Goal: Task Accomplishment & Management: Manage account settings

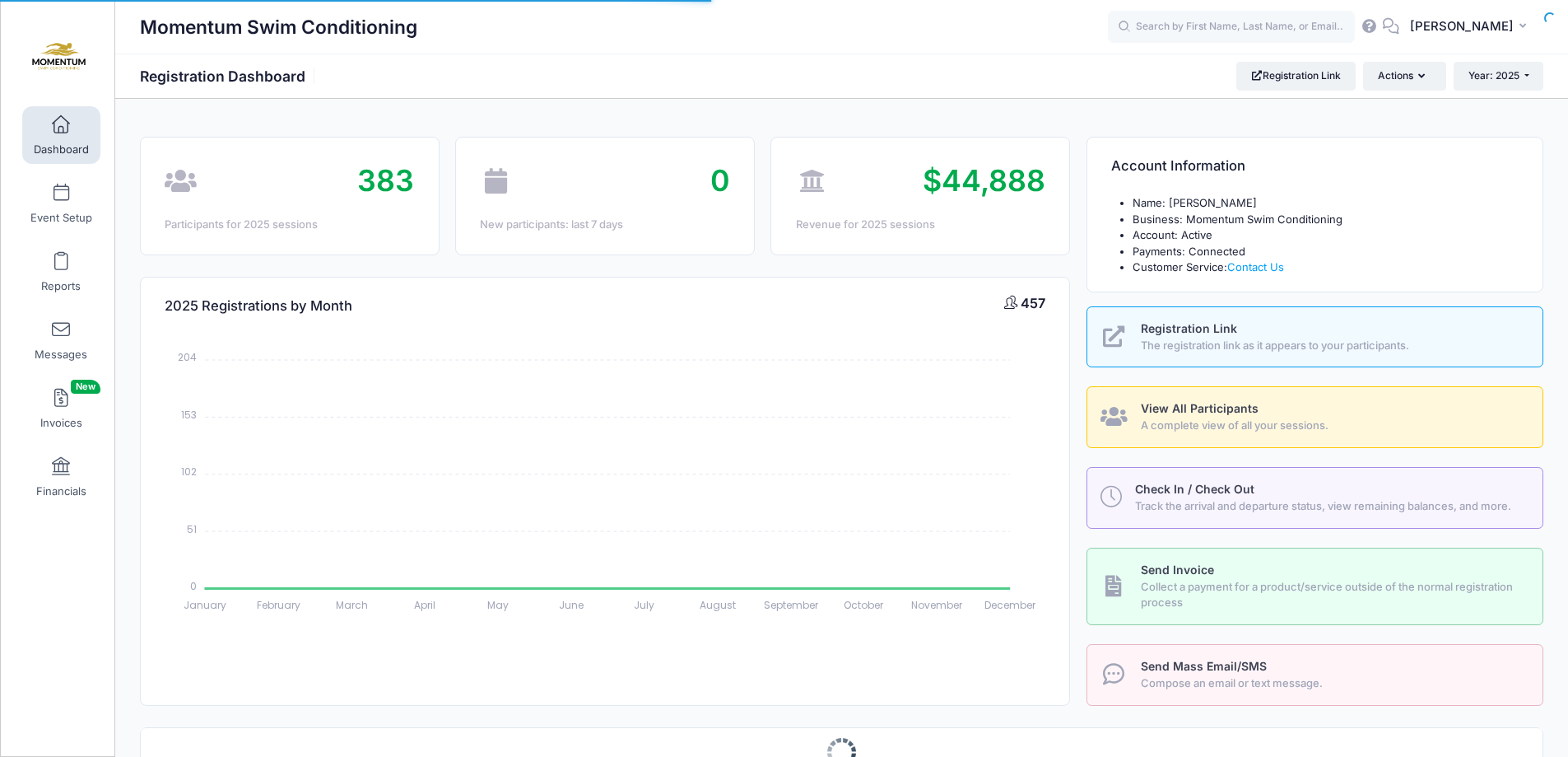
select select
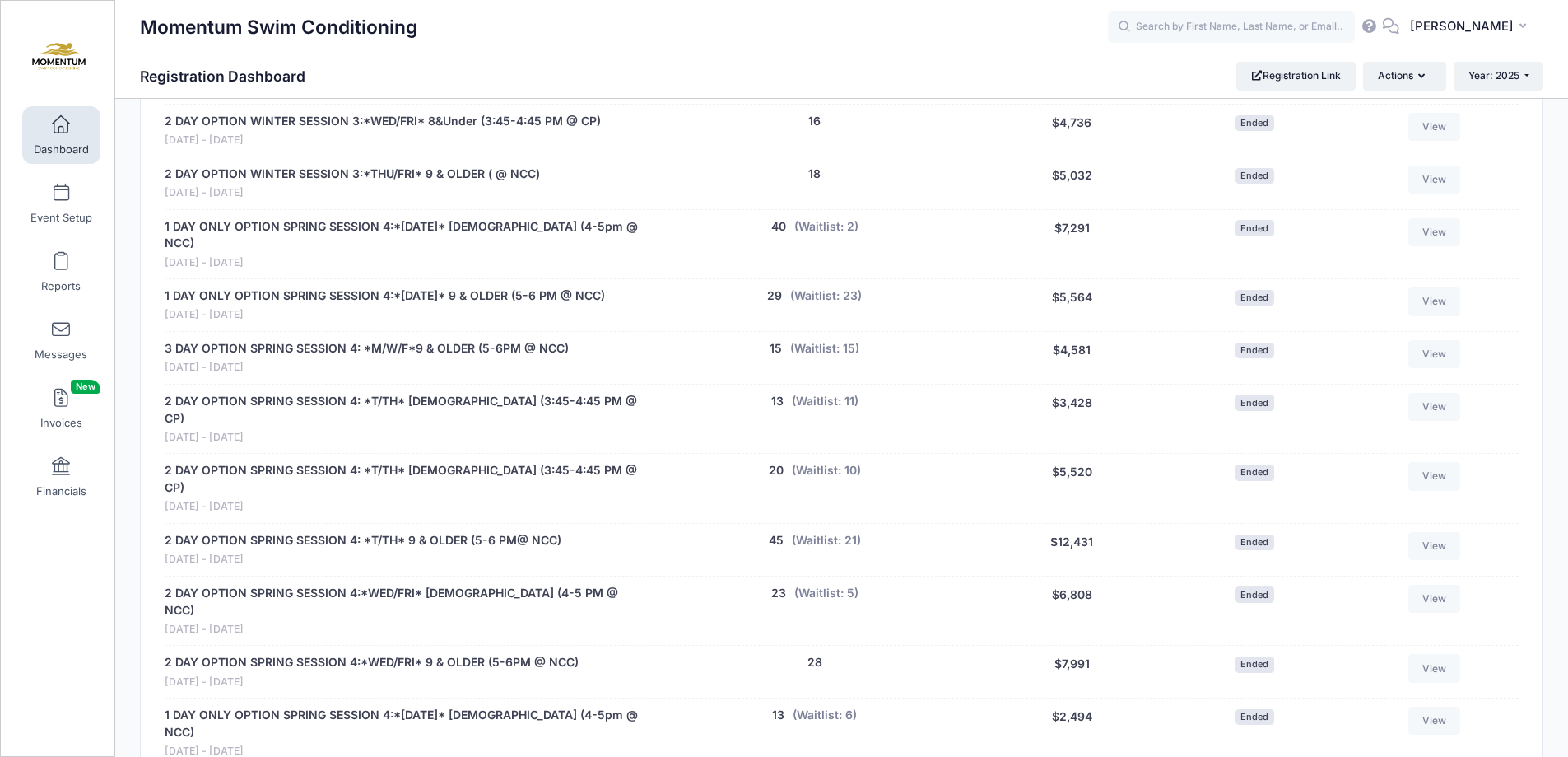
scroll to position [1482, 0]
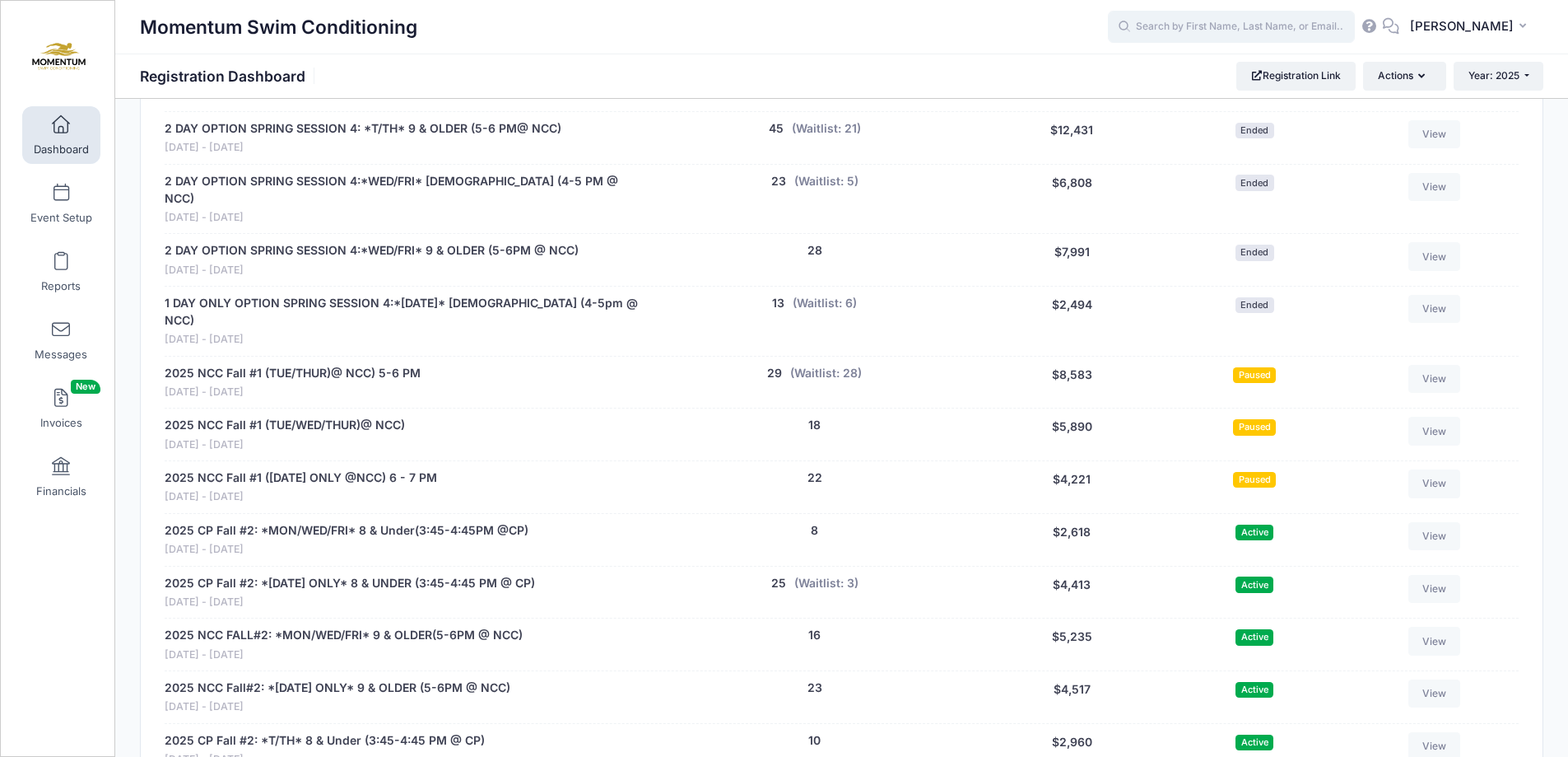
click at [1184, 35] on input "text" at bounding box center [1232, 27] width 247 height 33
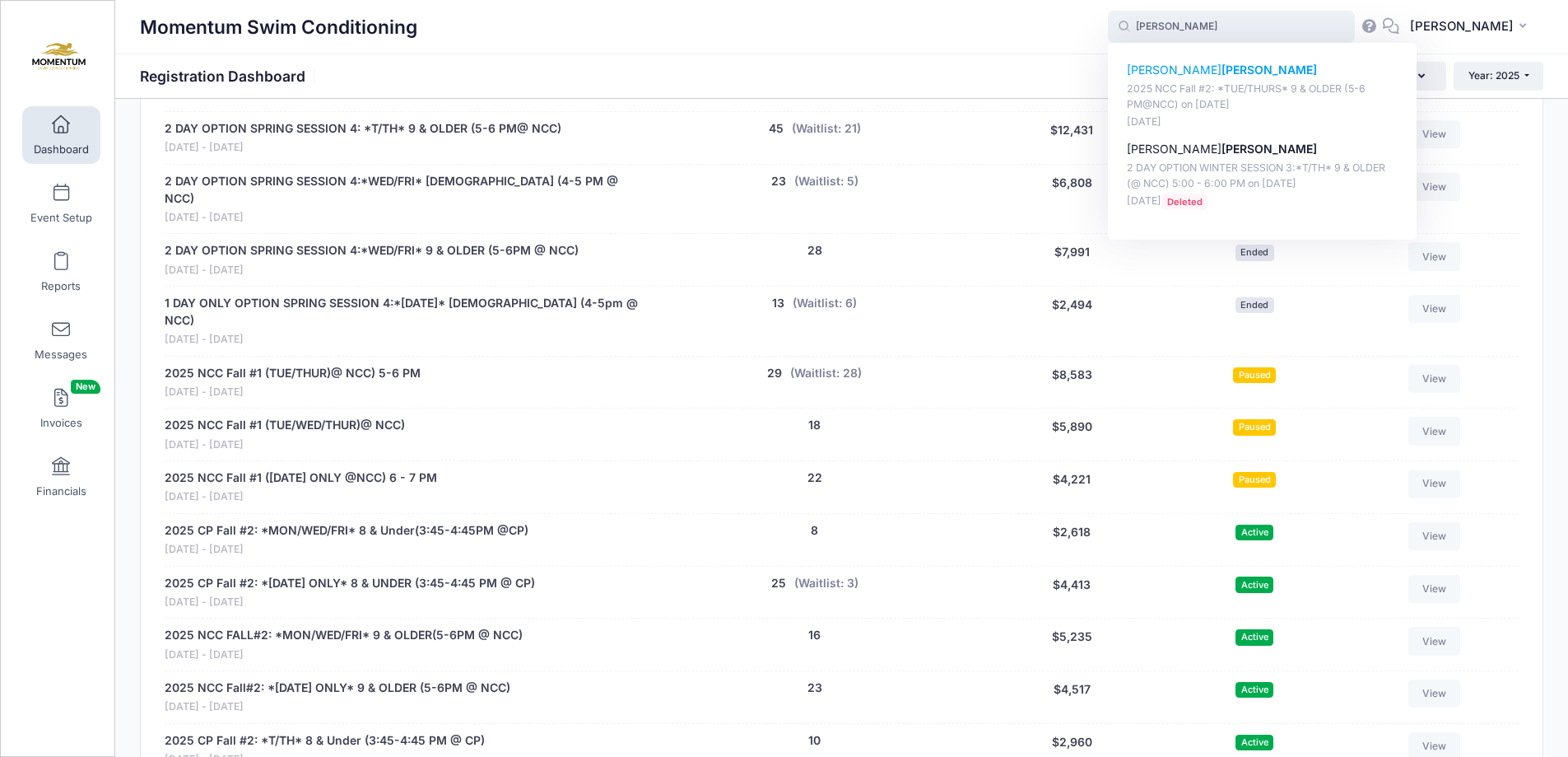
click at [1221, 70] on strong "Justus" at bounding box center [1269, 69] width 95 height 14
type input "Elizabeth Justus (2025 NCC Fall #2: *TUE/THURS* 9 &amp; OLDER (5-6 PM@NCC), Nov…"
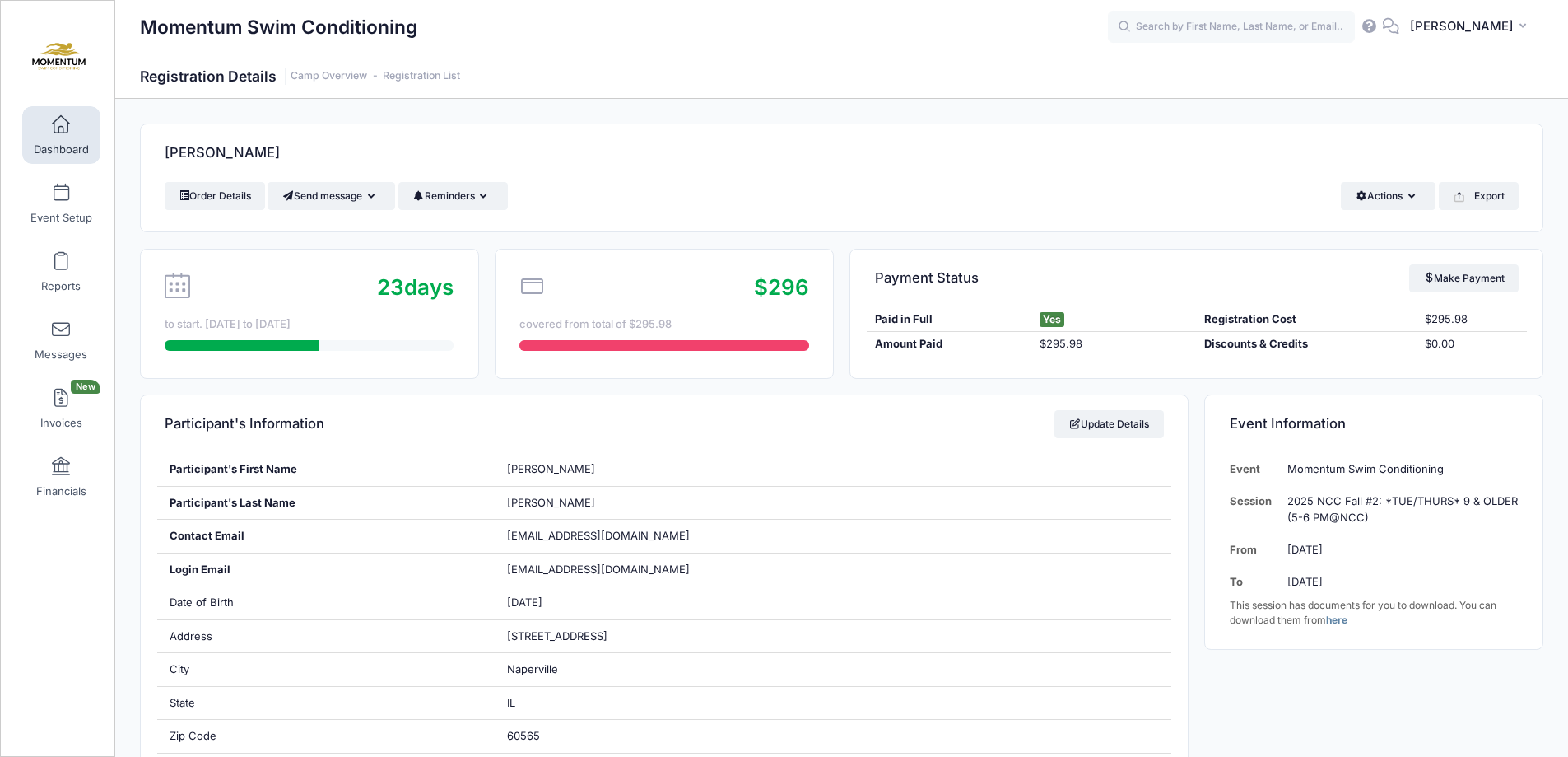
click at [71, 120] on link "Dashboard" at bounding box center [61, 134] width 78 height 57
click at [61, 127] on span at bounding box center [61, 125] width 0 height 19
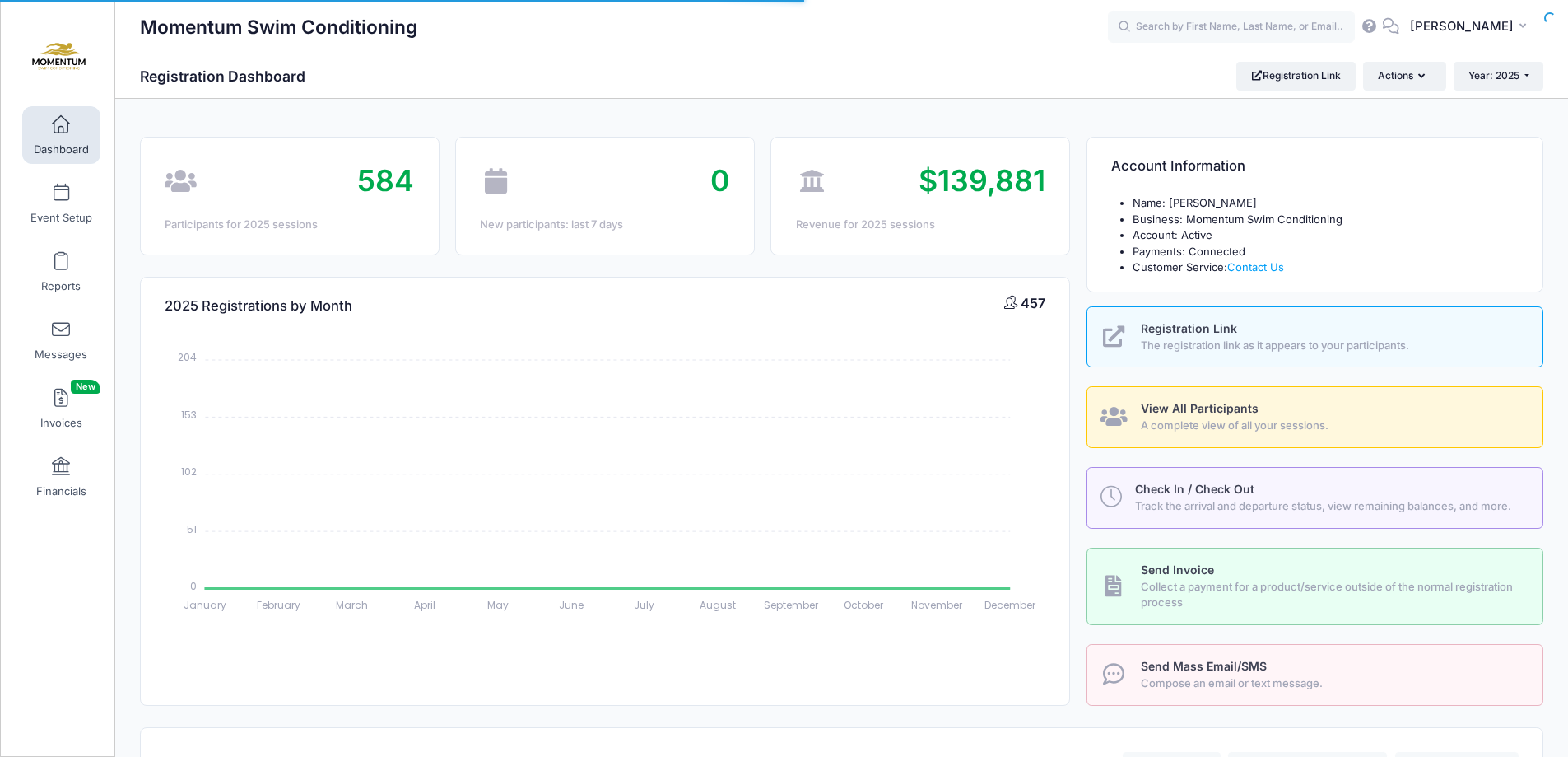
select select
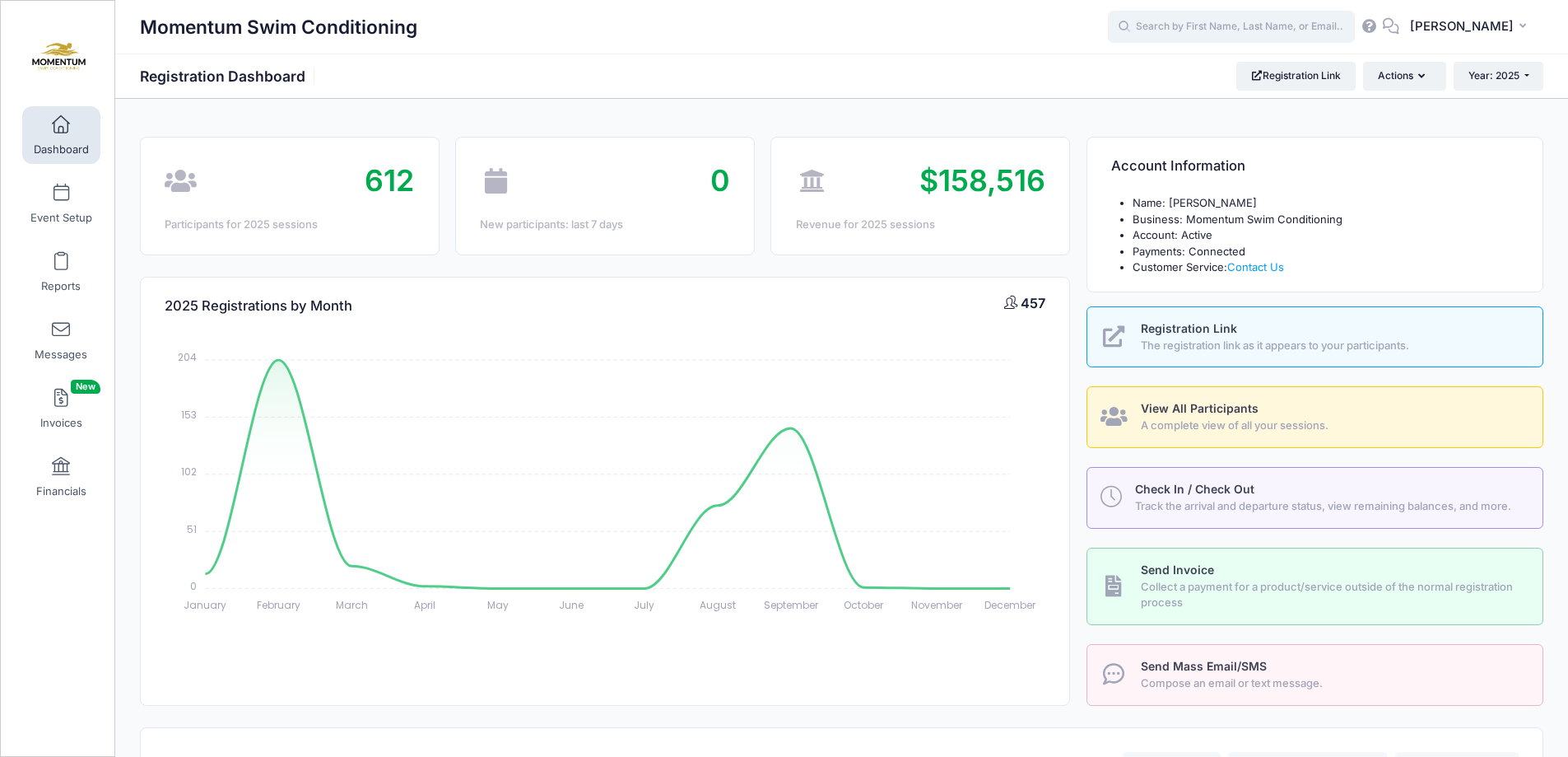
click at [1209, 17] on input "text" at bounding box center [1232, 27] width 247 height 33
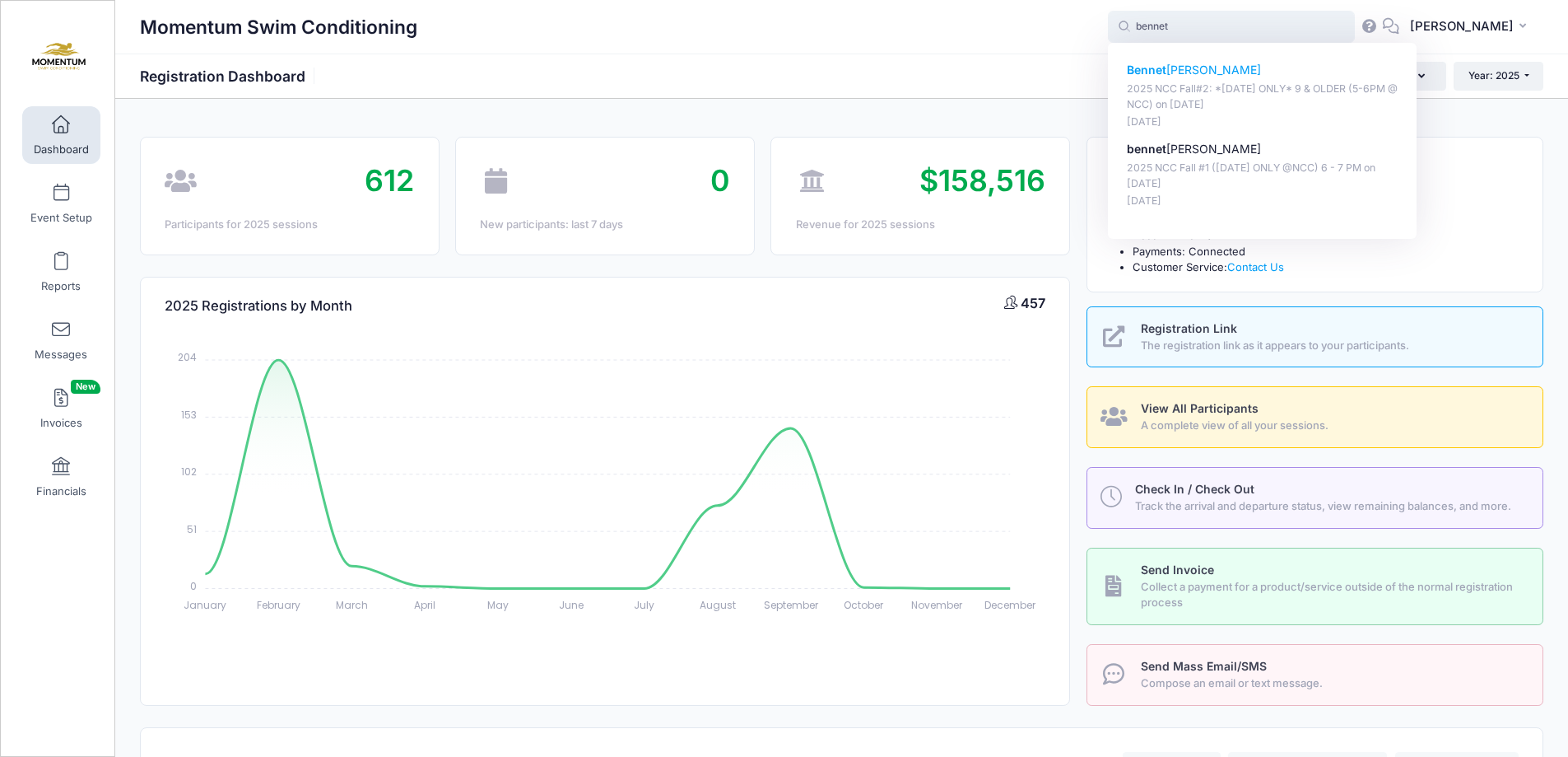
click at [1205, 70] on p "Bennet t cooper" at bounding box center [1262, 70] width 272 height 18
type input "Bennett cooper (2025 NCC Fall#2: *Monday ONLY* 9 &amp; OLDER (5-6PM @ NCC), Nov…"
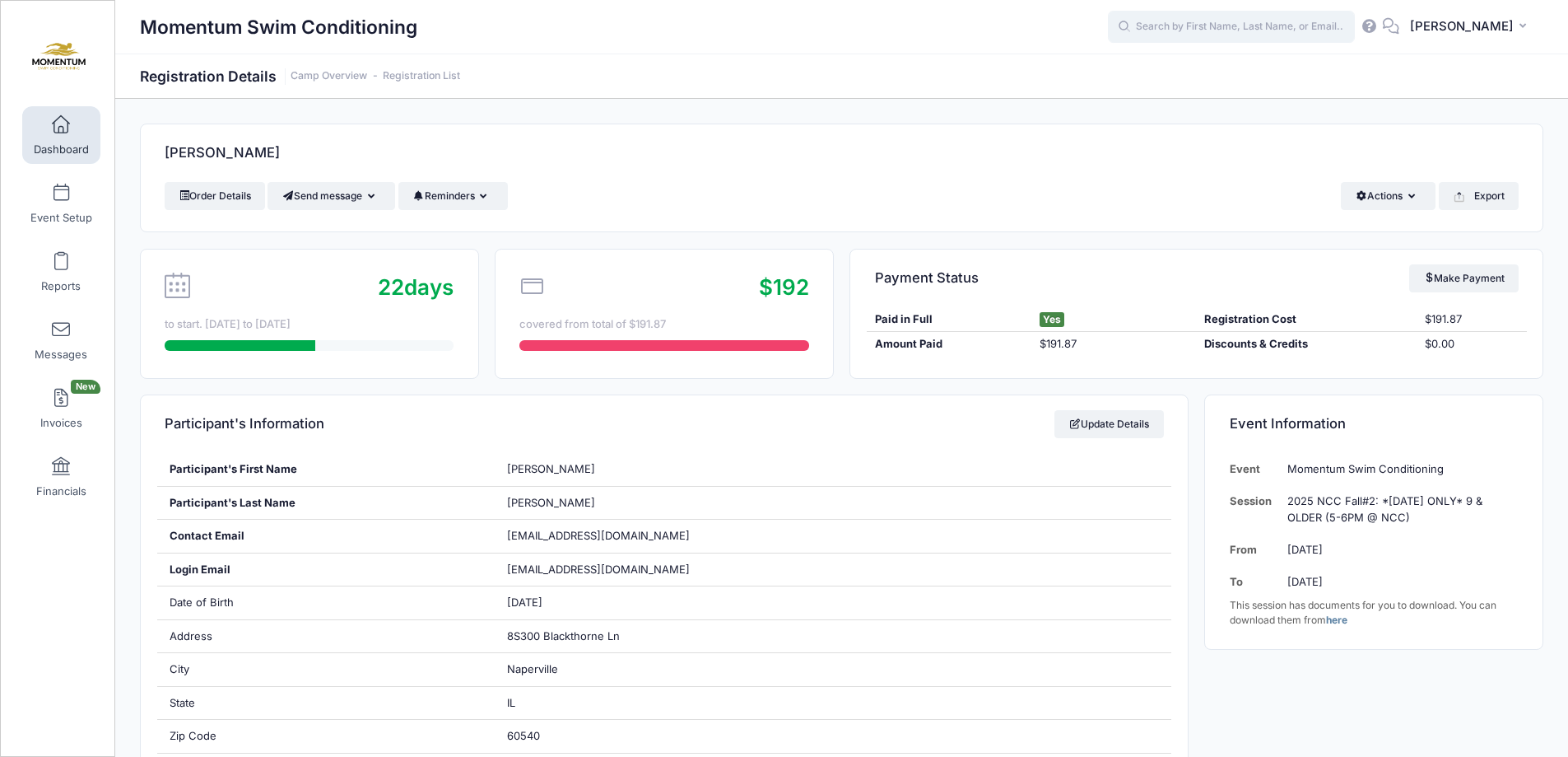
click at [1165, 29] on input "text" at bounding box center [1232, 27] width 247 height 33
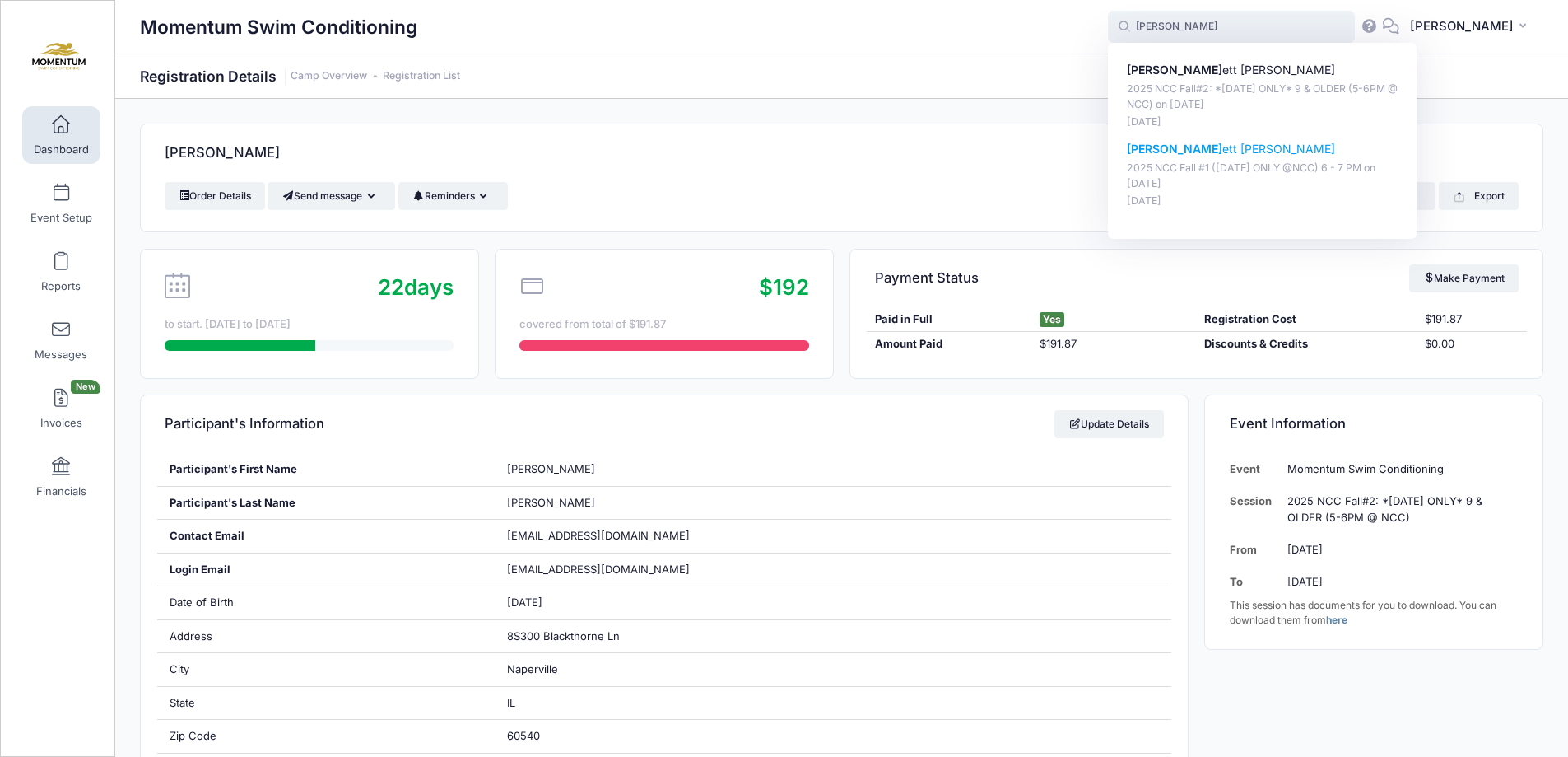
click at [1189, 152] on p "benn ett cooper" at bounding box center [1262, 150] width 272 height 18
type input "bennett cooper (2025 NCC Fall #1 (WEDNESDAY ONLY @NCC) 6 - 7 PM, Sep-17, 2025)"
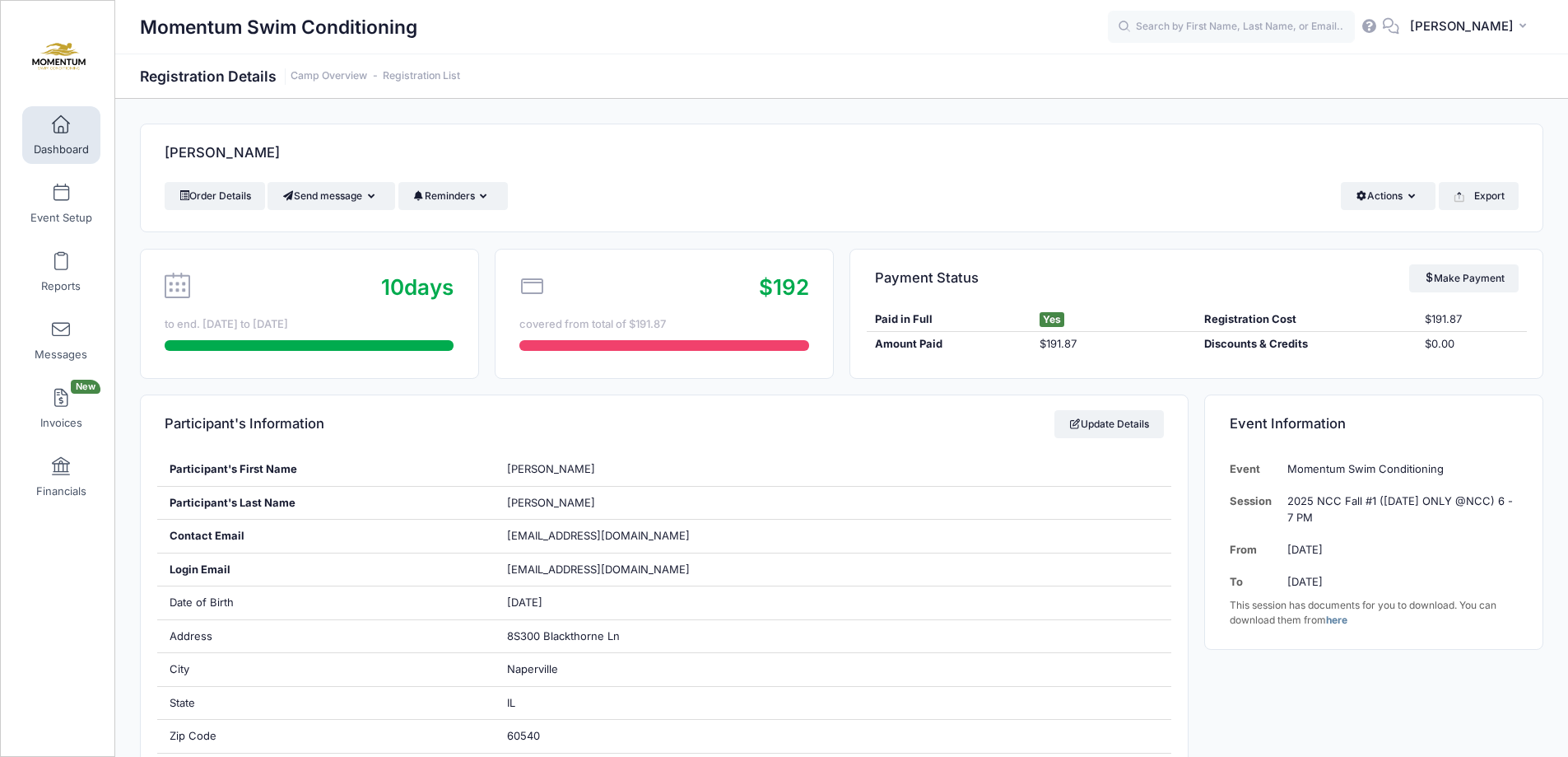
drag, startPoint x: 828, startPoint y: 535, endPoint x: 726, endPoint y: 449, distance: 133.4
click at [726, 449] on div "Participant's Information Update Details" at bounding box center [664, 424] width 1047 height 57
click at [63, 214] on span "Event Setup" at bounding box center [60, 217] width 61 height 14
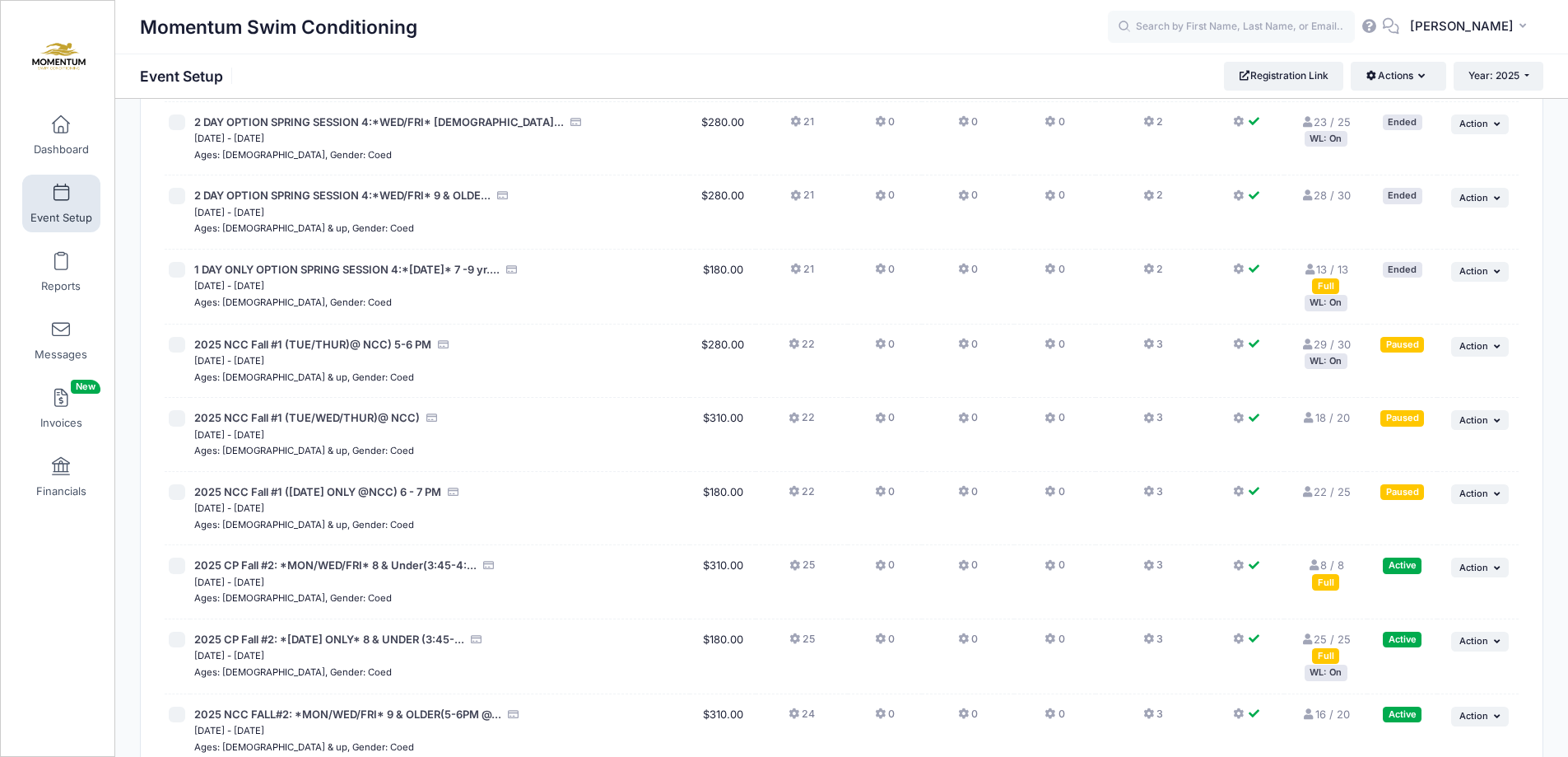
scroll to position [1153, 0]
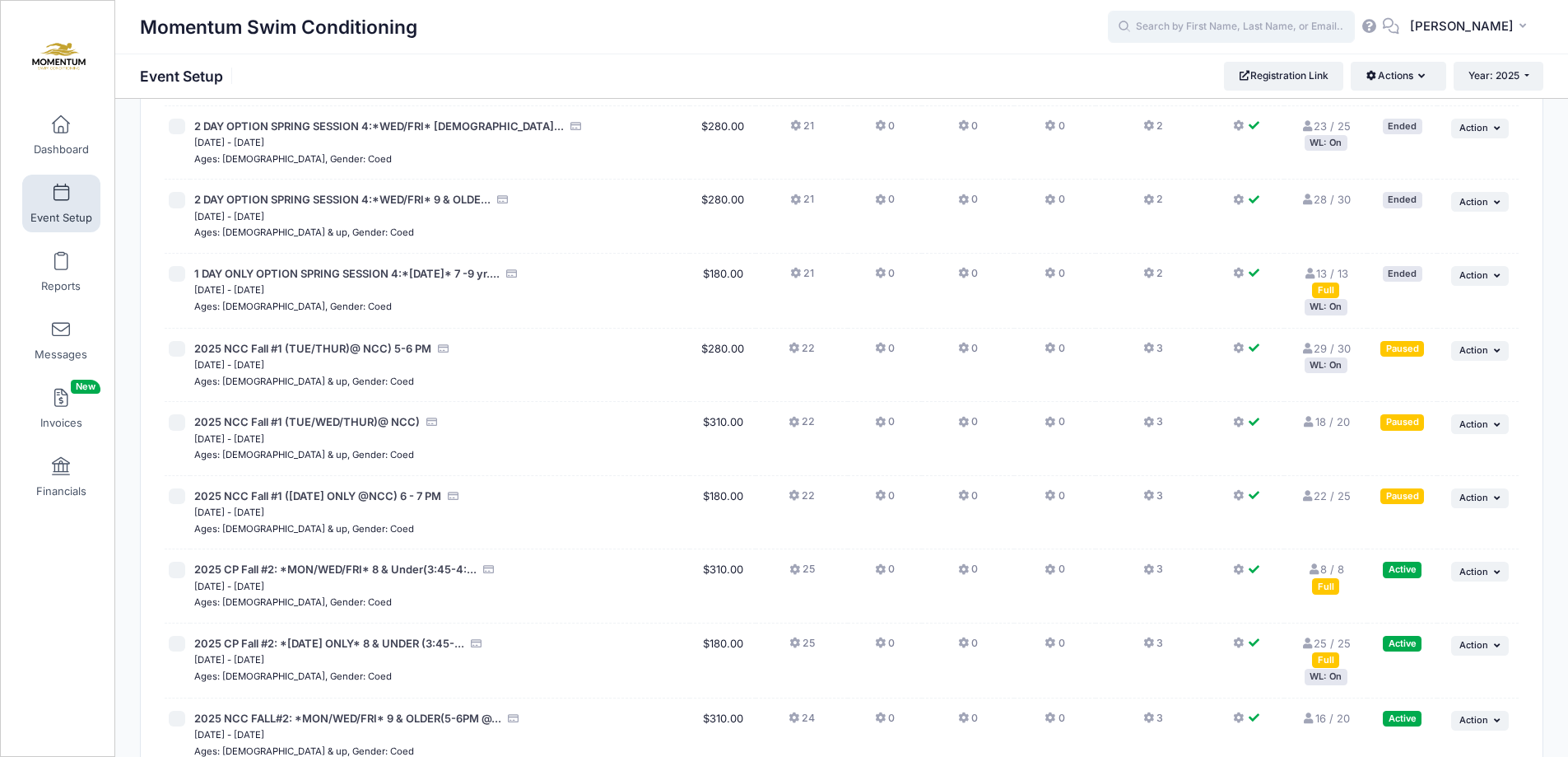
click at [1242, 12] on input "text" at bounding box center [1232, 27] width 247 height 33
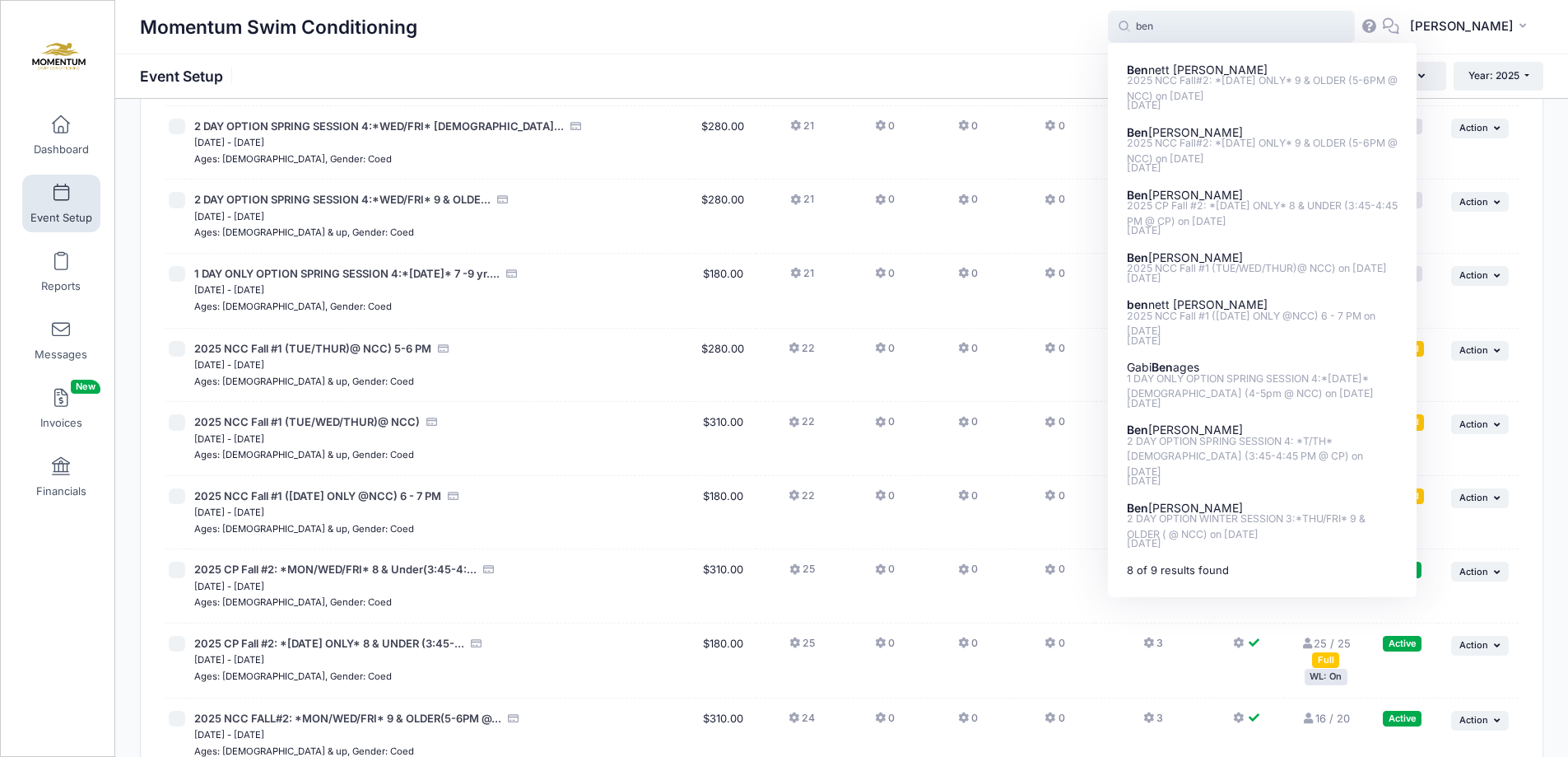
type input "ben"
click at [538, 509] on span "[DATE] - [DATE]" at bounding box center [439, 511] width 492 height 17
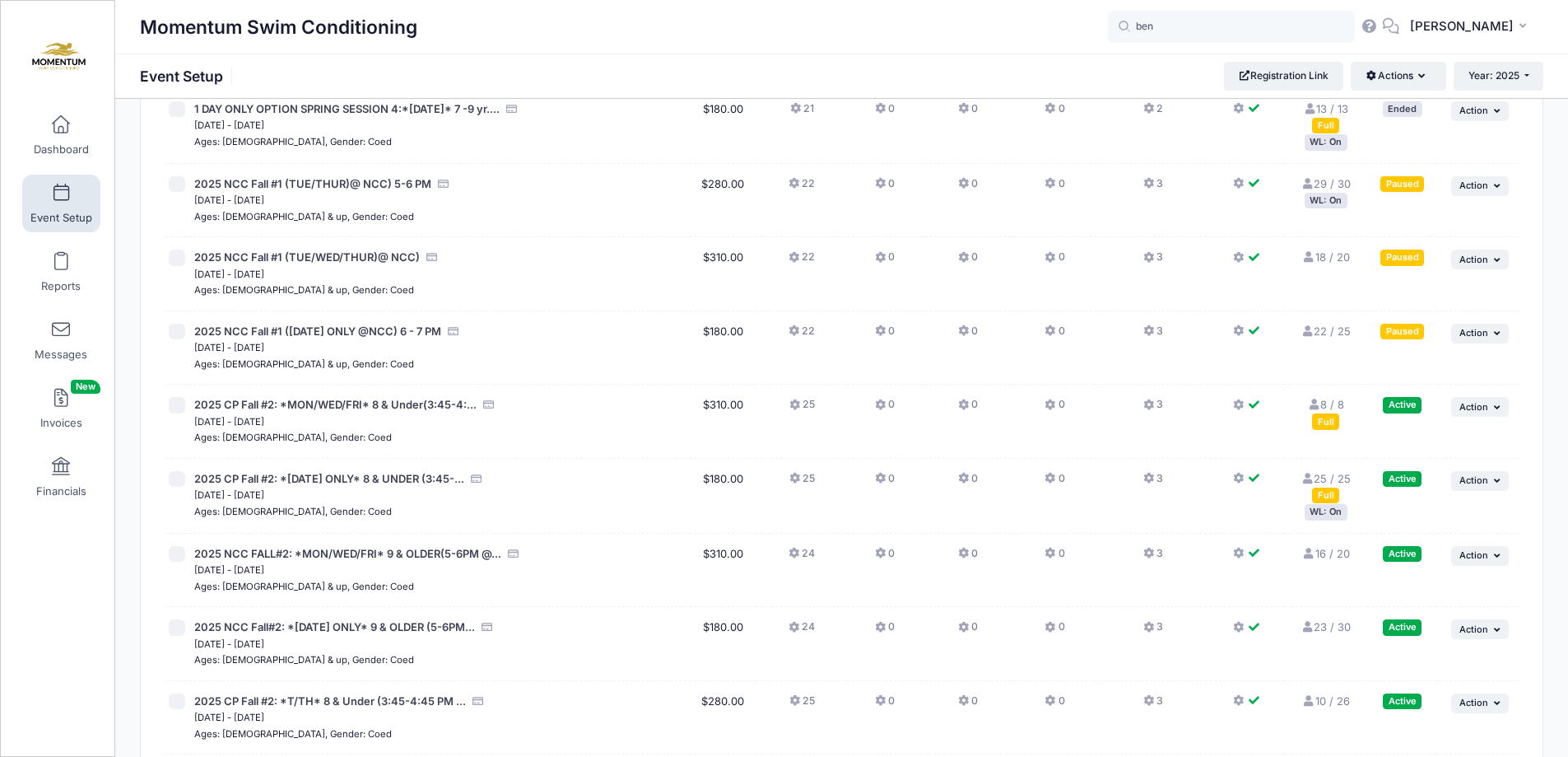
scroll to position [1565, 0]
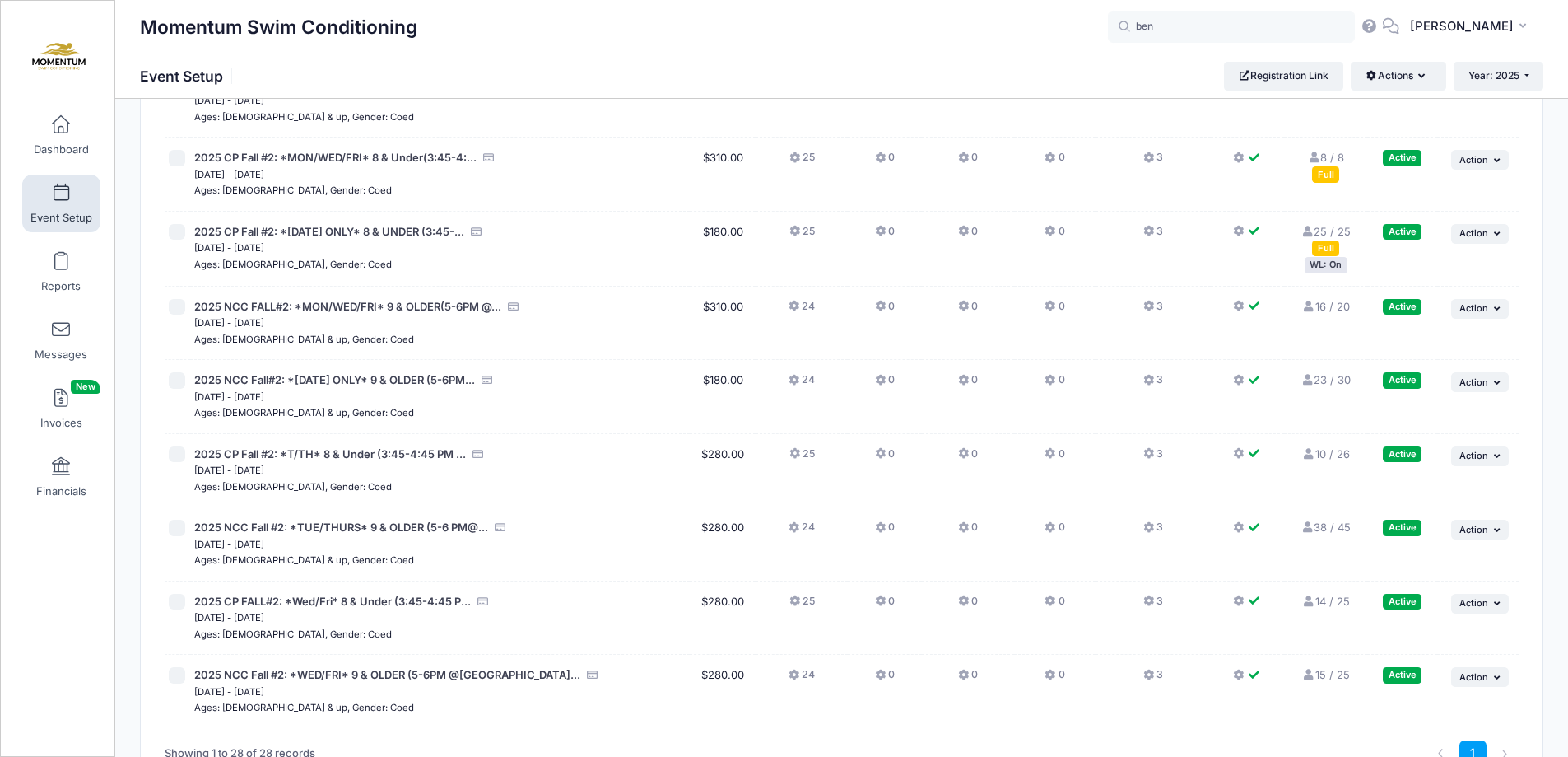
click at [1334, 265] on div "WL: On" at bounding box center [1326, 265] width 43 height 16
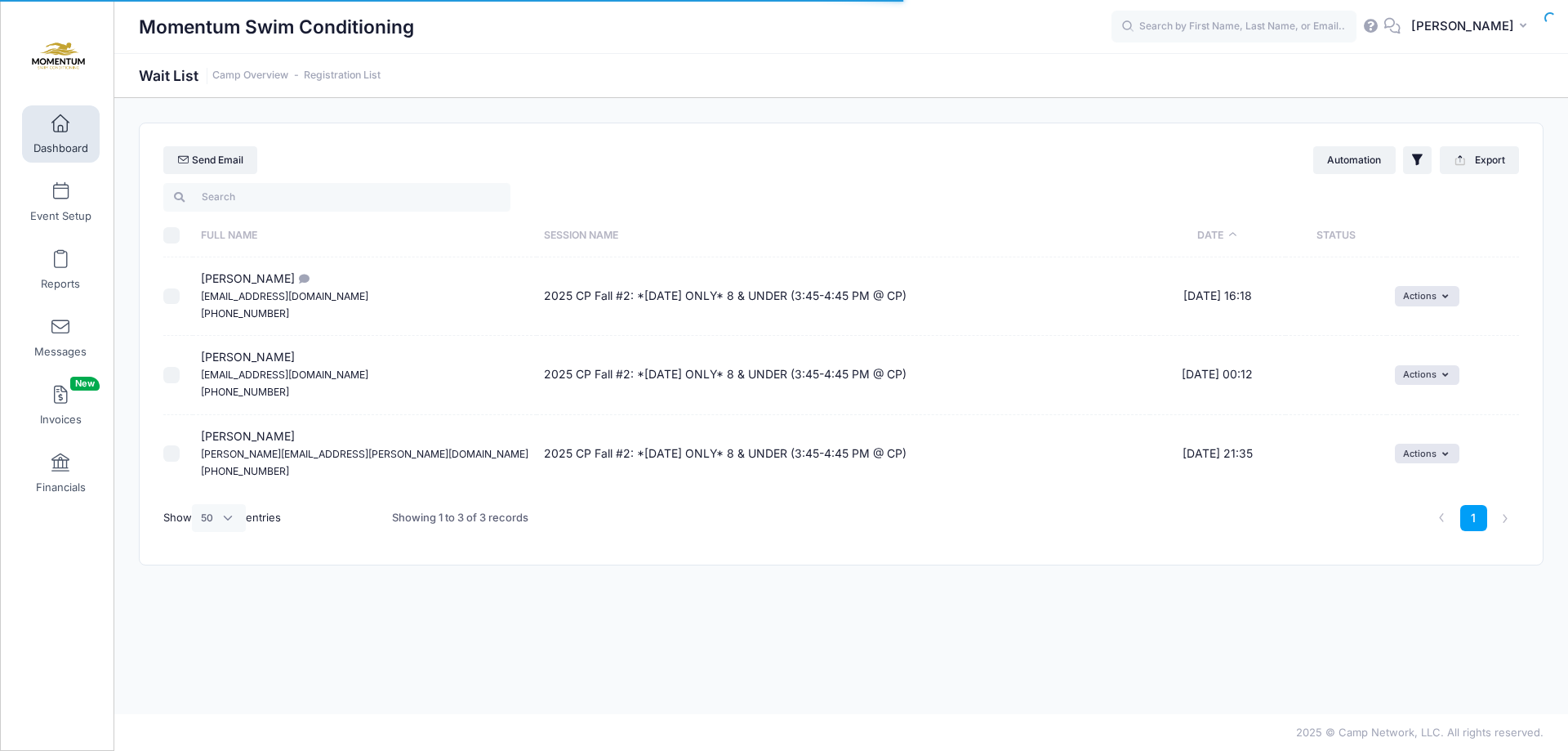
select select "50"
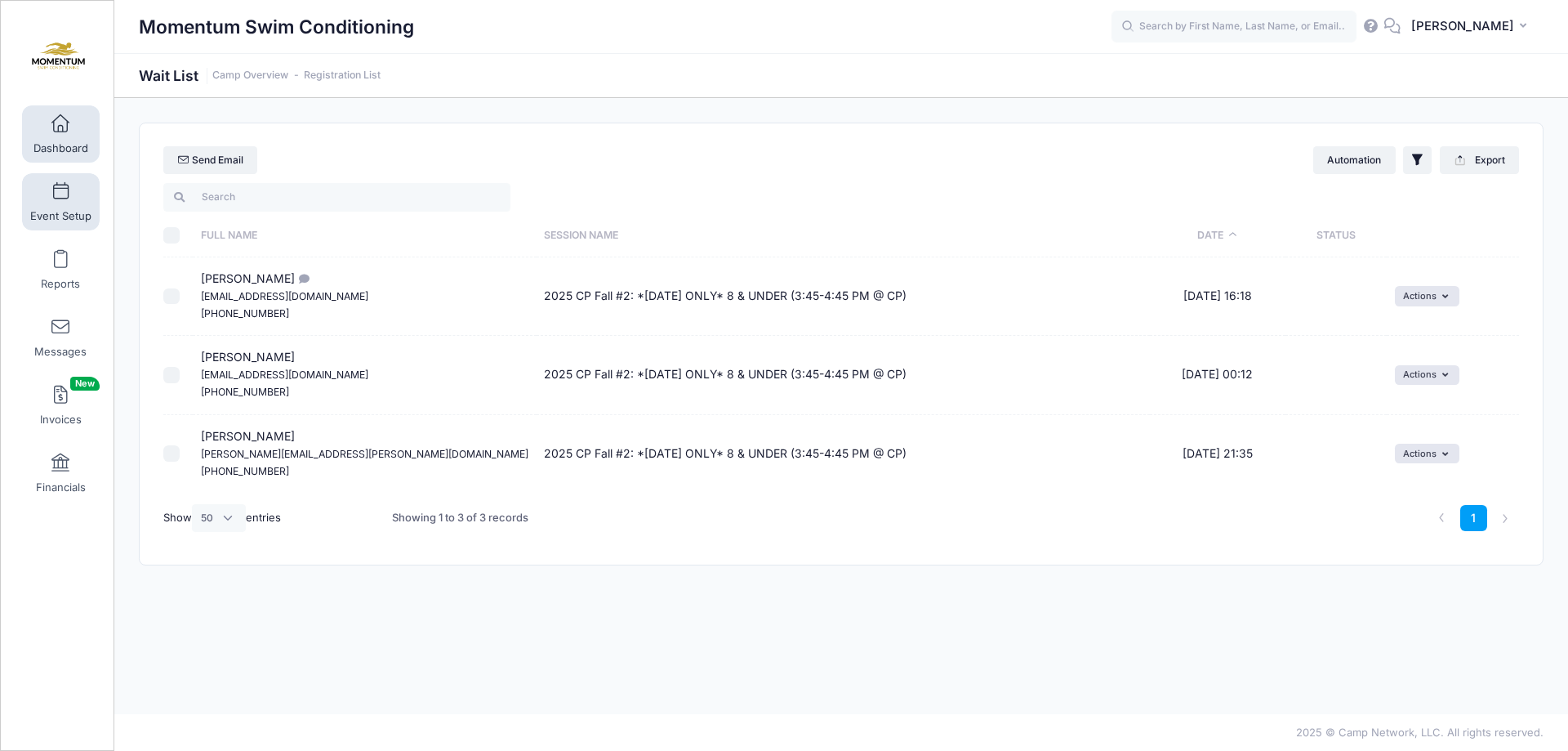
click at [66, 200] on link "Event Setup" at bounding box center [61, 201] width 77 height 57
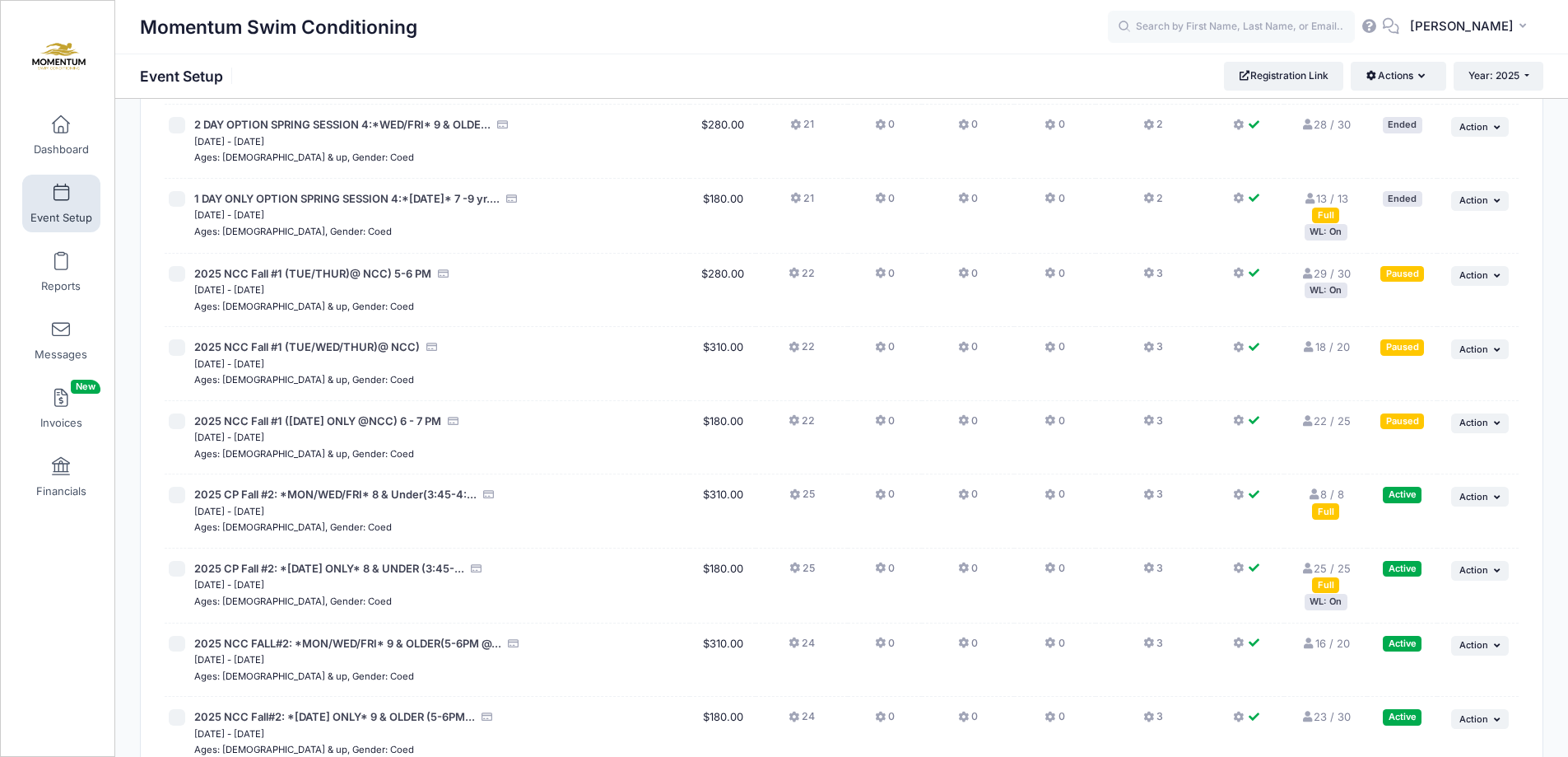
scroll to position [1071, 0]
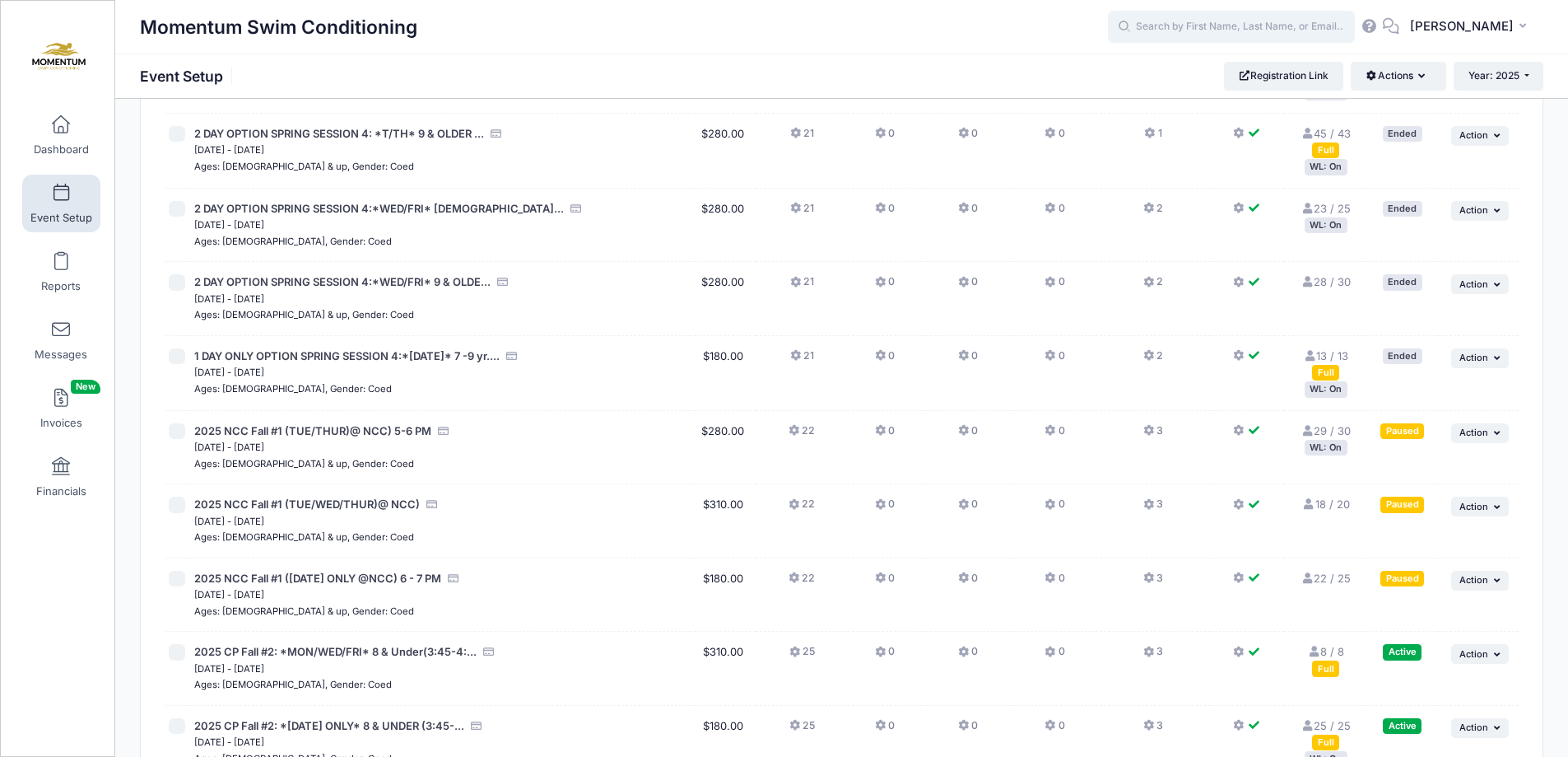
click at [1201, 19] on input "text" at bounding box center [1232, 27] width 247 height 33
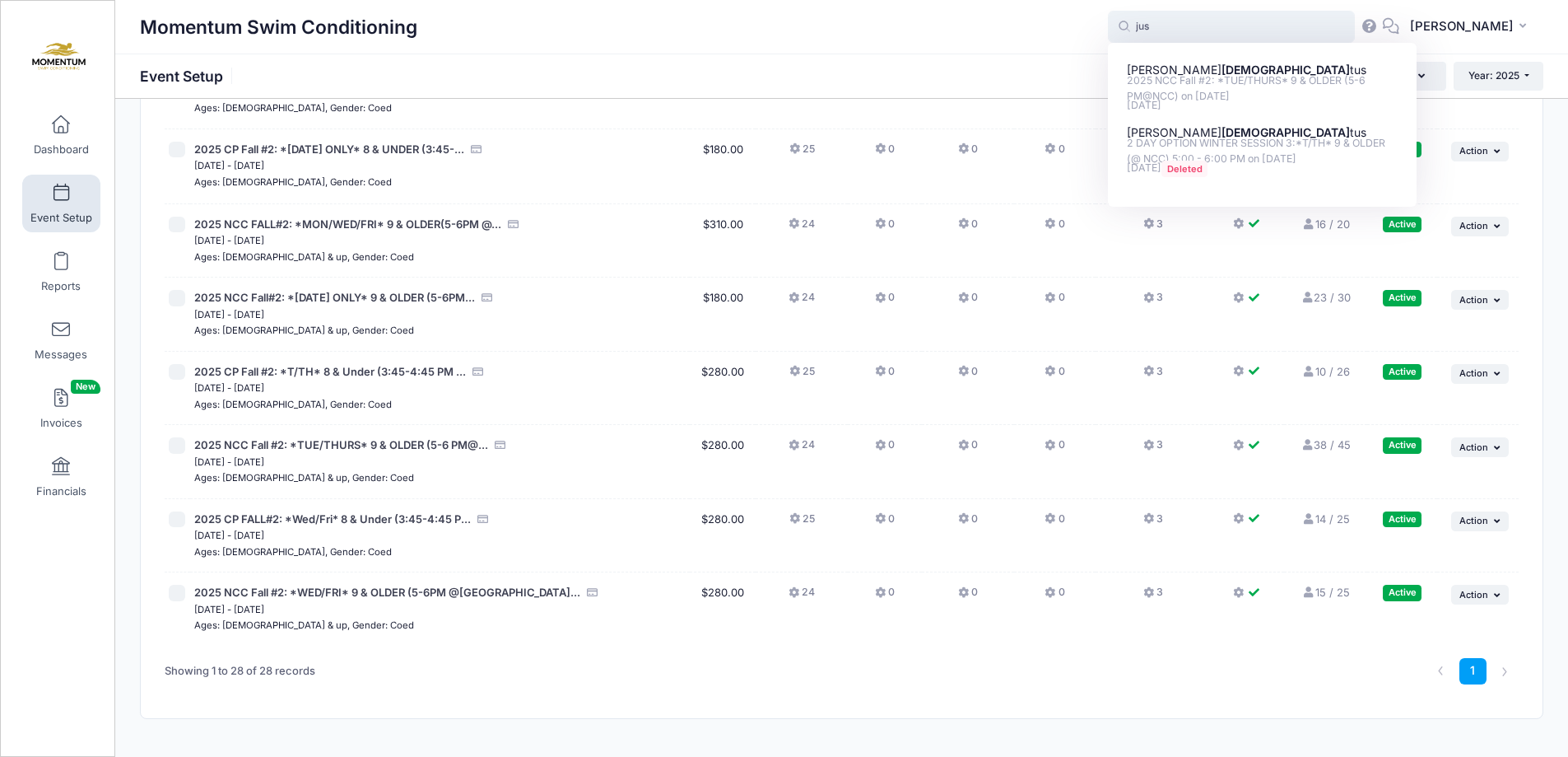
scroll to position [1235, 0]
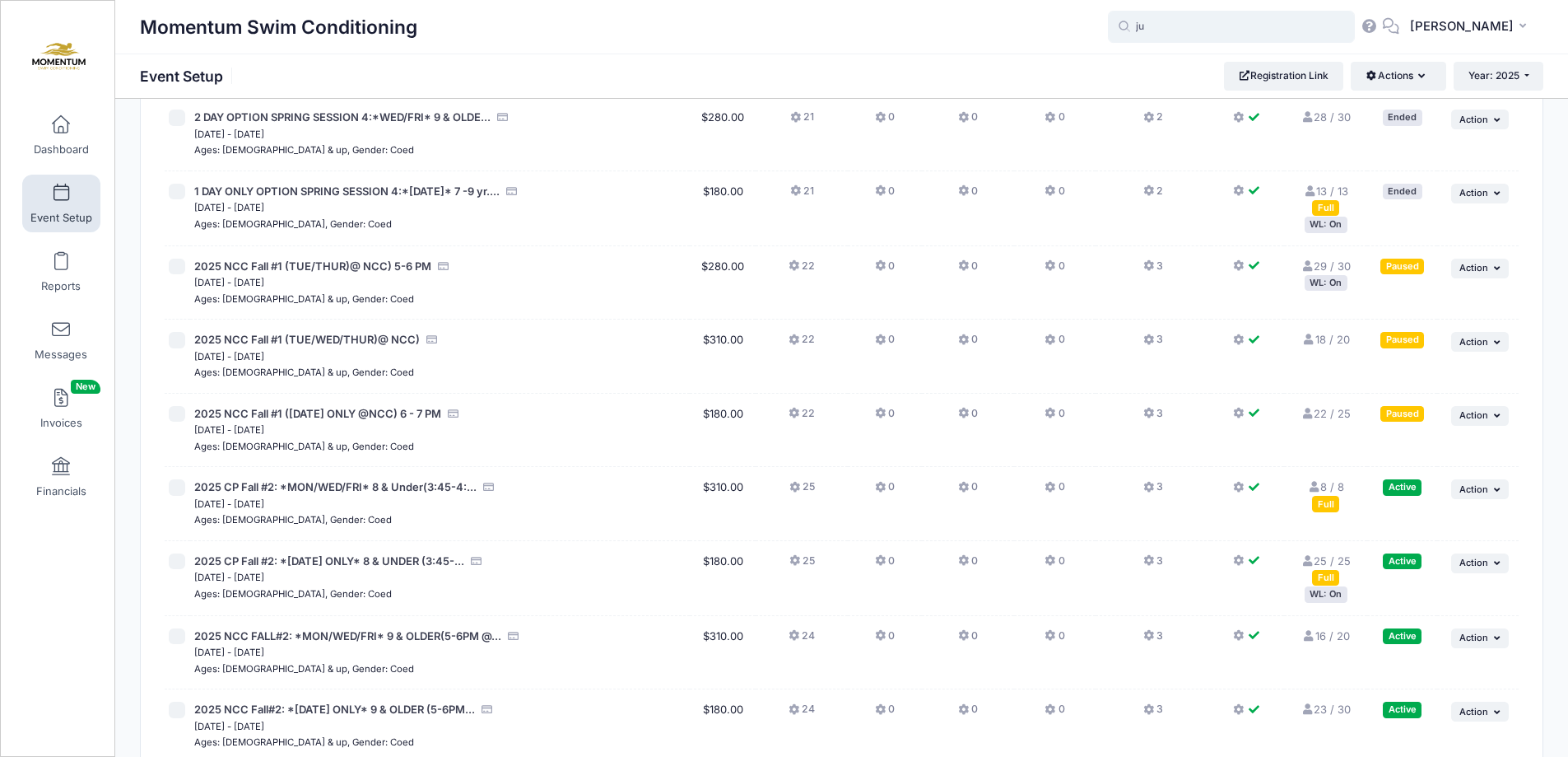
type input "j"
click at [870, 56] on div "Momentum Swim Conditioning Event Setup Registration Link Actions Manage Registr…" at bounding box center [841, 76] width 1453 height 45
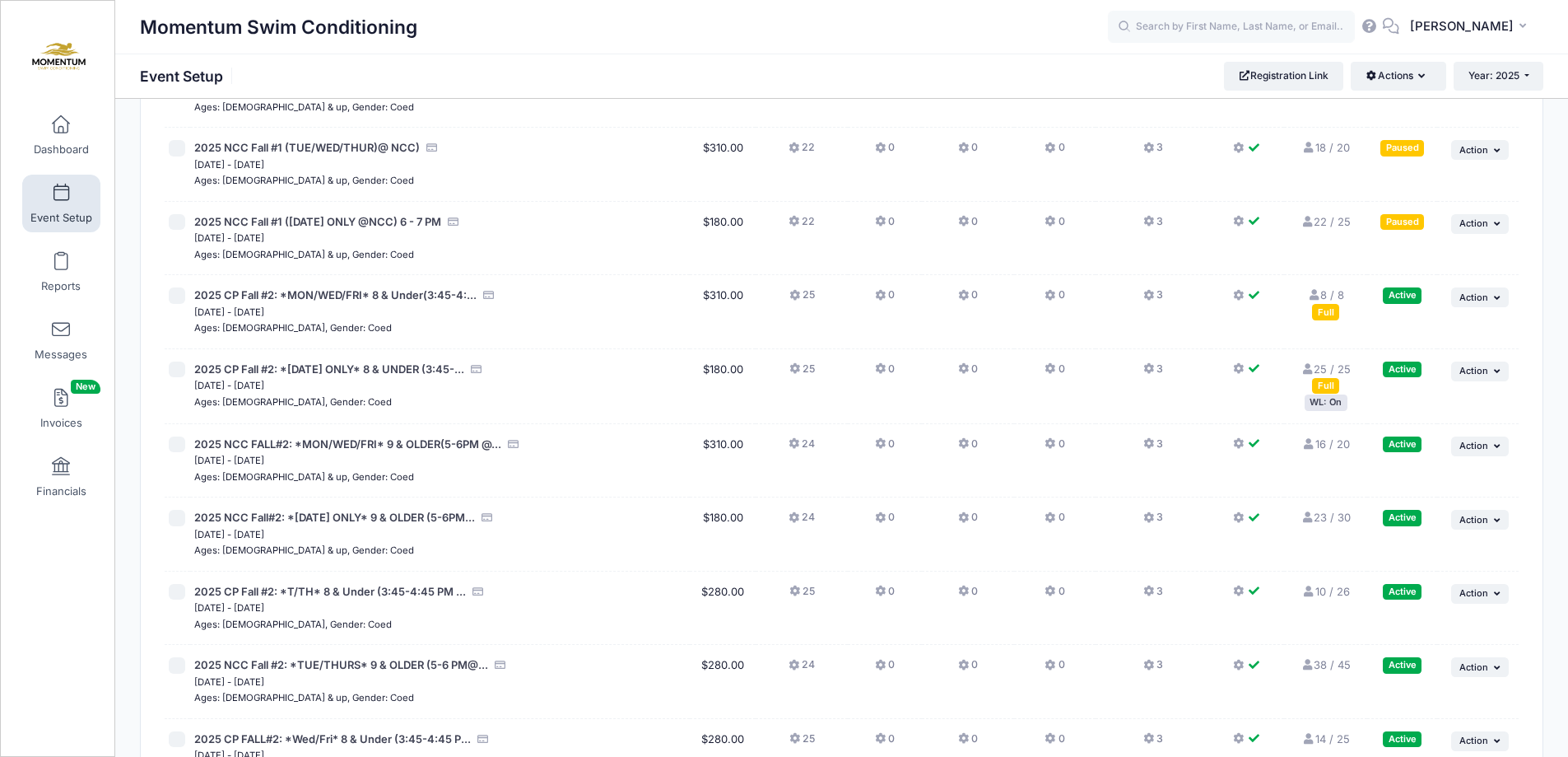
scroll to position [1400, 0]
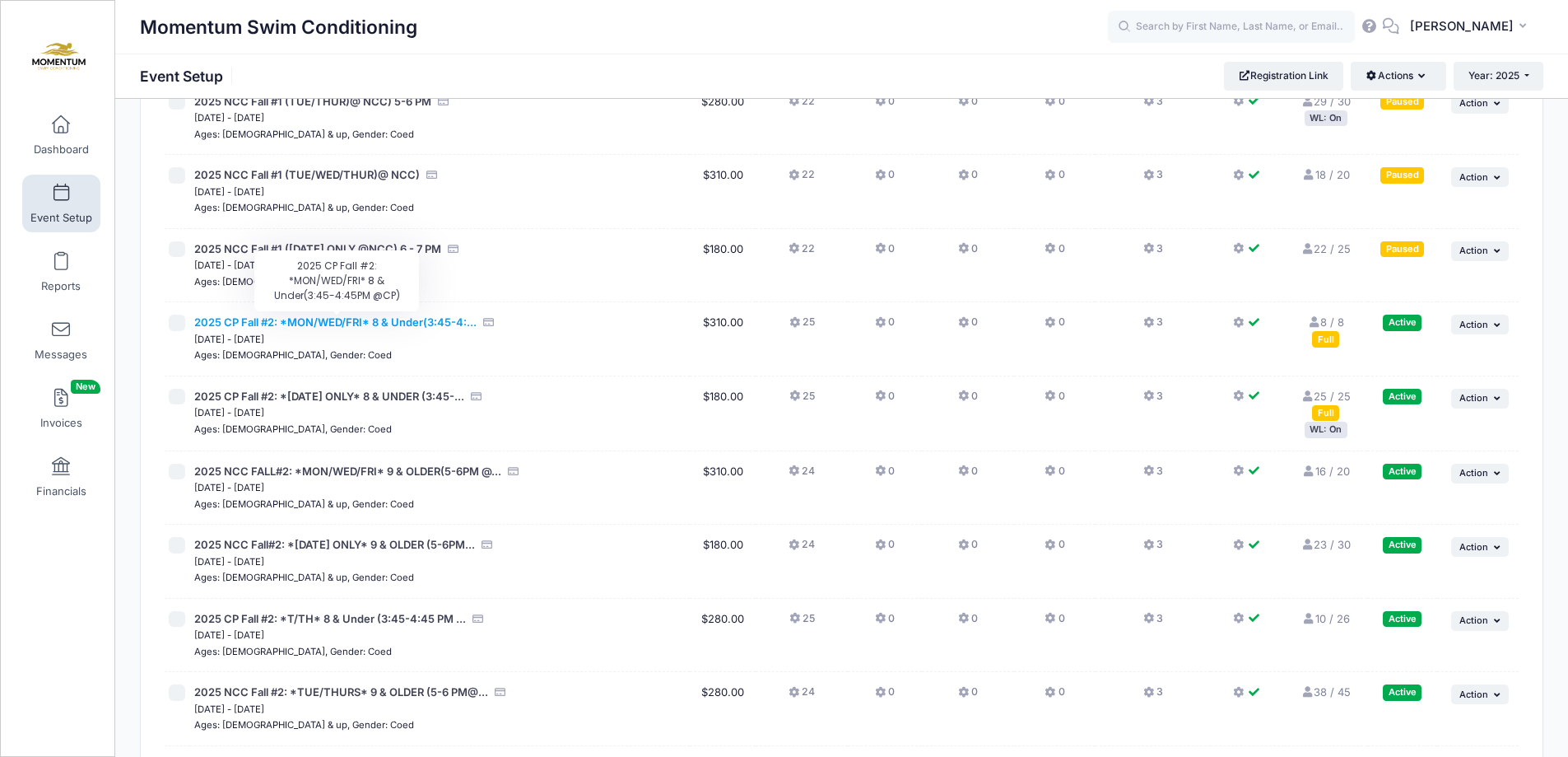
click at [406, 321] on span "2025 CP Fall #2: *MON/WED/FRI* 8 & Under(3:45-4:..." at bounding box center [335, 322] width 282 height 14
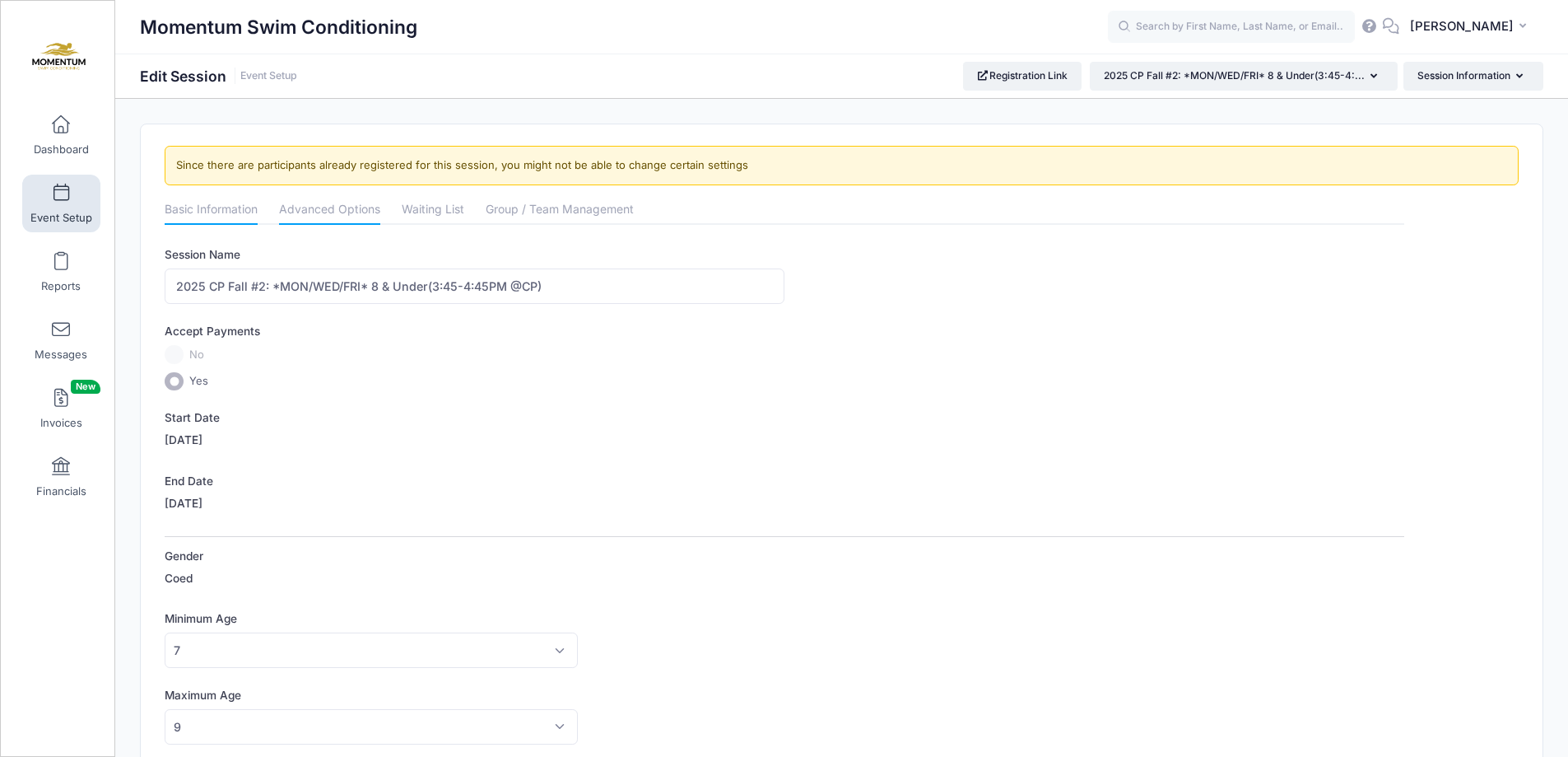
click at [316, 213] on link "Advanced Options" at bounding box center [330, 210] width 101 height 29
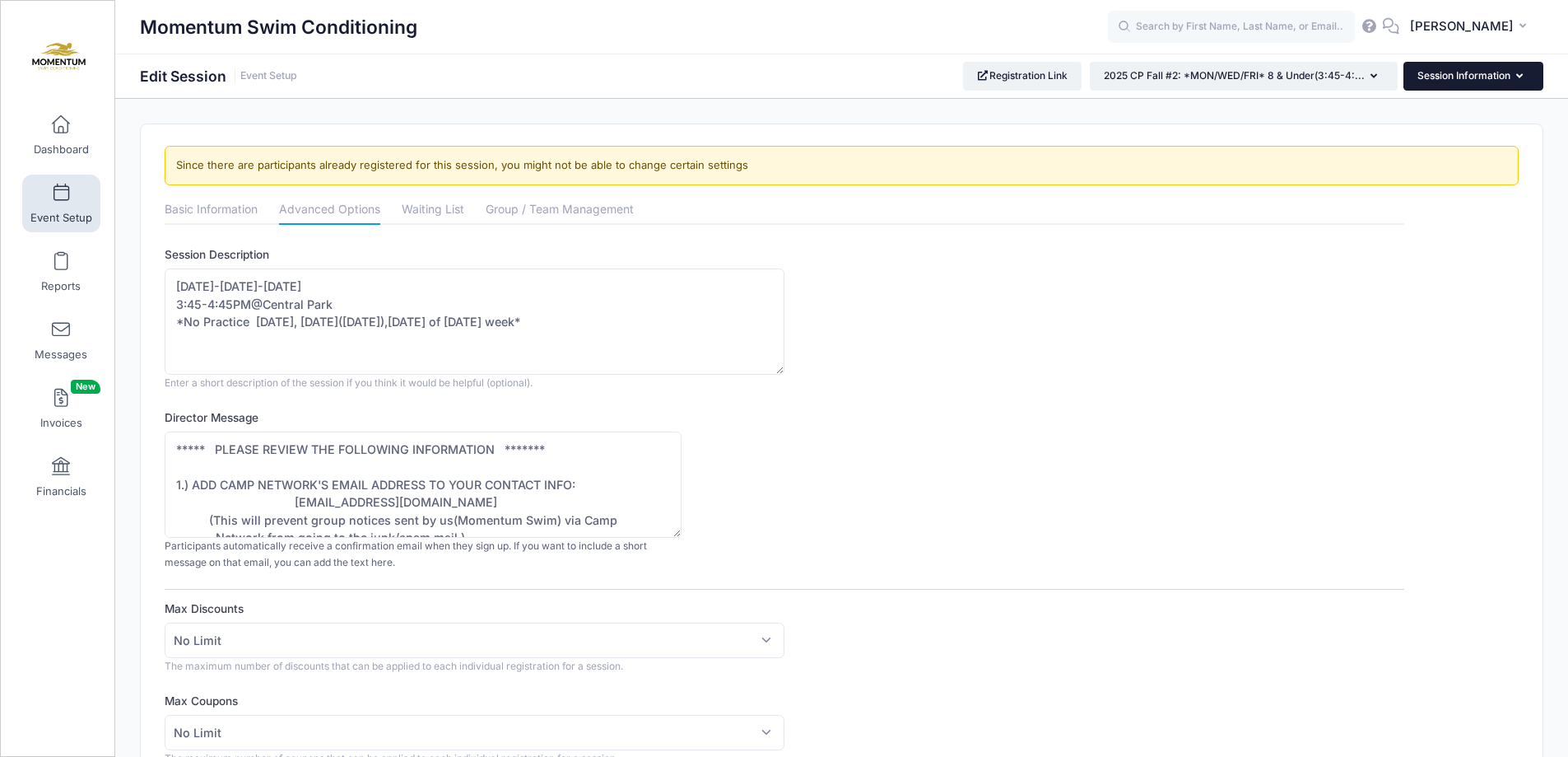
click at [1523, 72] on button "Session Information" at bounding box center [1474, 75] width 140 height 28
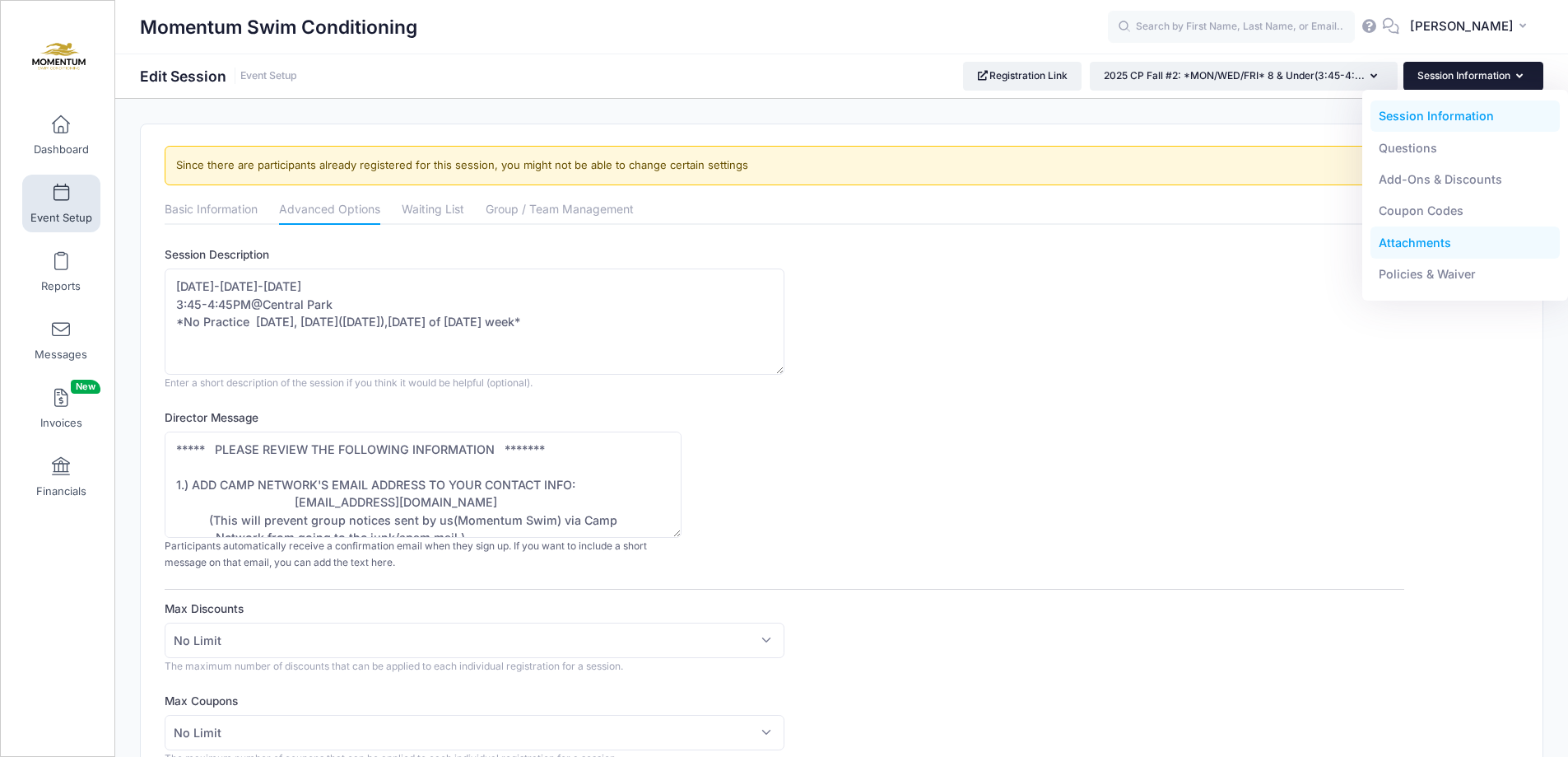
click at [1428, 241] on link "Attachments" at bounding box center [1465, 242] width 190 height 31
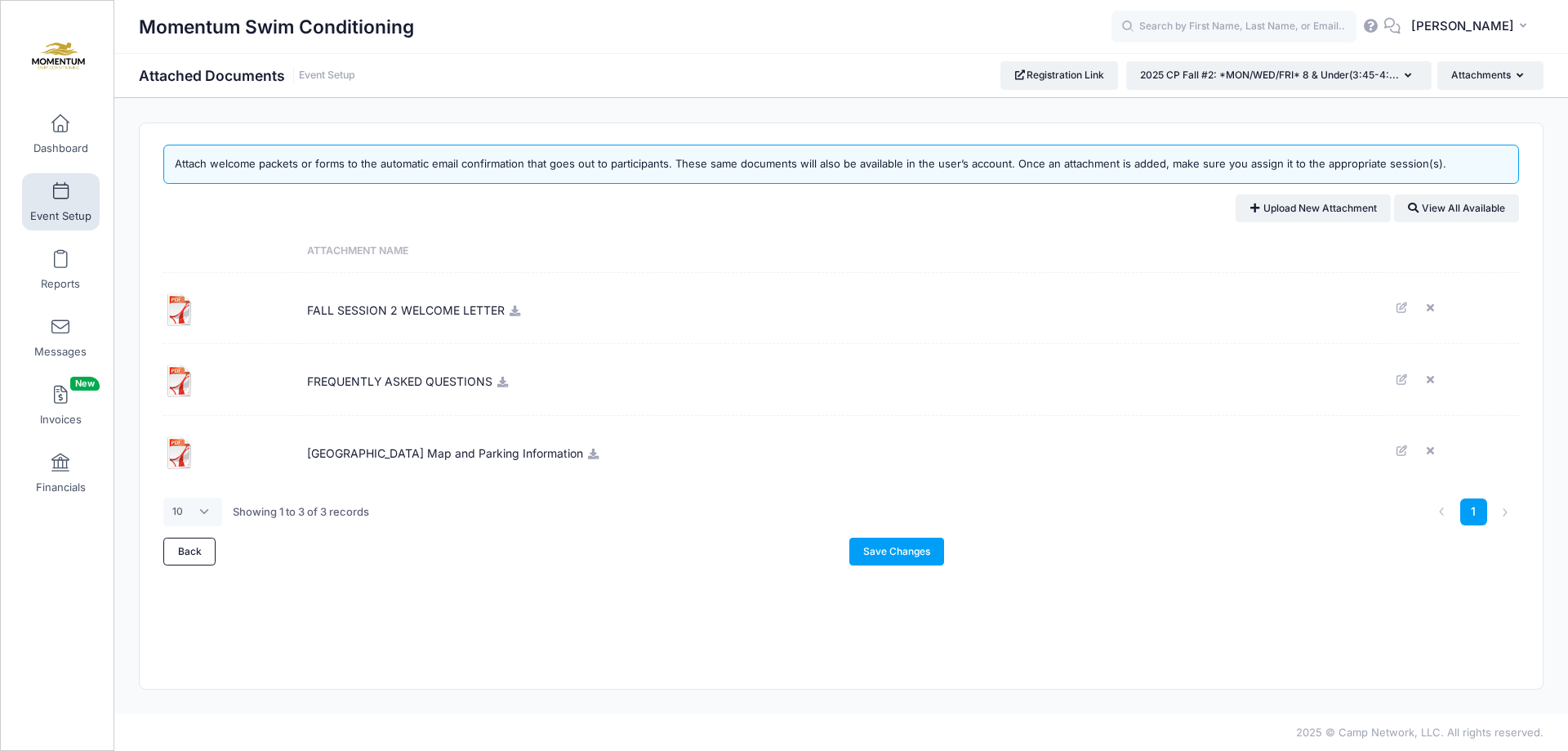
click at [514, 314] on icon at bounding box center [515, 310] width 14 height 11
click at [1529, 72] on button "Attachments" at bounding box center [1491, 74] width 106 height 28
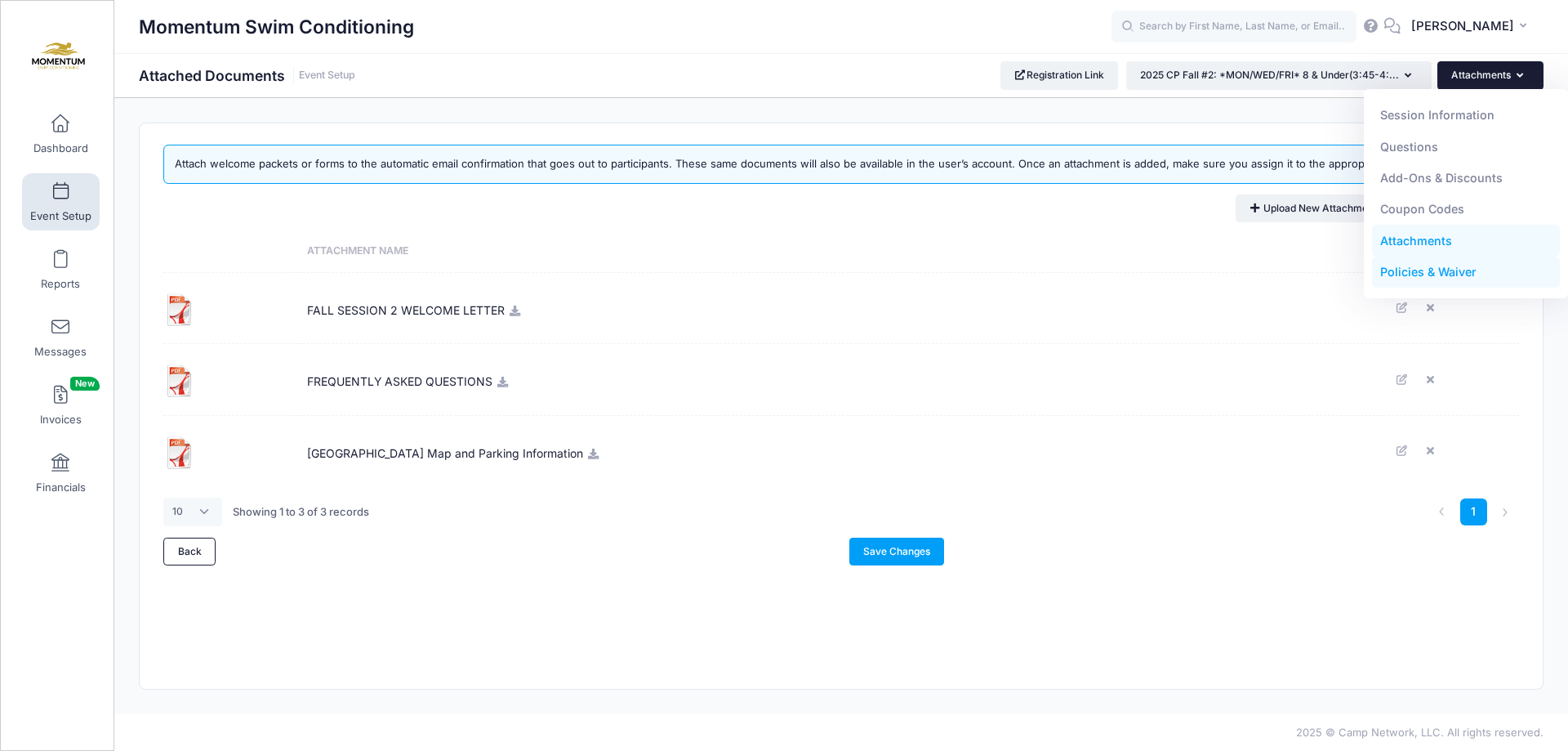
click at [1448, 271] on link "Policies & Waiver" at bounding box center [1466, 272] width 188 height 31
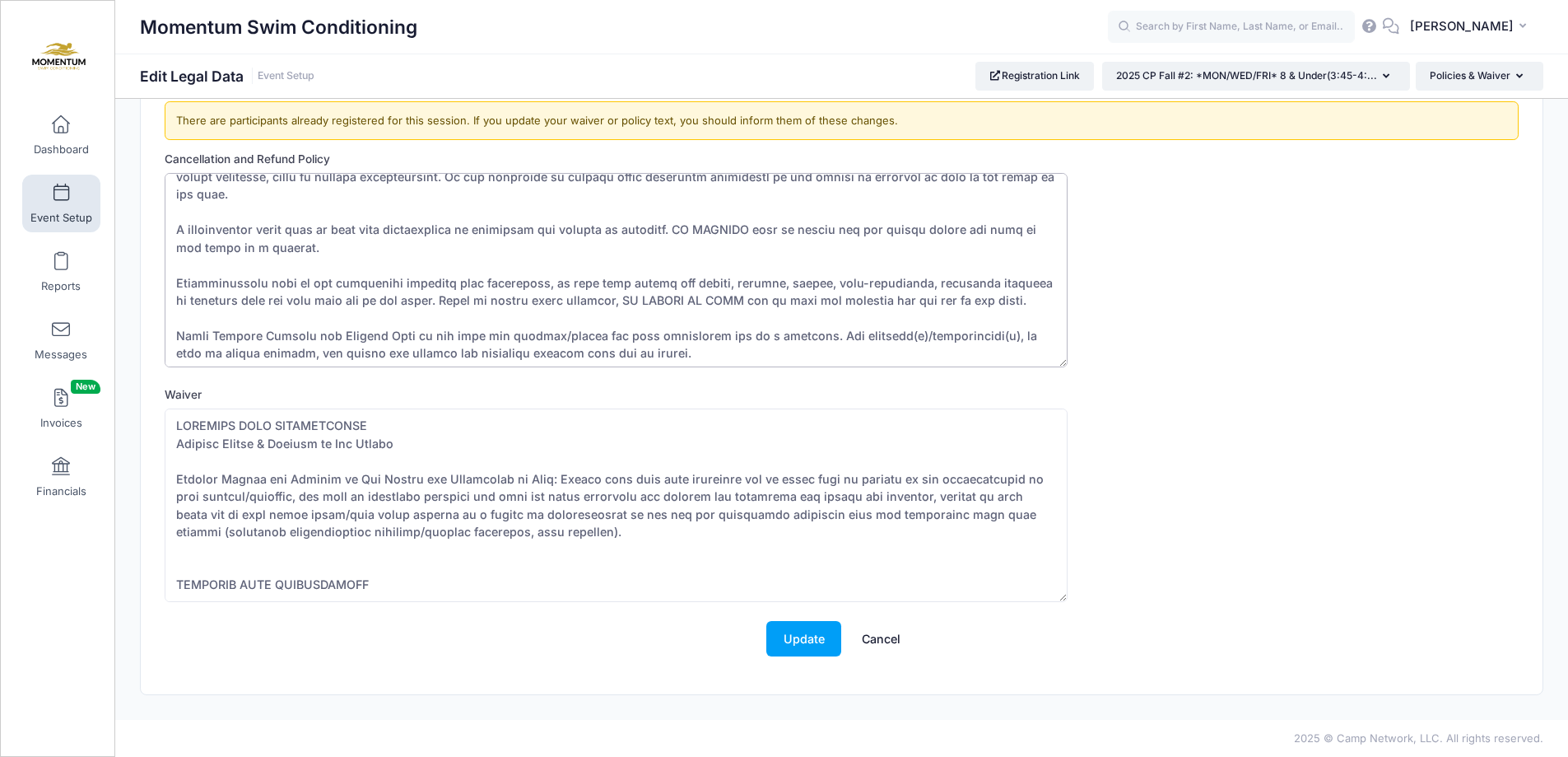
scroll to position [71, 0]
click at [69, 214] on span "Event Setup" at bounding box center [60, 217] width 61 height 14
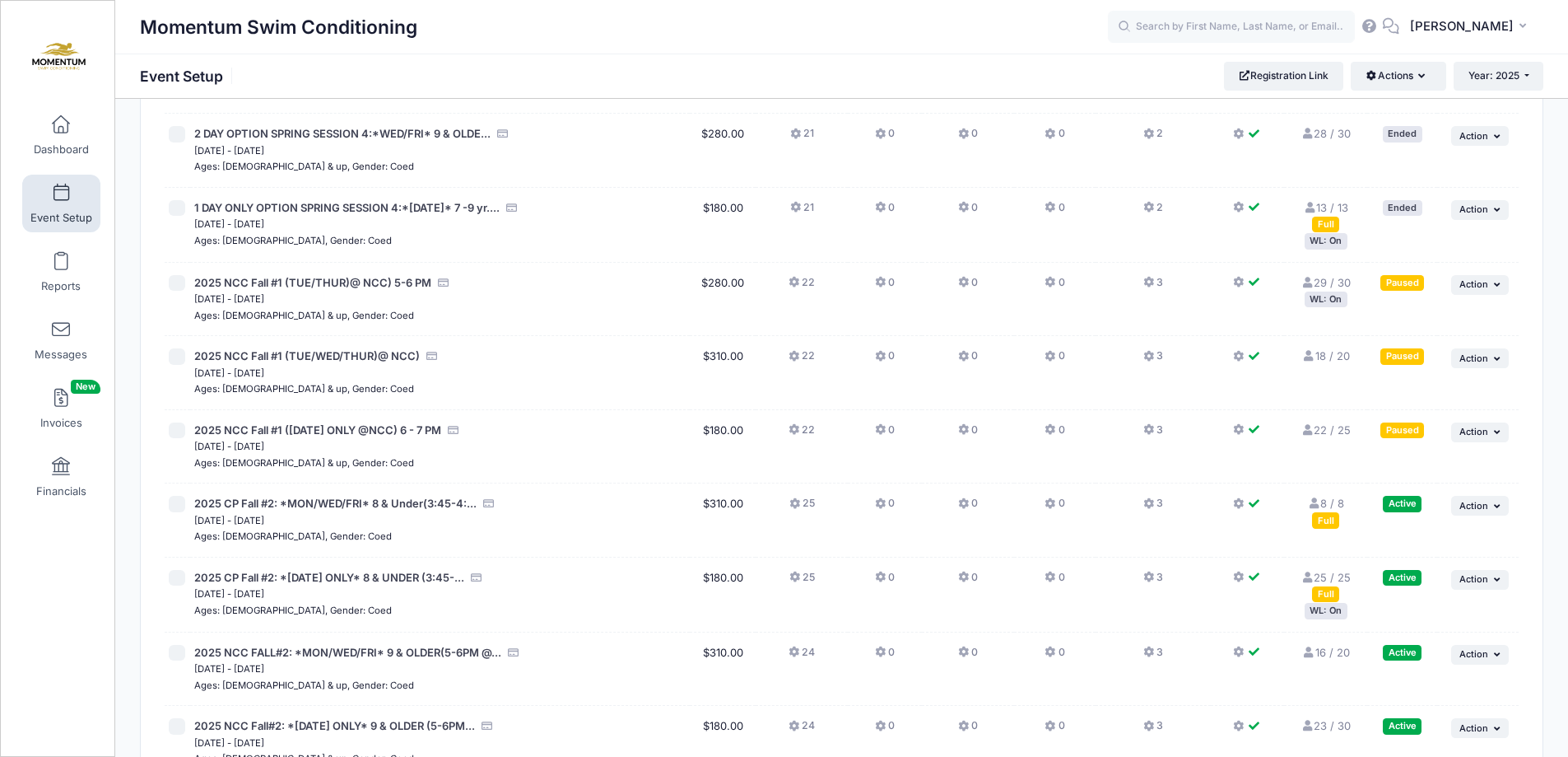
scroll to position [1482, 0]
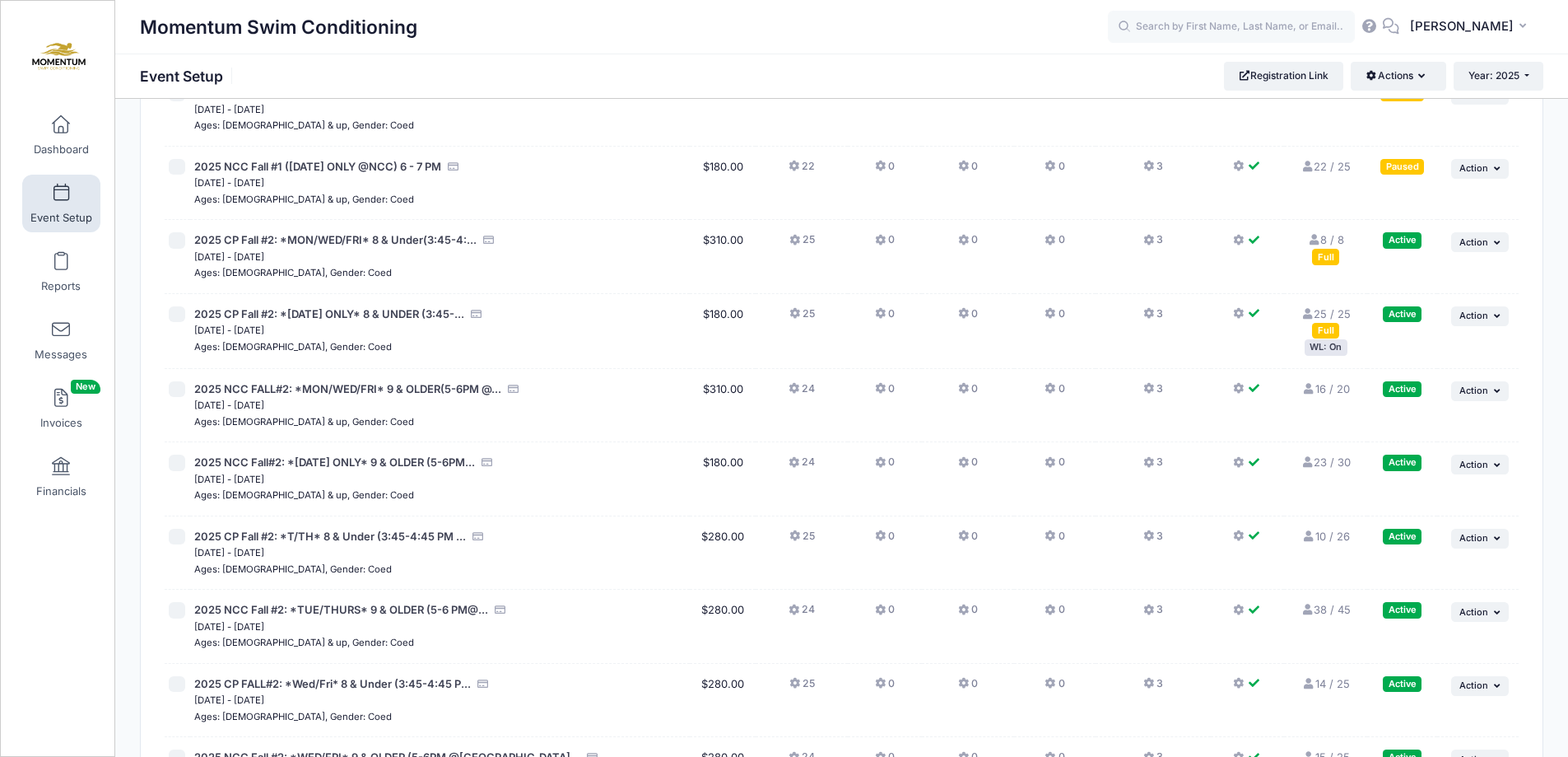
drag, startPoint x: 542, startPoint y: 397, endPoint x: 597, endPoint y: 274, distance: 134.7
click at [597, 274] on div "Ages: 7-9, Gender: Coed" at bounding box center [439, 272] width 492 height 17
click at [386, 314] on span "2025 CP Fall #2: *[DATE] ONLY* 8 & UNDER (3:45-..." at bounding box center [328, 314] width 270 height 14
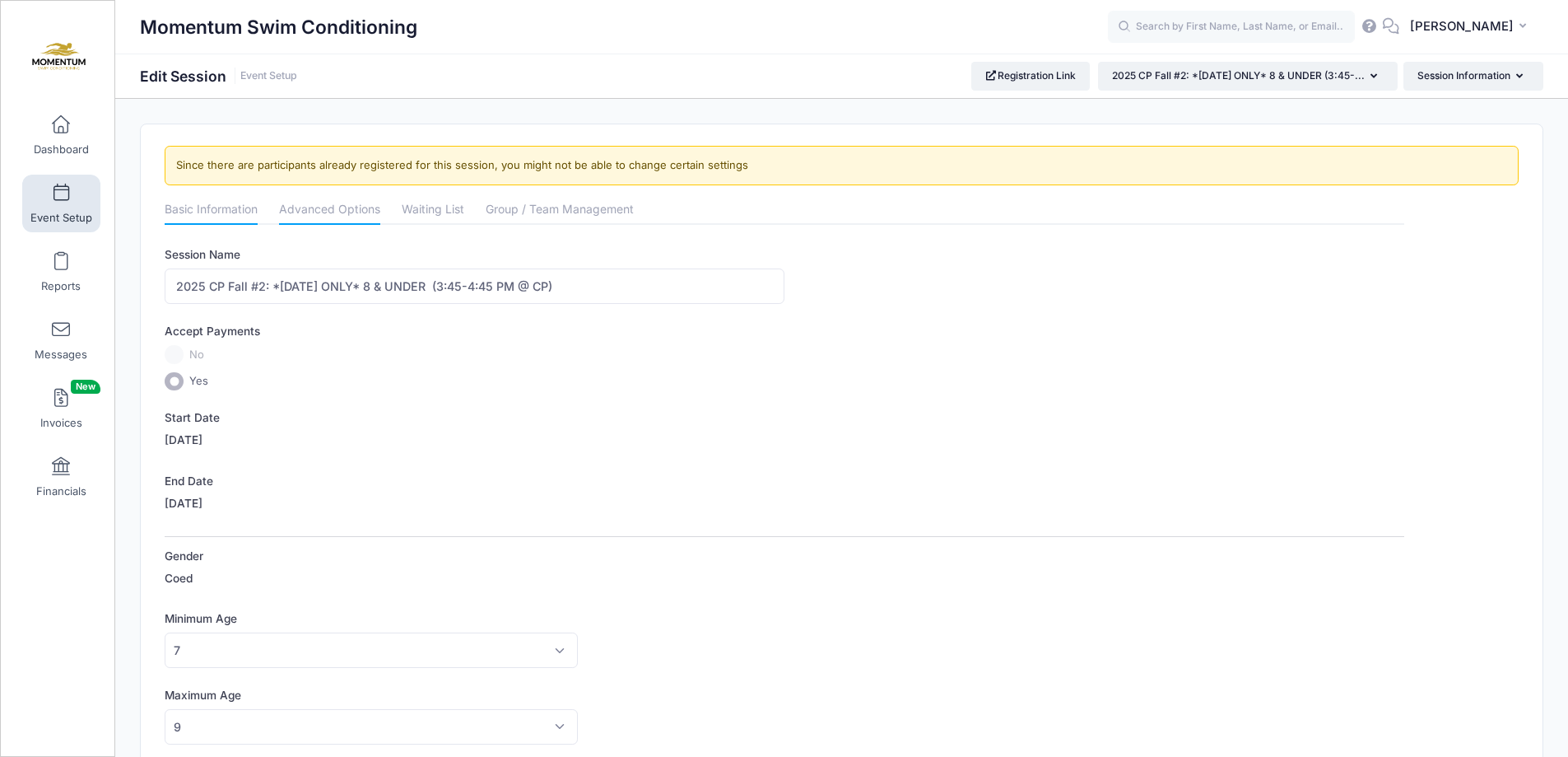
click at [325, 212] on link "Advanced Options" at bounding box center [330, 210] width 101 height 29
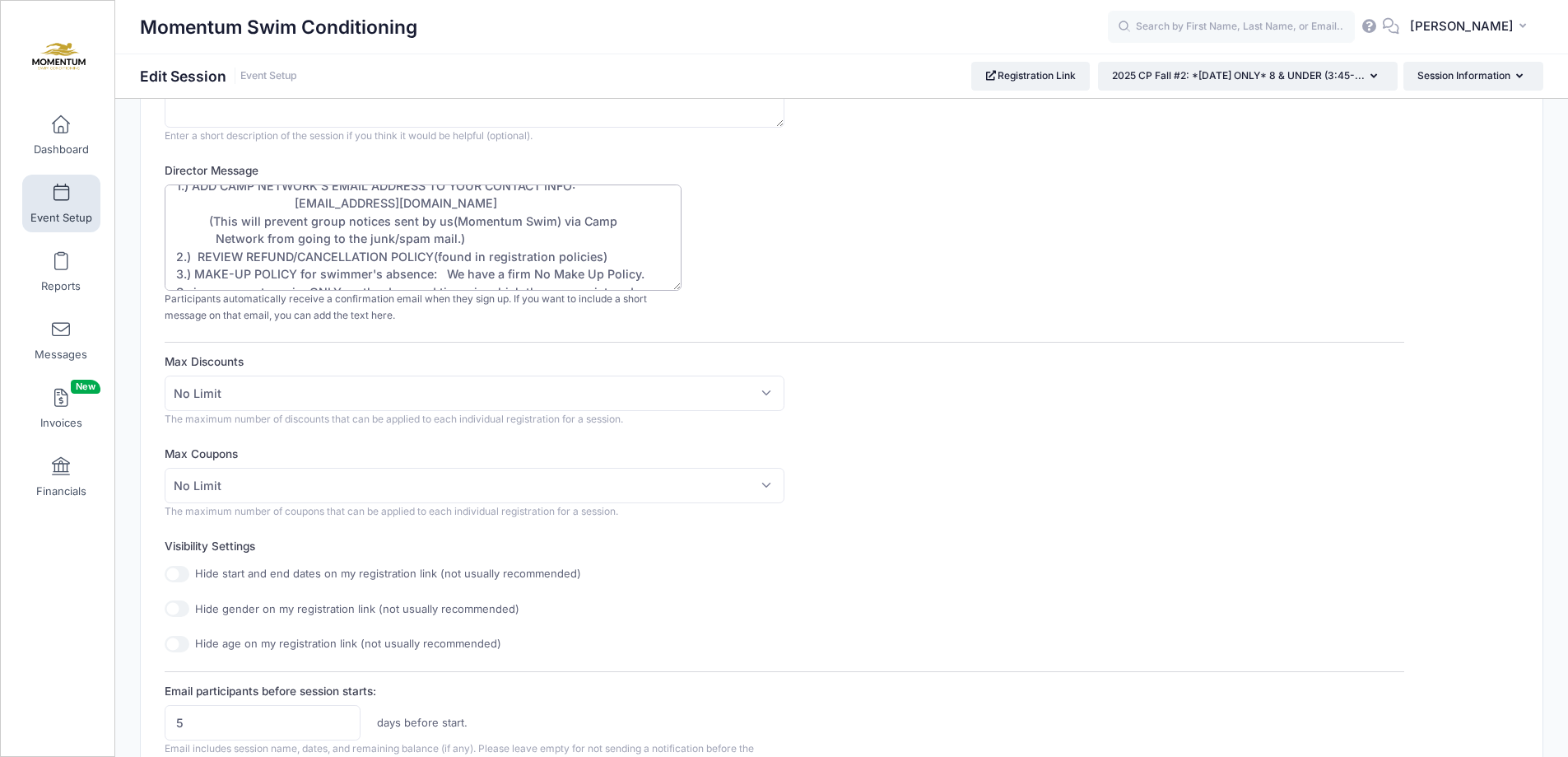
scroll to position [70, 0]
click at [195, 720] on input "5" at bounding box center [262, 722] width 196 height 35
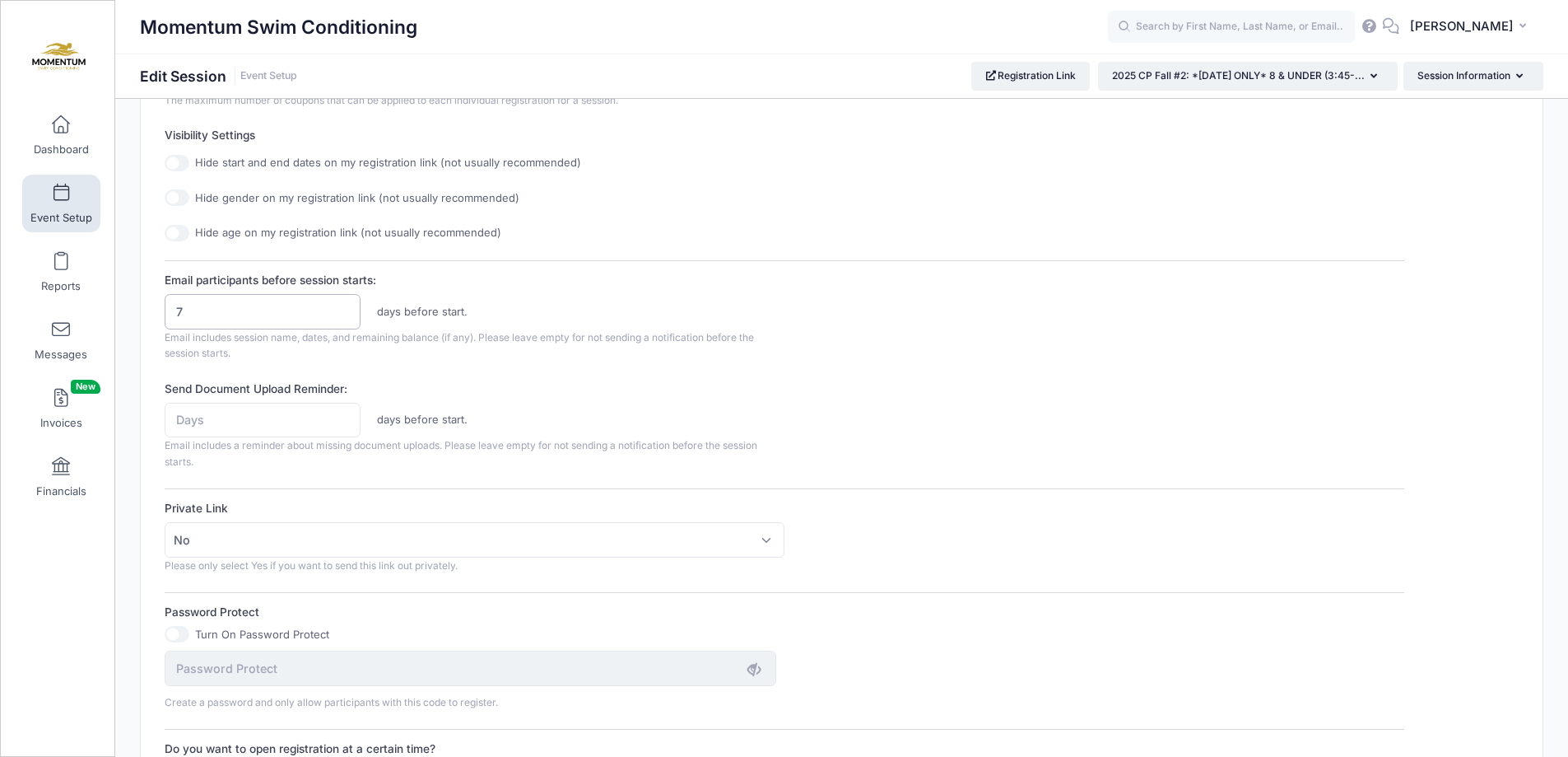
scroll to position [657, 0]
type input "7"
click at [206, 420] on input "Send Document Upload Reminder:" at bounding box center [262, 422] width 196 height 35
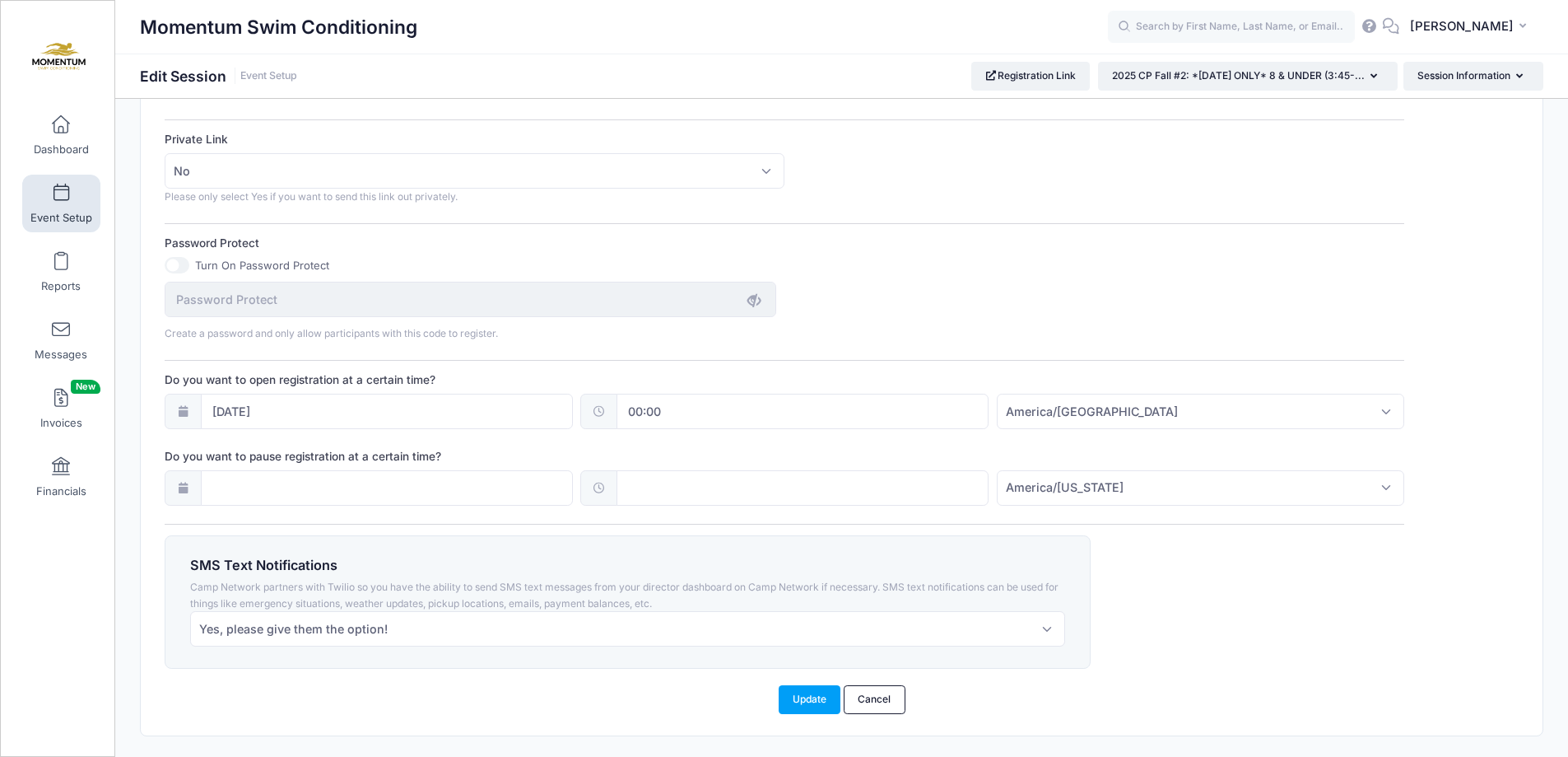
scroll to position [1068, 0]
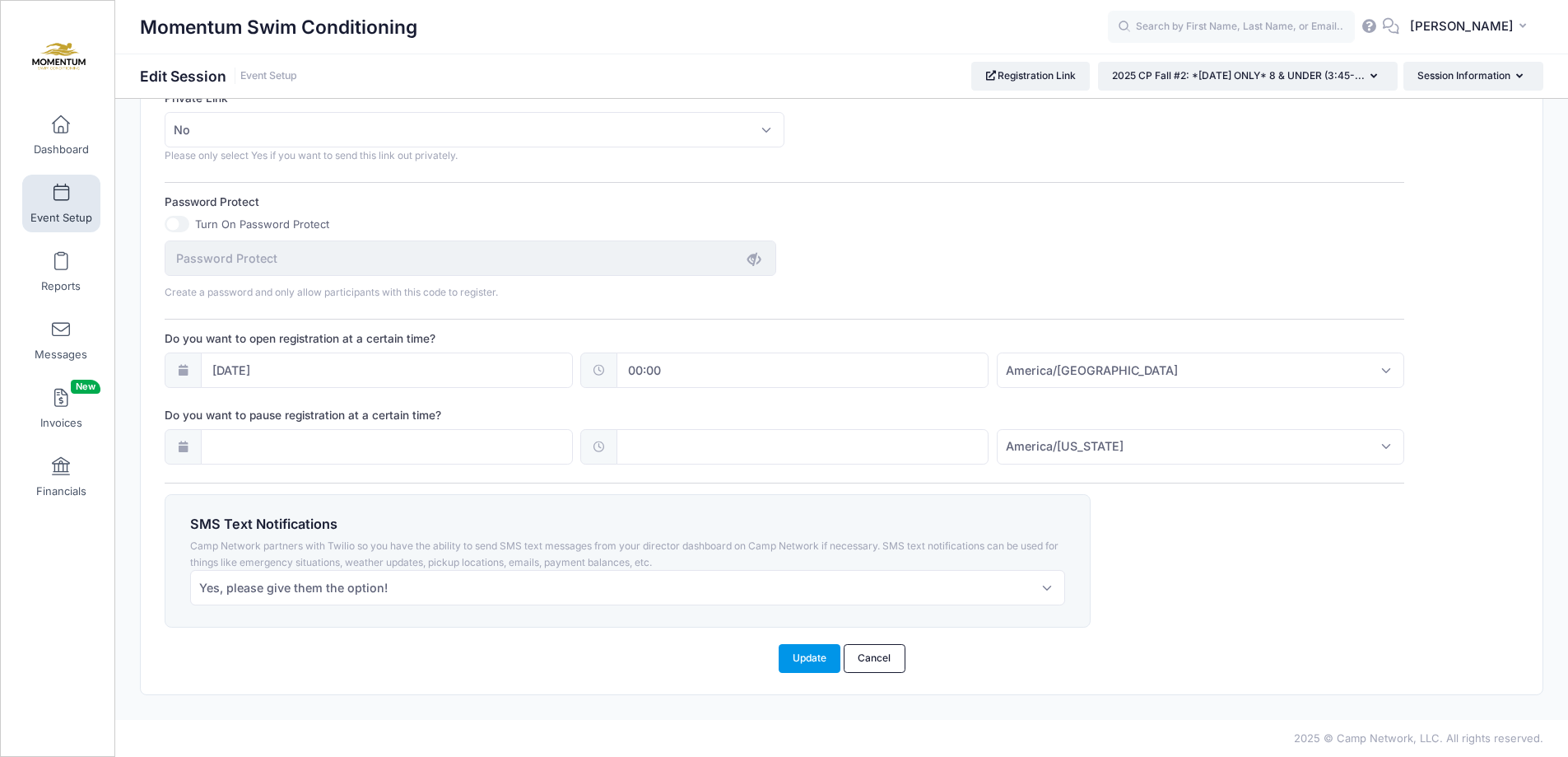
type input "7"
click at [808, 662] on button "Update" at bounding box center [810, 658] width 62 height 28
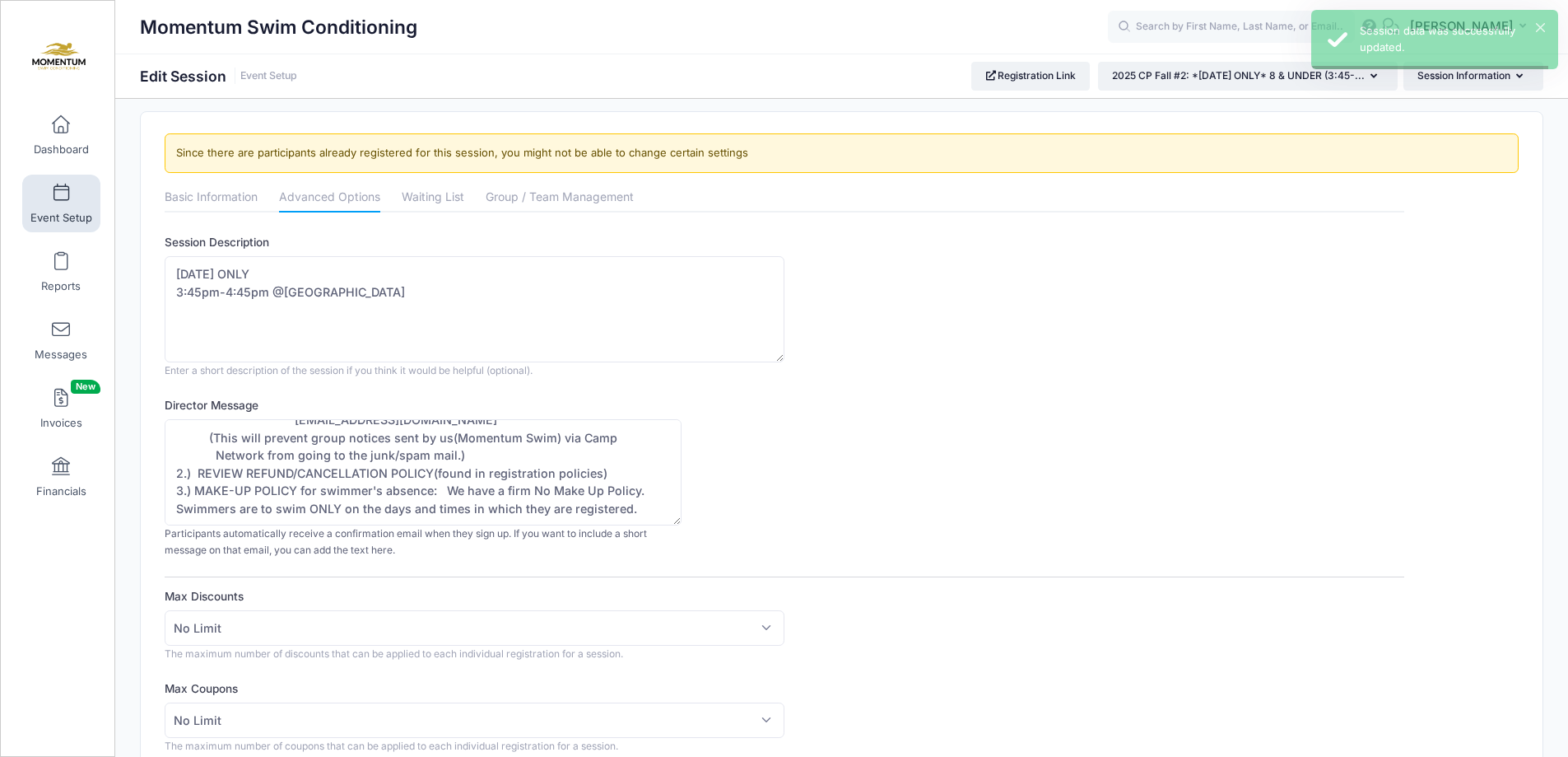
scroll to position [0, 0]
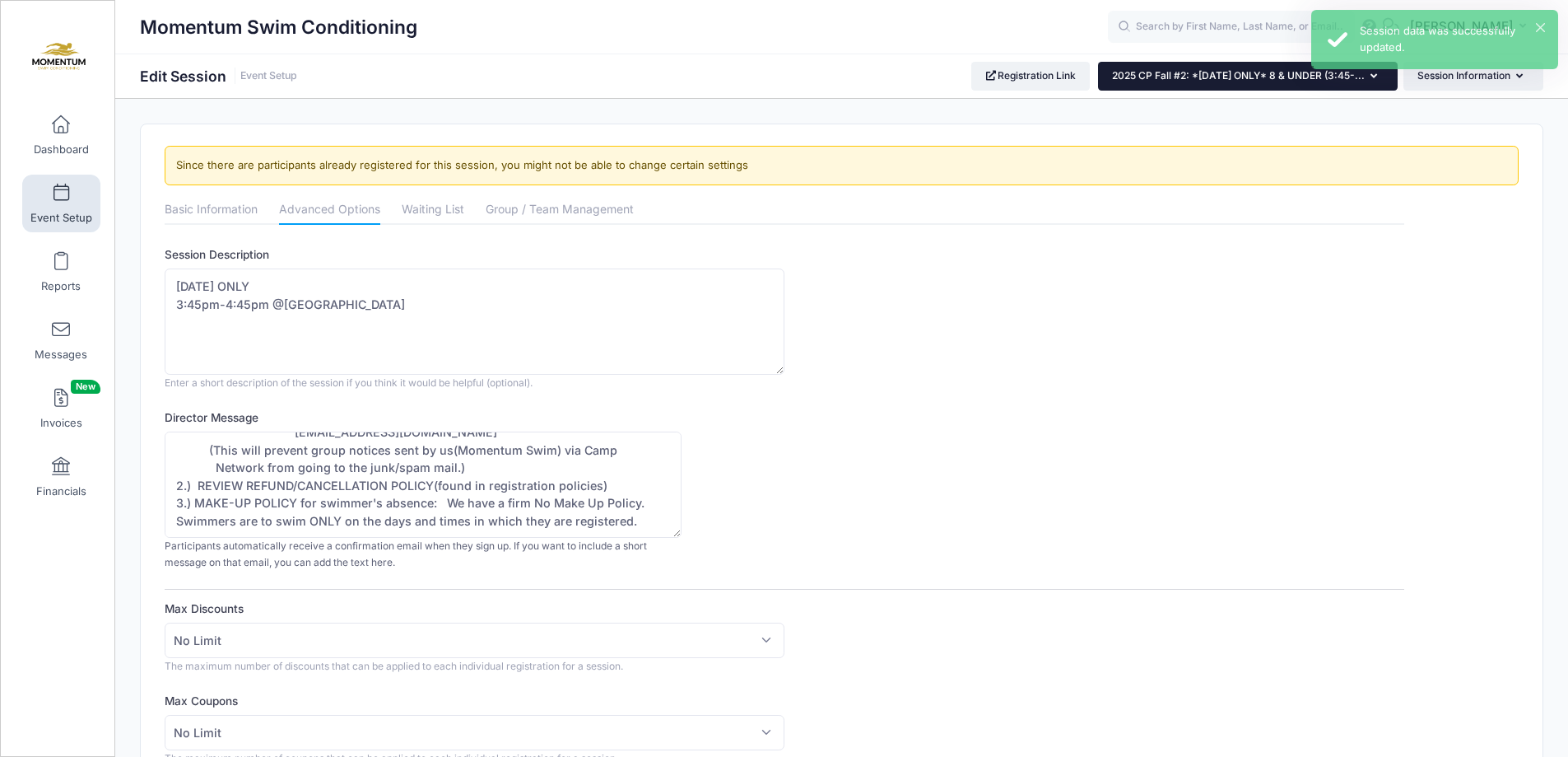
click at [1378, 72] on button "2025 CP Fall #2: *[DATE] ONLY* 8 & UNDER (3:45-..." at bounding box center [1248, 75] width 300 height 28
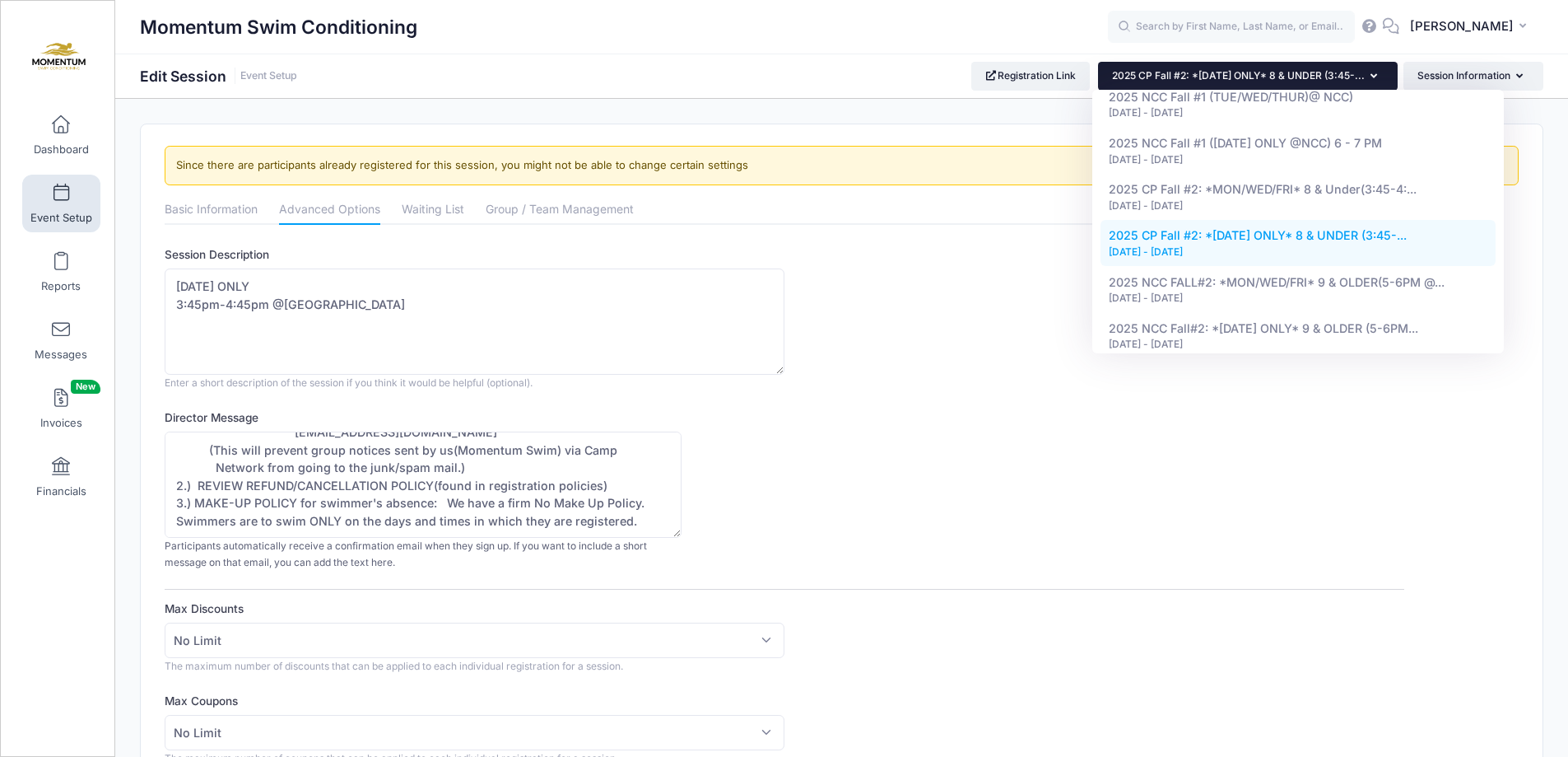
scroll to position [906, 0]
click at [1338, 198] on div "[DATE] - [DATE]" at bounding box center [1298, 205] width 380 height 15
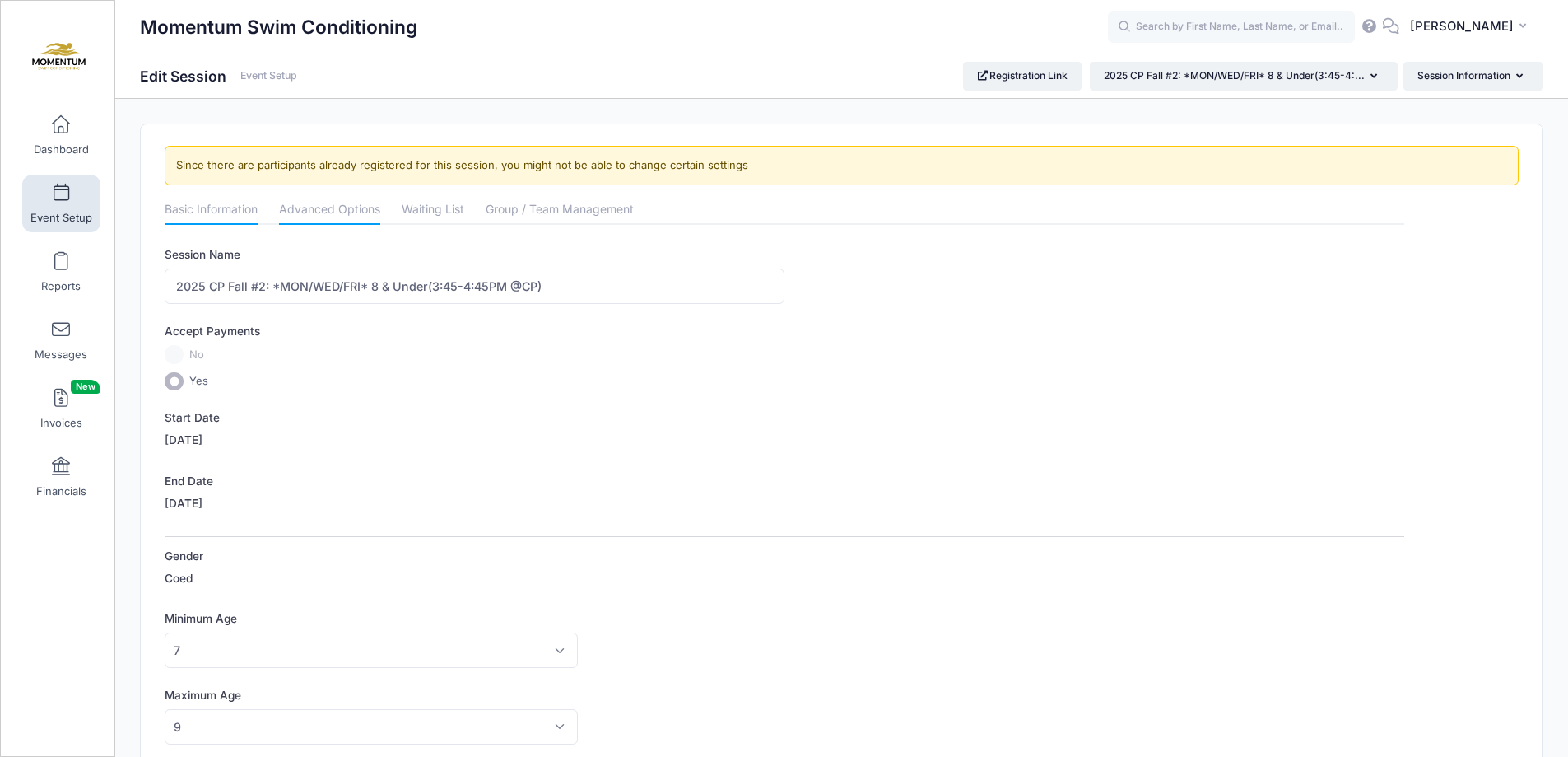
click at [339, 210] on link "Advanced Options" at bounding box center [330, 210] width 101 height 29
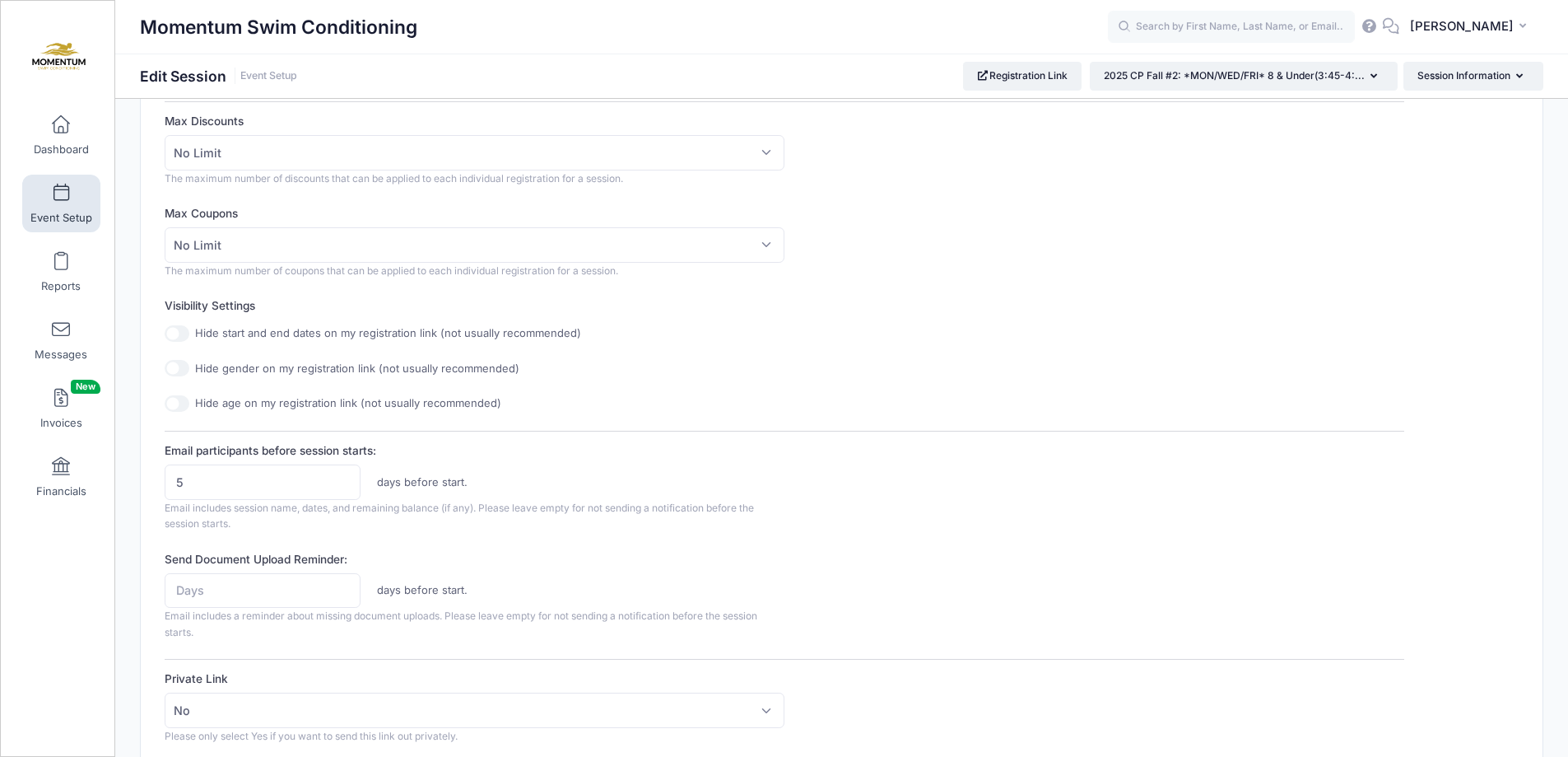
scroll to position [494, 0]
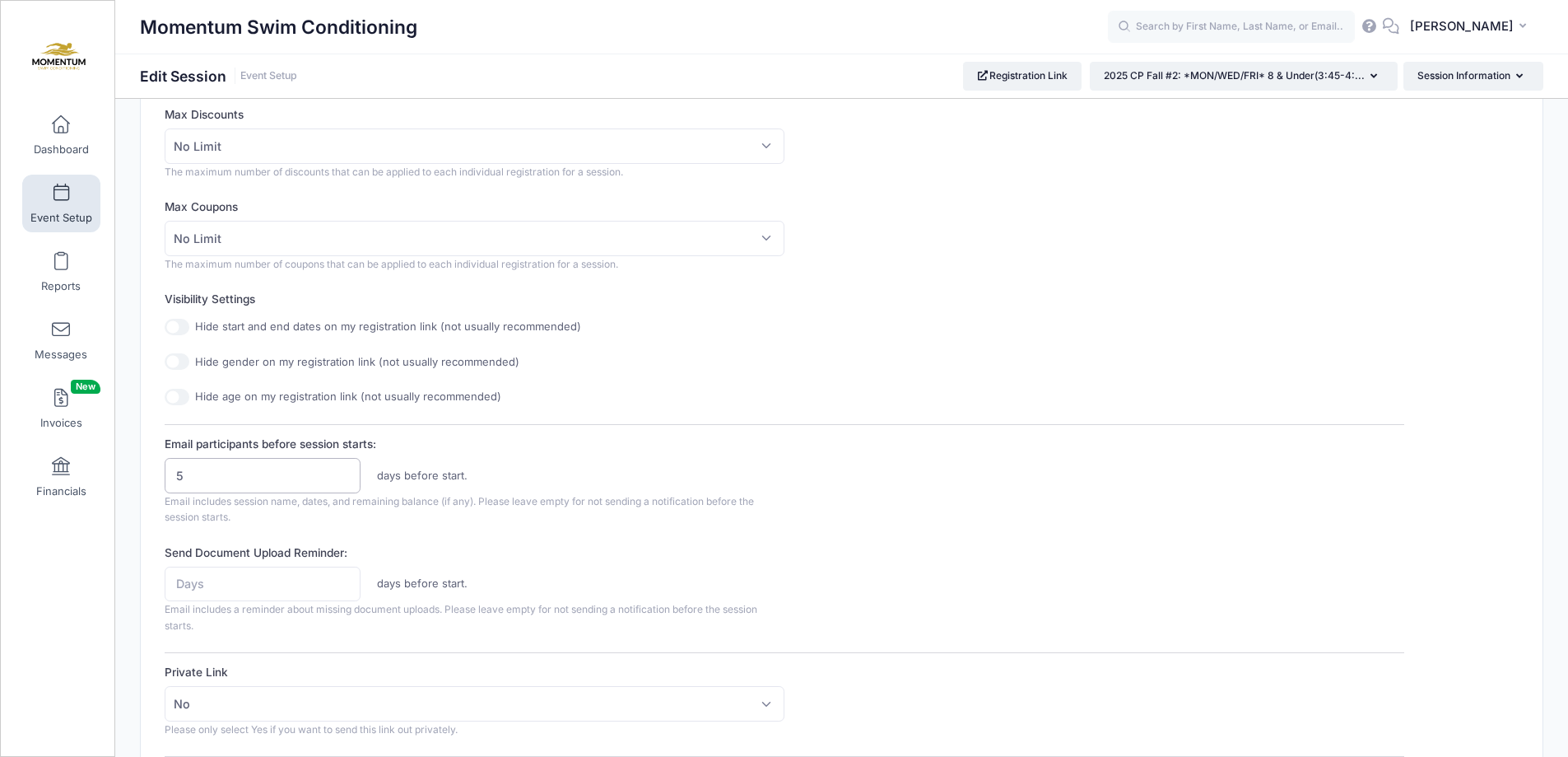
click at [226, 472] on input "5" at bounding box center [262, 475] width 196 height 35
type input "7"
click at [243, 573] on input "Send Document Upload Reminder:" at bounding box center [262, 584] width 196 height 35
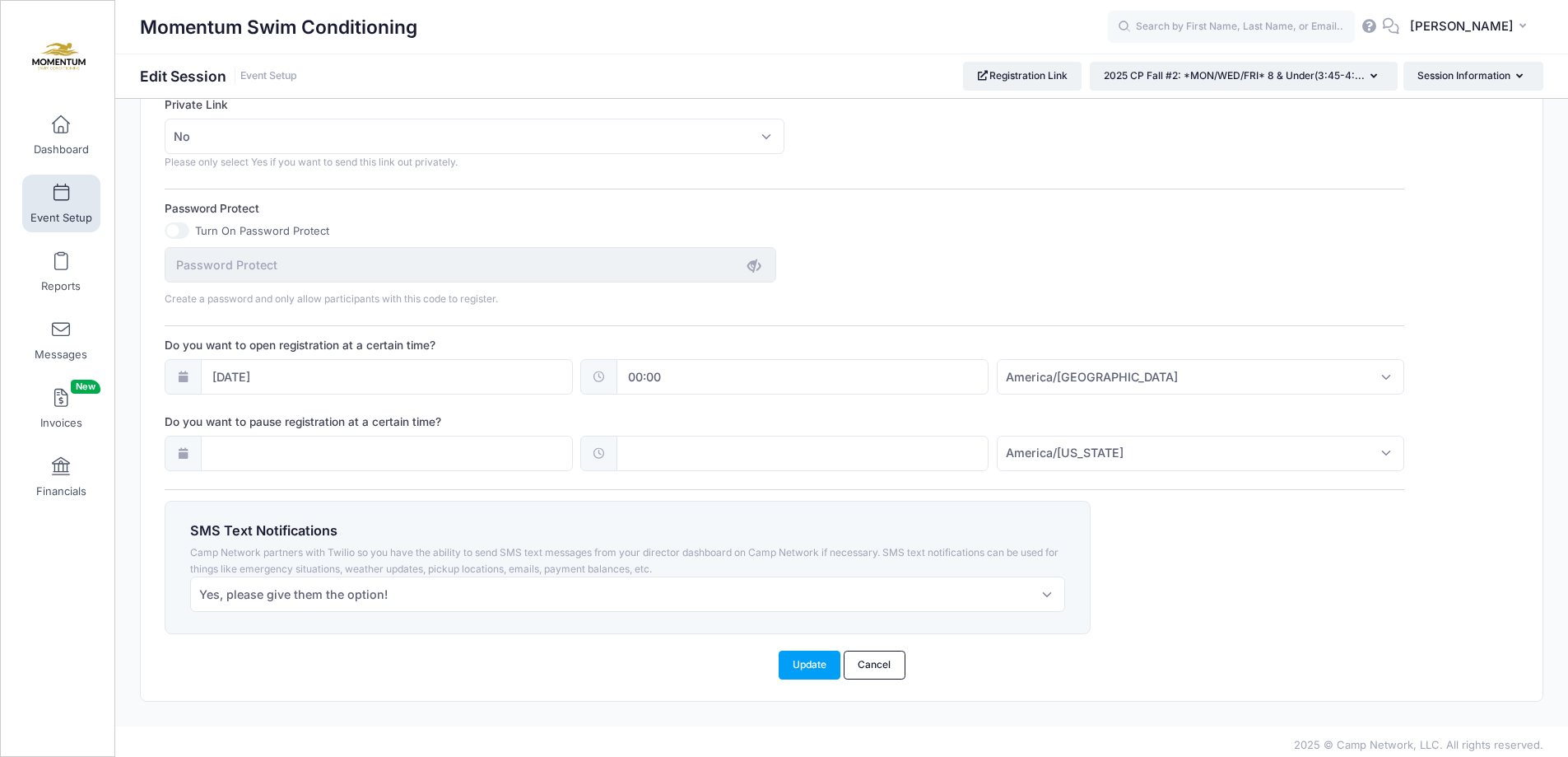
scroll to position [1068, 0]
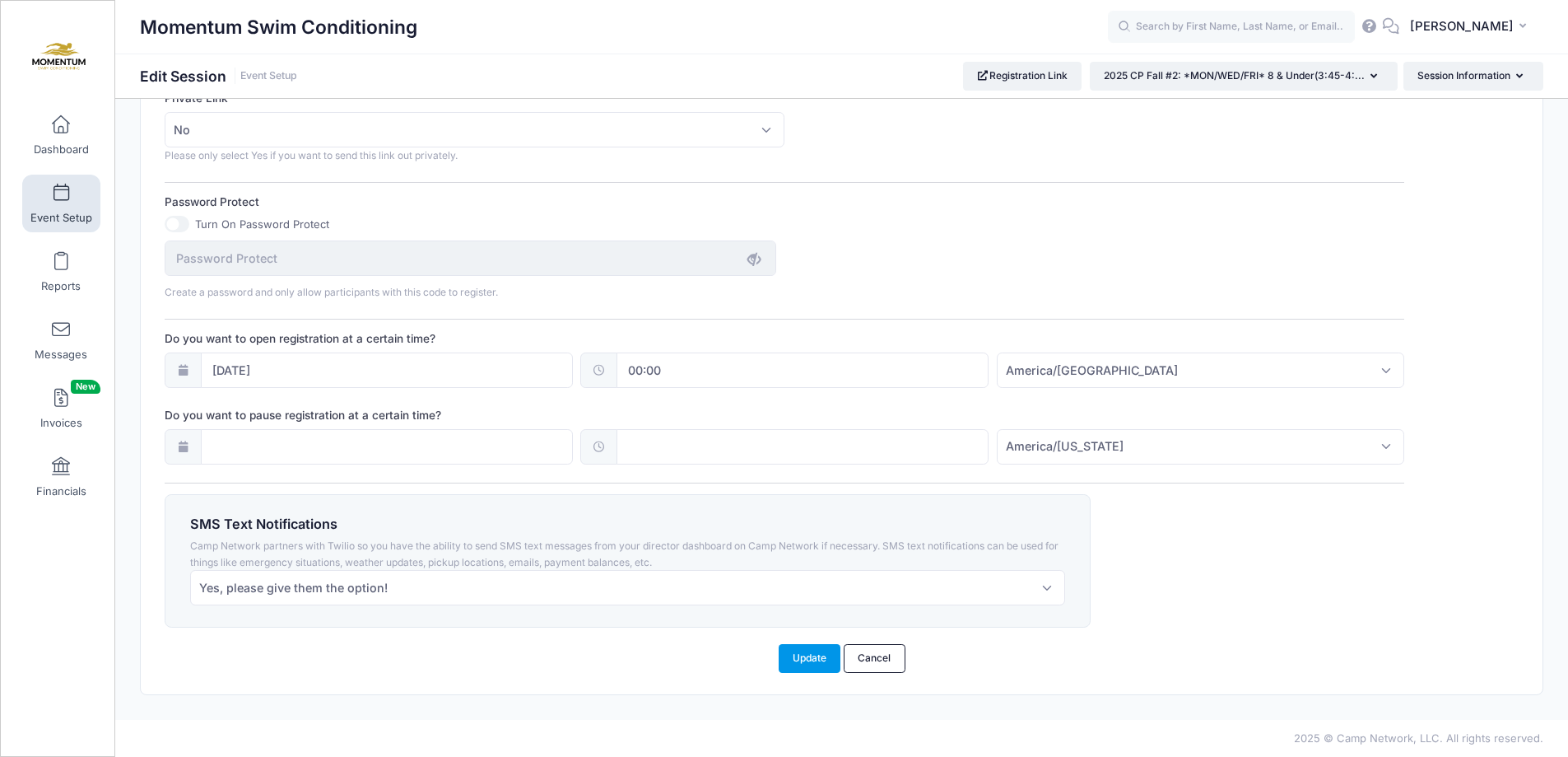
type input "7"
click at [817, 662] on button "Update" at bounding box center [810, 658] width 62 height 28
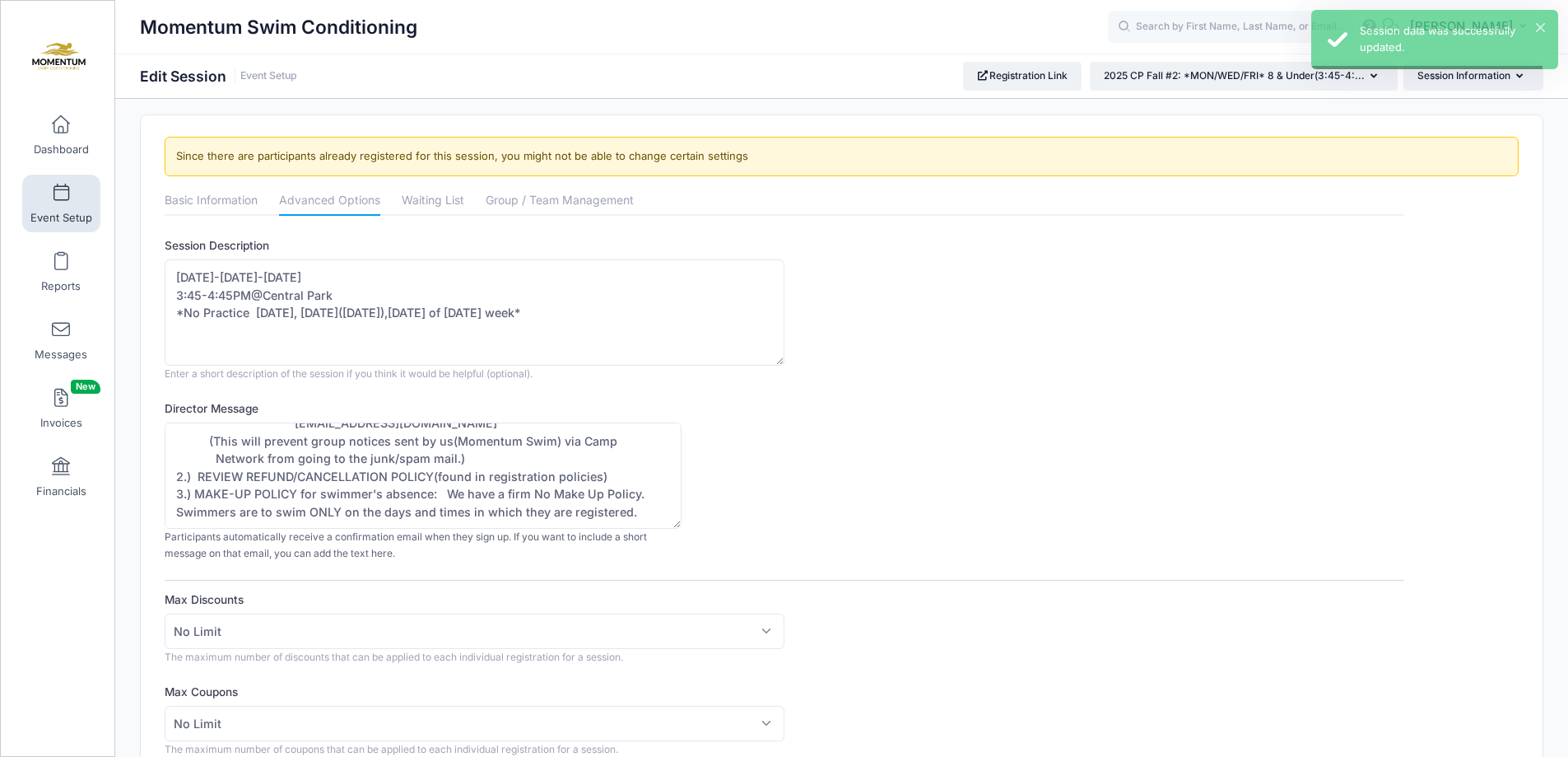
scroll to position [0, 0]
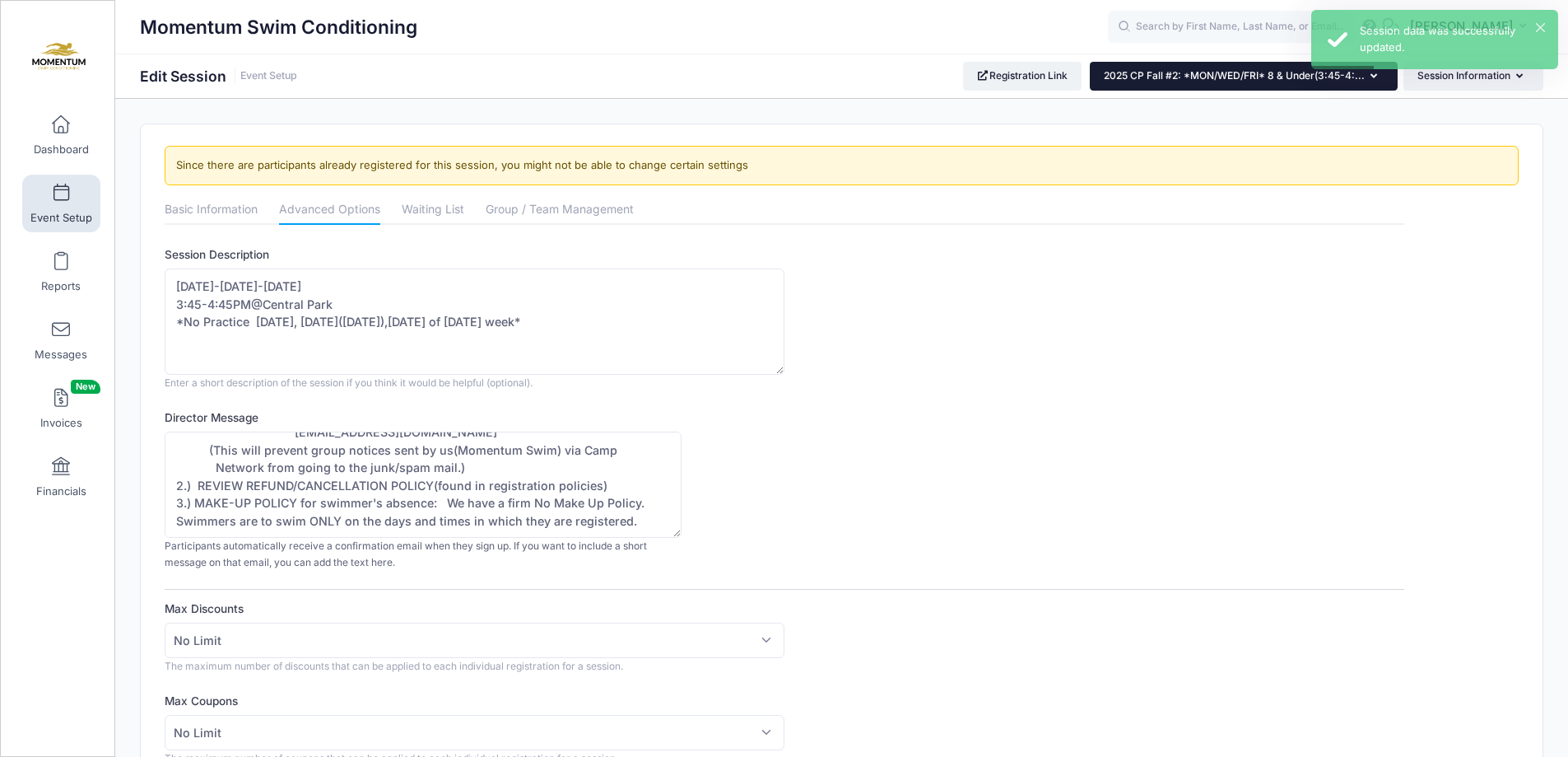
click at [1380, 80] on button "2025 CP Fall #2: *MON/WED/FRI* 8 & Under(3:45-4:..." at bounding box center [1244, 75] width 308 height 28
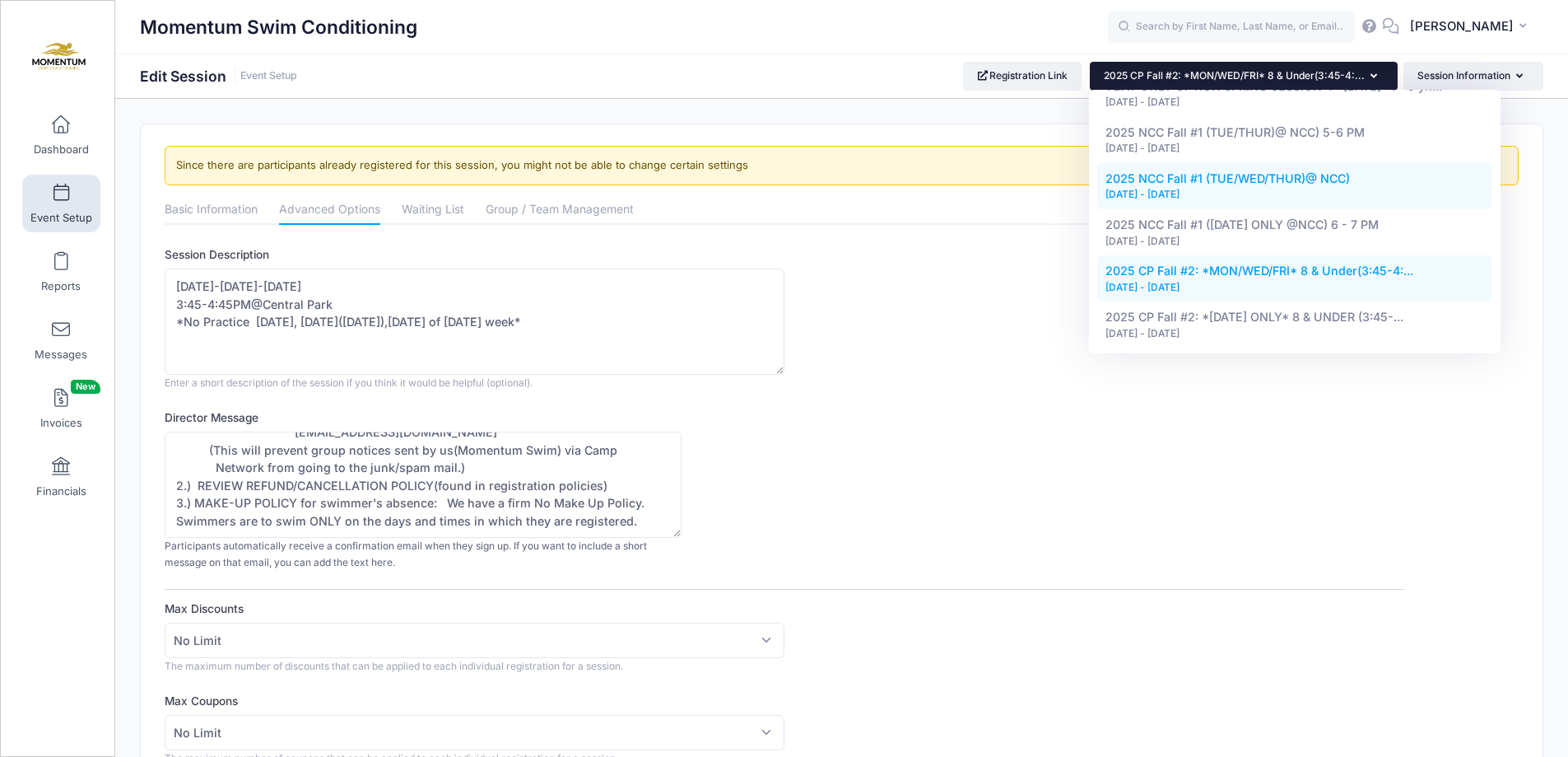
scroll to position [906, 0]
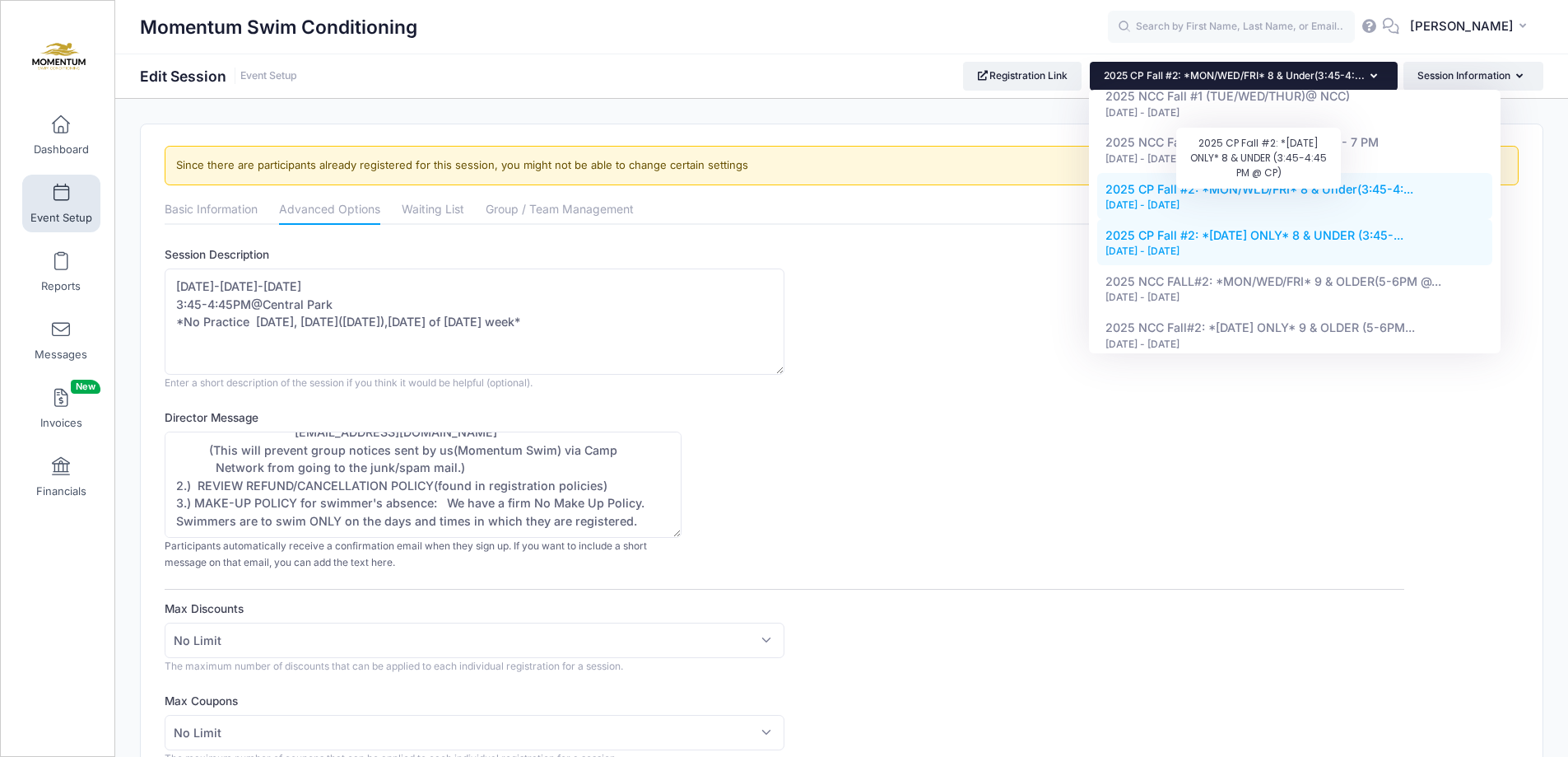
click at [1270, 228] on span "2025 CP Fall #2: *[DATE] ONLY* 8 & UNDER (3:45-..." at bounding box center [1254, 235] width 298 height 14
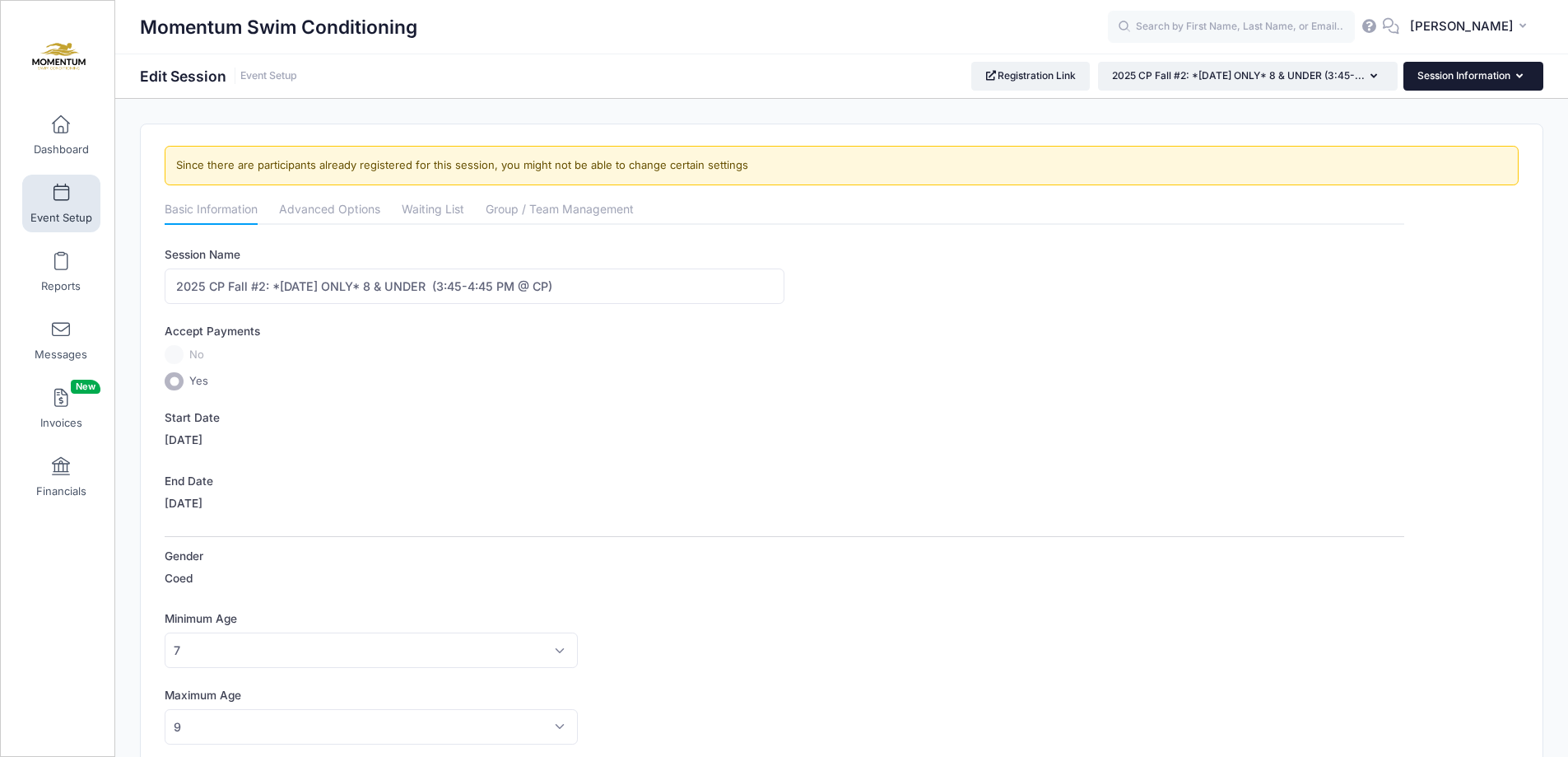
click at [1518, 77] on icon "button" at bounding box center [1523, 77] width 14 height 0
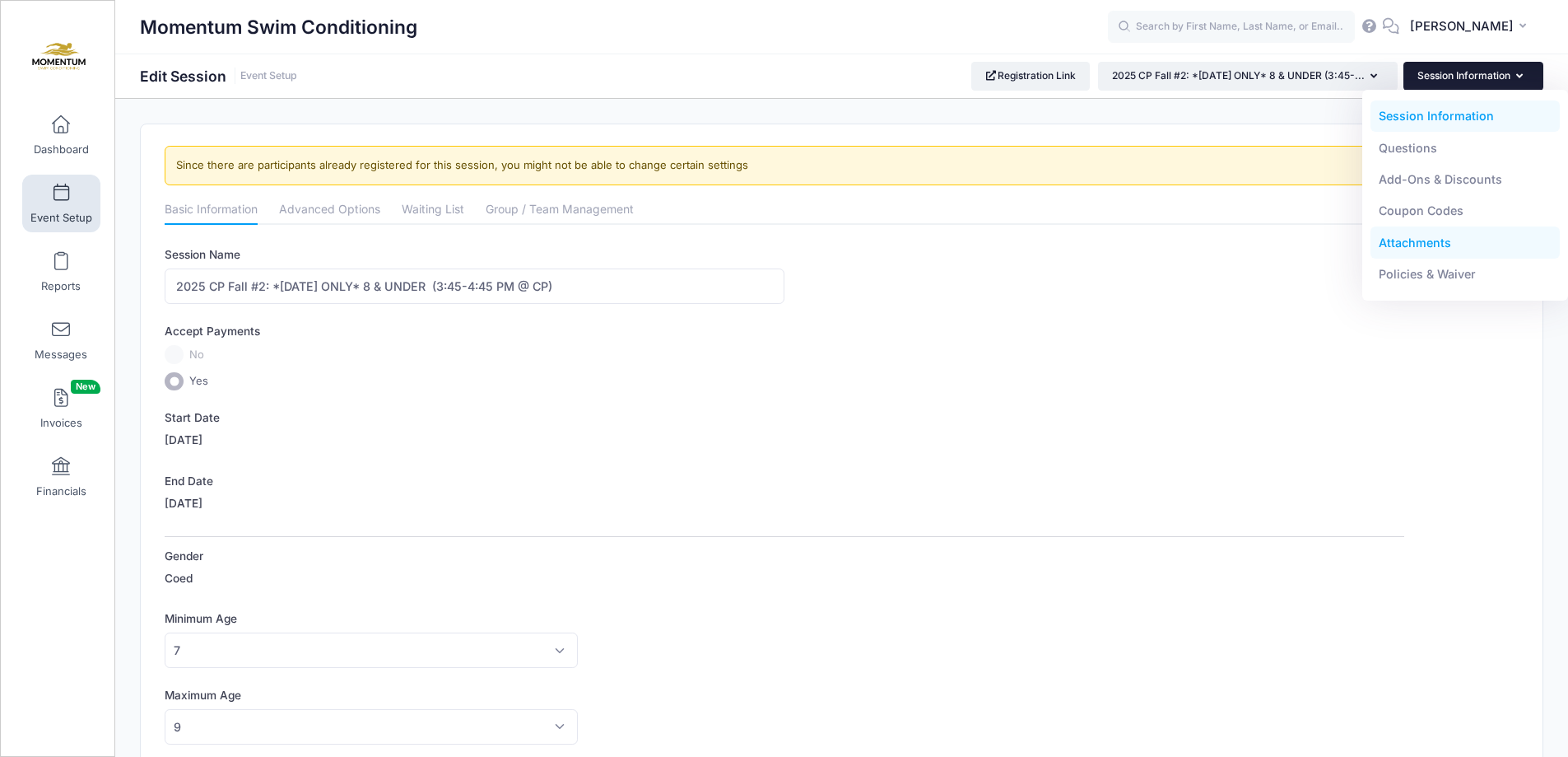
drag, startPoint x: 1470, startPoint y: 236, endPoint x: 1483, endPoint y: 237, distance: 13.0
click at [1483, 237] on link "Attachments" at bounding box center [1465, 242] width 190 height 31
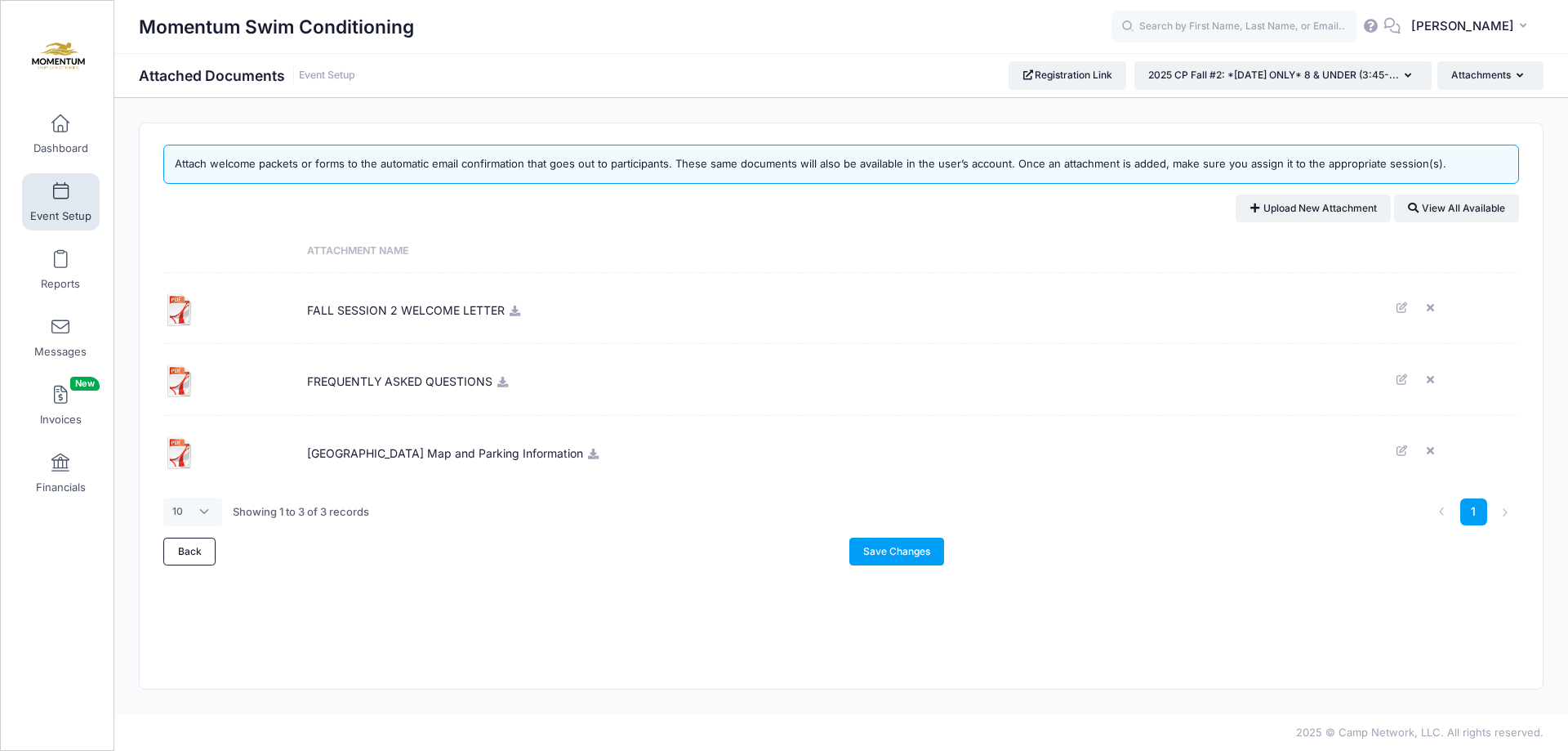
click at [509, 313] on icon at bounding box center [515, 310] width 14 height 11
click at [907, 553] on link "Save Changes" at bounding box center [897, 551] width 96 height 28
click at [56, 201] on link "Event Setup" at bounding box center [61, 201] width 77 height 57
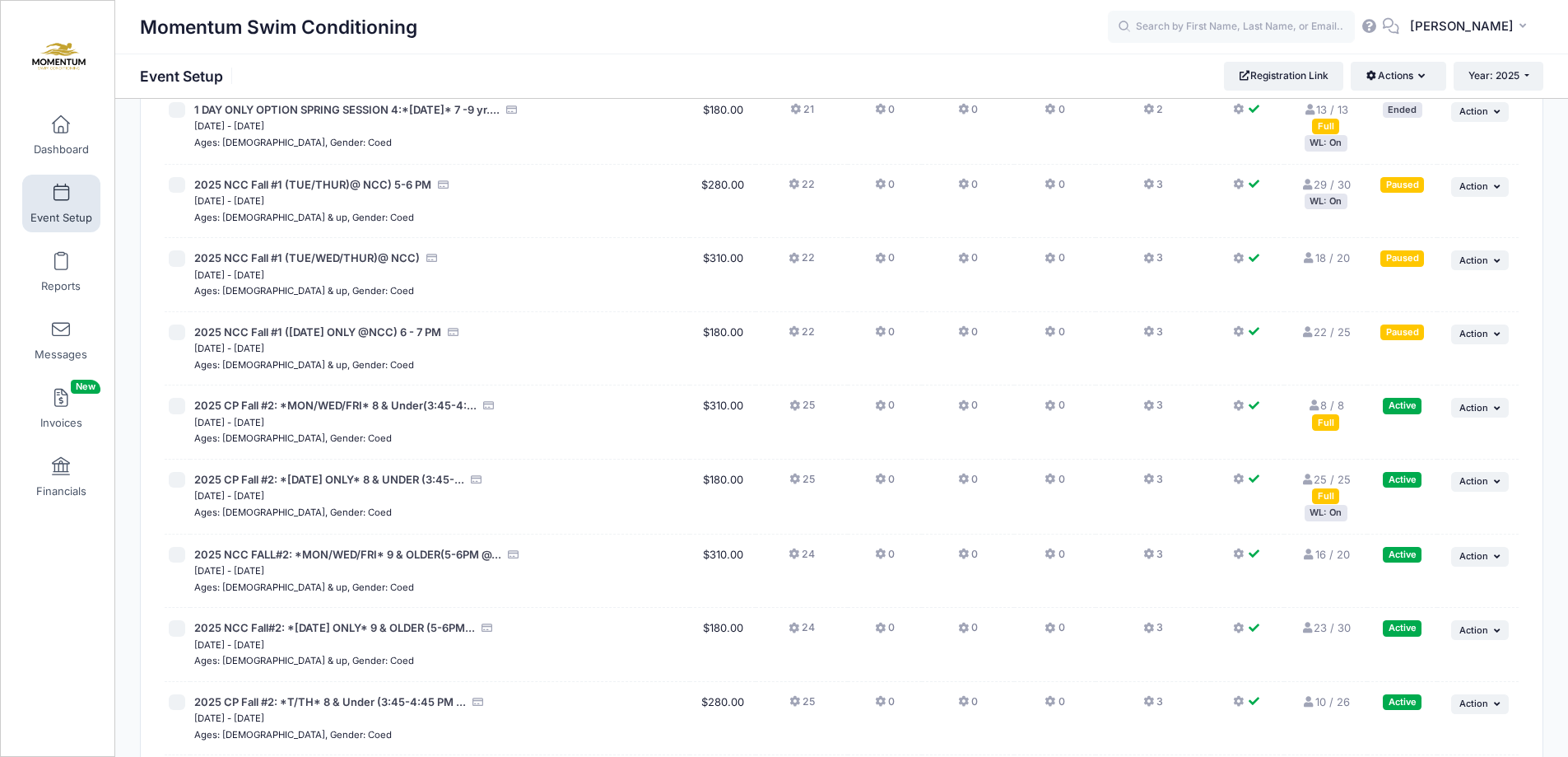
scroll to position [1317, 0]
click at [398, 401] on span "2025 CP Fall #2: *MON/WED/FRI* 8 & Under(3:45-4:..." at bounding box center [335, 404] width 282 height 14
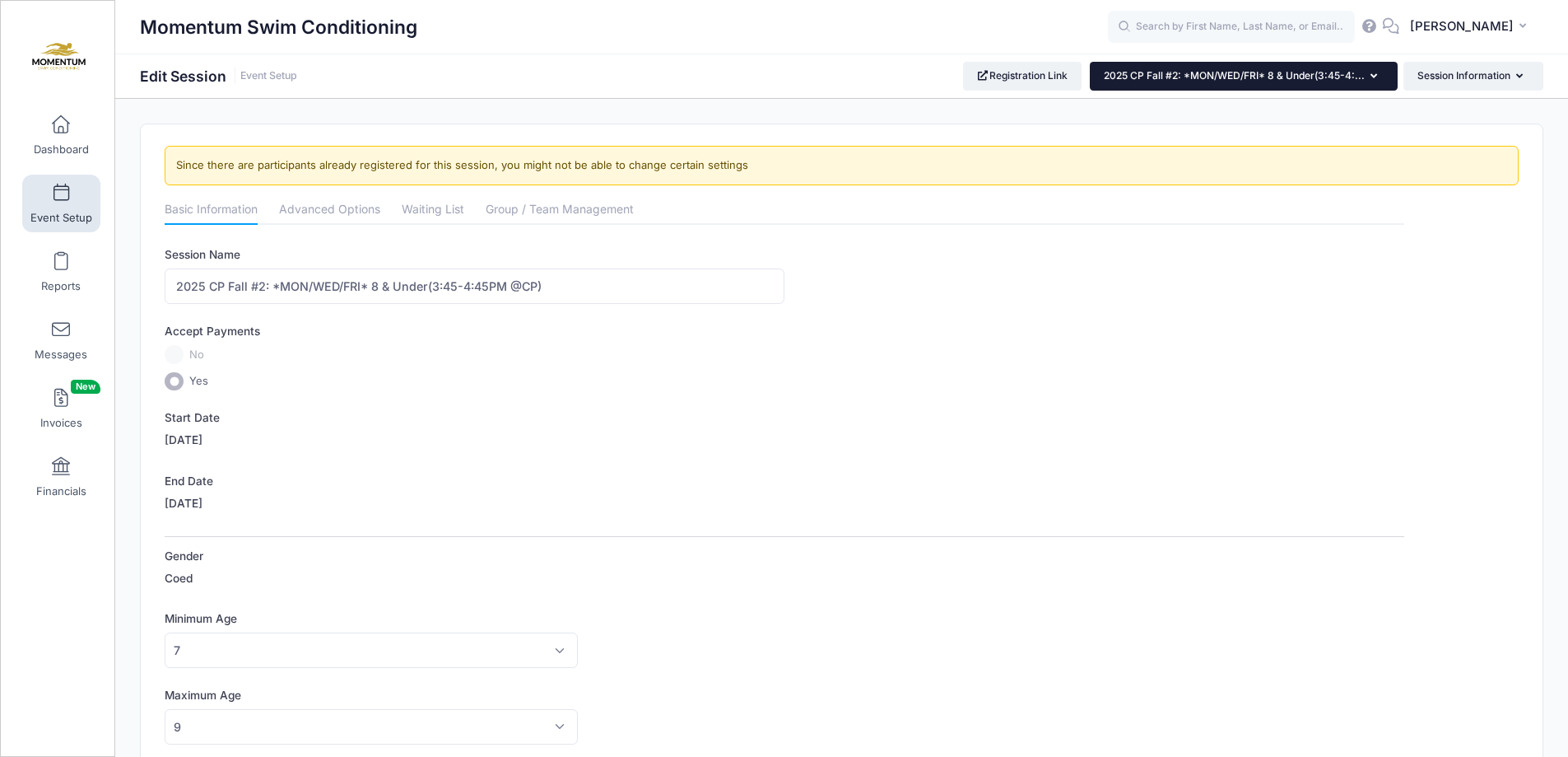
click at [1380, 70] on button "2025 CP Fall #2: *MON/WED/FRI* 8 & Under(3:45-4:..." at bounding box center [1244, 75] width 308 height 28
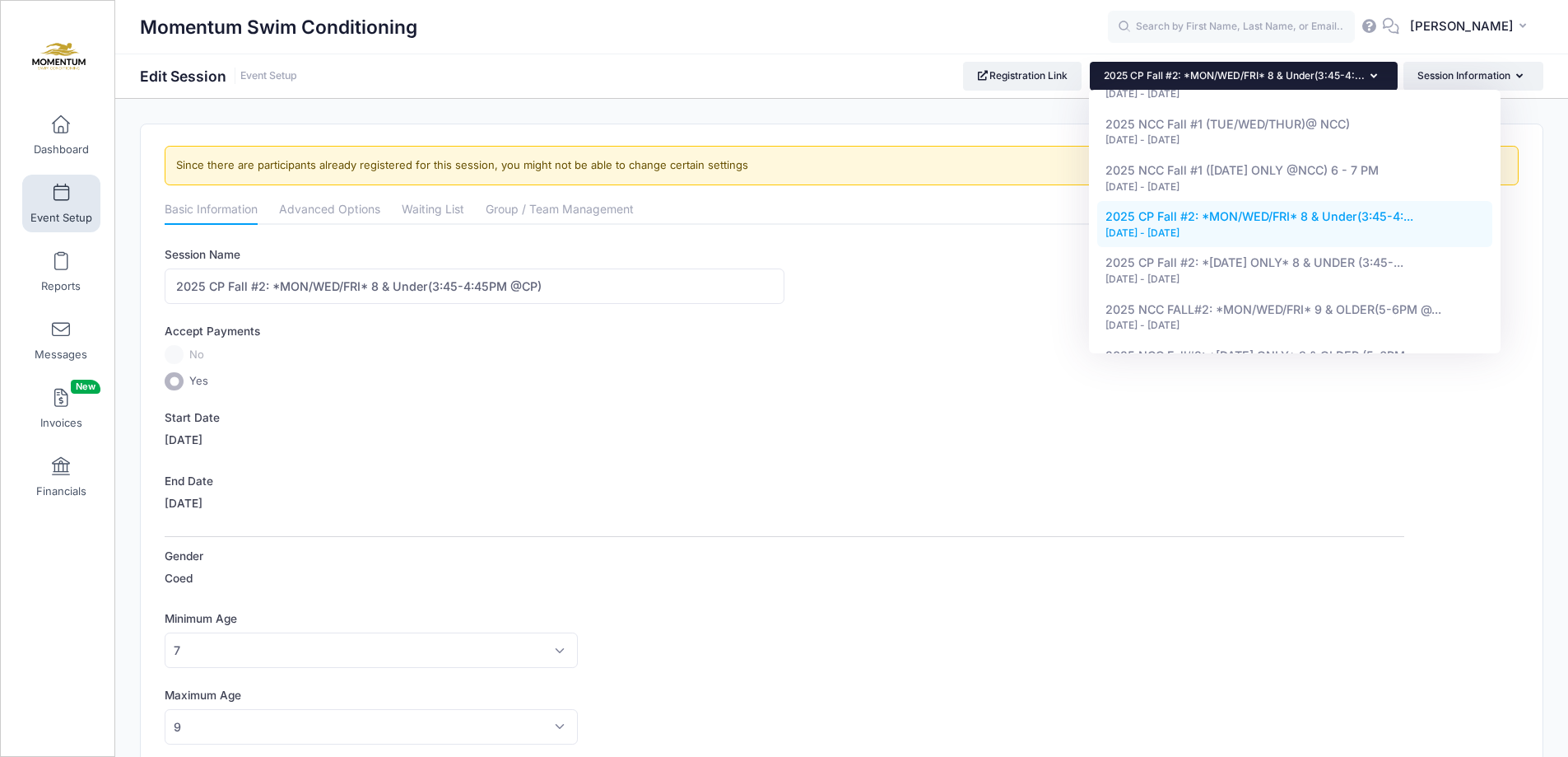
scroll to position [906, 0]
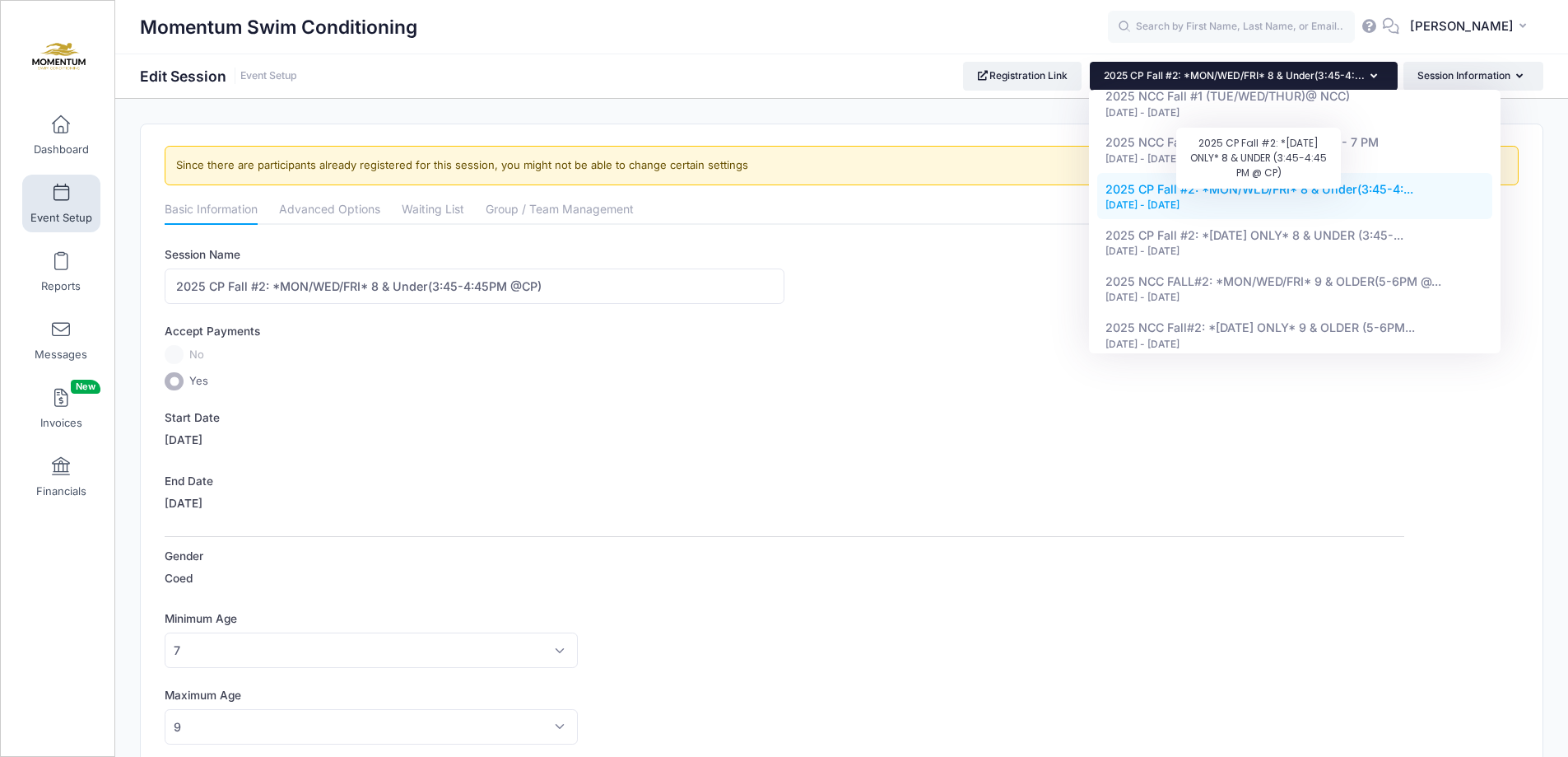
click at [1348, 228] on span "2025 CP Fall #2: *[DATE] ONLY* 8 & UNDER (3:45-..." at bounding box center [1254, 235] width 298 height 14
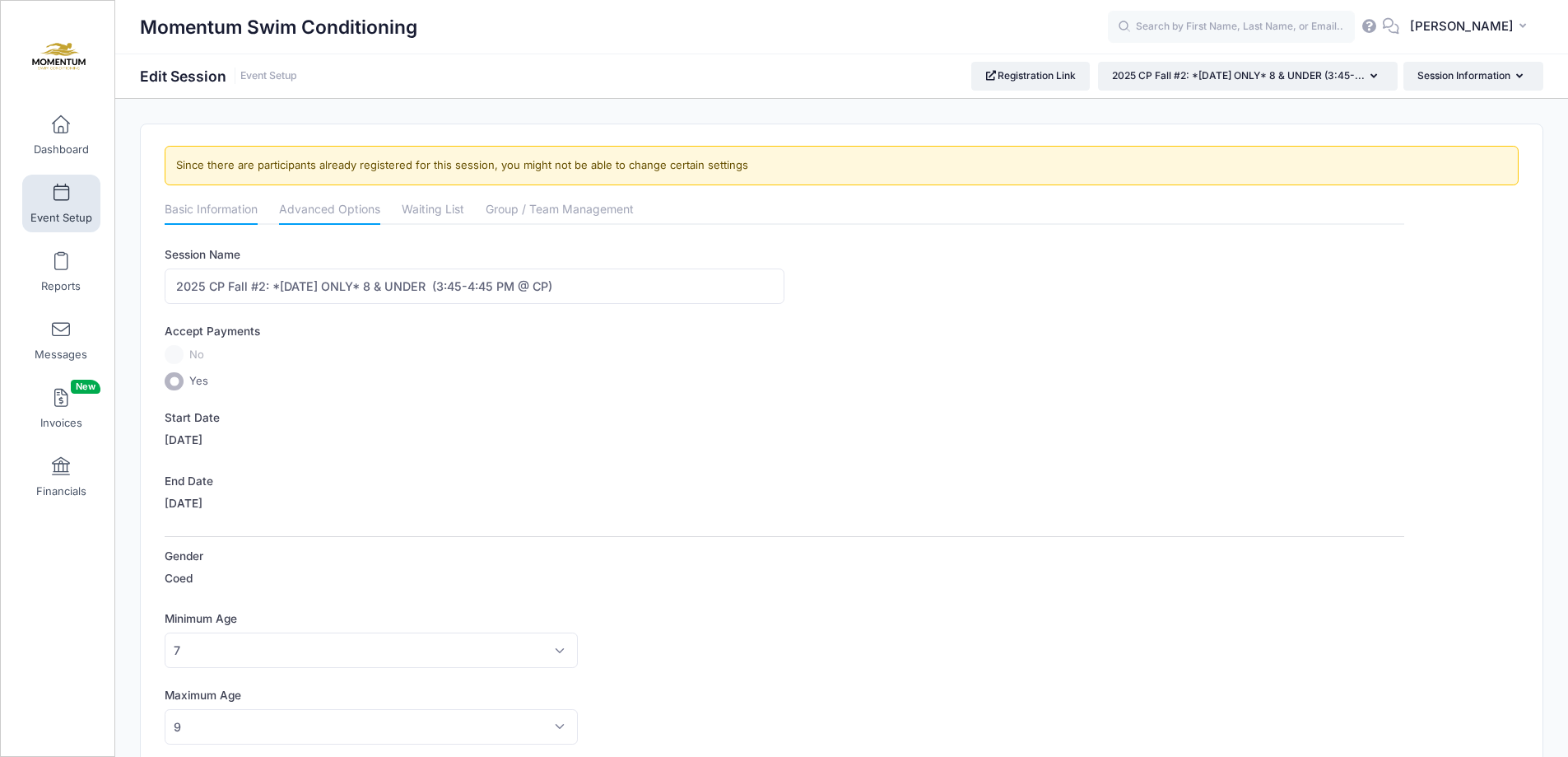
click at [317, 210] on link "Advanced Options" at bounding box center [330, 210] width 101 height 29
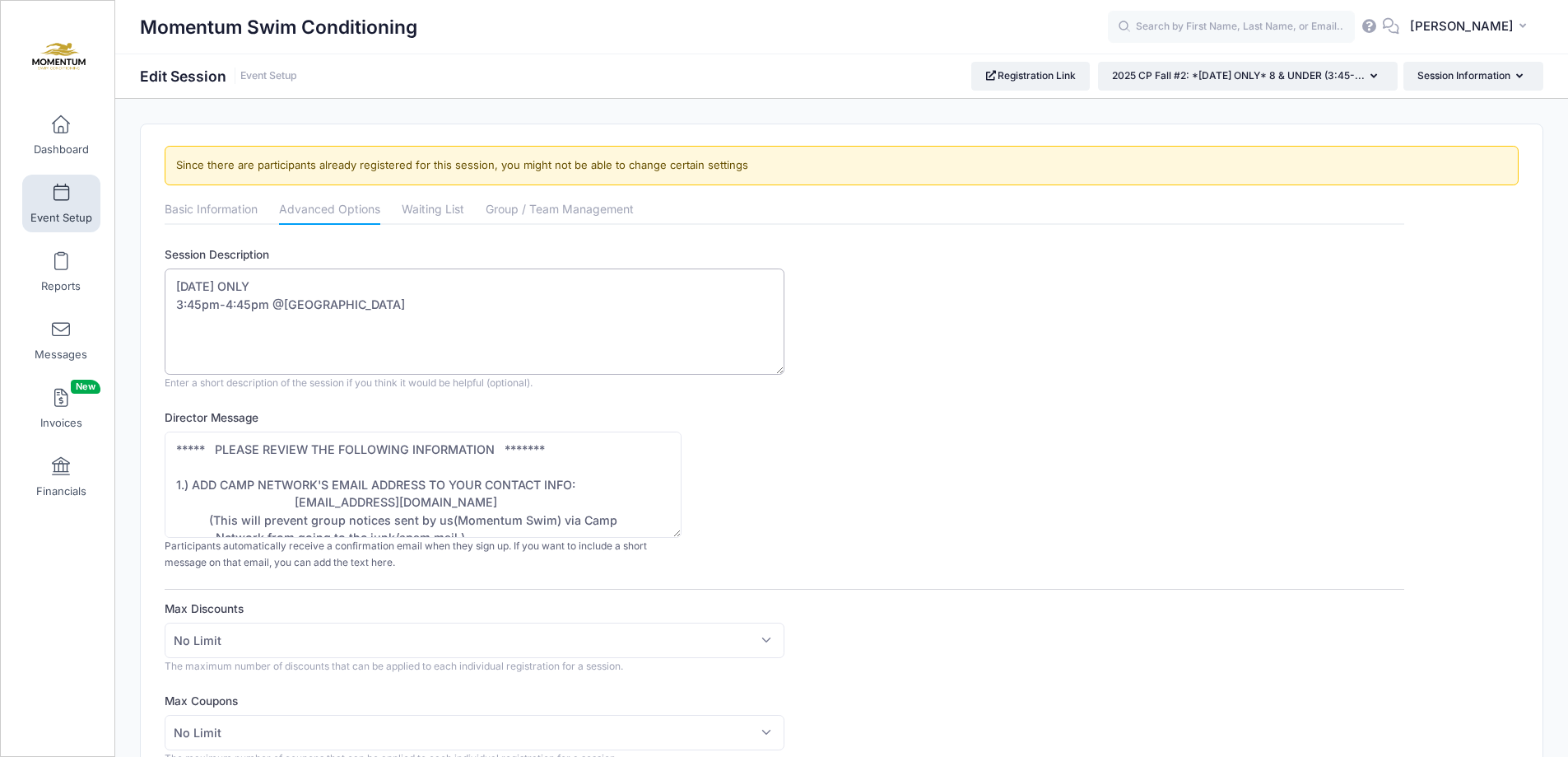
click at [280, 284] on textarea "Monday ONLY 3:45pm-4:45pm @Central Park" at bounding box center [474, 322] width 619 height 106
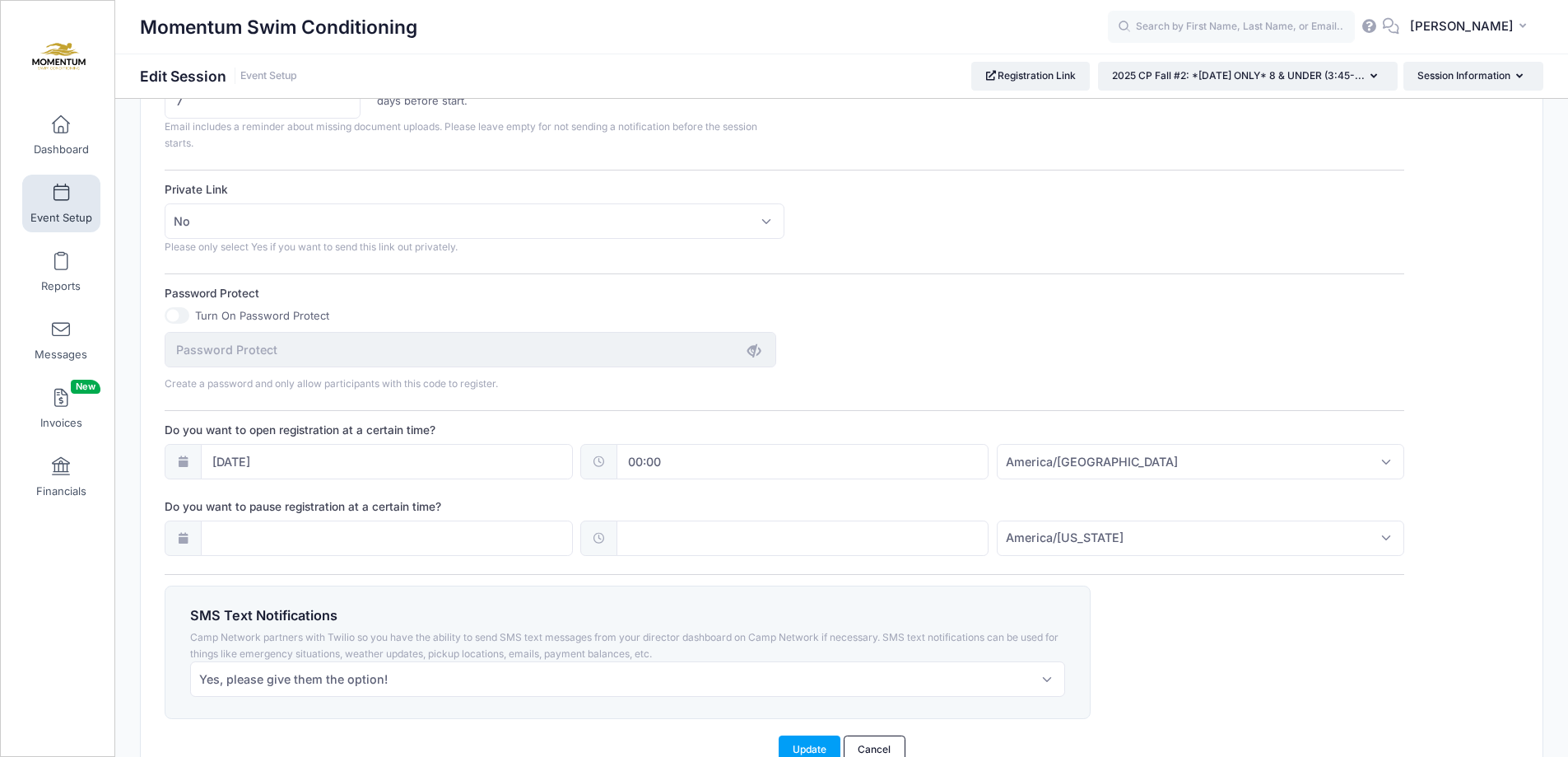
scroll to position [1068, 0]
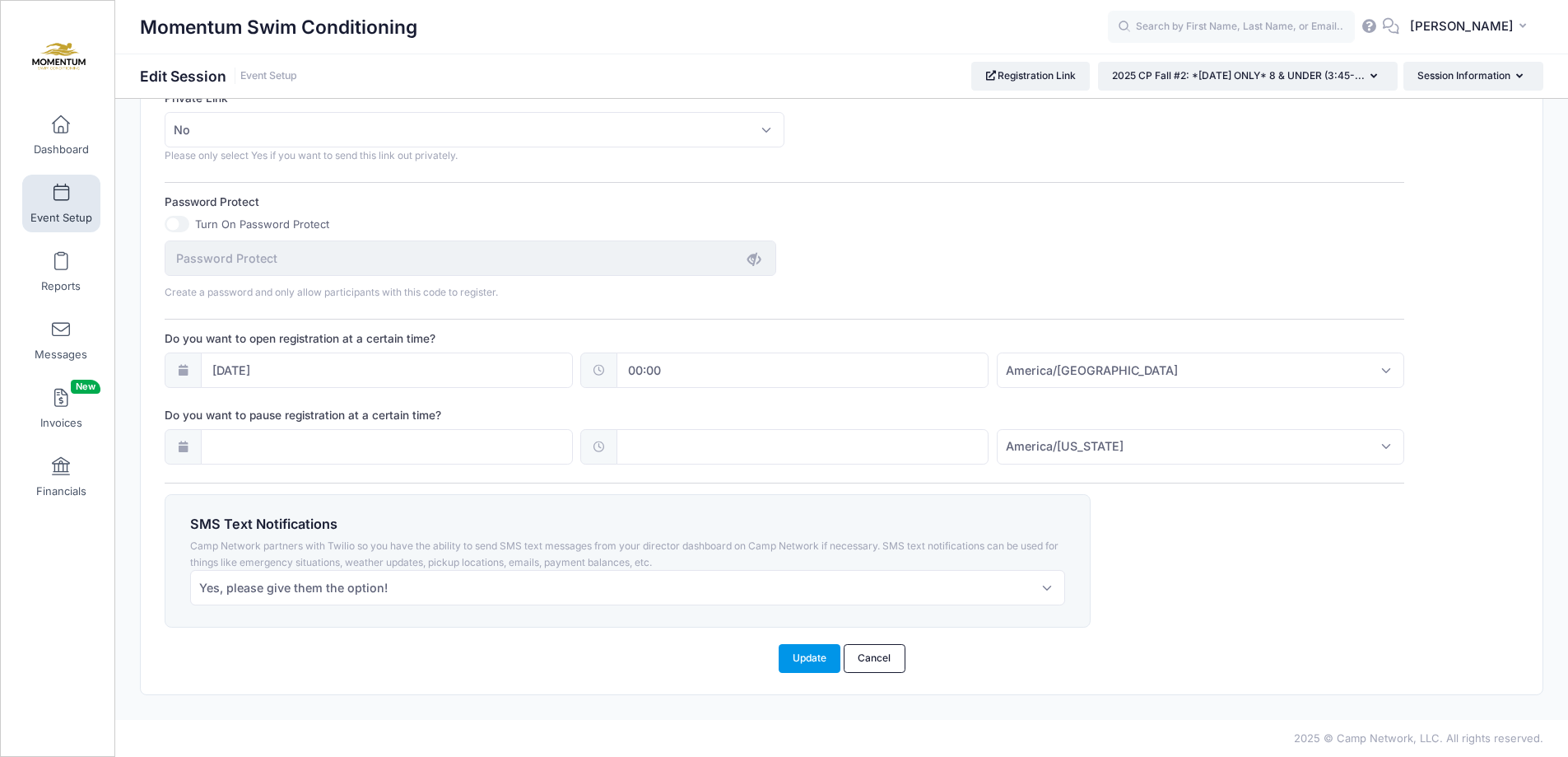
type textarea "Monday ONLY 7-8 yr old 3:45pm-4:45pm @Central Park"
click at [809, 655] on button "Update" at bounding box center [810, 658] width 62 height 28
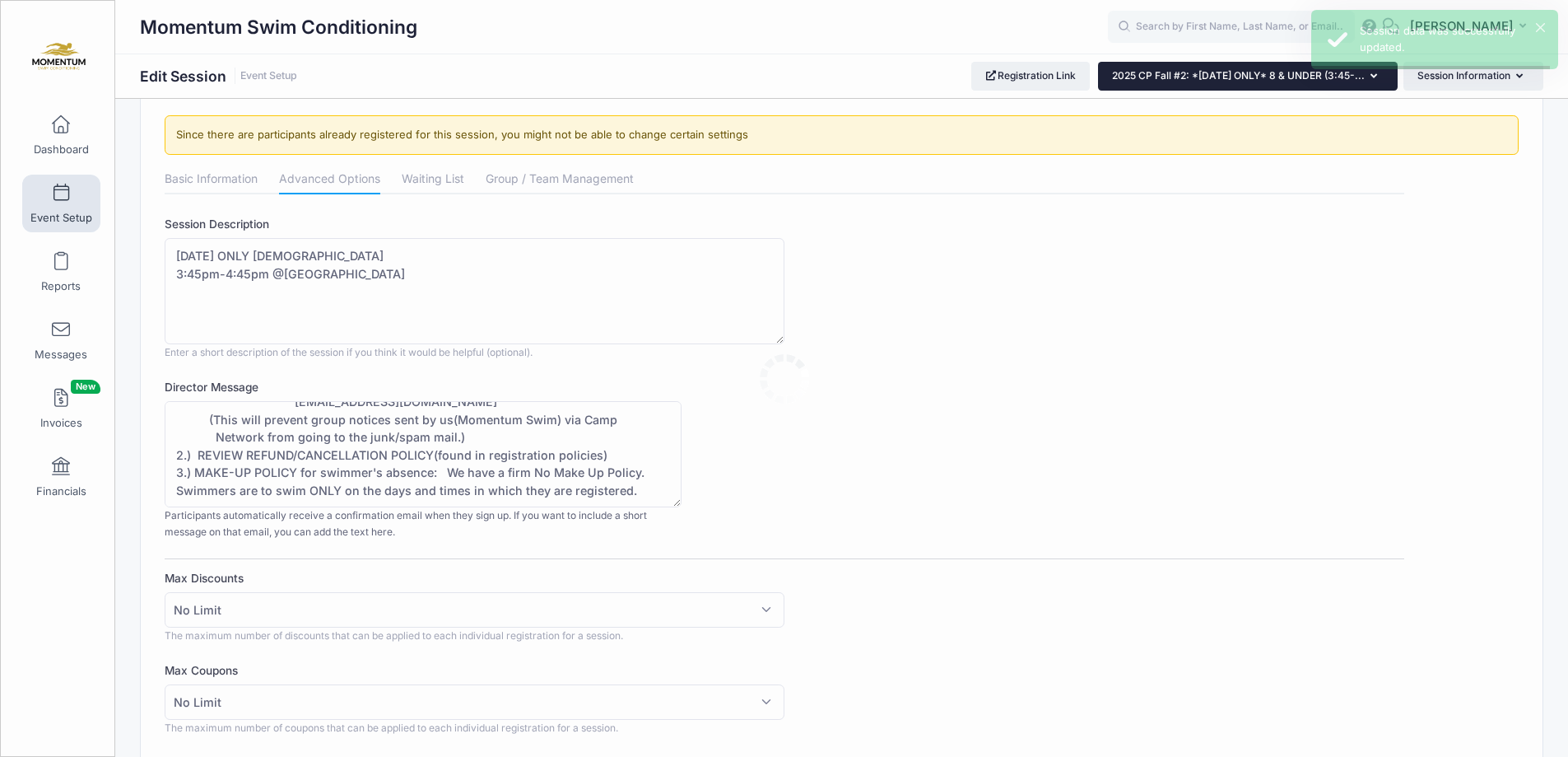
scroll to position [0, 0]
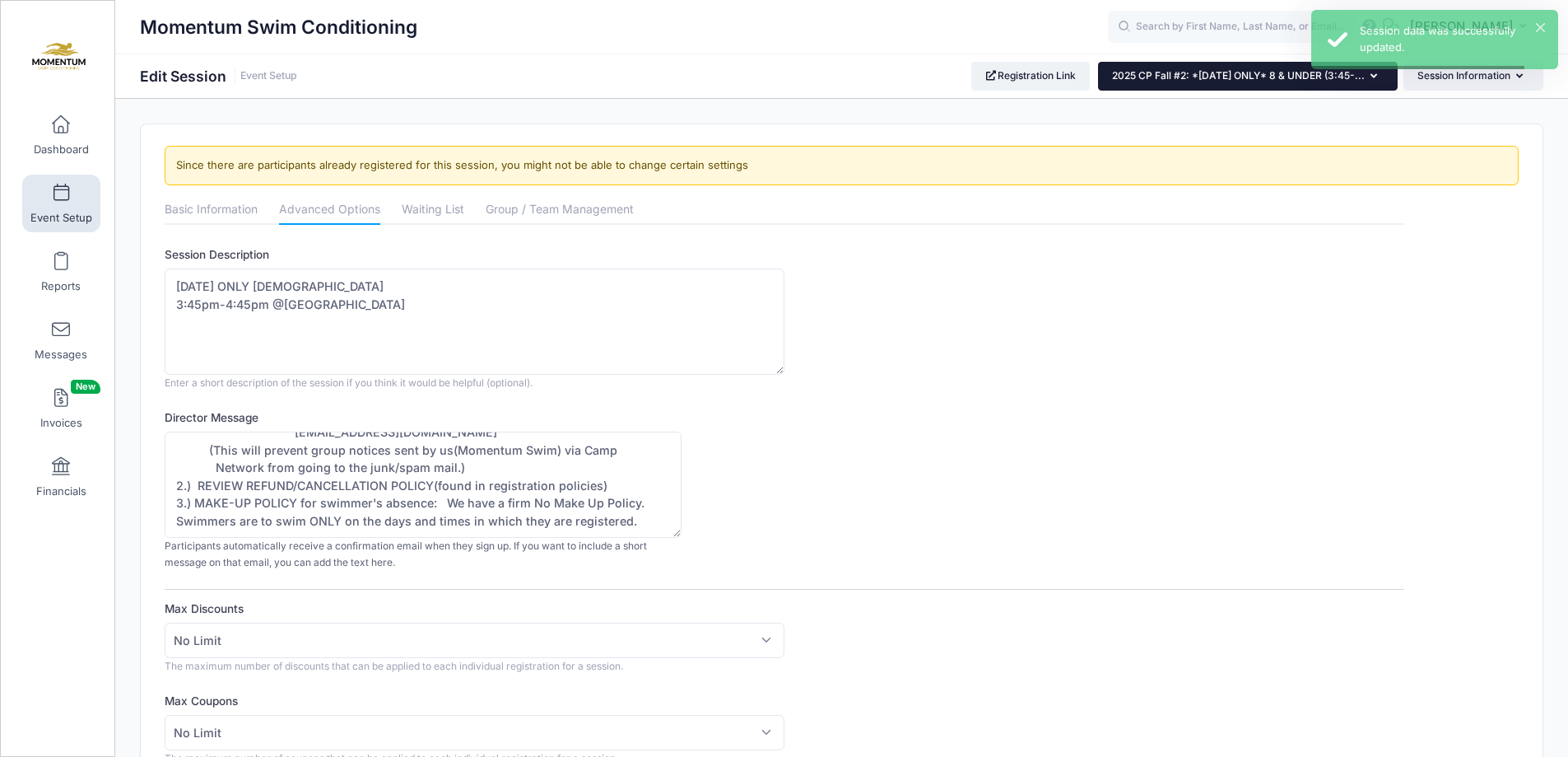
click at [1379, 77] on button "2025 CP Fall #2: *[DATE] ONLY* 8 & UNDER (3:45-..." at bounding box center [1248, 75] width 300 height 28
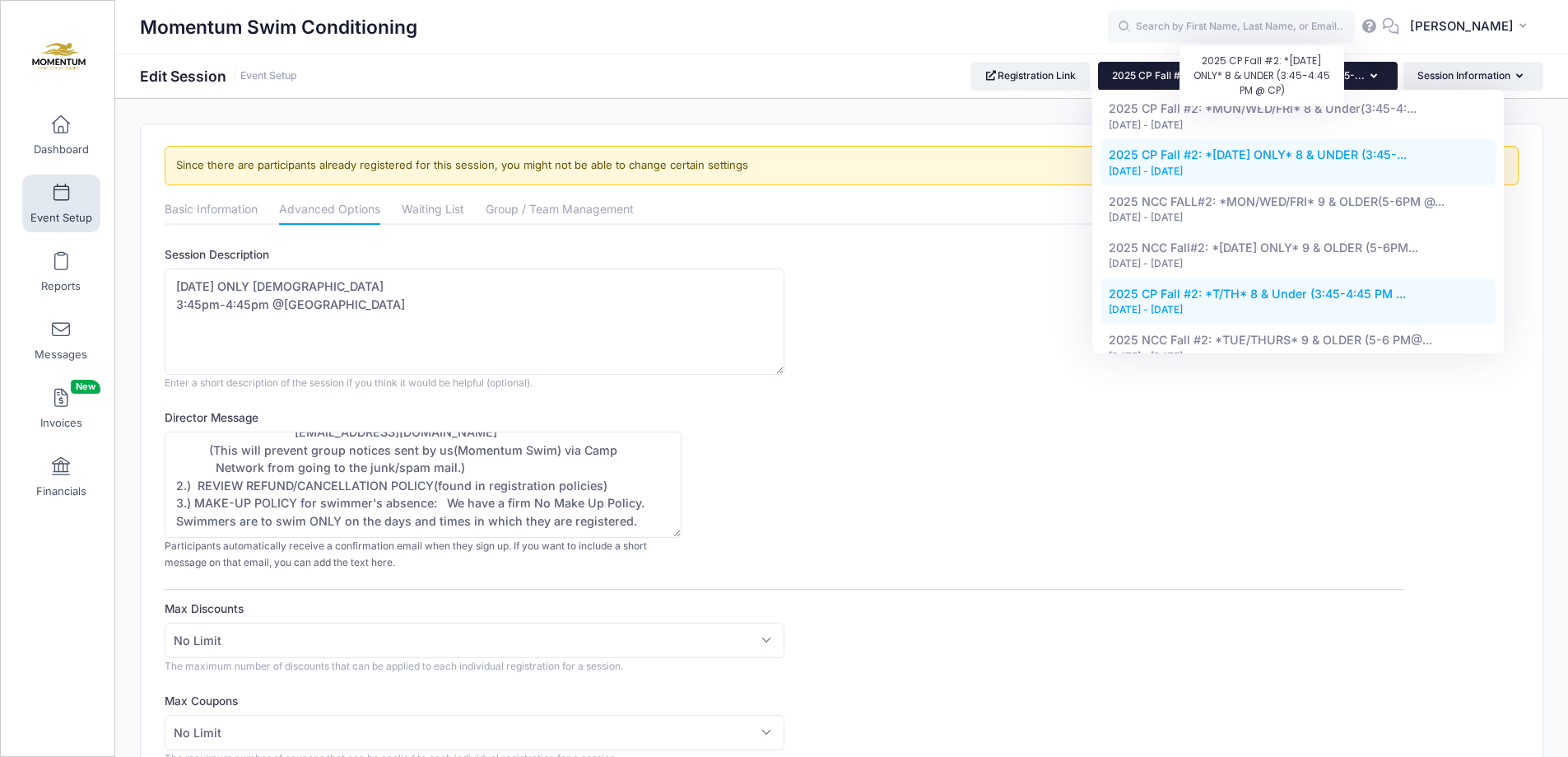
scroll to position [988, 0]
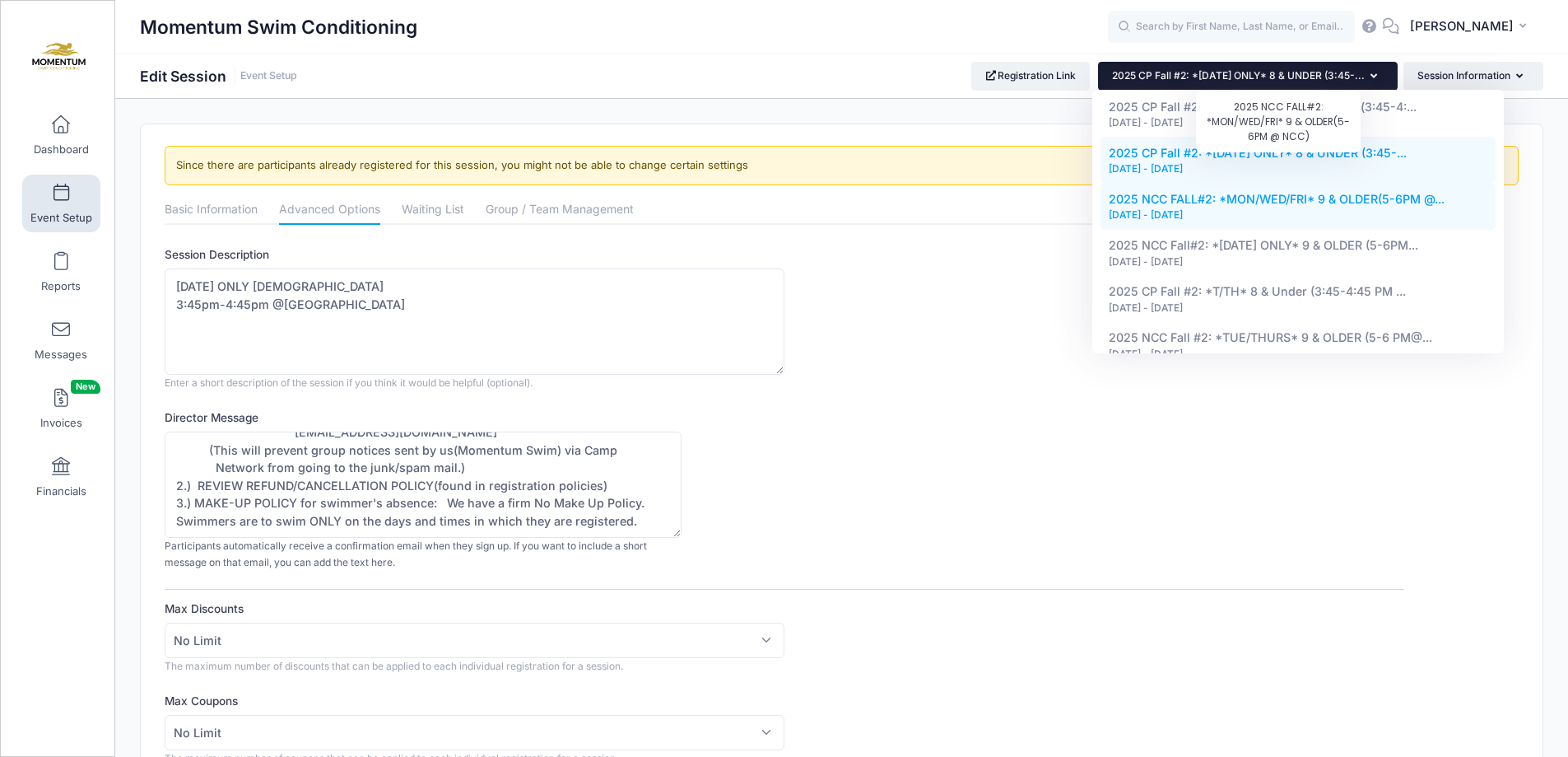
click at [1293, 192] on span "2025 NCC FALL#2: *MON/WED/FRI* 9 & OLDER(5-6PM @..." at bounding box center [1276, 199] width 336 height 14
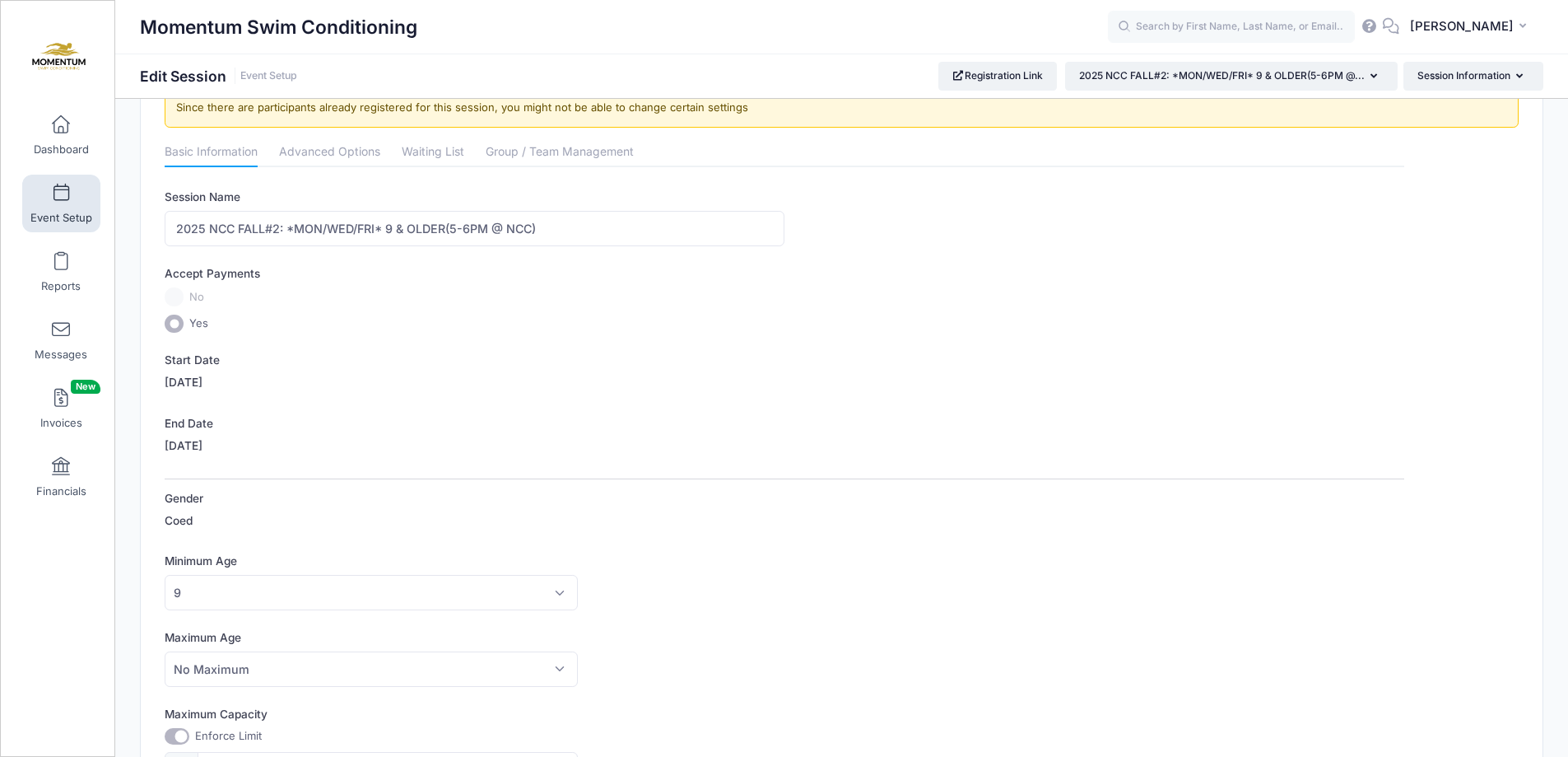
scroll to position [34, 0]
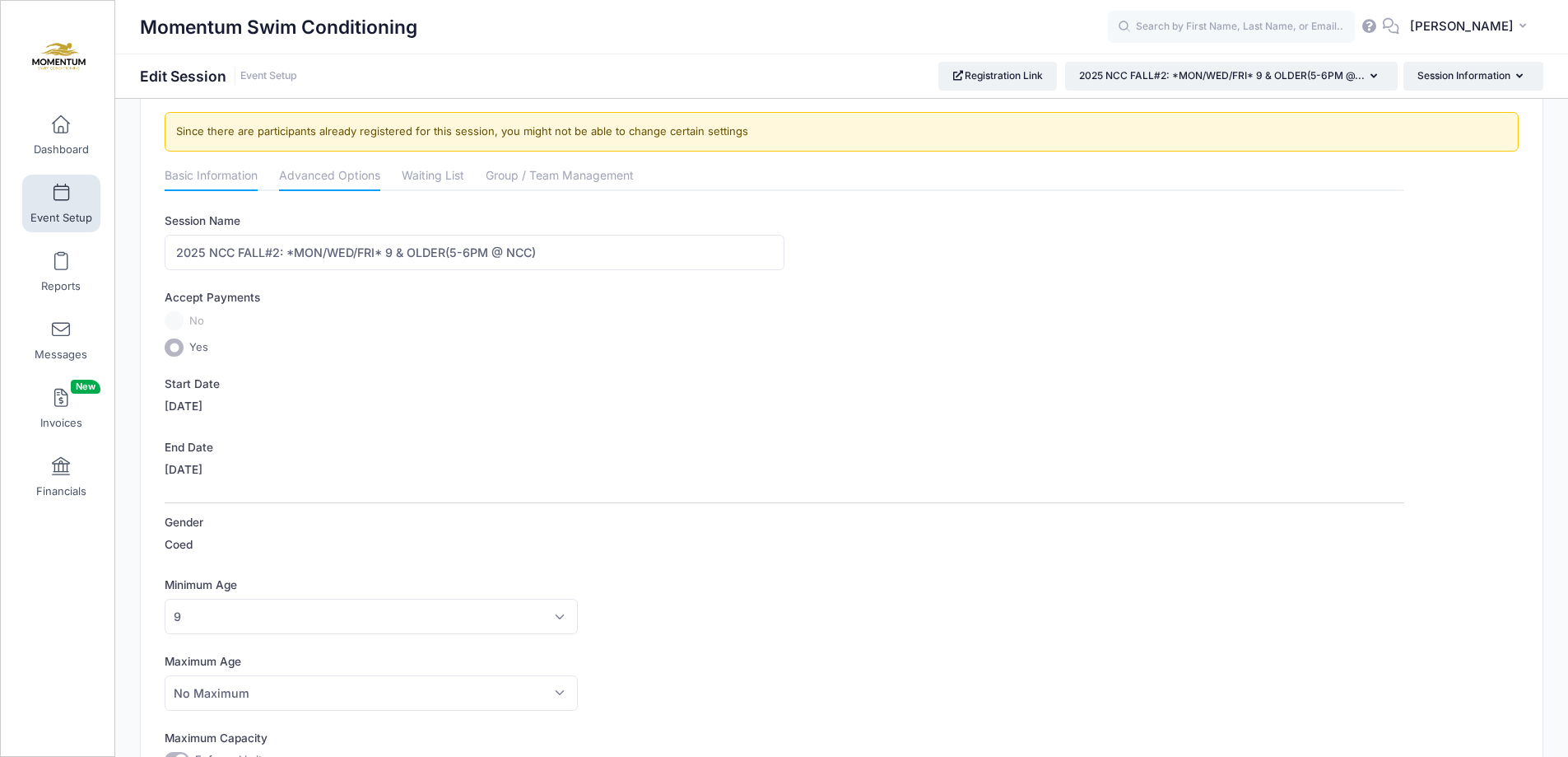
click at [309, 180] on link "Advanced Options" at bounding box center [330, 177] width 101 height 29
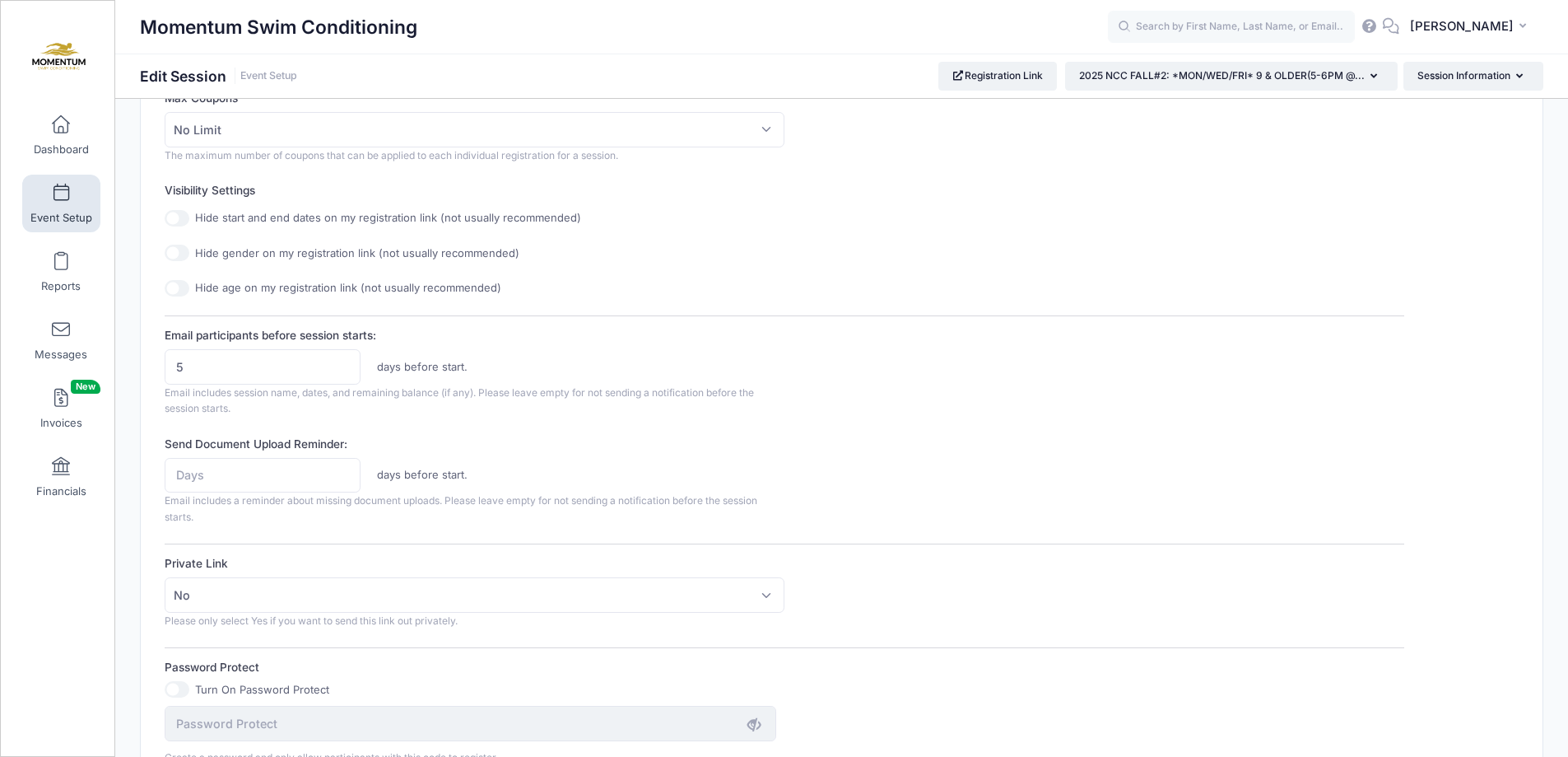
scroll to position [610, 0]
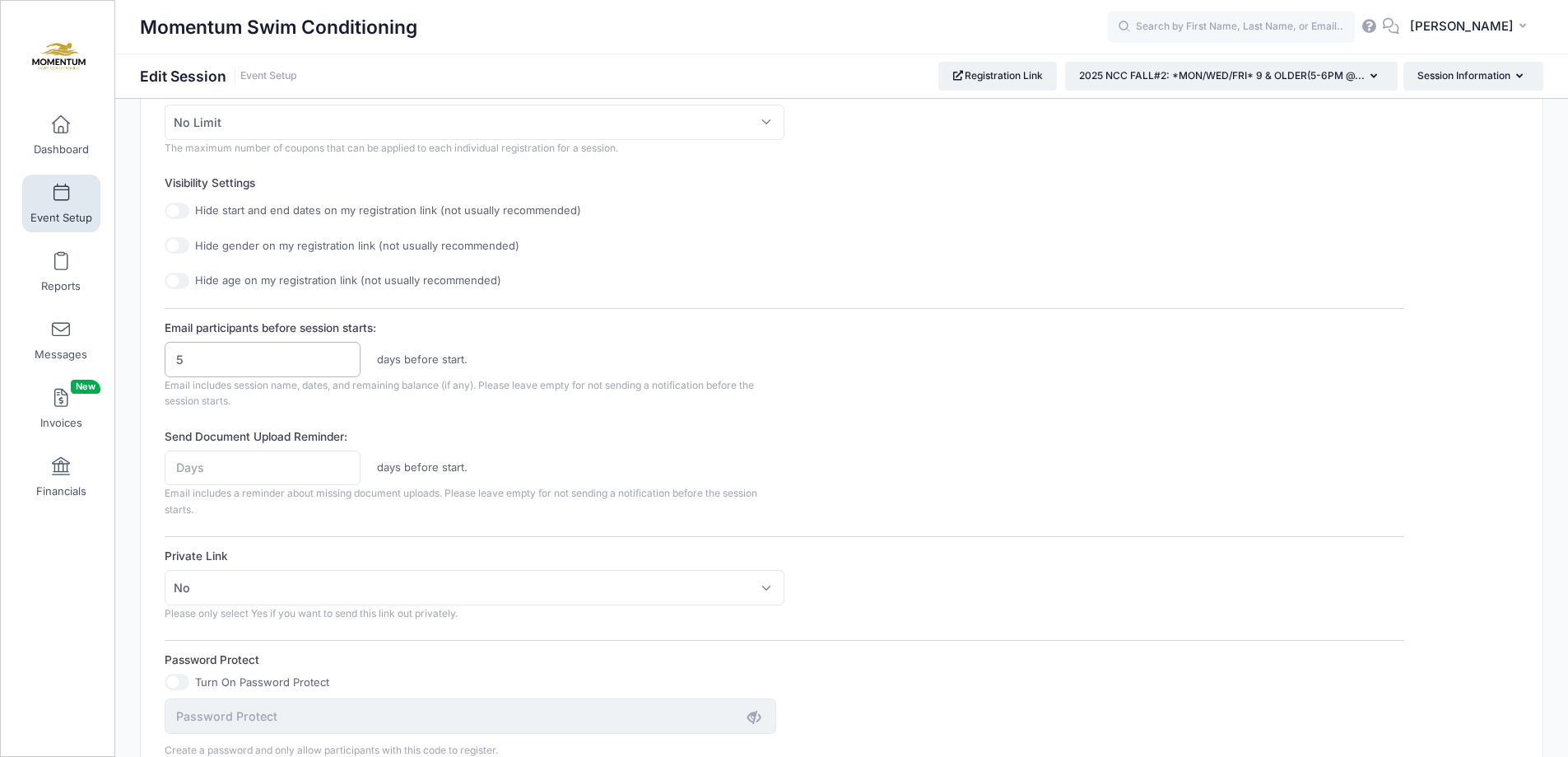
click at [248, 355] on input "5" at bounding box center [262, 360] width 196 height 35
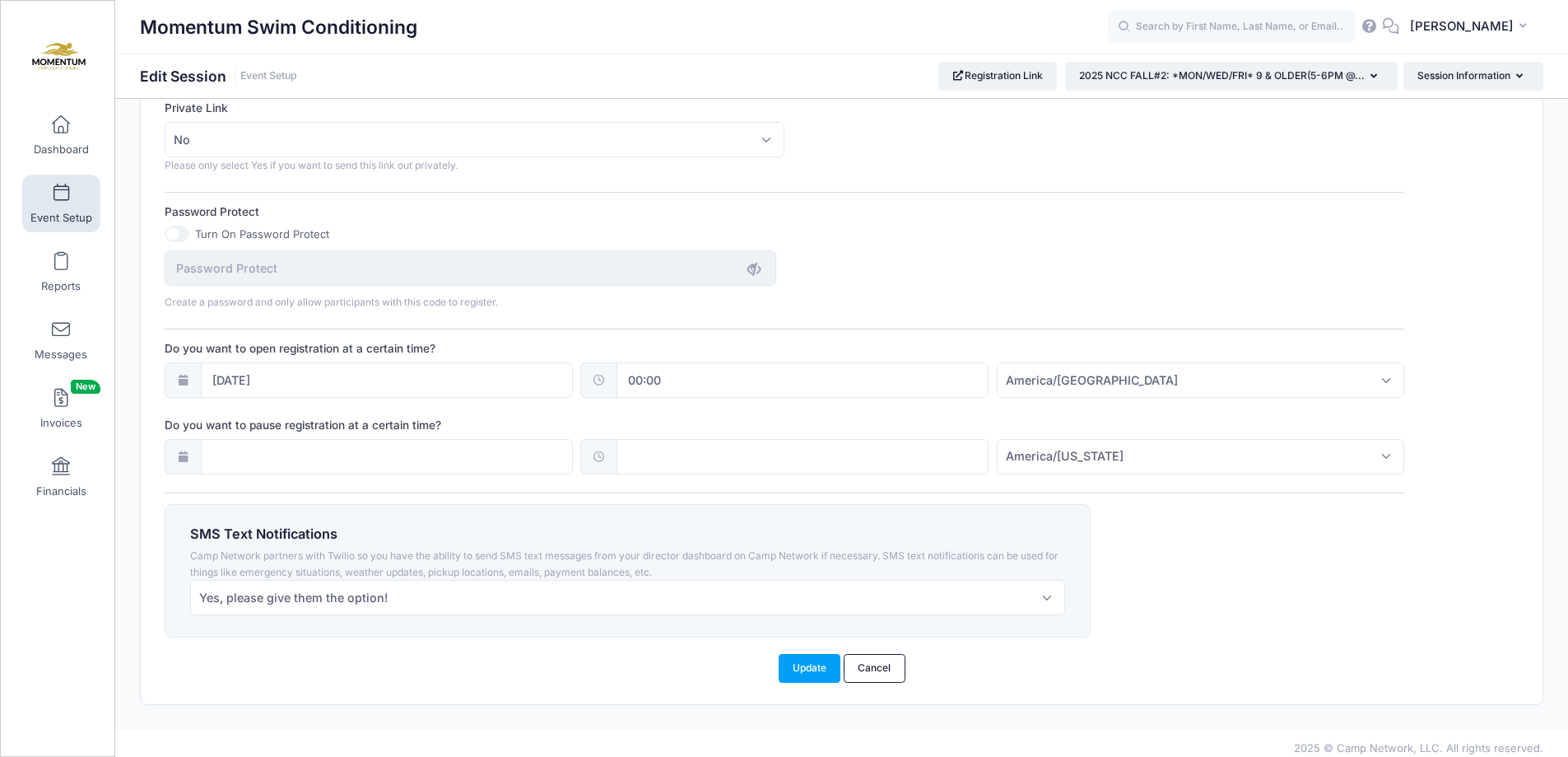
scroll to position [1068, 0]
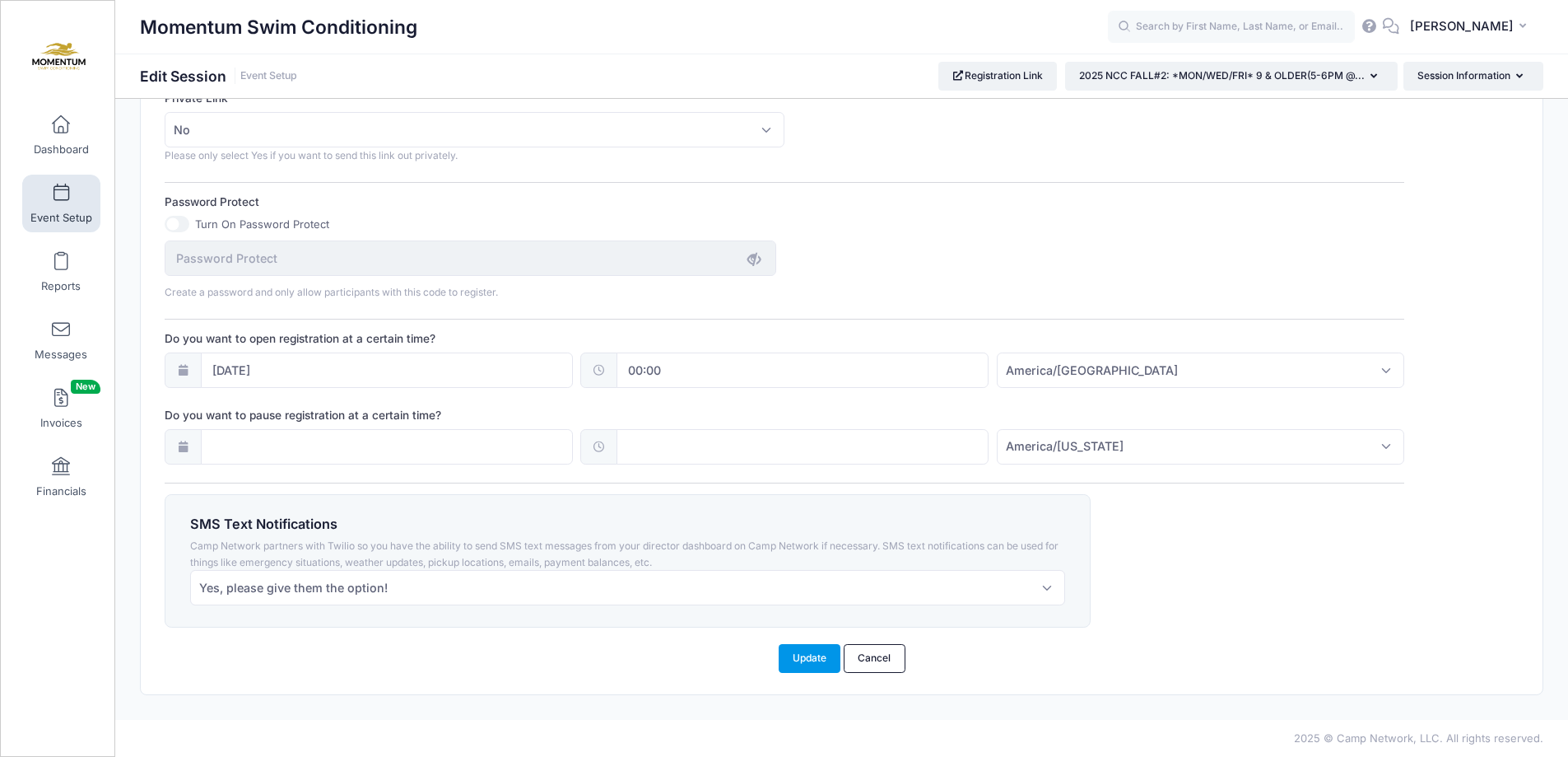
type input "7"
click at [803, 662] on button "Update" at bounding box center [810, 658] width 62 height 28
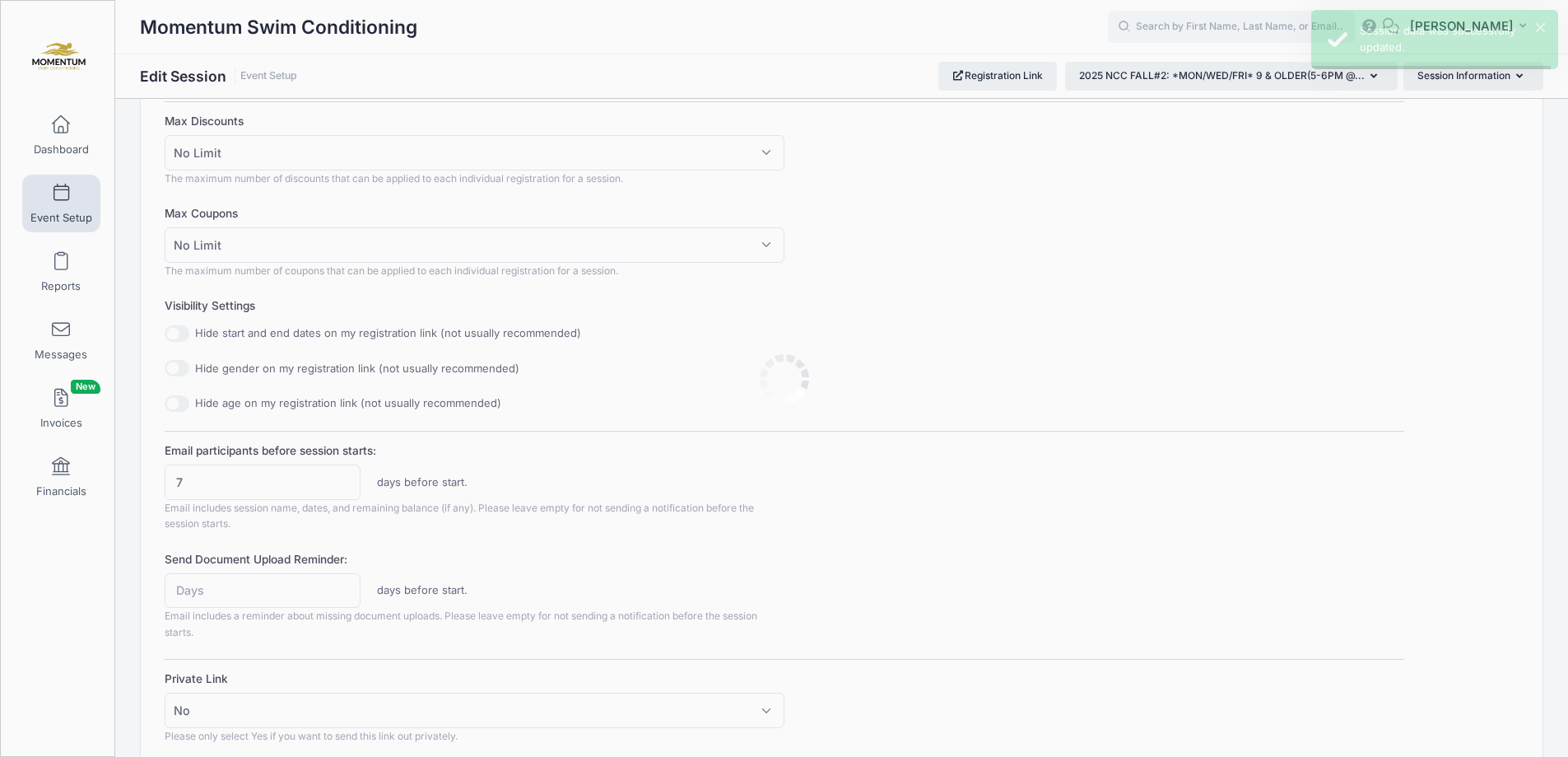
scroll to position [0, 0]
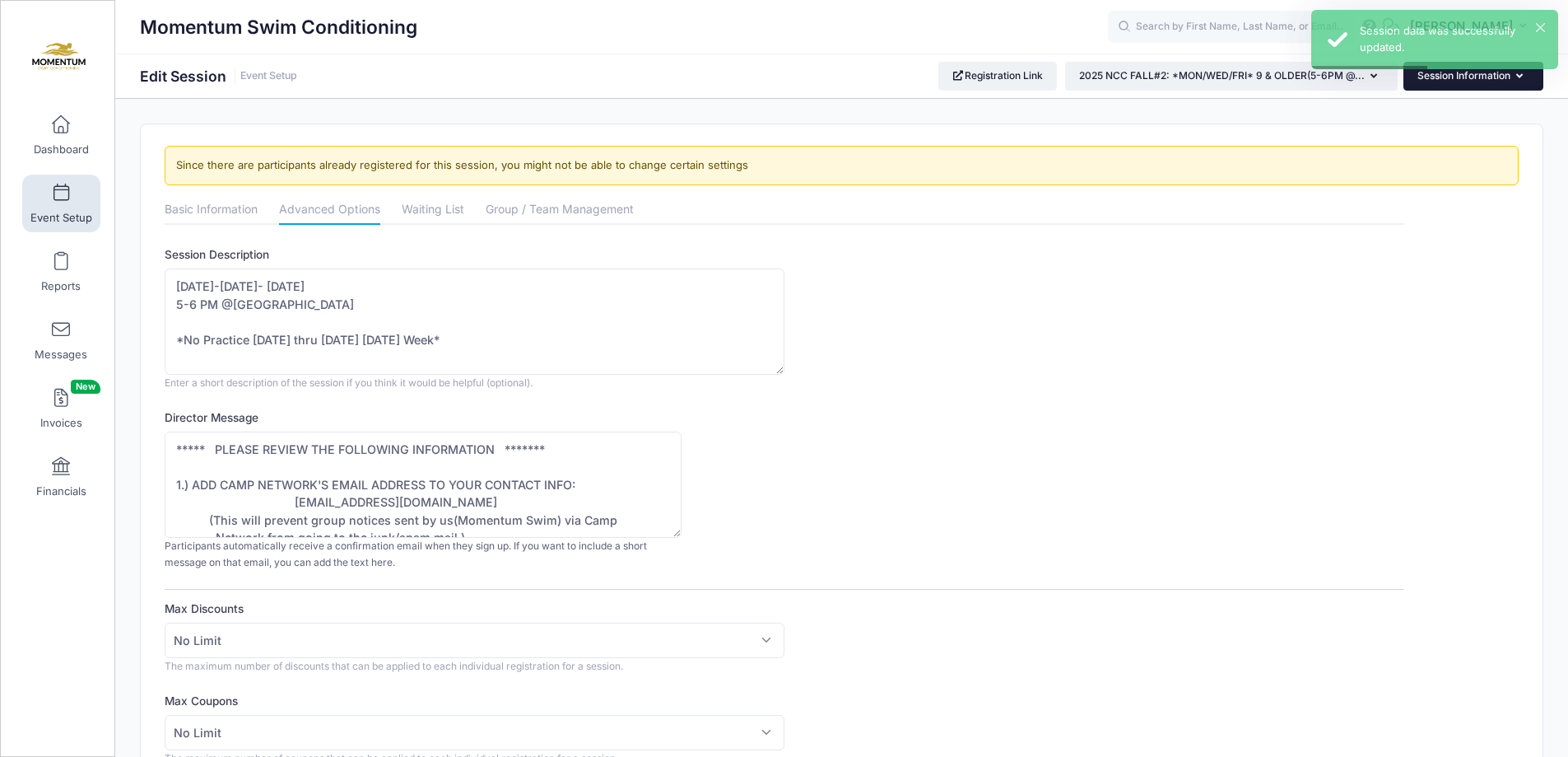
click at [1518, 77] on icon "button" at bounding box center [1523, 77] width 14 height 0
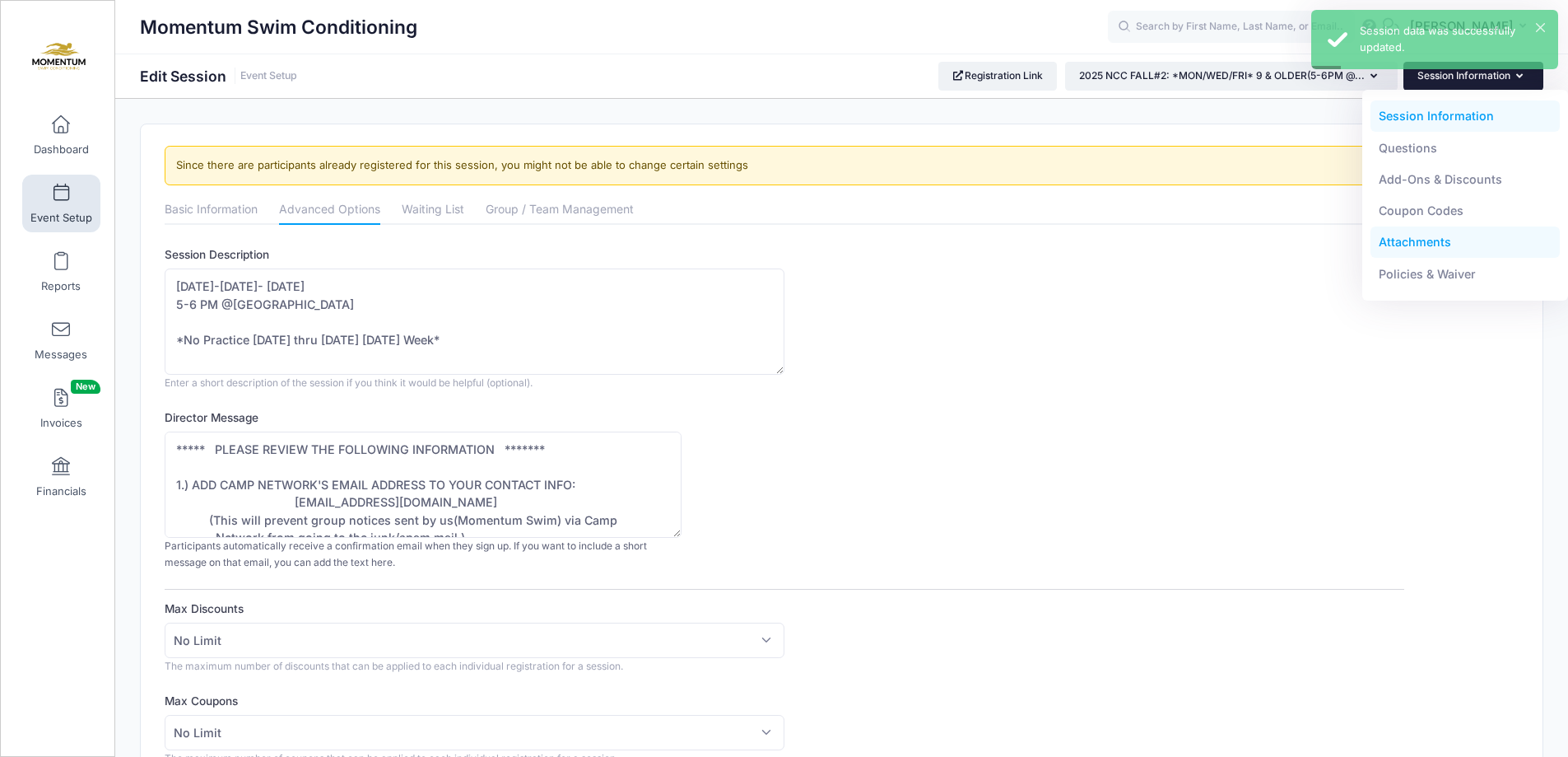
click at [1432, 241] on link "Attachments" at bounding box center [1465, 242] width 190 height 31
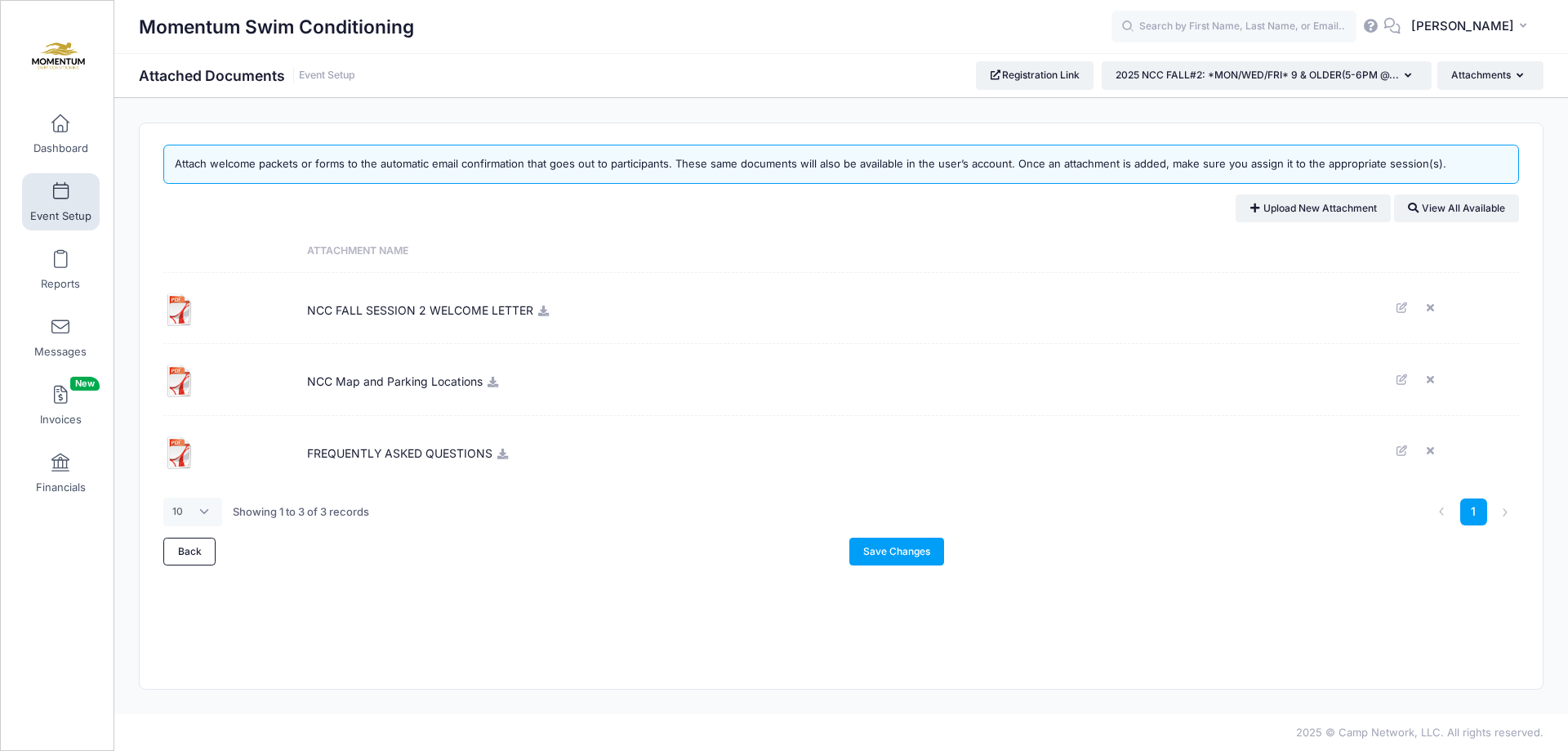
click at [538, 314] on icon at bounding box center [543, 310] width 14 height 11
click at [841, 562] on div "Save Changes" at bounding box center [1184, 551] width 686 height 28
click at [883, 551] on link "Save Changes" at bounding box center [897, 551] width 96 height 28
click at [1406, 81] on button "2025 NCC FALL#2: *MON/WED/FRI* 9 & OLDER(5-6PM @..." at bounding box center [1266, 74] width 329 height 28
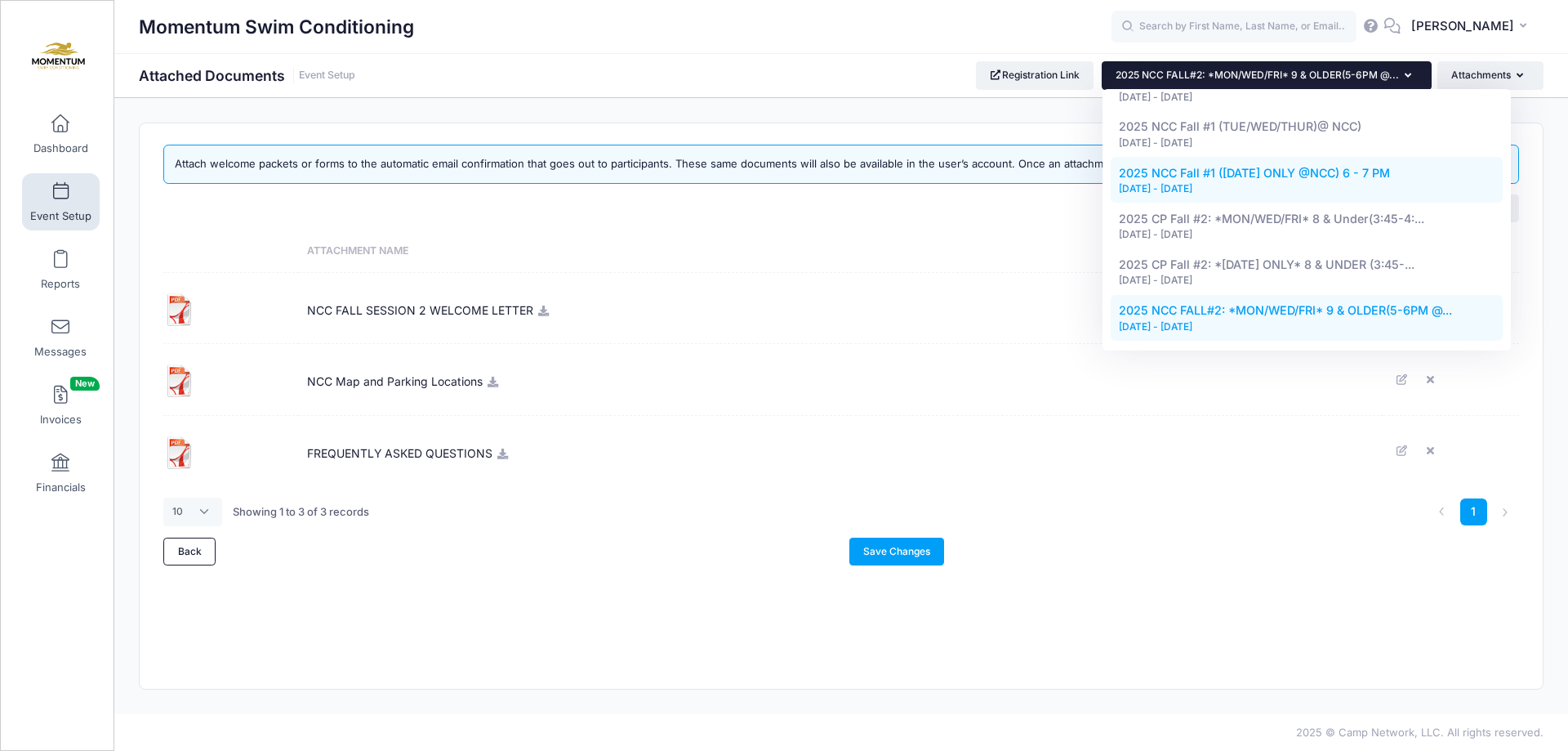
scroll to position [980, 0]
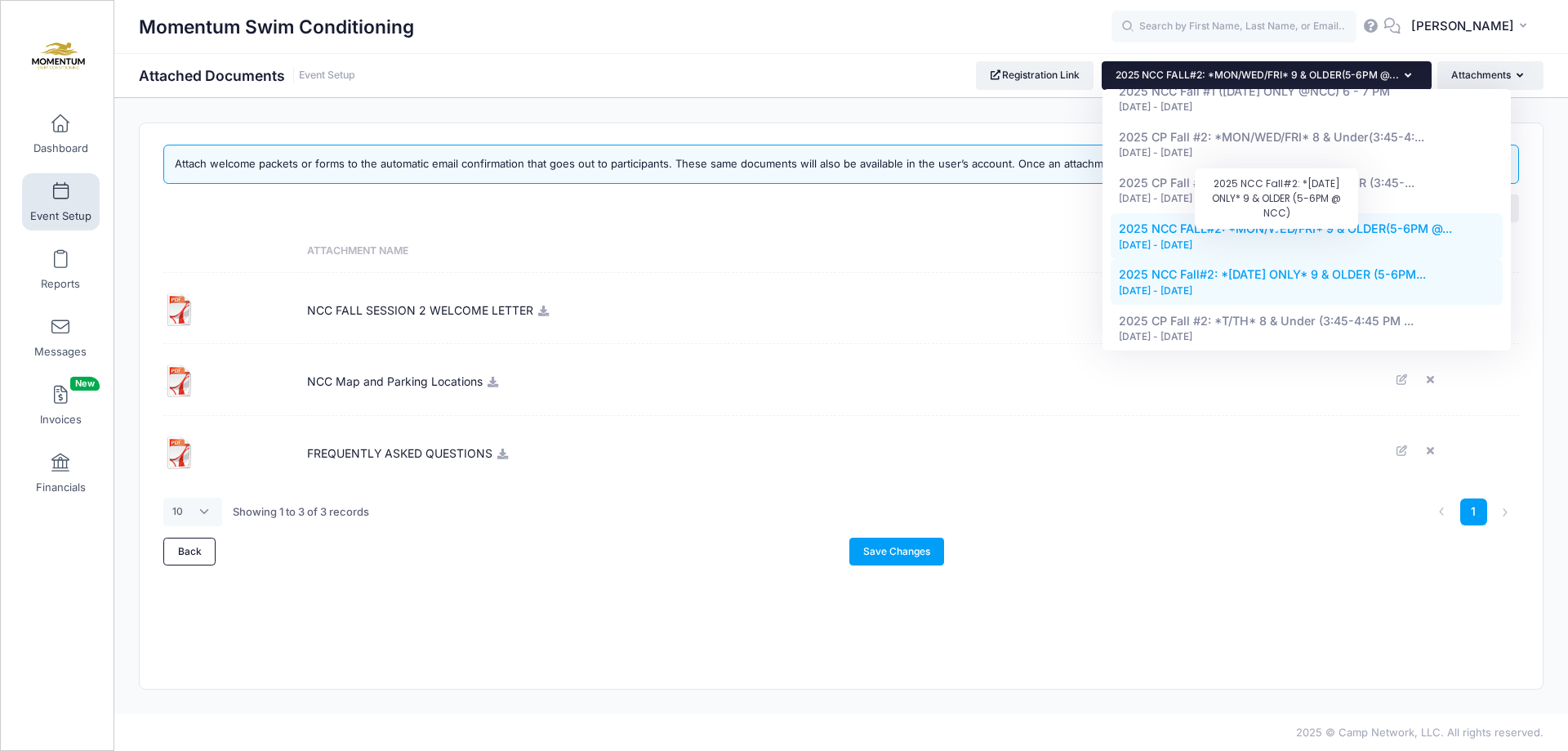
click at [1255, 267] on span "2025 NCC Fall#2: *[DATE] ONLY* 9 & OLDER (5-6PM..." at bounding box center [1272, 274] width 307 height 14
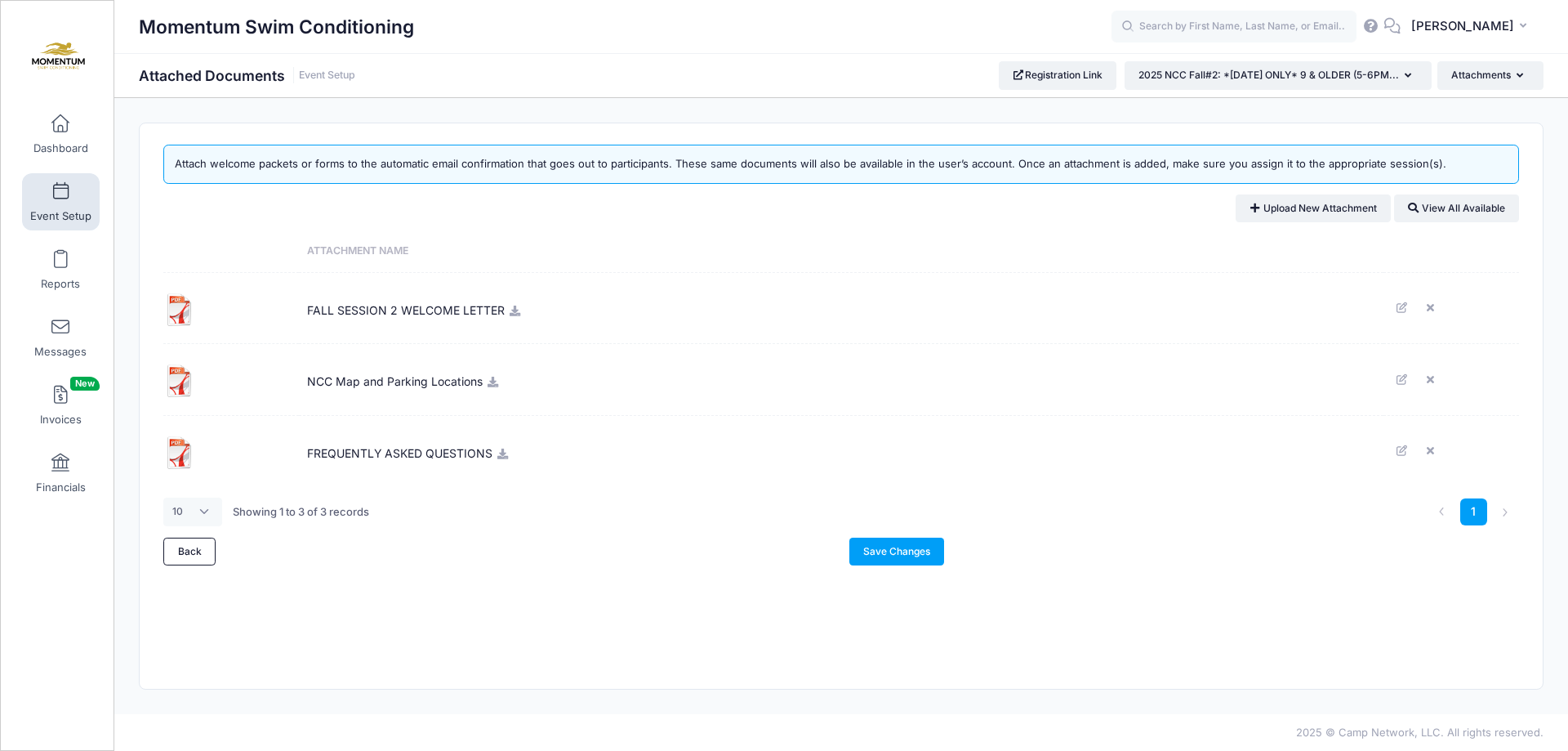
click at [514, 313] on icon at bounding box center [515, 310] width 14 height 11
click at [1433, 303] on icon at bounding box center [1434, 307] width 14 height 11
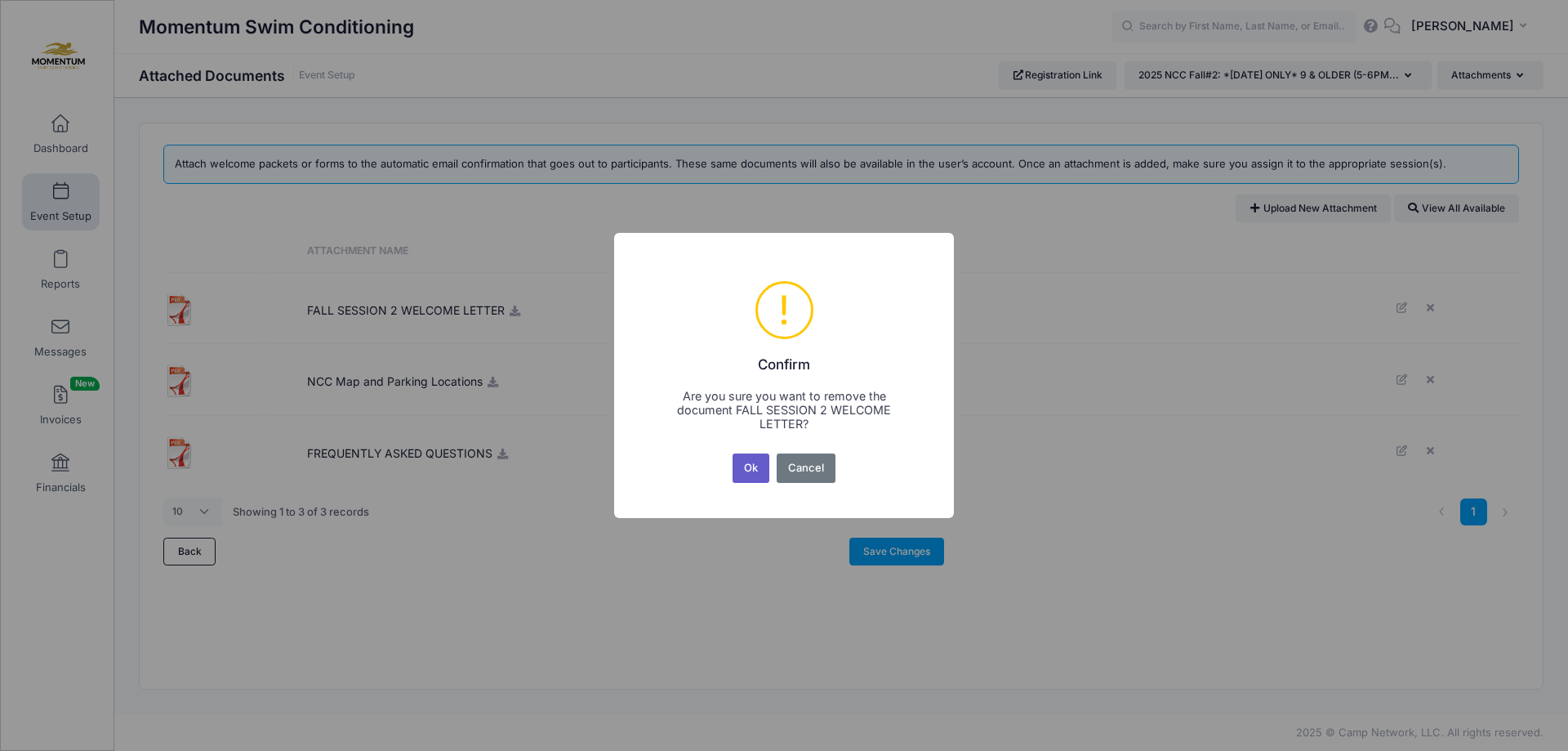
click at [735, 471] on button "Ok" at bounding box center [751, 468] width 38 height 29
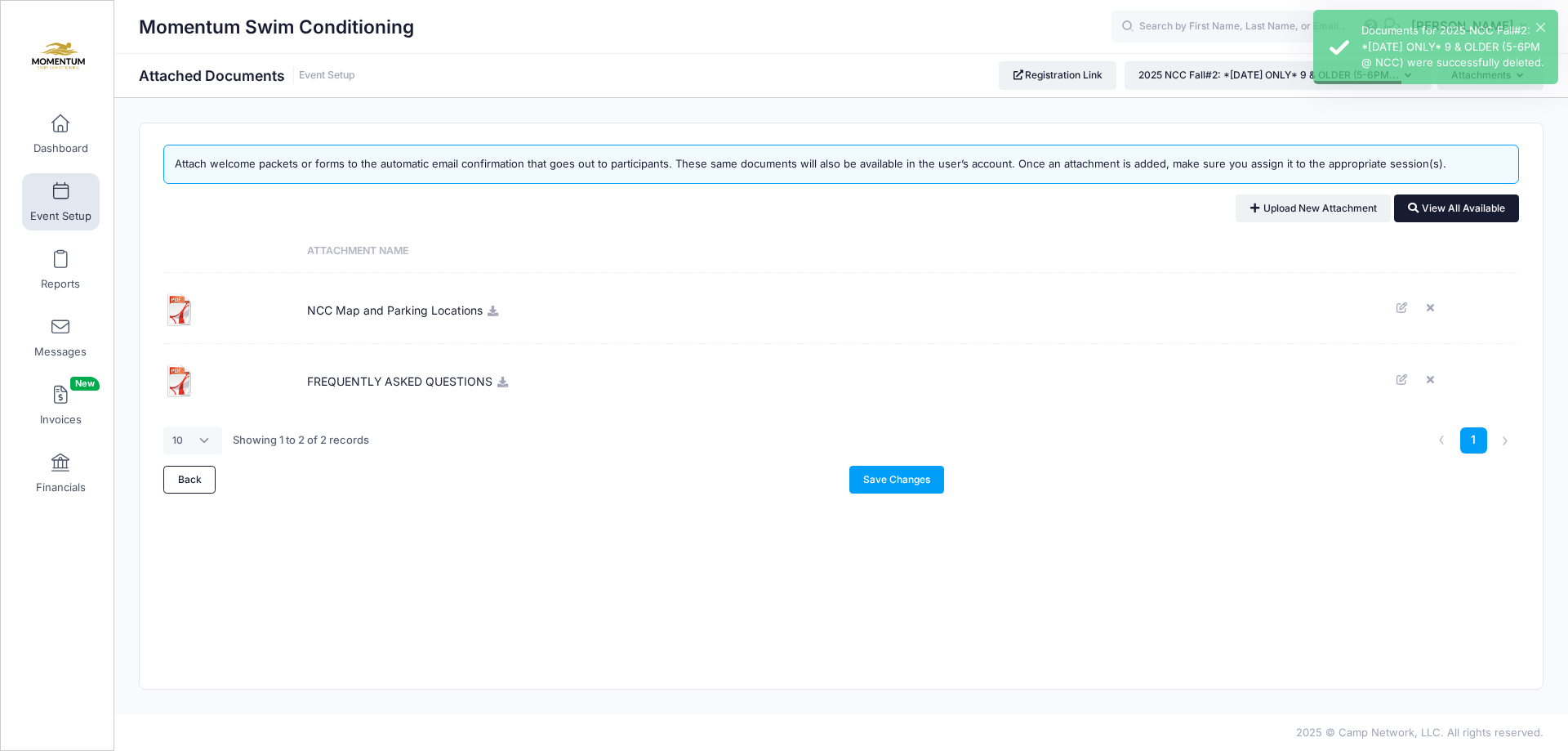
click at [1457, 210] on link "View All Available" at bounding box center [1456, 208] width 125 height 28
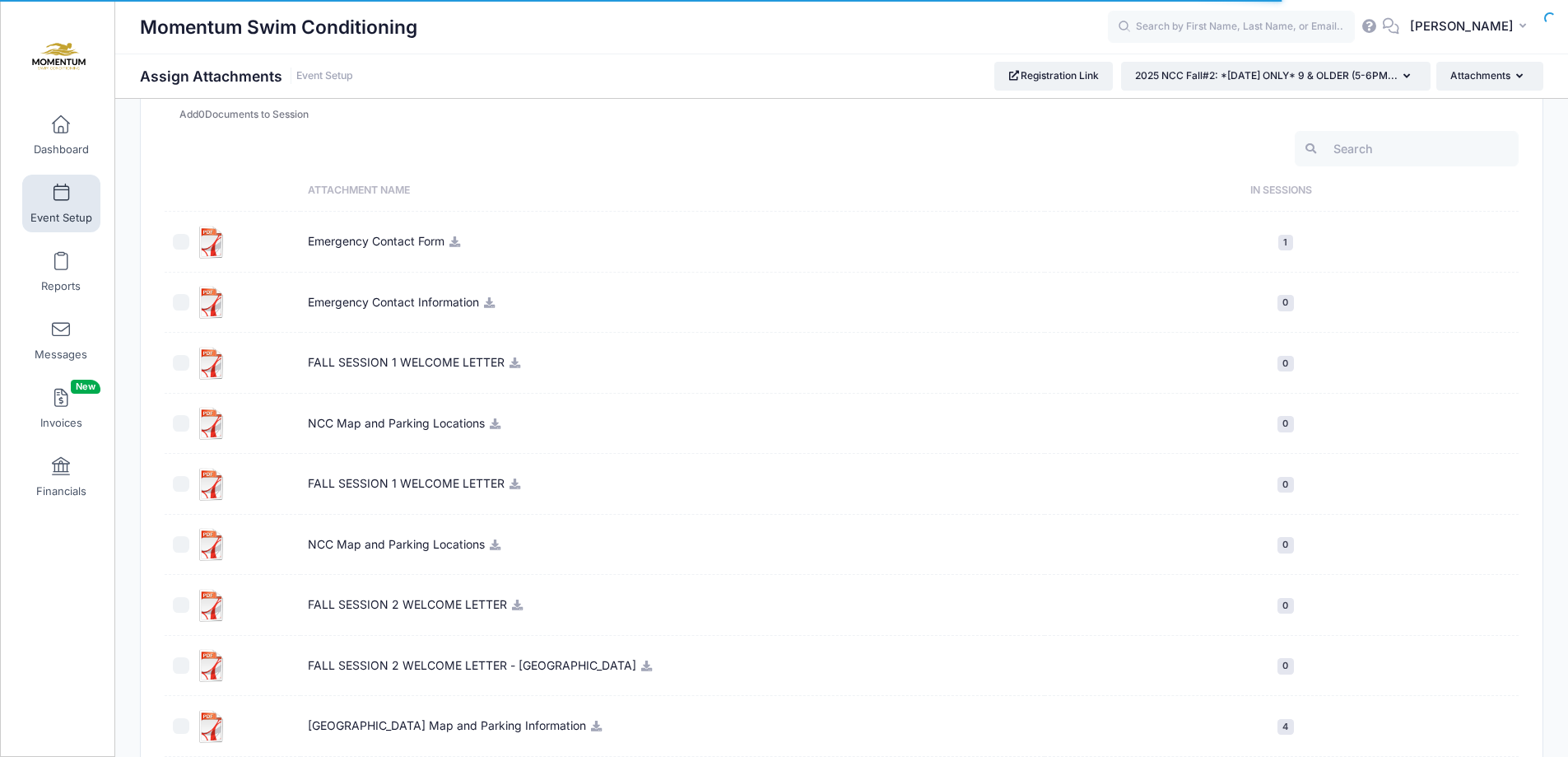
scroll to position [165, 0]
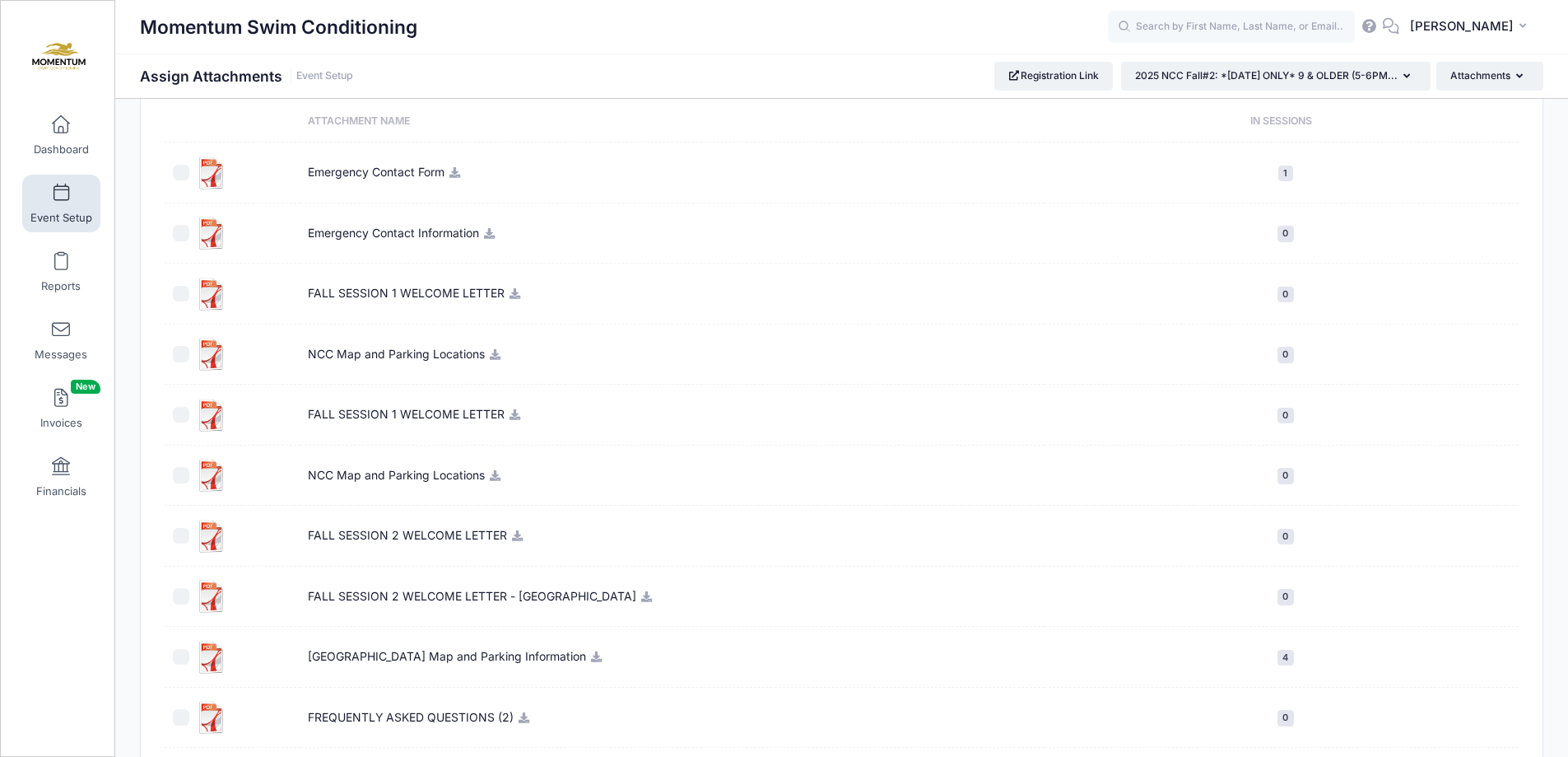
click at [515, 534] on icon at bounding box center [517, 535] width 14 height 11
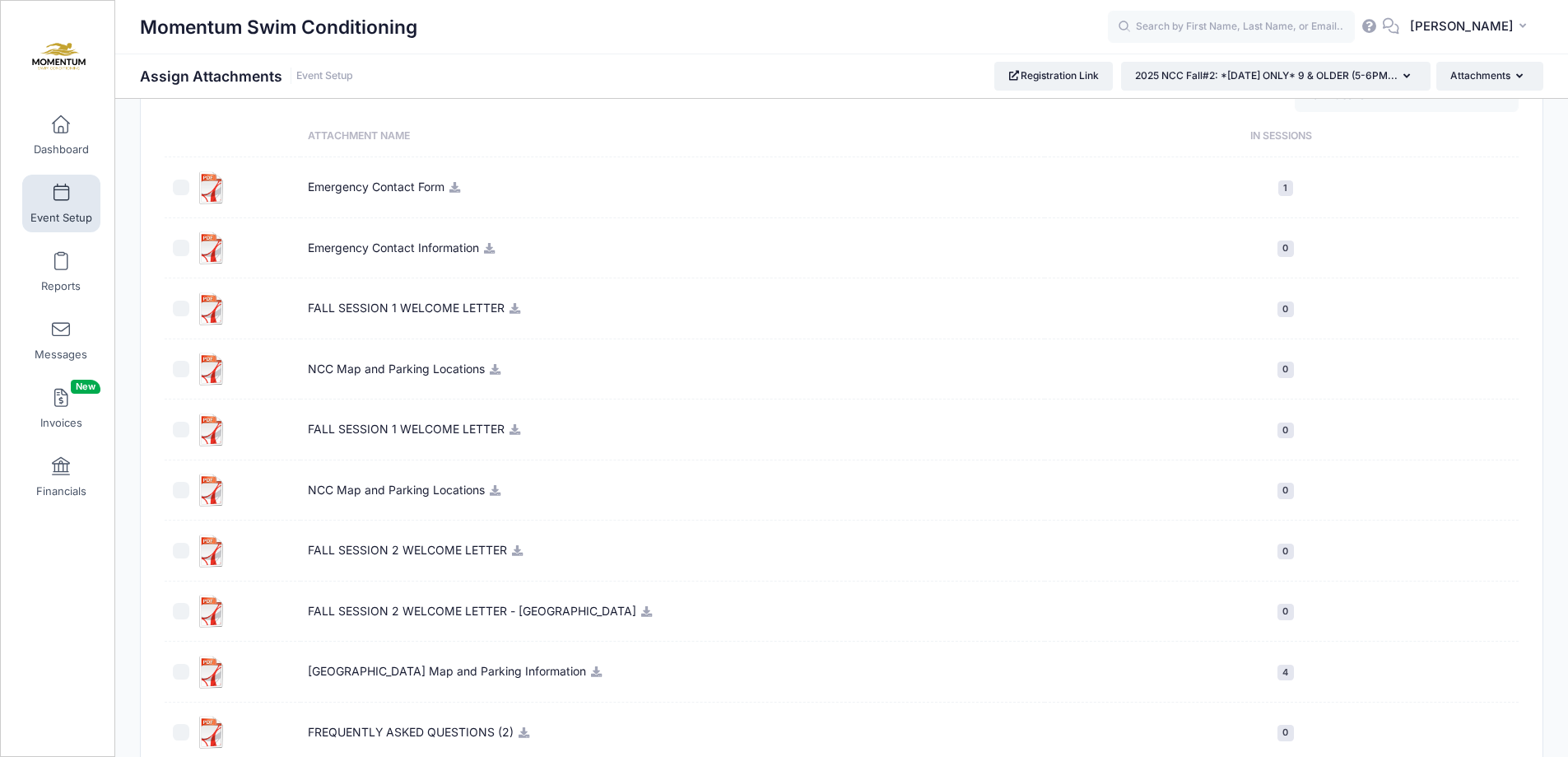
scroll to position [165, 0]
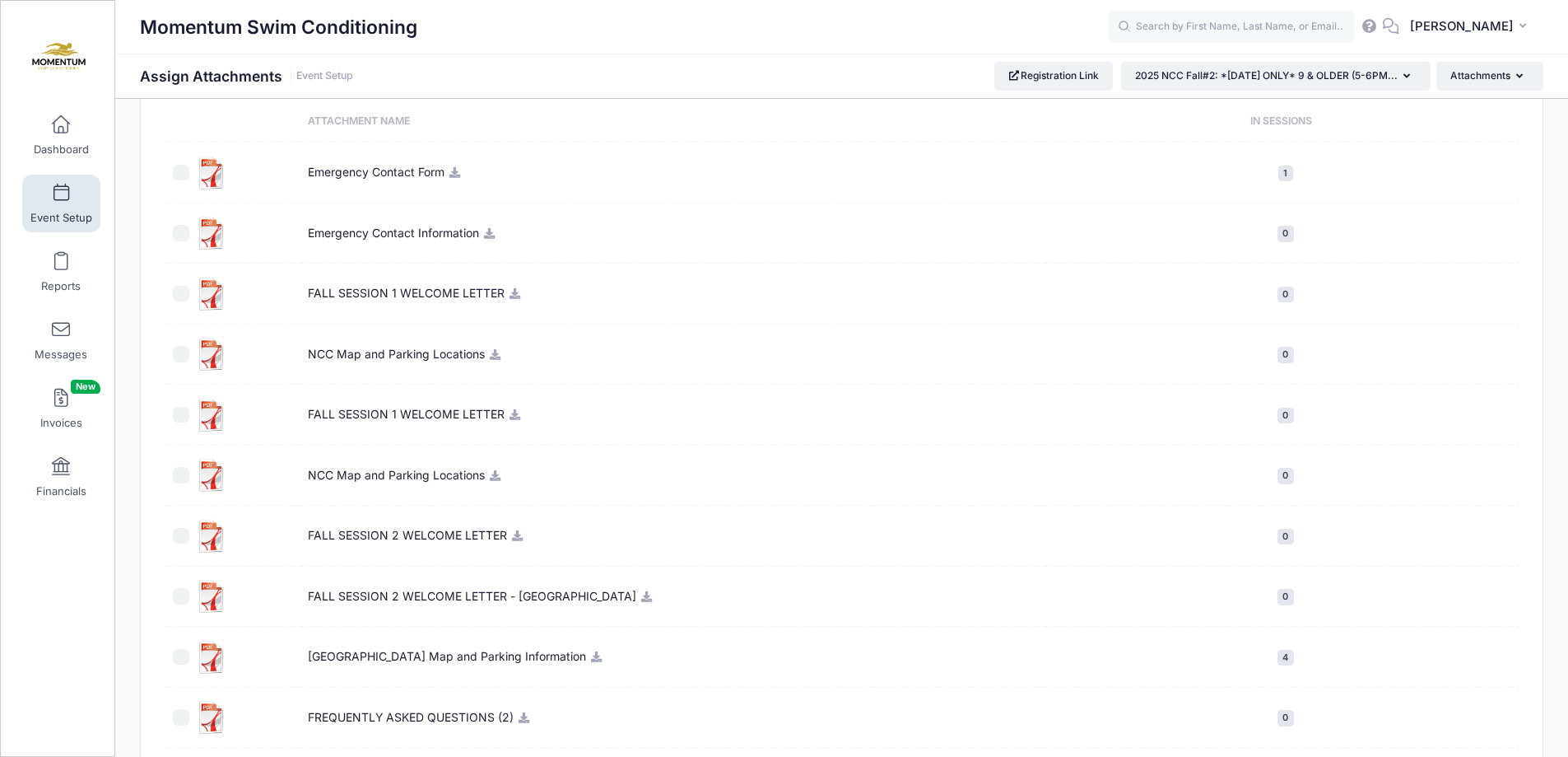
click at [180, 533] on input "checkbox" at bounding box center [180, 536] width 17 height 17
checkbox input "true"
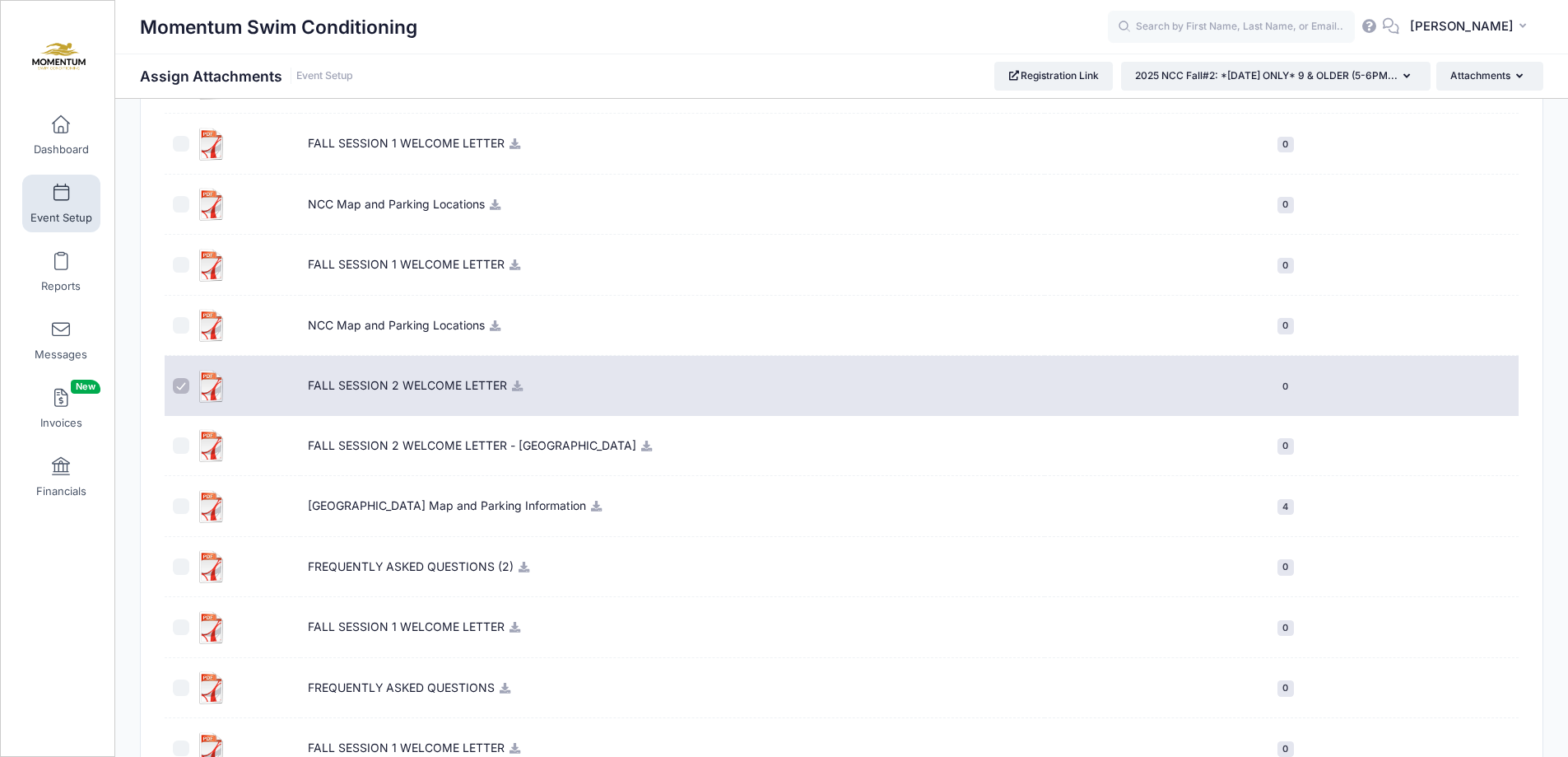
scroll to position [0, 0]
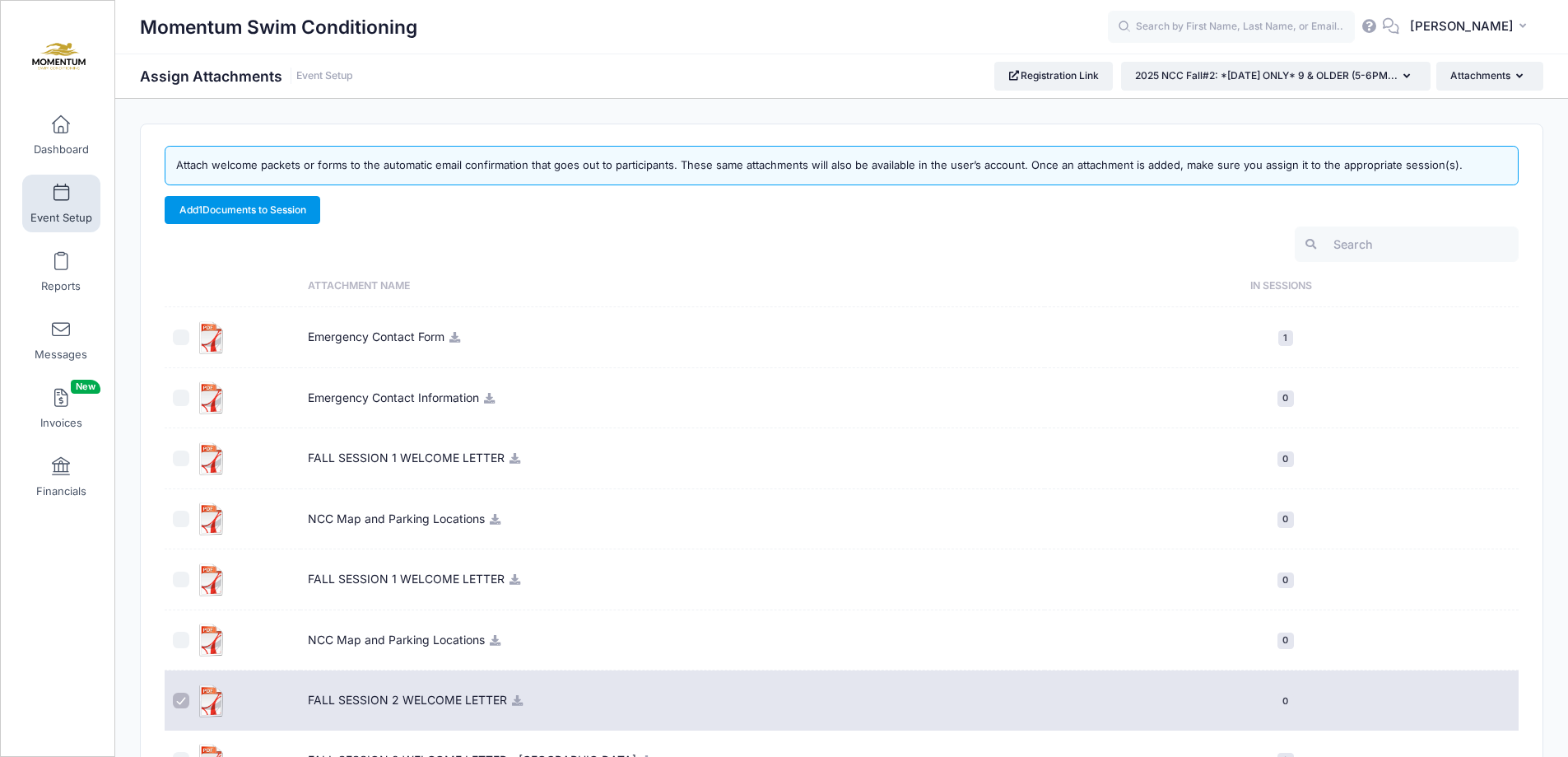
click at [261, 210] on link "Add 1 Documents to Session" at bounding box center [243, 209] width 156 height 28
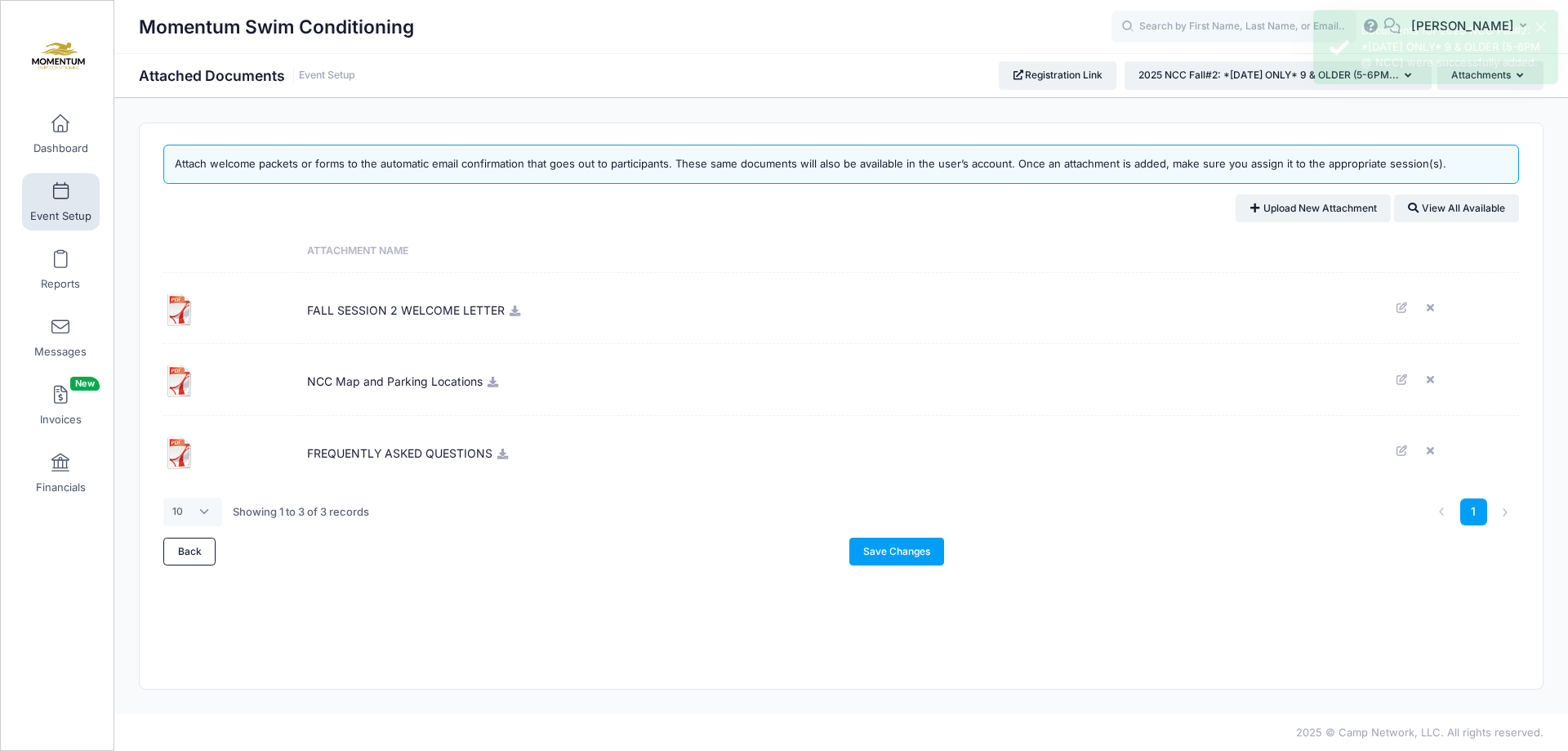
click at [490, 385] on icon at bounding box center [493, 382] width 14 height 11
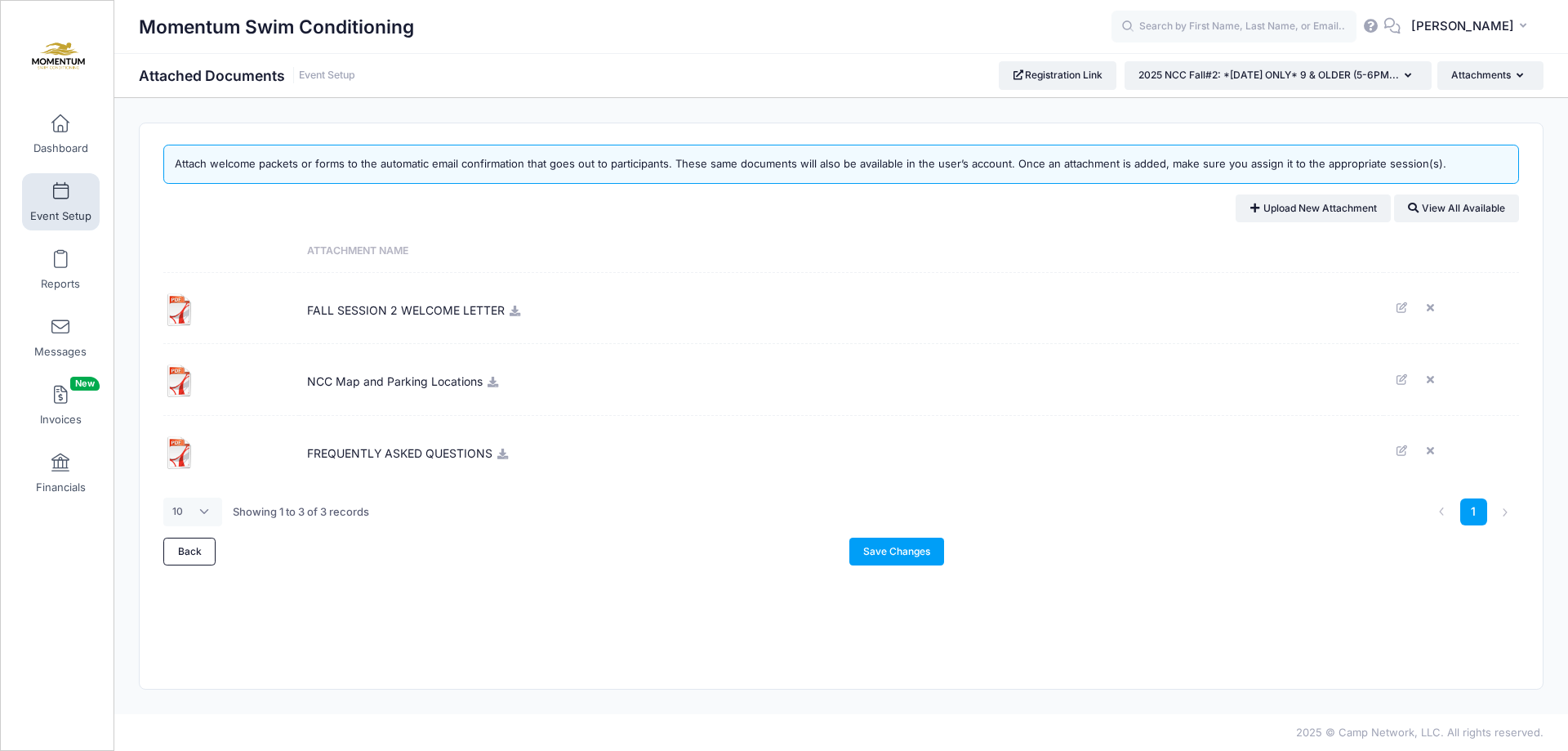
drag, startPoint x: 1083, startPoint y: 478, endPoint x: 1040, endPoint y: 530, distance: 67.5
drag, startPoint x: 1040, startPoint y: 530, endPoint x: 959, endPoint y: 410, distance: 144.8
click at [959, 410] on td "NCC Map and Parking Locations" at bounding box center [841, 380] width 1084 height 72
click at [923, 552] on link "Save Changes" at bounding box center [897, 551] width 96 height 28
click at [69, 199] on link "Event Setup" at bounding box center [61, 201] width 77 height 57
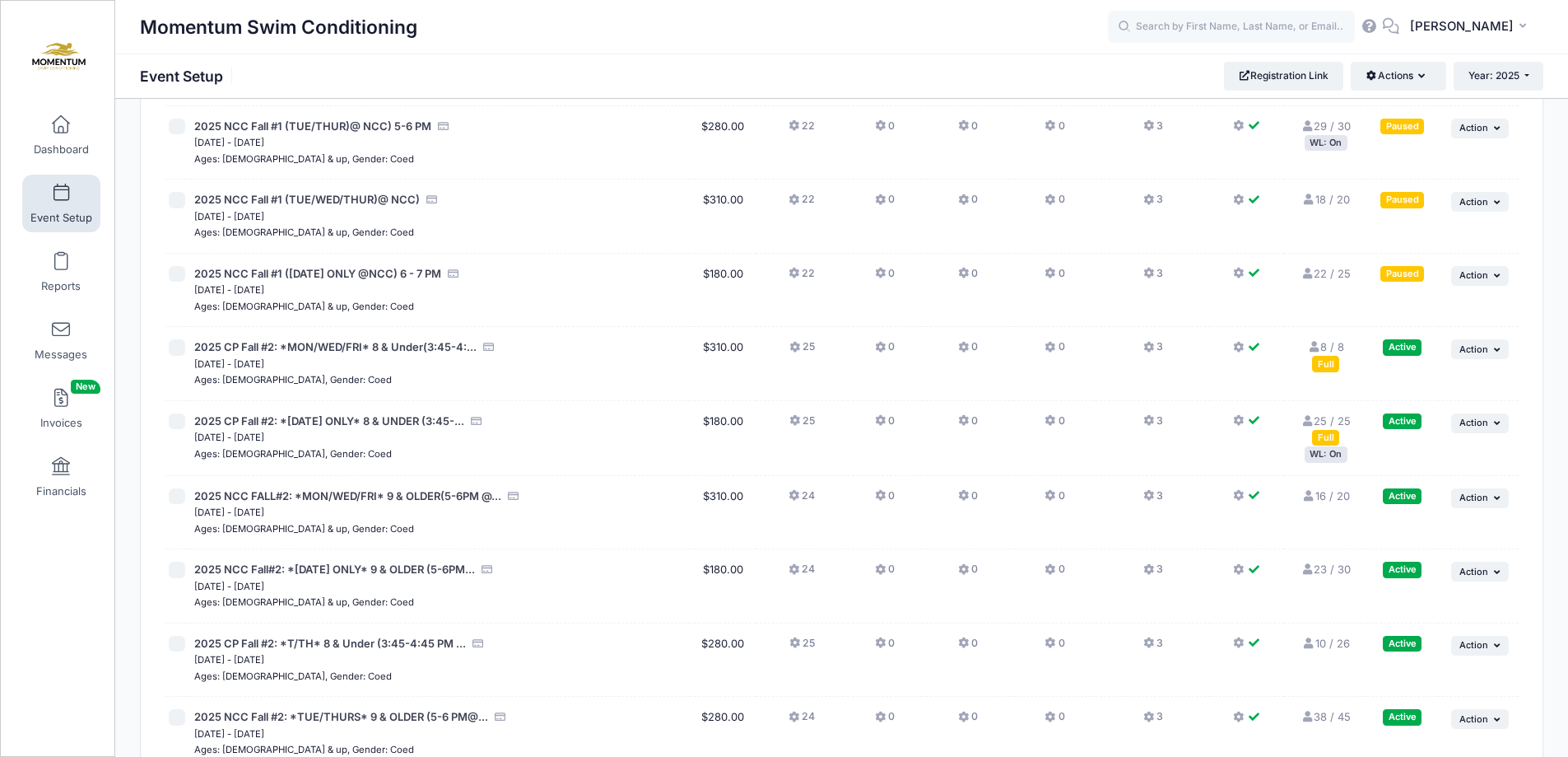
scroll to position [1400, 0]
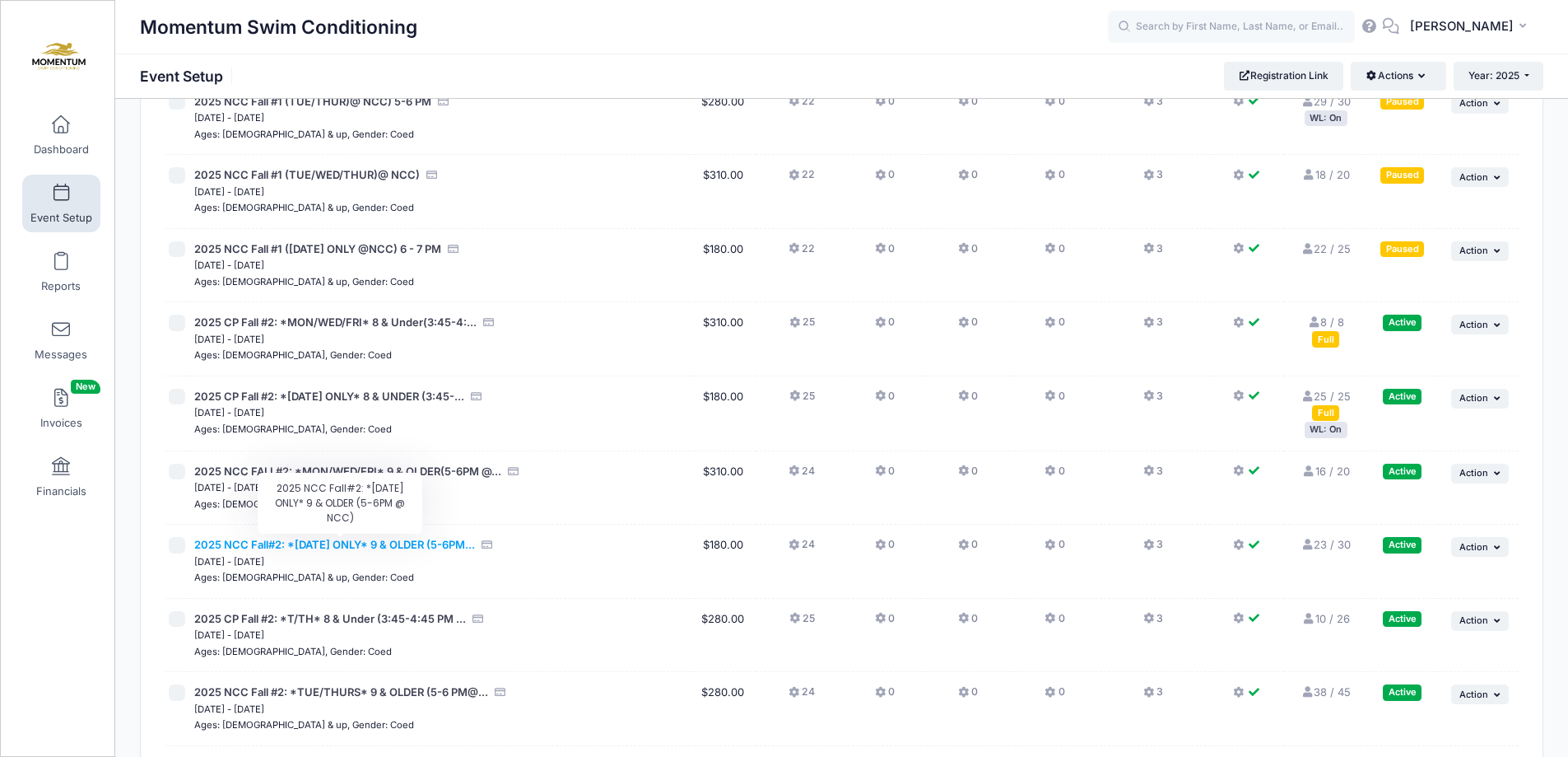
click at [409, 539] on span "2025 NCC Fall#2: *[DATE] ONLY* 9 & OLDER (5-6PM..." at bounding box center [334, 545] width 280 height 14
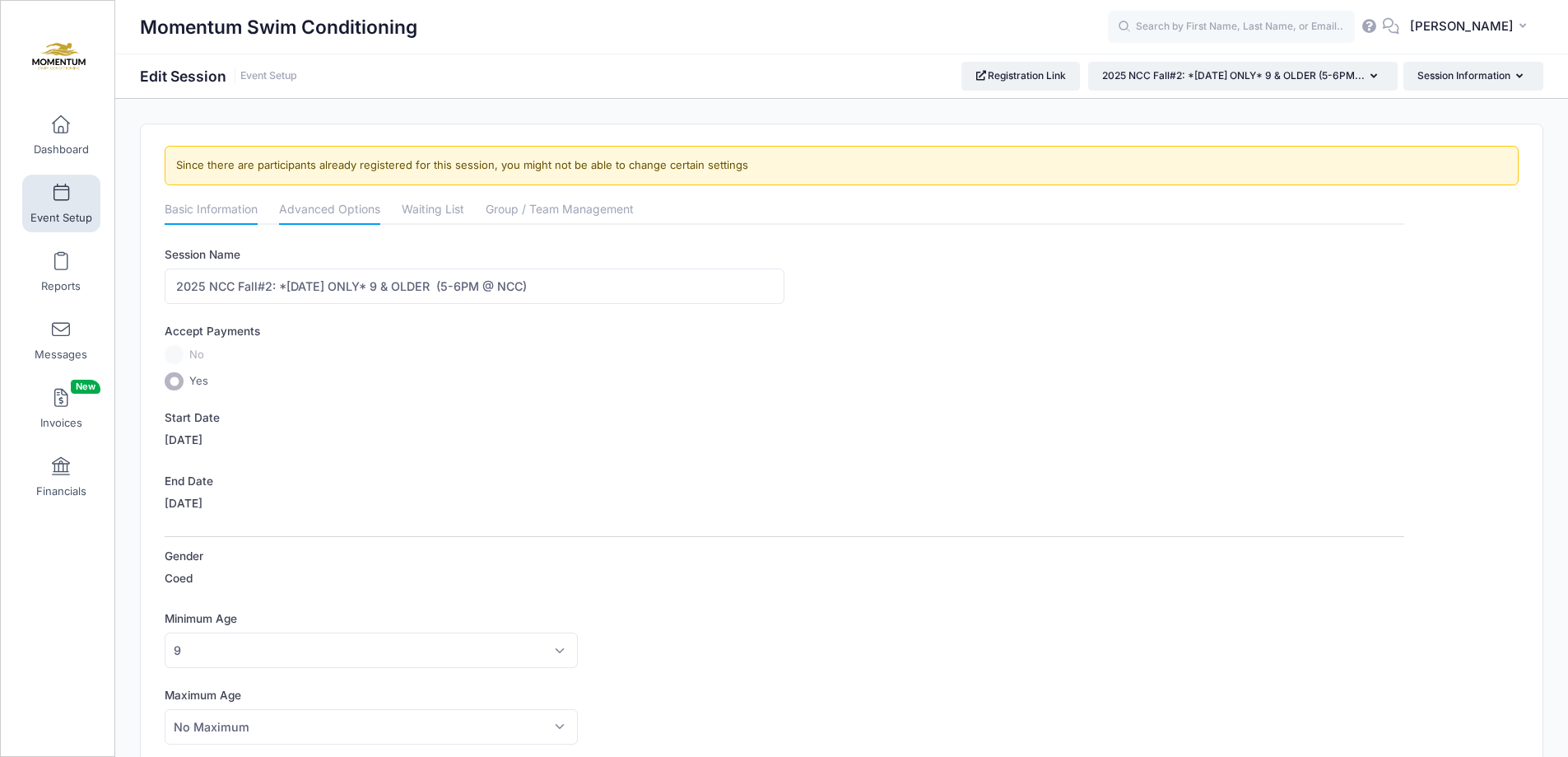
click at [337, 205] on link "Advanced Options" at bounding box center [330, 210] width 101 height 29
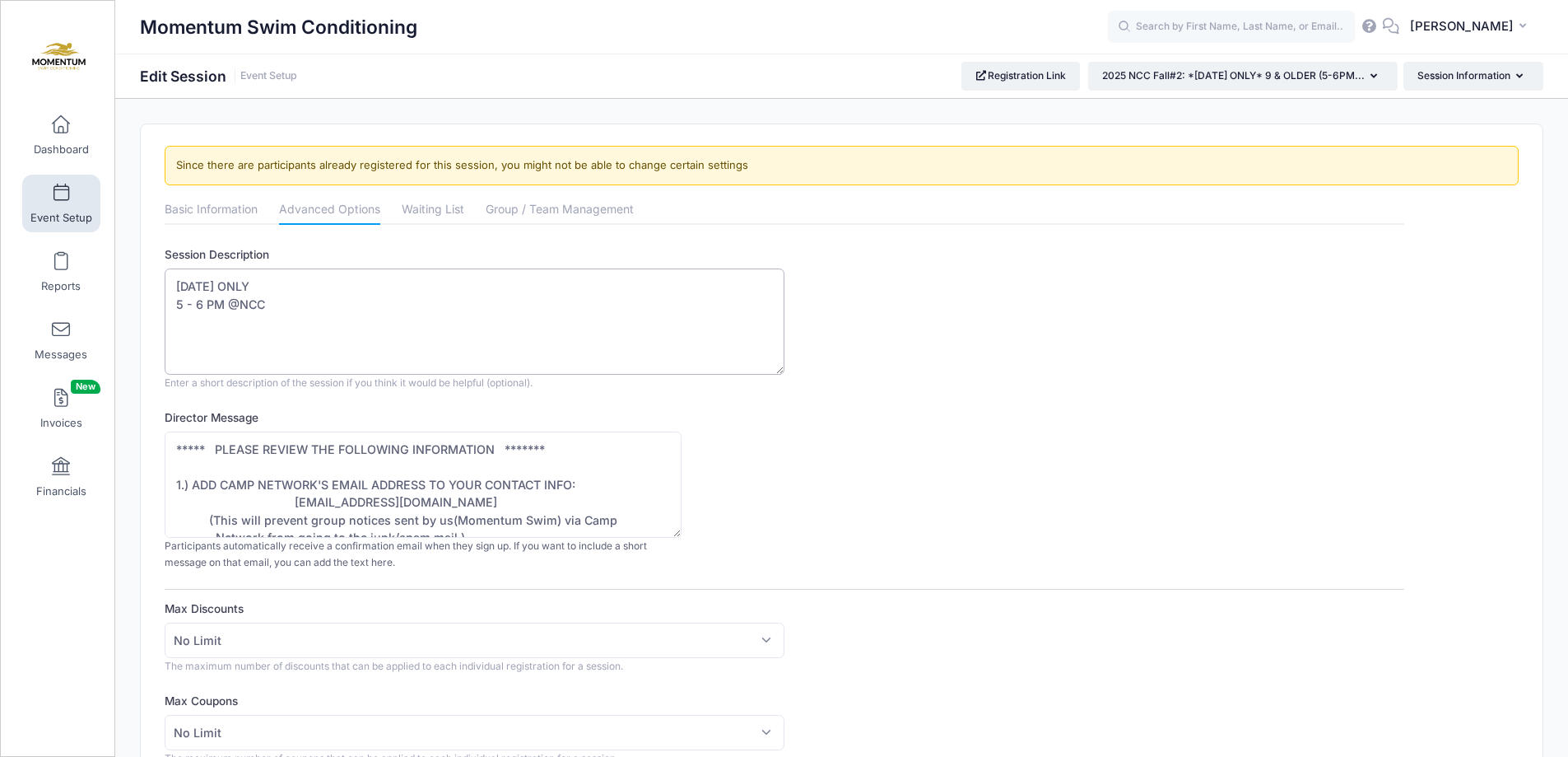
click at [345, 302] on textarea "Monday ONLY 5 - 6 PM @NCC" at bounding box center [474, 322] width 619 height 106
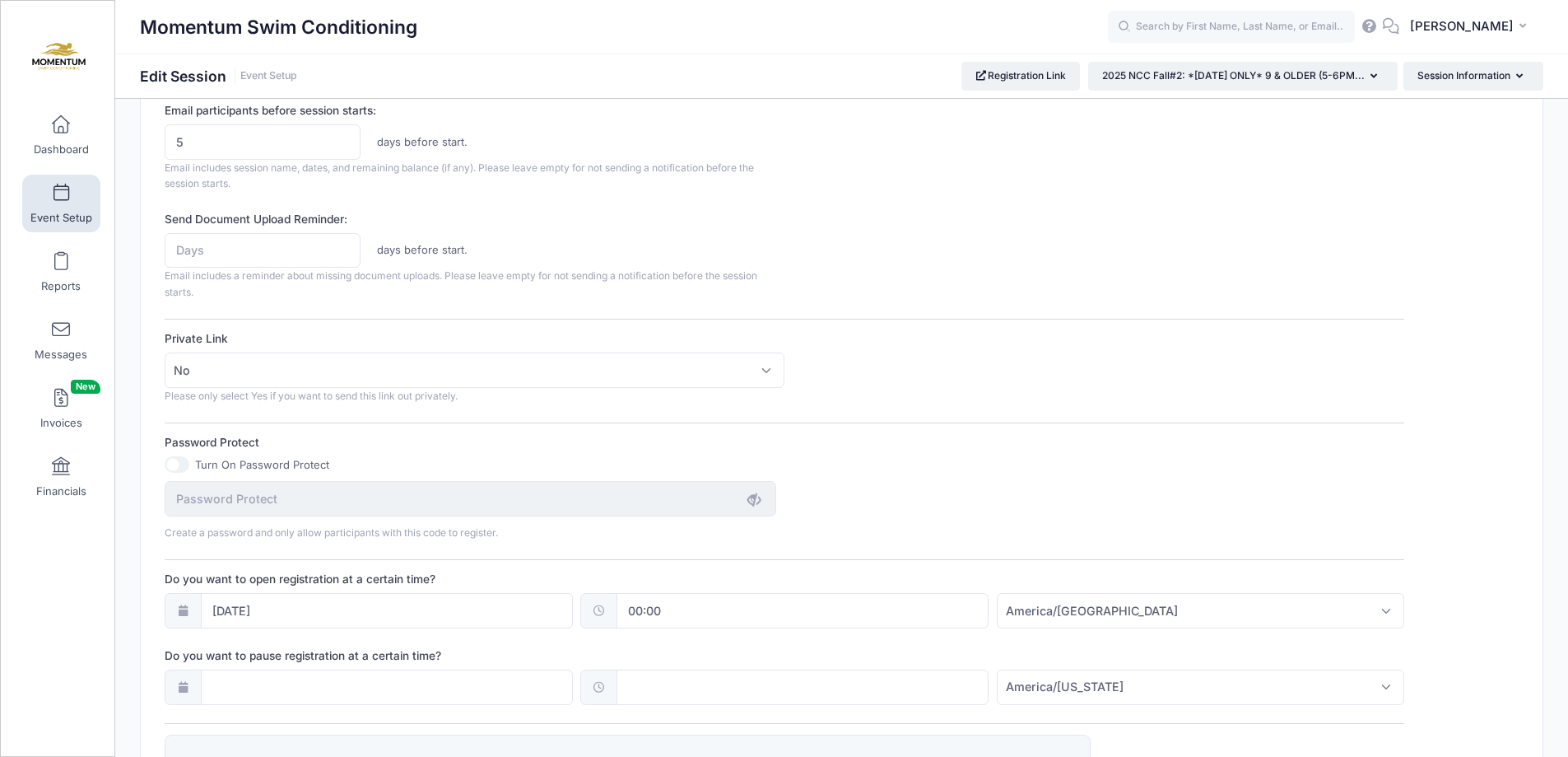
scroll to position [659, 0]
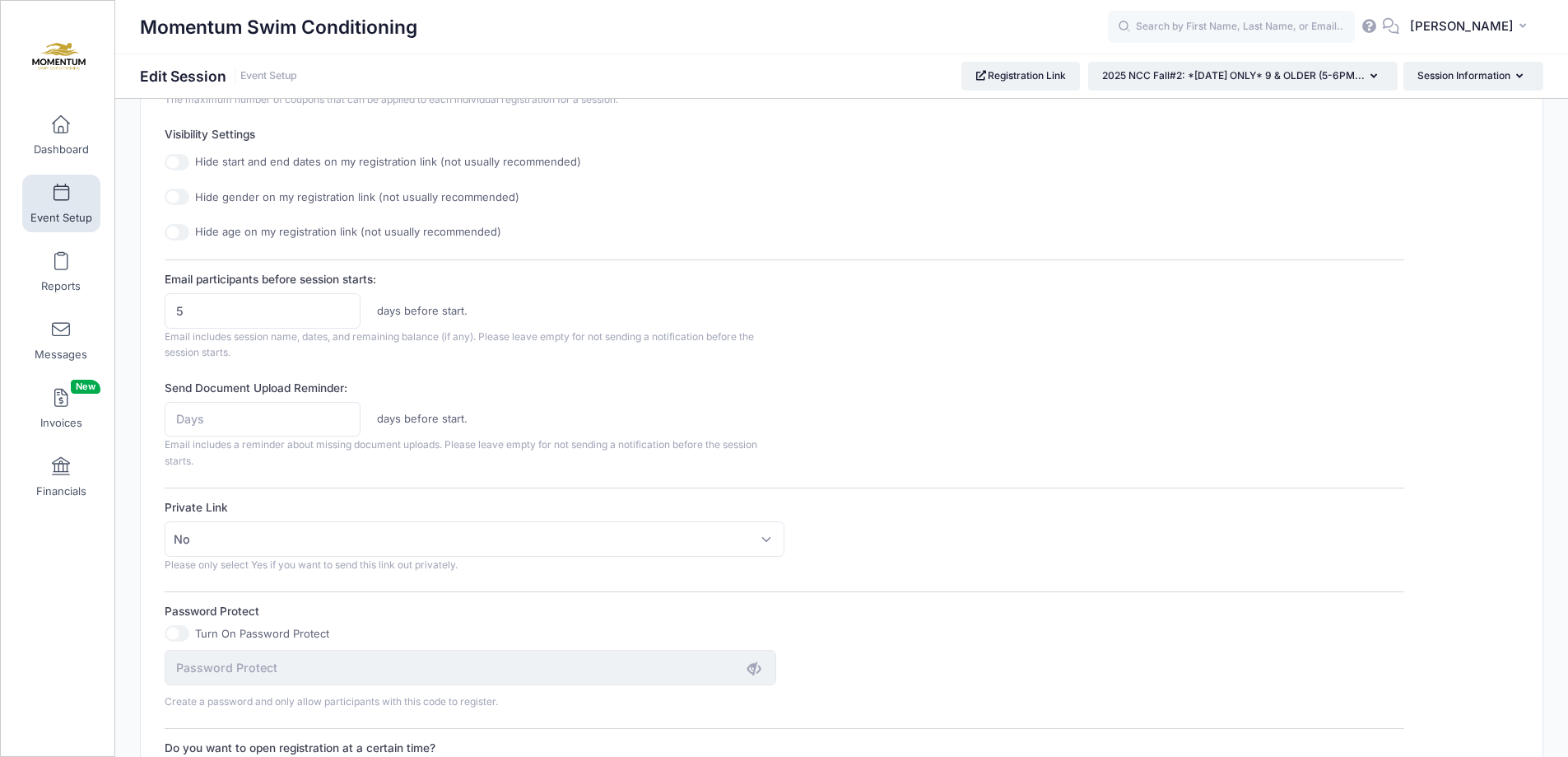
type textarea "Monday ONLY 5 - 6 PM @NCC"
click at [223, 316] on input "5" at bounding box center [262, 311] width 196 height 35
type input "7"
click at [209, 414] on input "Send Document Upload Reminder:" at bounding box center [262, 419] width 196 height 35
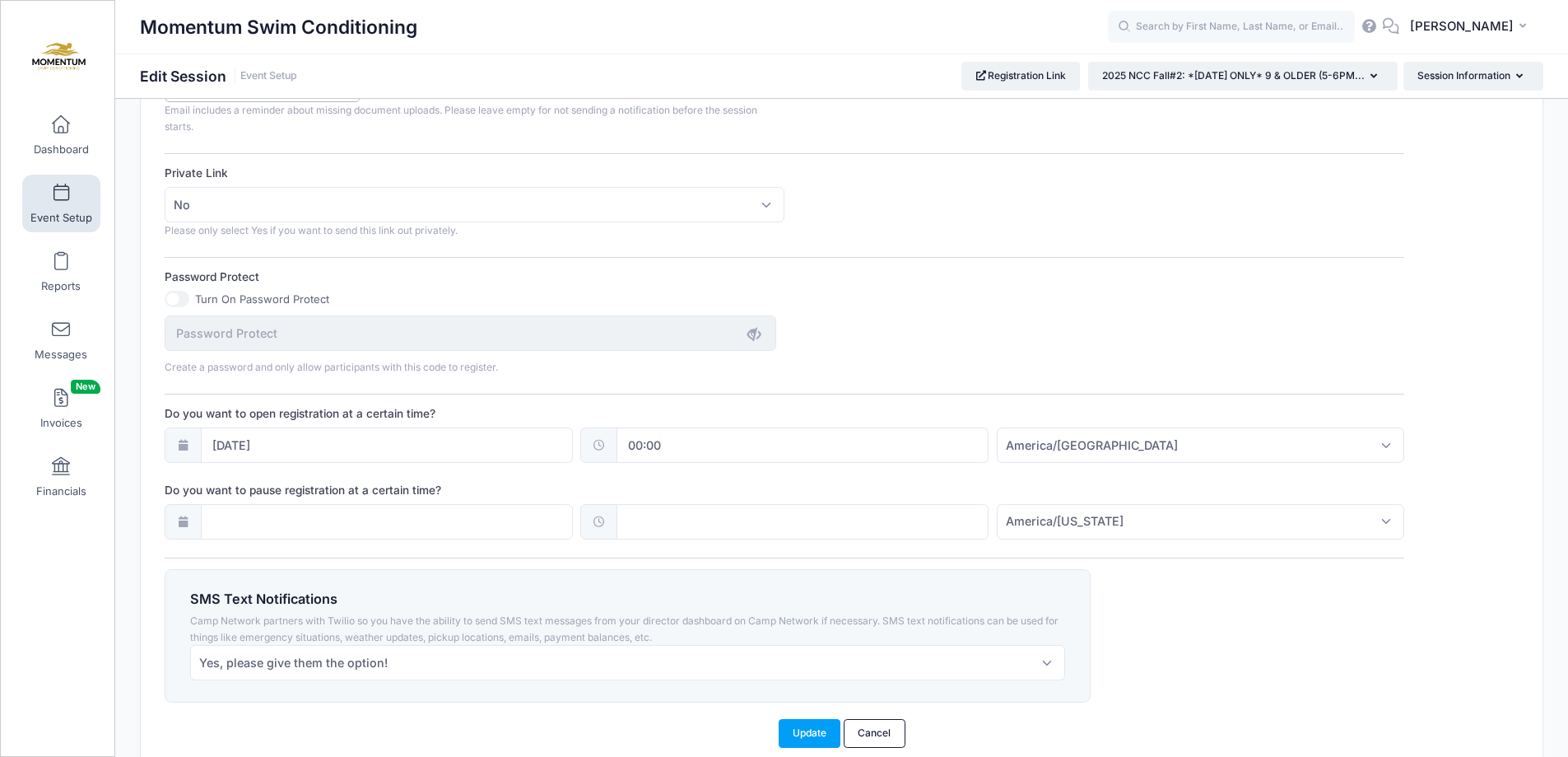
scroll to position [1068, 0]
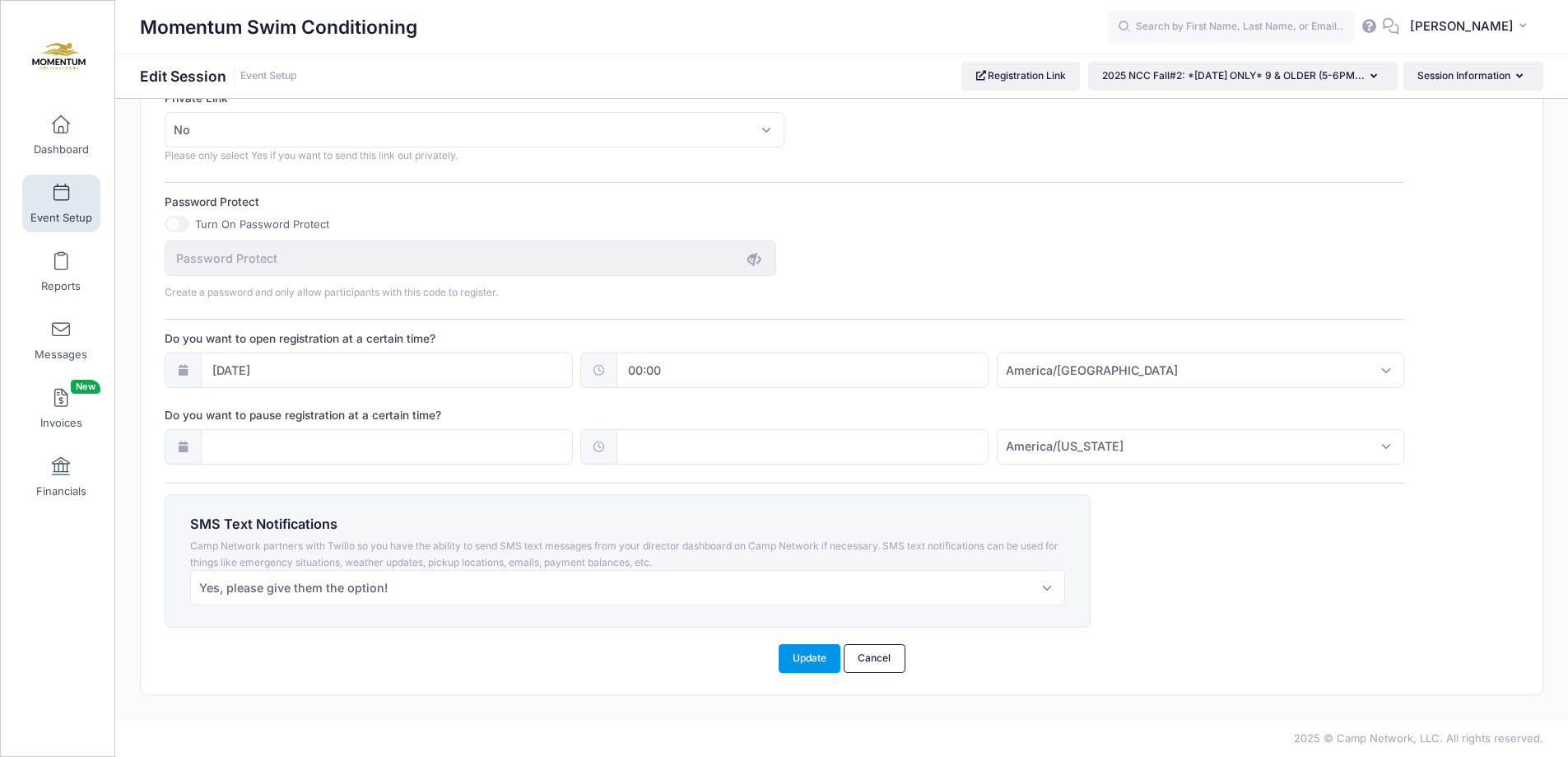
type input "7"
click at [801, 656] on button "Update" at bounding box center [810, 658] width 62 height 28
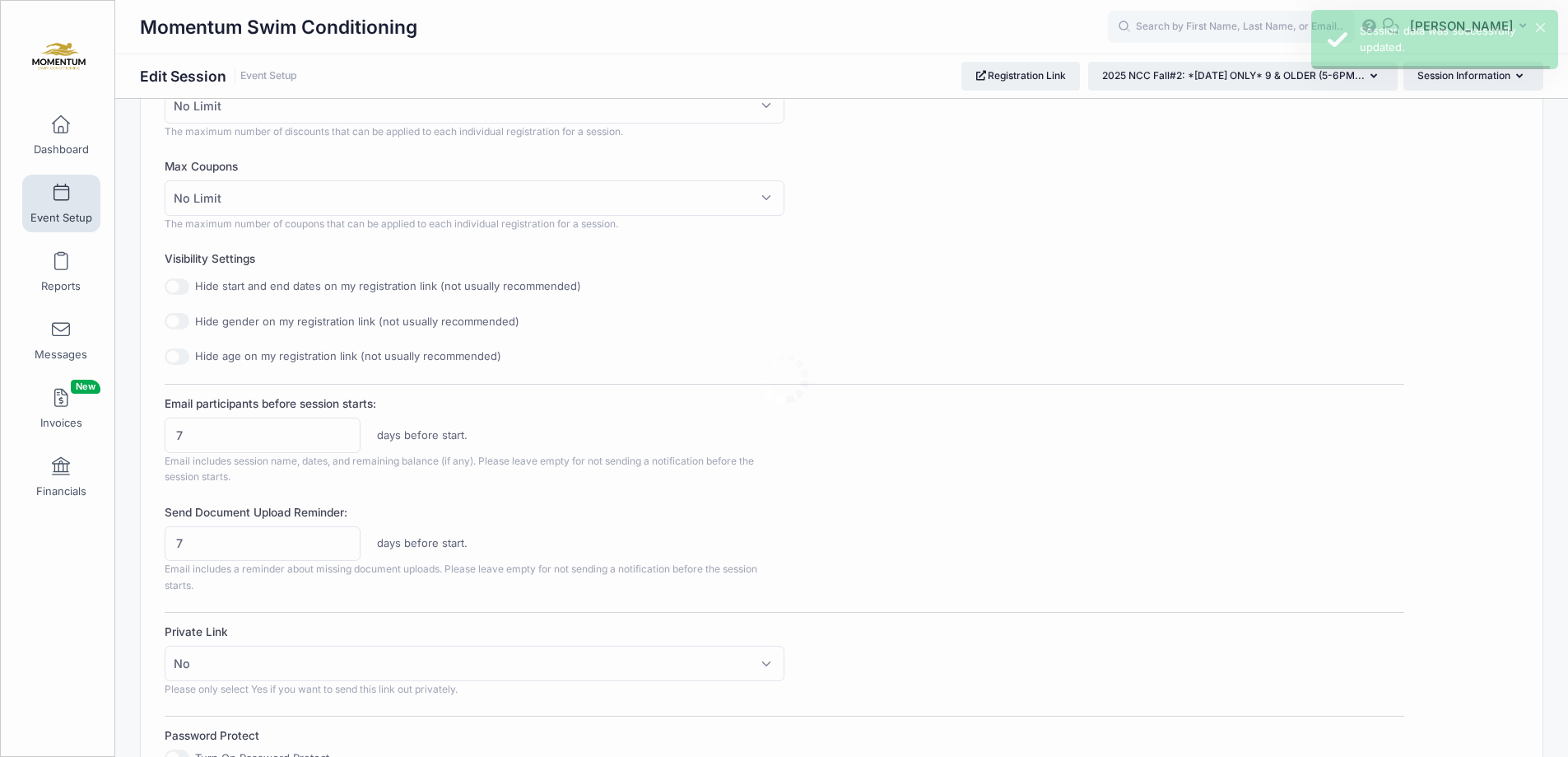
scroll to position [0, 0]
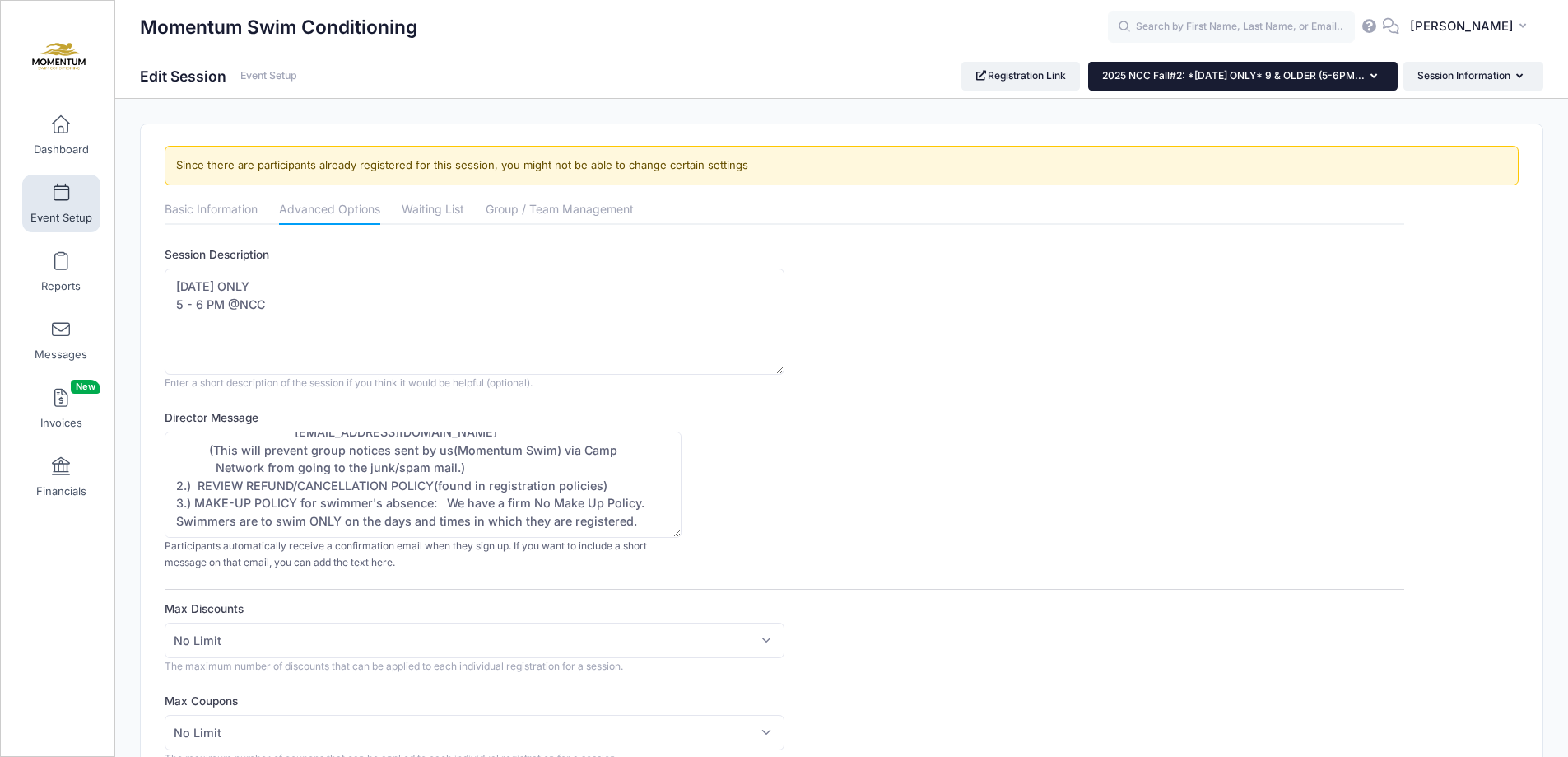
click at [1380, 80] on button "2025 NCC Fall#2: *[DATE] ONLY* 9 & OLDER (5-6PM..." at bounding box center [1243, 75] width 310 height 28
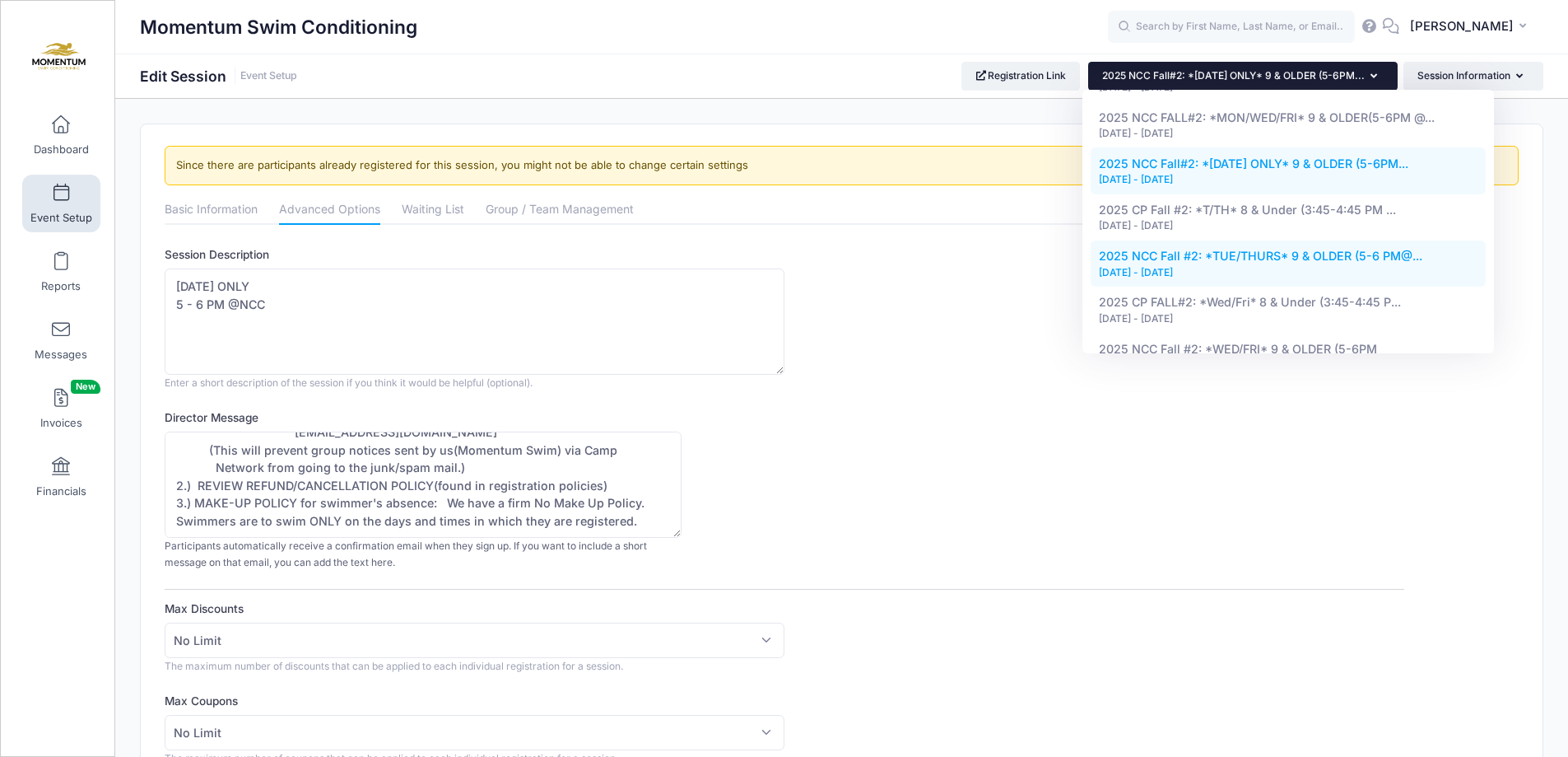
scroll to position [1071, 0]
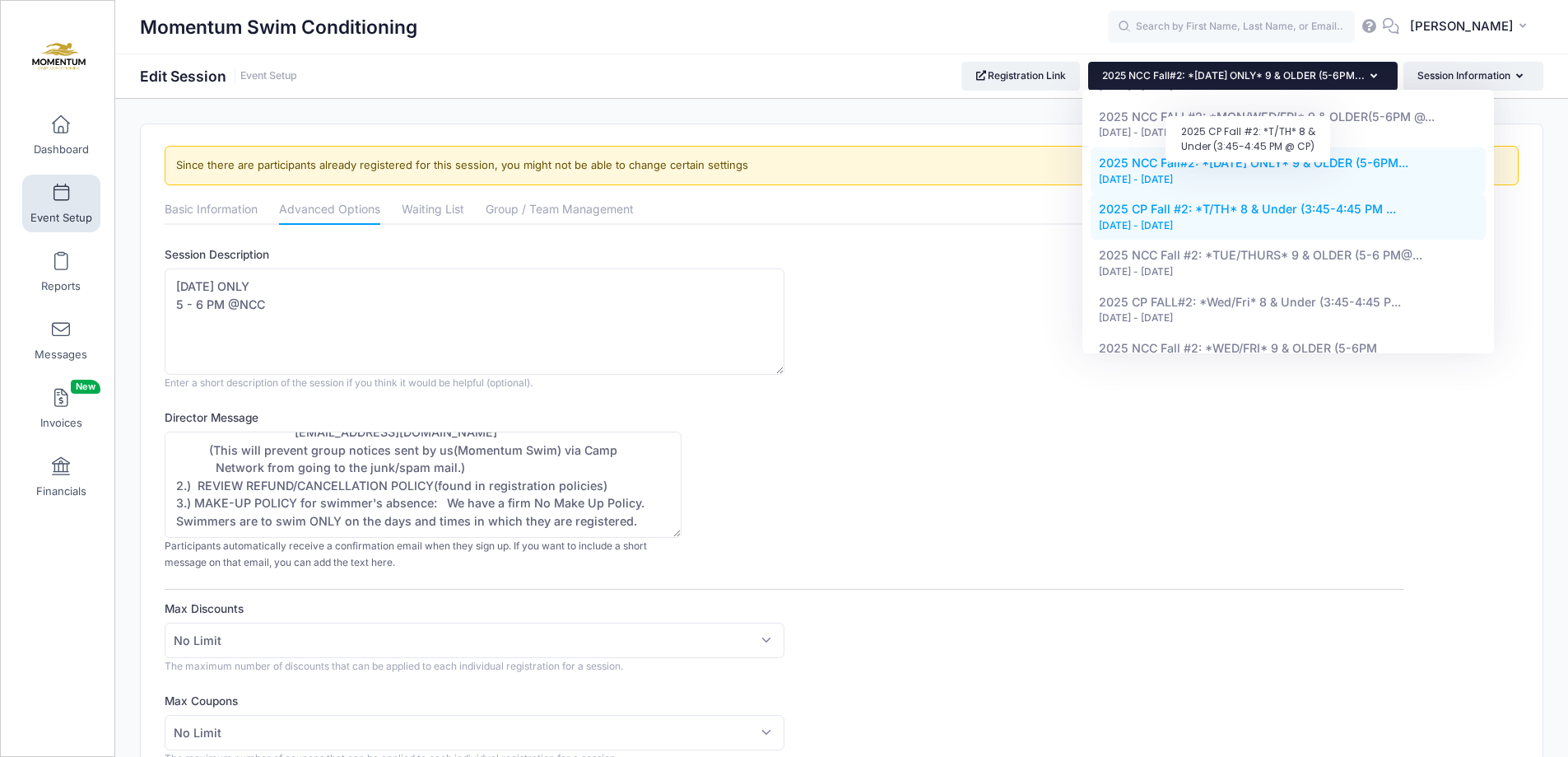
click at [1219, 202] on span "2025 CP Fall #2: *T/TH* 8 & Under (3:45-4:45 PM ..." at bounding box center [1247, 208] width 297 height 14
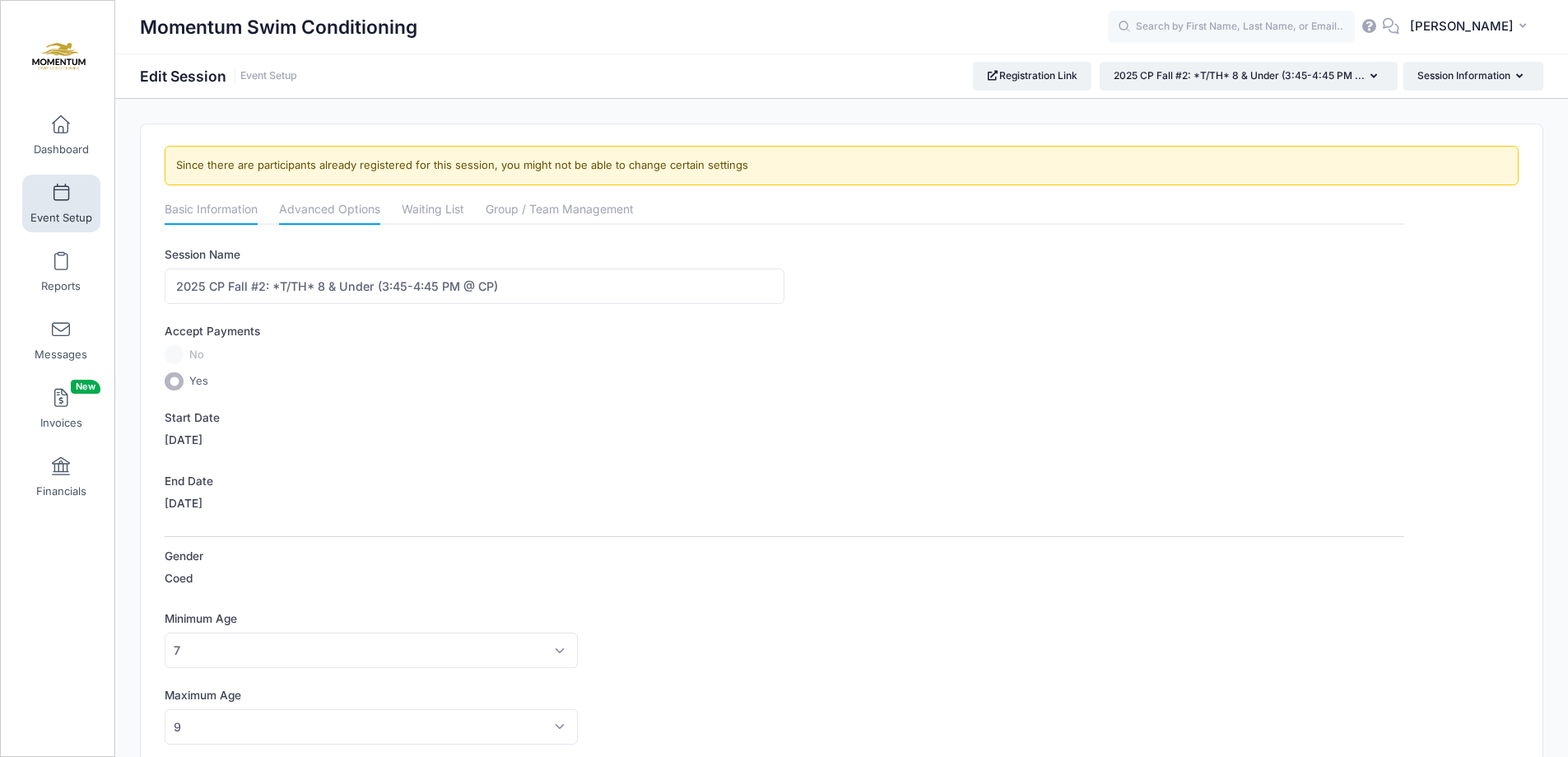
click at [349, 210] on link "Advanced Options" at bounding box center [330, 210] width 101 height 29
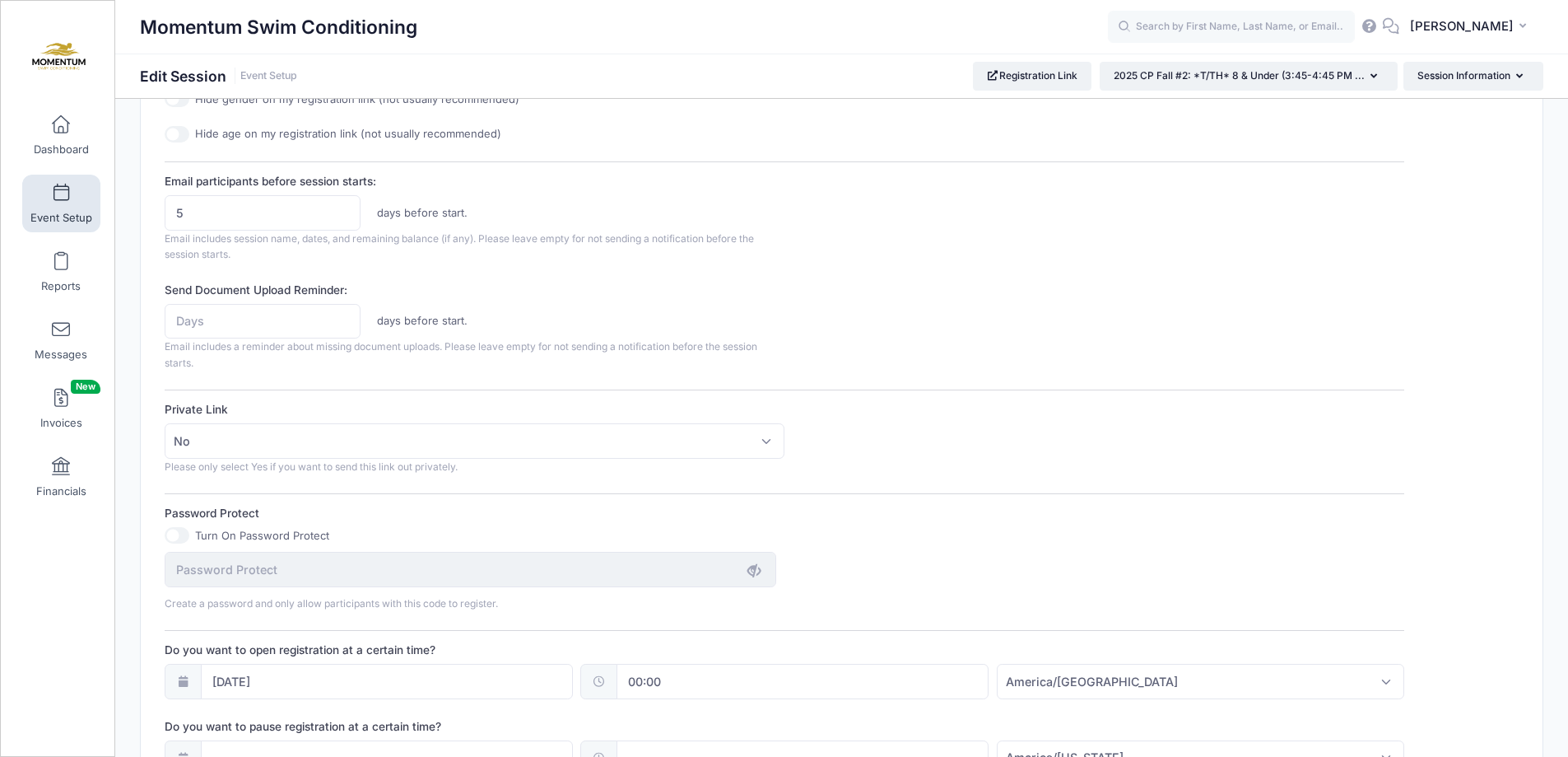
scroll to position [738, 0]
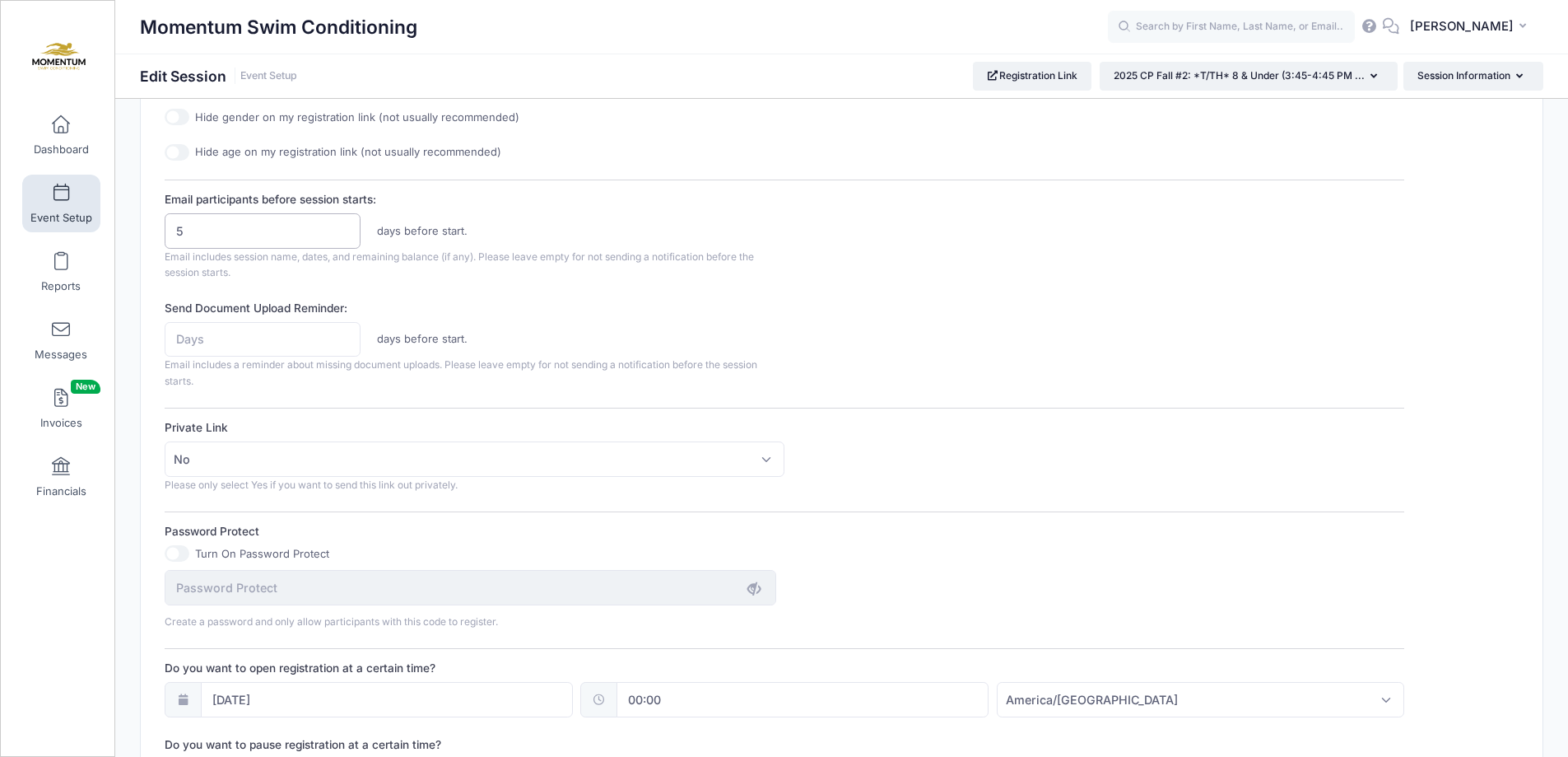
click at [228, 247] on input "5" at bounding box center [262, 231] width 196 height 35
type input "7"
click at [233, 343] on input "Send Document Upload Reminder:" at bounding box center [262, 339] width 196 height 35
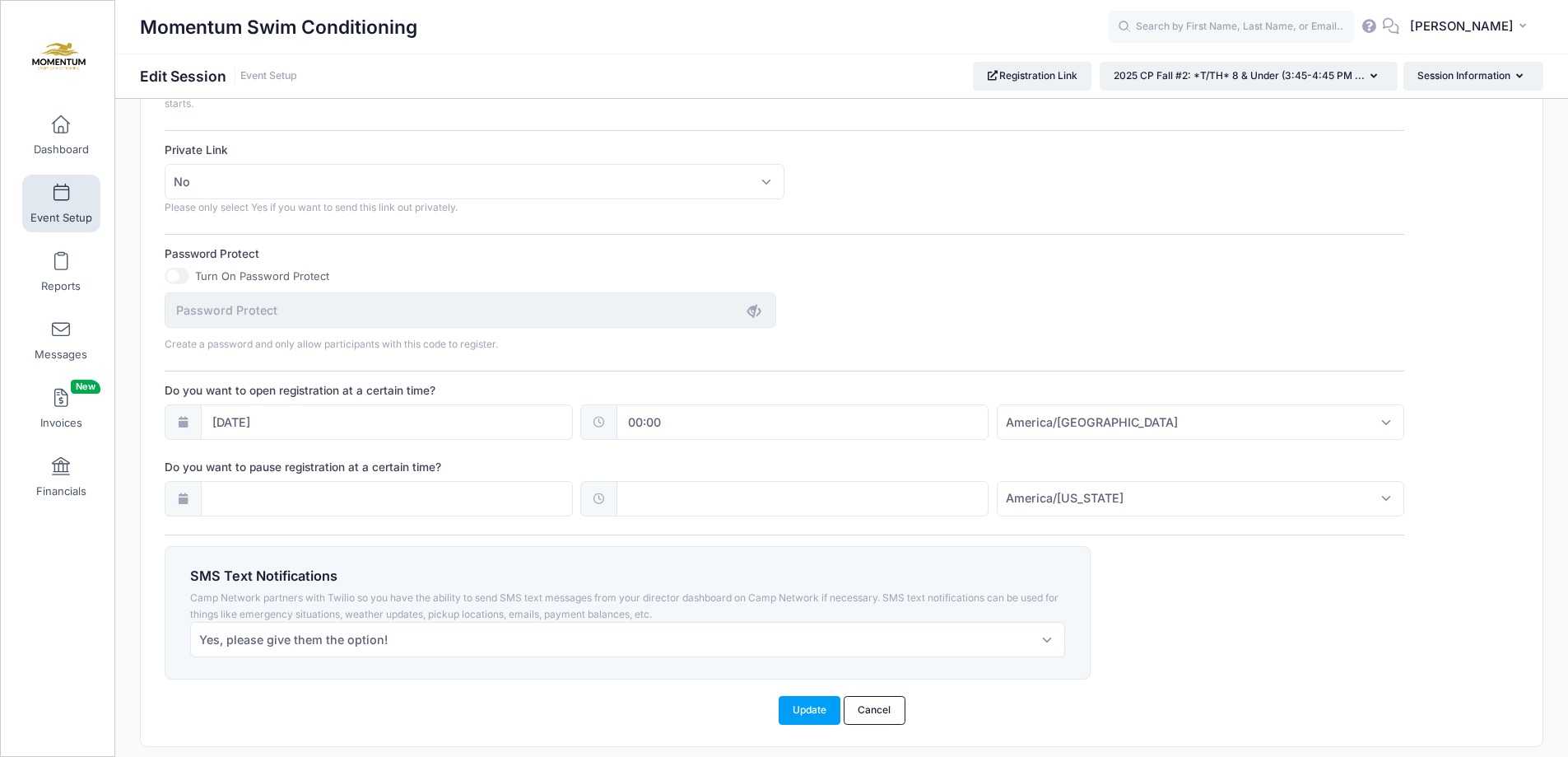
scroll to position [1068, 0]
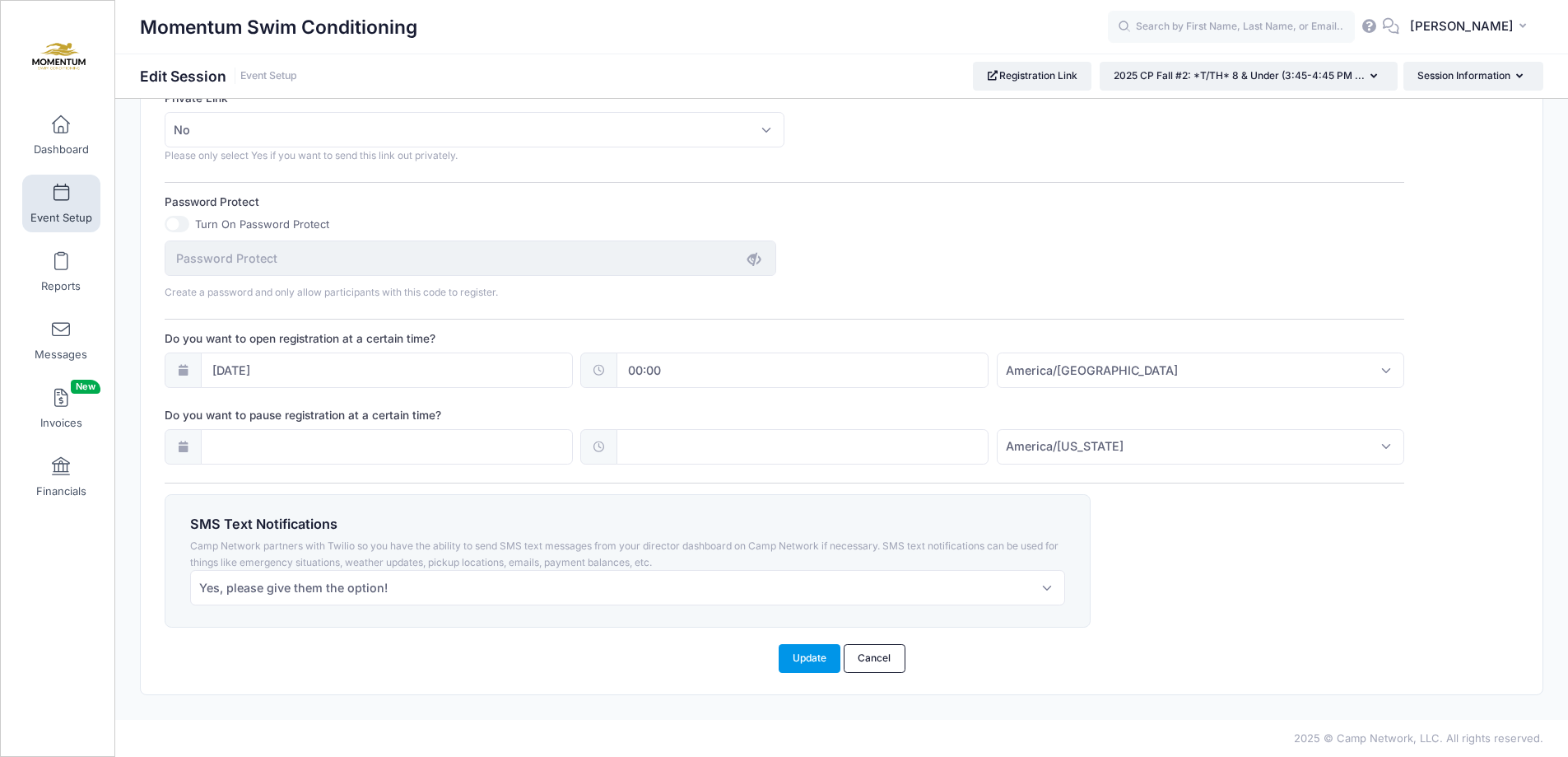
type input "7"
click at [816, 662] on button "Update" at bounding box center [810, 658] width 62 height 28
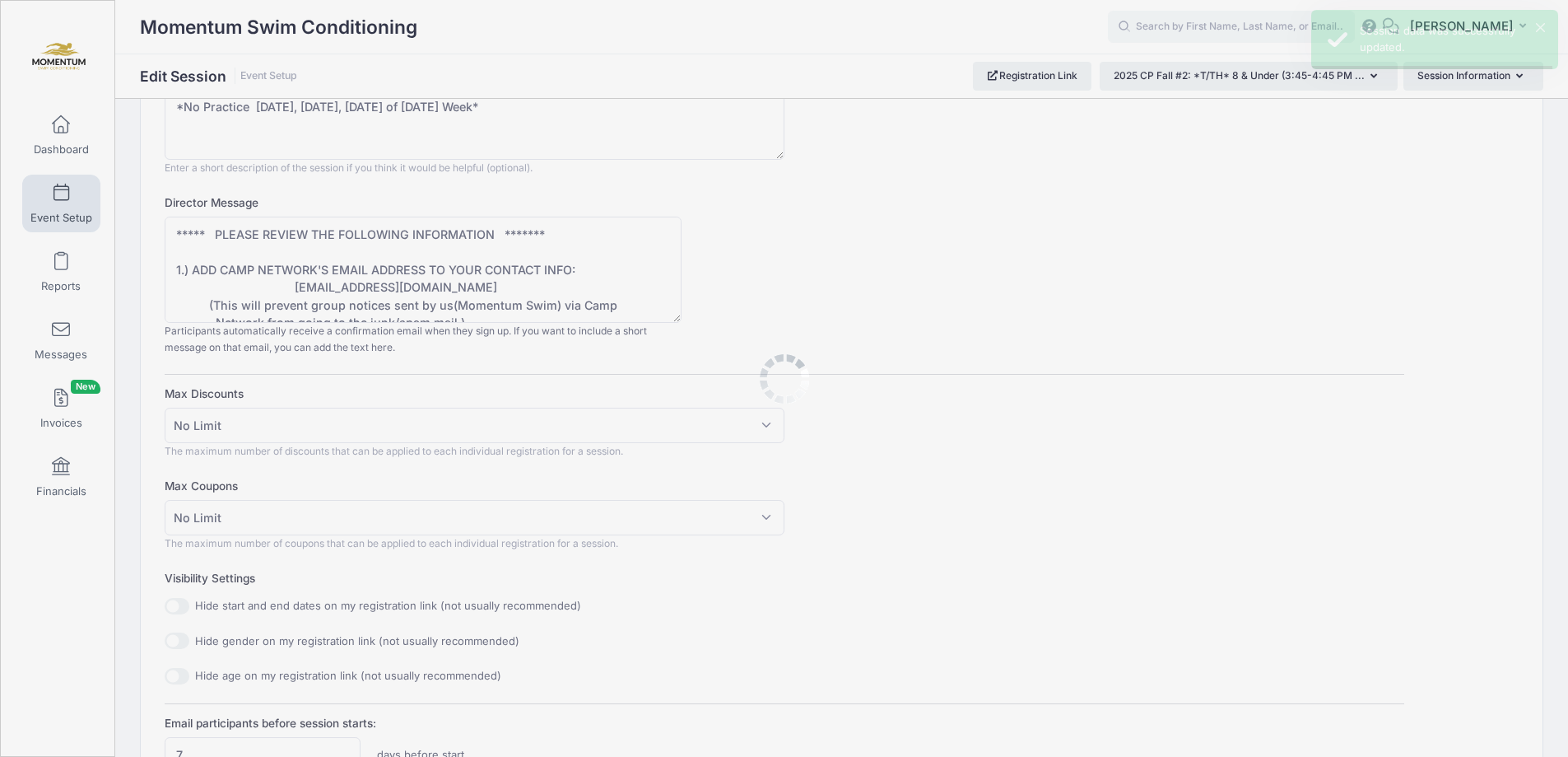
scroll to position [0, 0]
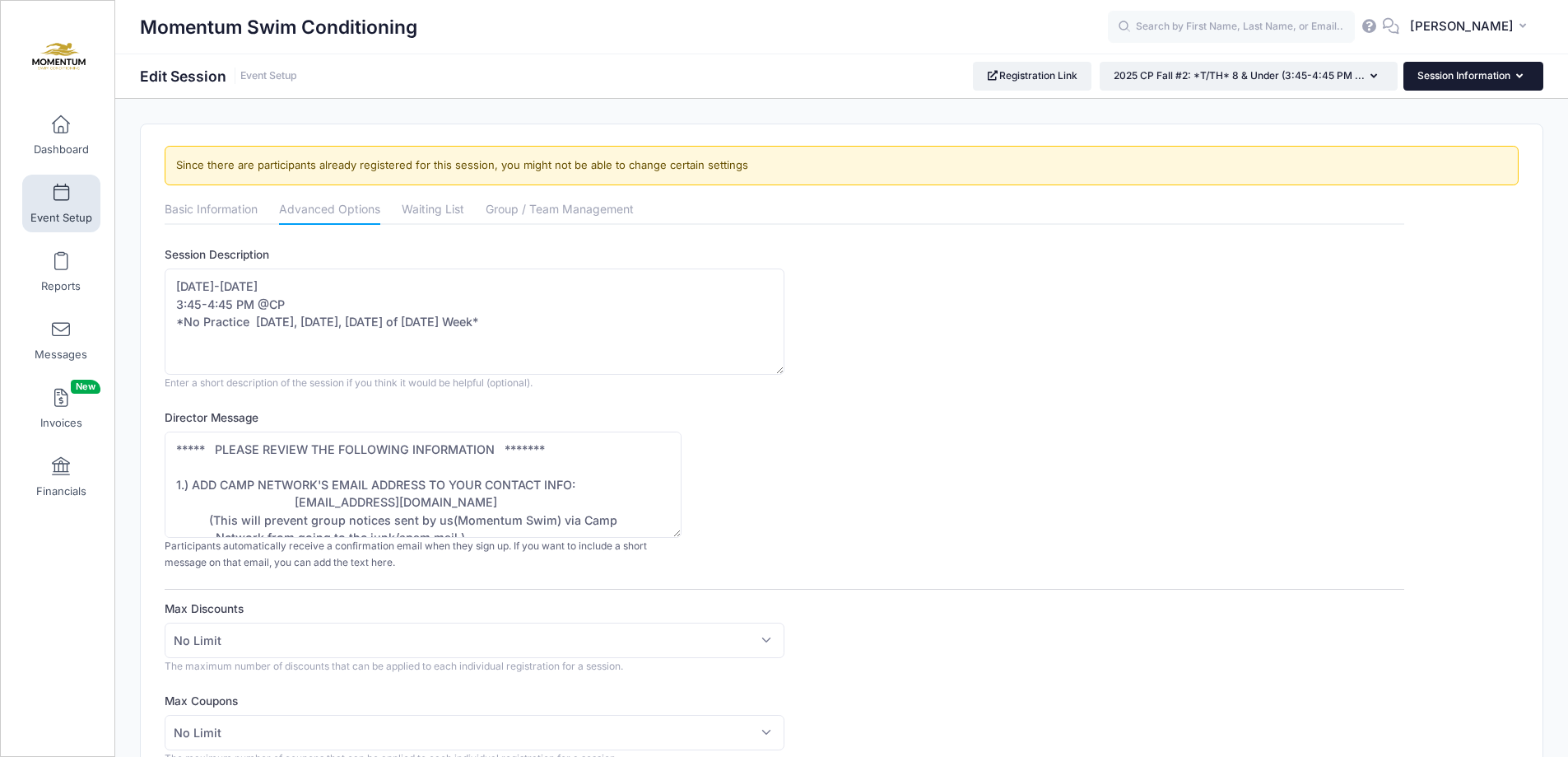
click at [1517, 77] on icon "button" at bounding box center [1523, 77] width 14 height 0
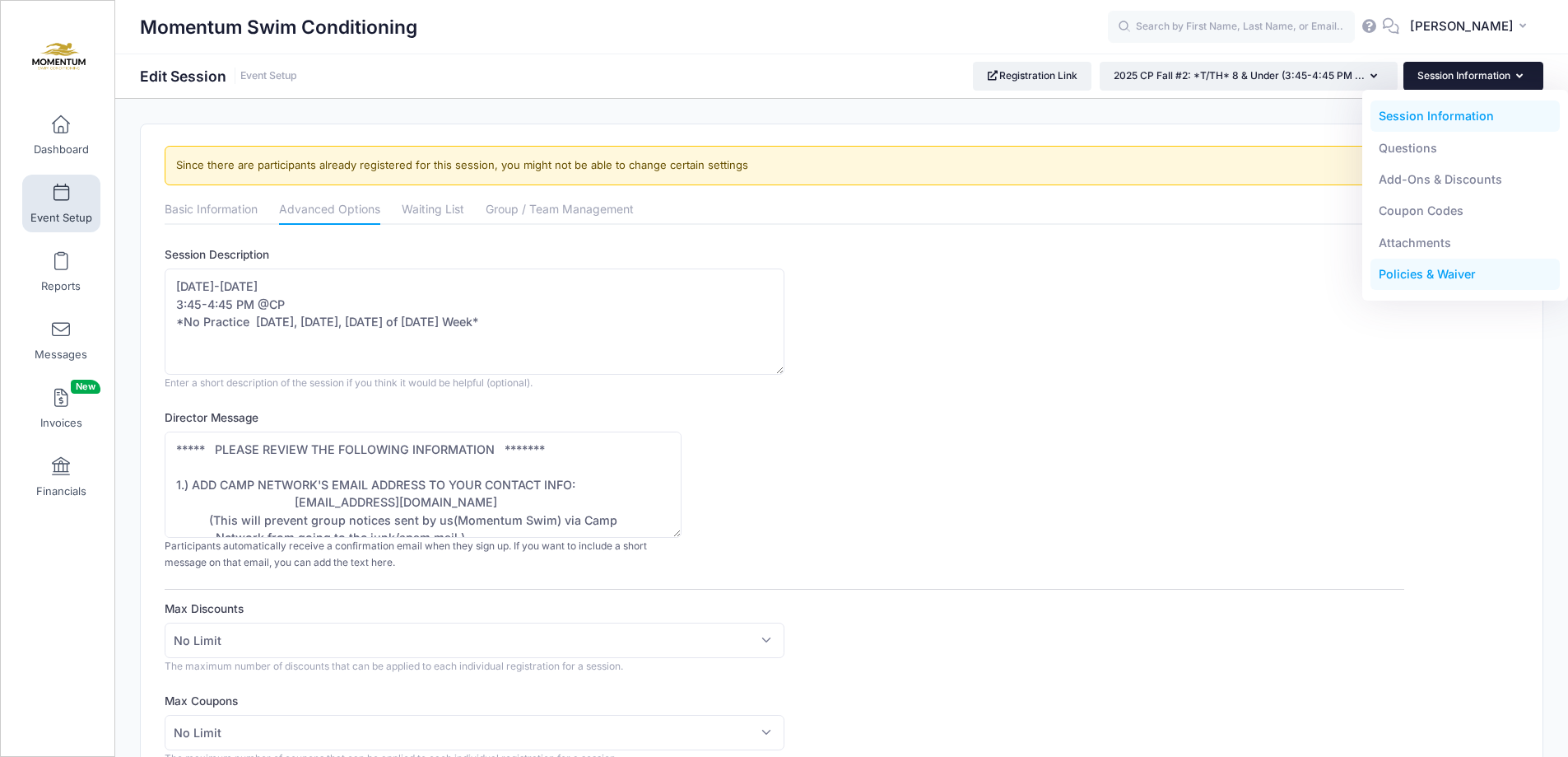
click at [1451, 272] on link "Policies & Waiver" at bounding box center [1465, 274] width 190 height 31
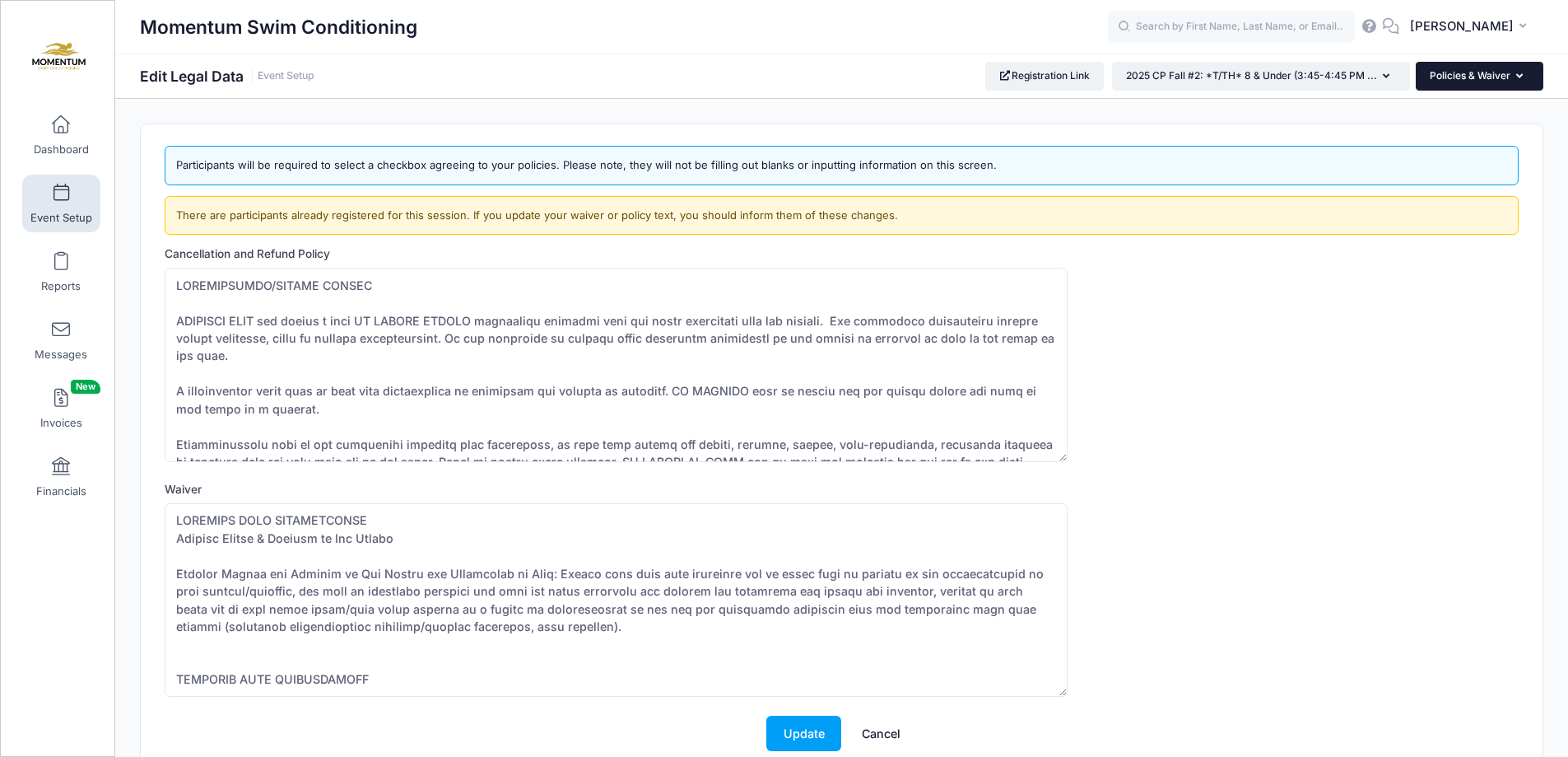
click at [1530, 74] on button "Policies & Waiver" at bounding box center [1479, 75] width 128 height 28
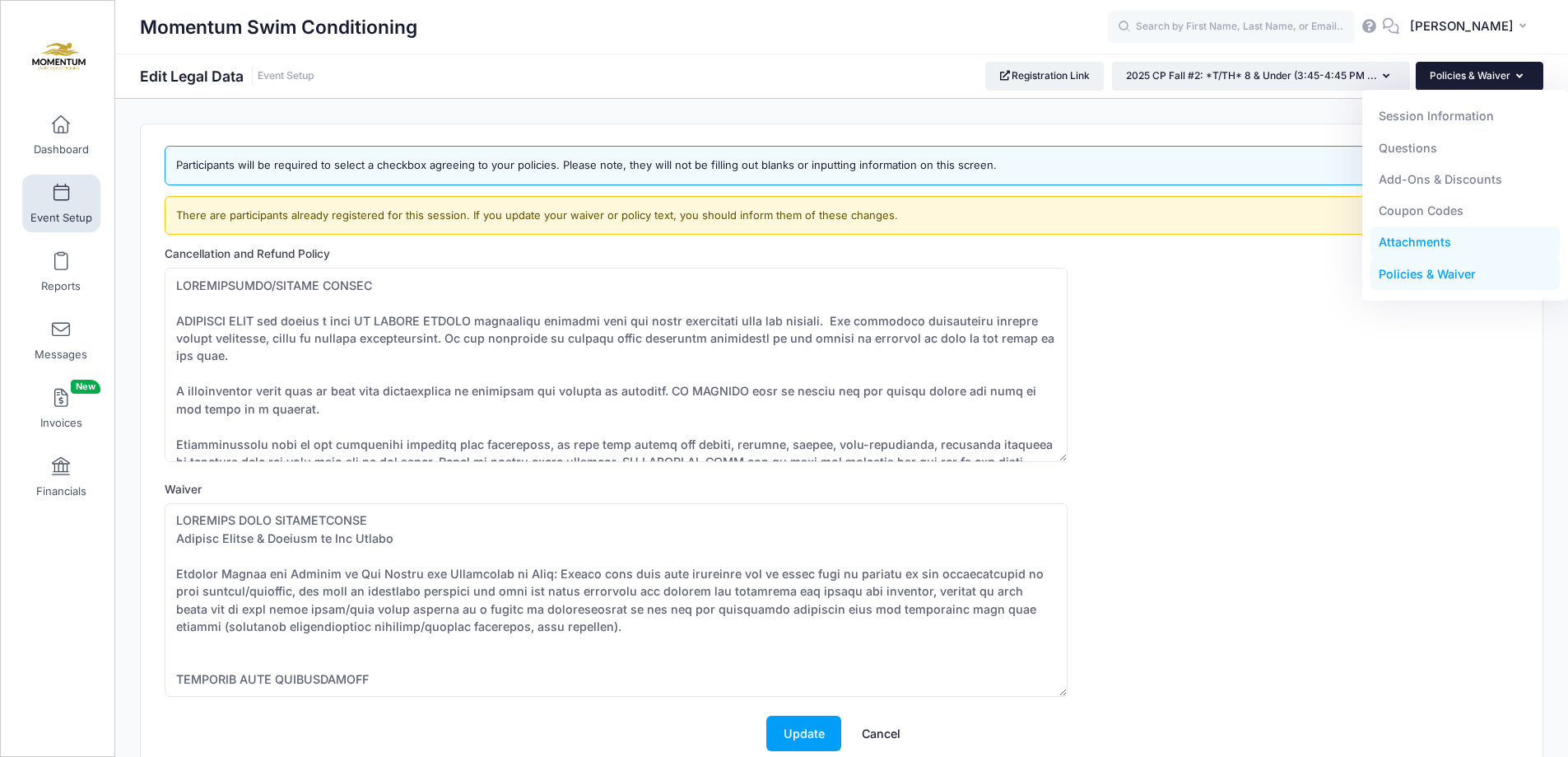
click at [1430, 239] on link "Attachments" at bounding box center [1465, 242] width 190 height 31
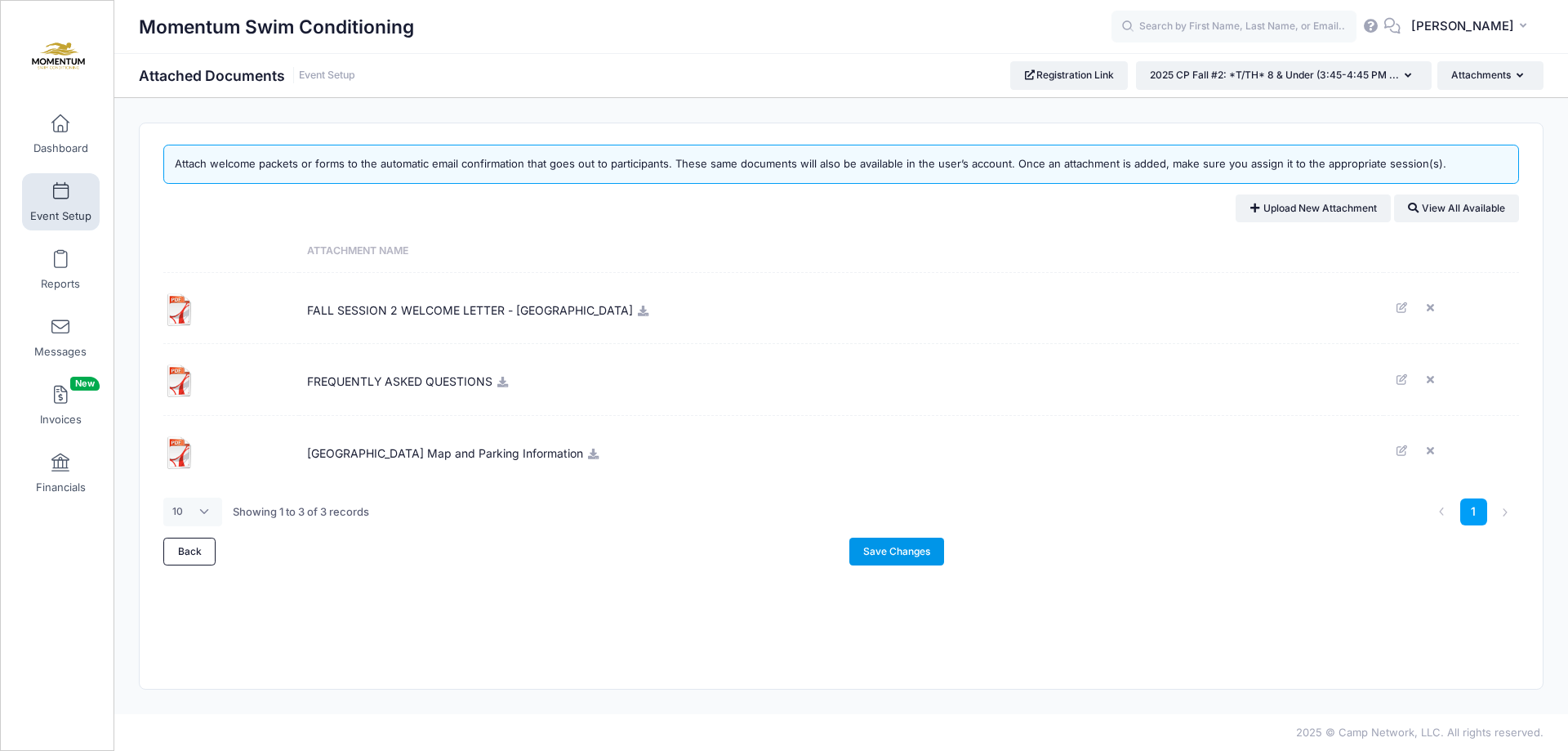
click at [894, 550] on link "Save Changes" at bounding box center [897, 551] width 96 height 28
click at [1411, 76] on icon "button" at bounding box center [1411, 76] width 14 height 0
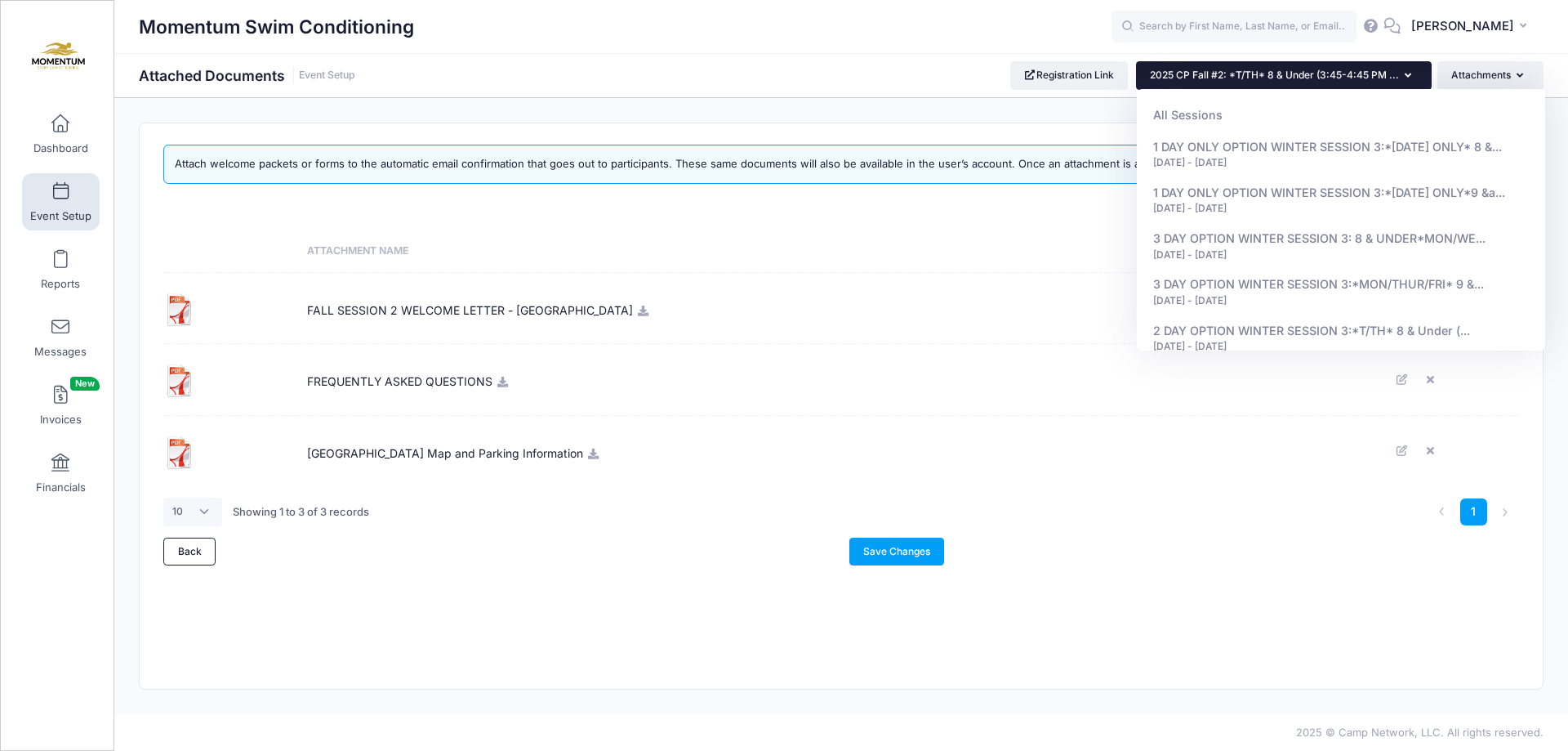
click at [731, 69] on div "Momentum Swim Conditioning Attached Documents Event Setup Registration Link All…" at bounding box center [841, 74] width 1453 height 28
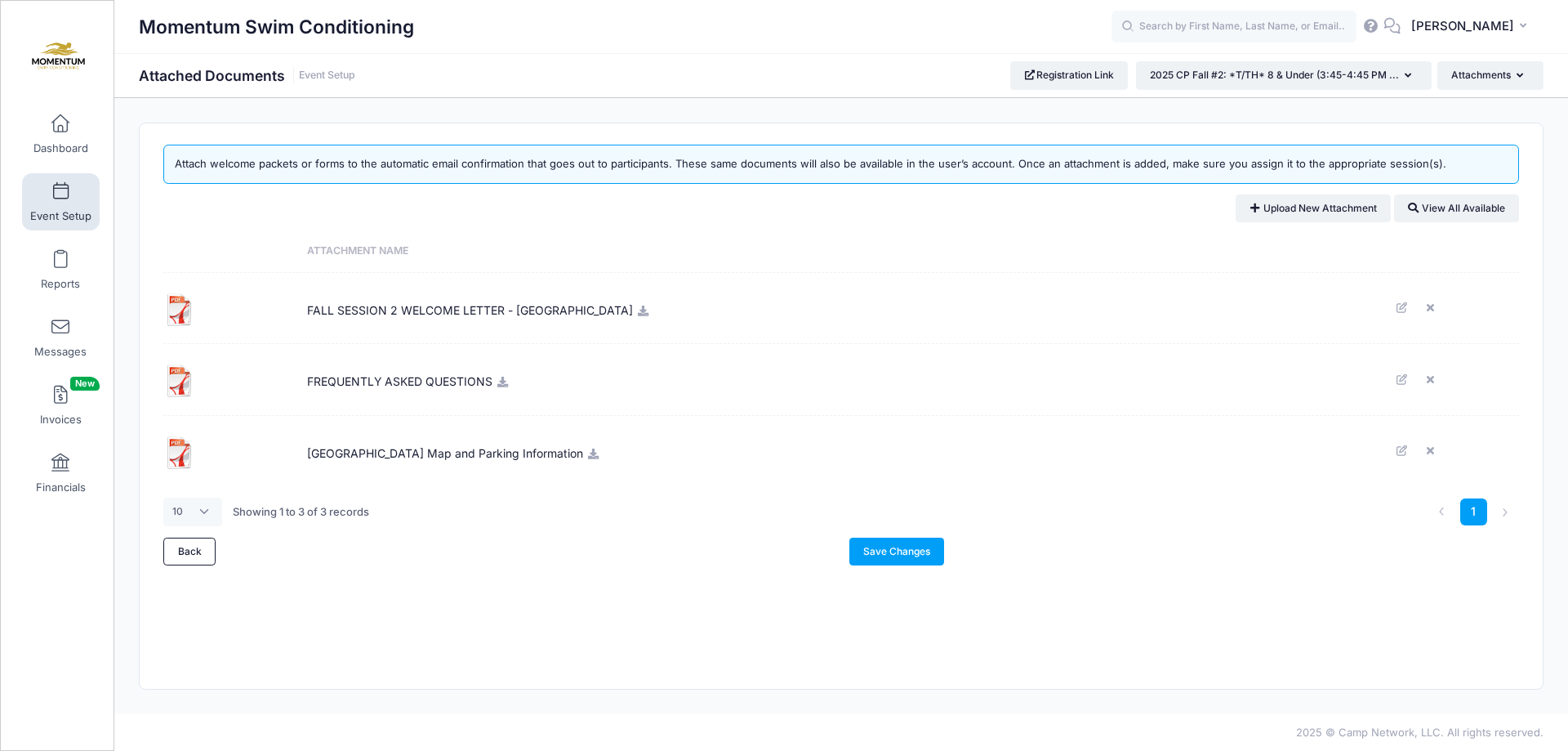
drag, startPoint x: 47, startPoint y: 196, endPoint x: 185, endPoint y: 180, distance: 138.9
click at [47, 195] on link "Event Setup" at bounding box center [61, 201] width 77 height 57
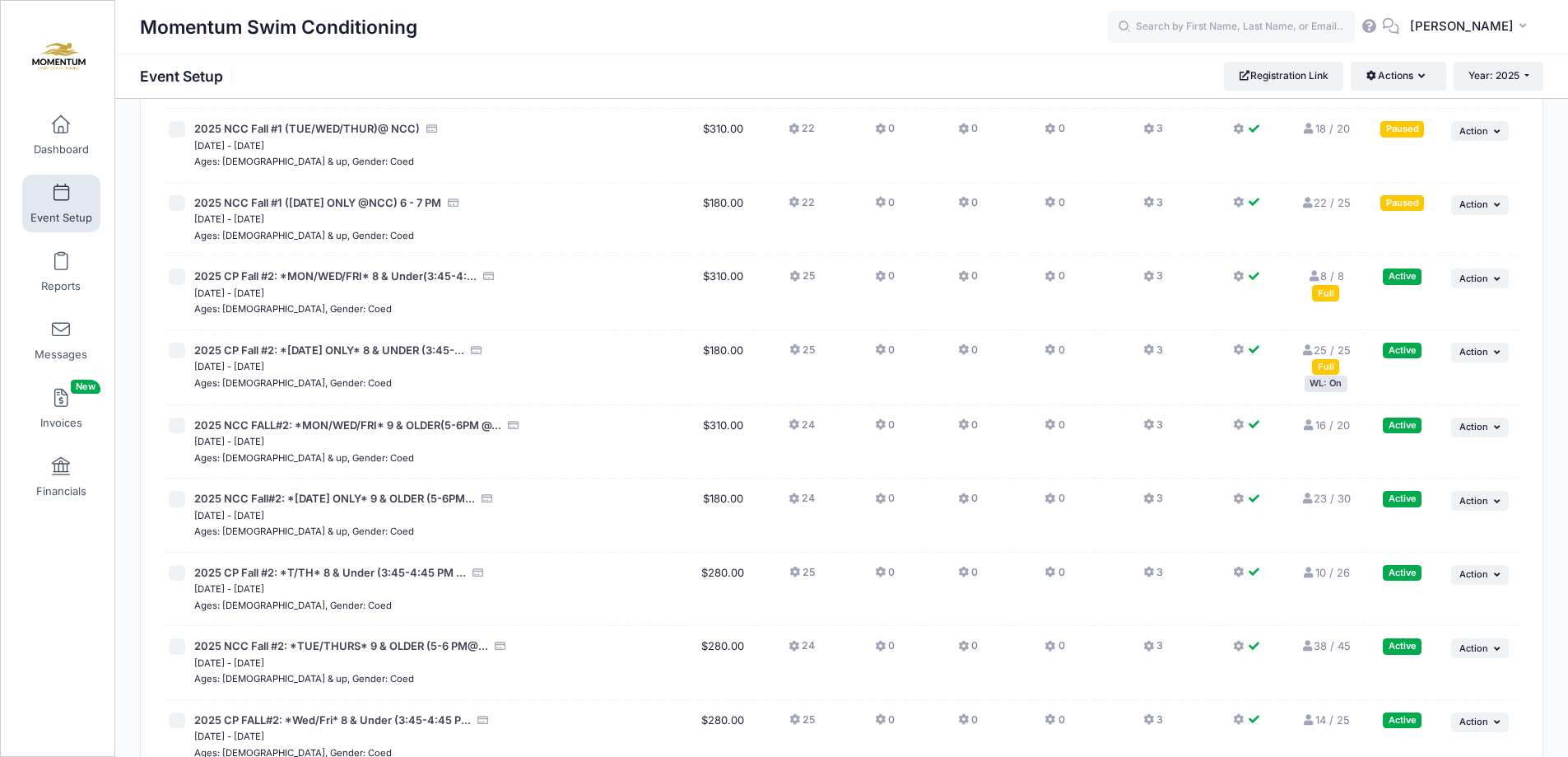
scroll to position [1482, 0]
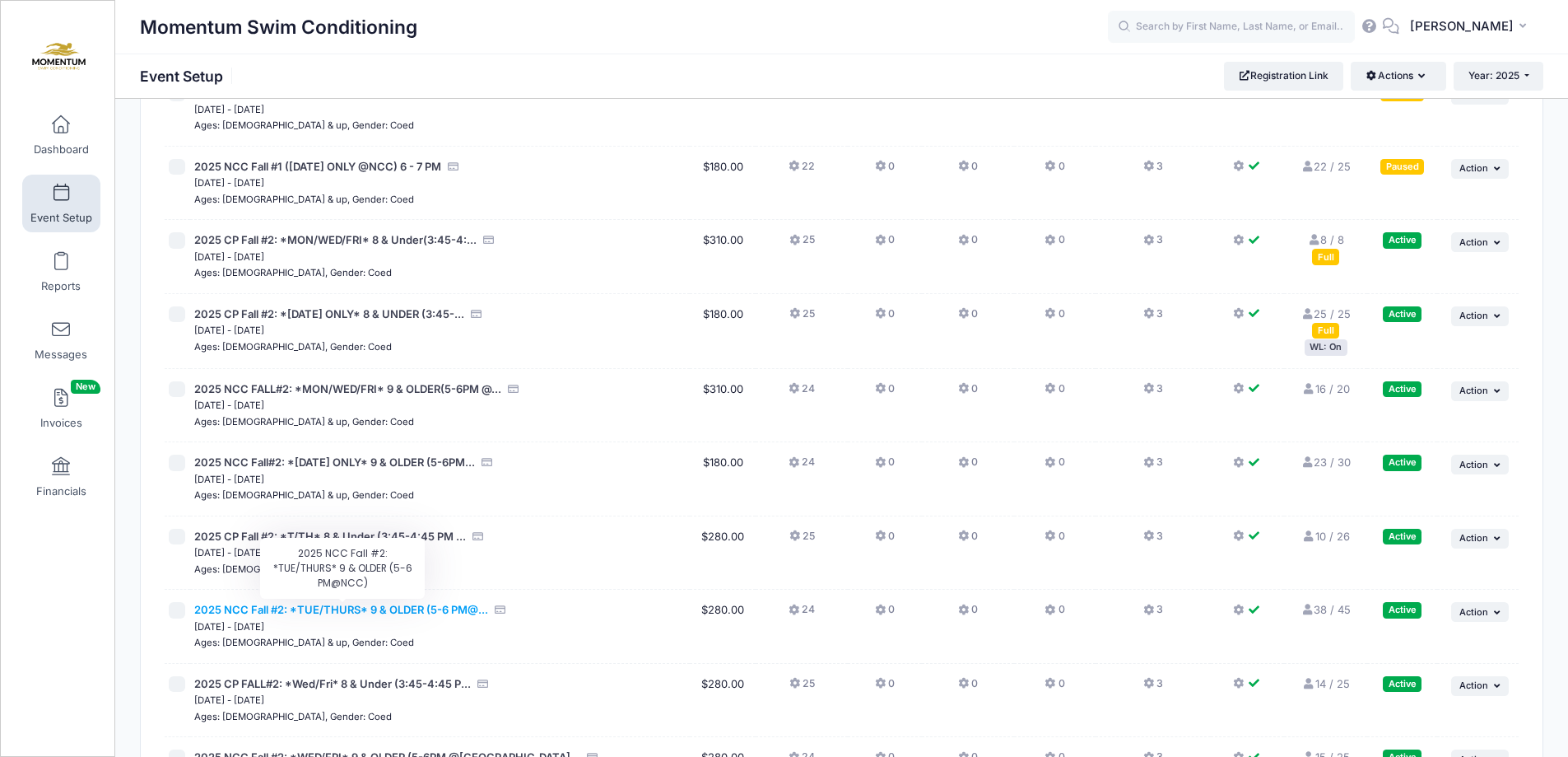
click at [398, 610] on span "2025 NCC Fall #2: *TUE/THURS* 9 & OLDER (5-6 PM@..." at bounding box center [341, 610] width 294 height 14
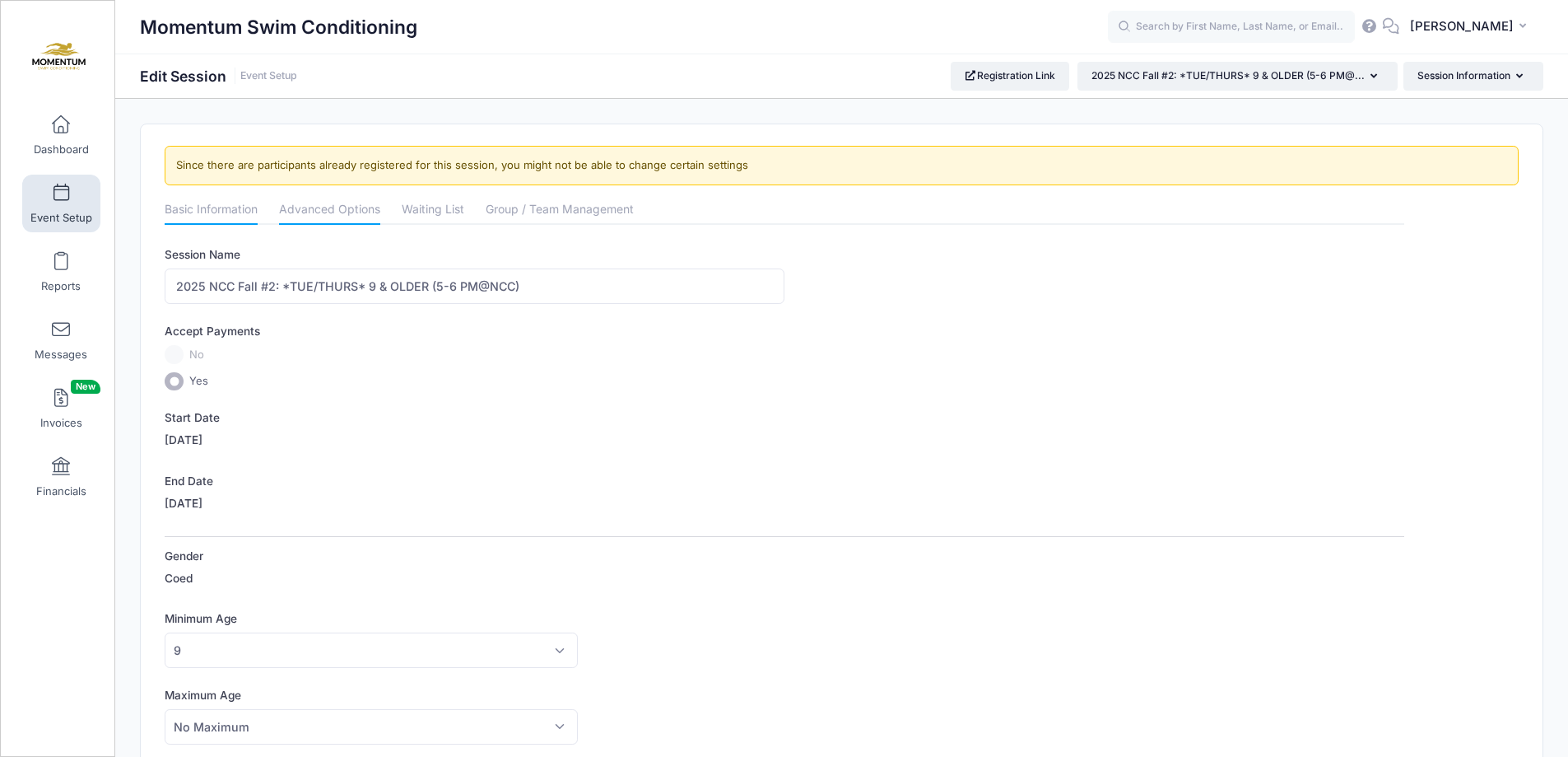
click at [361, 210] on link "Advanced Options" at bounding box center [330, 210] width 101 height 29
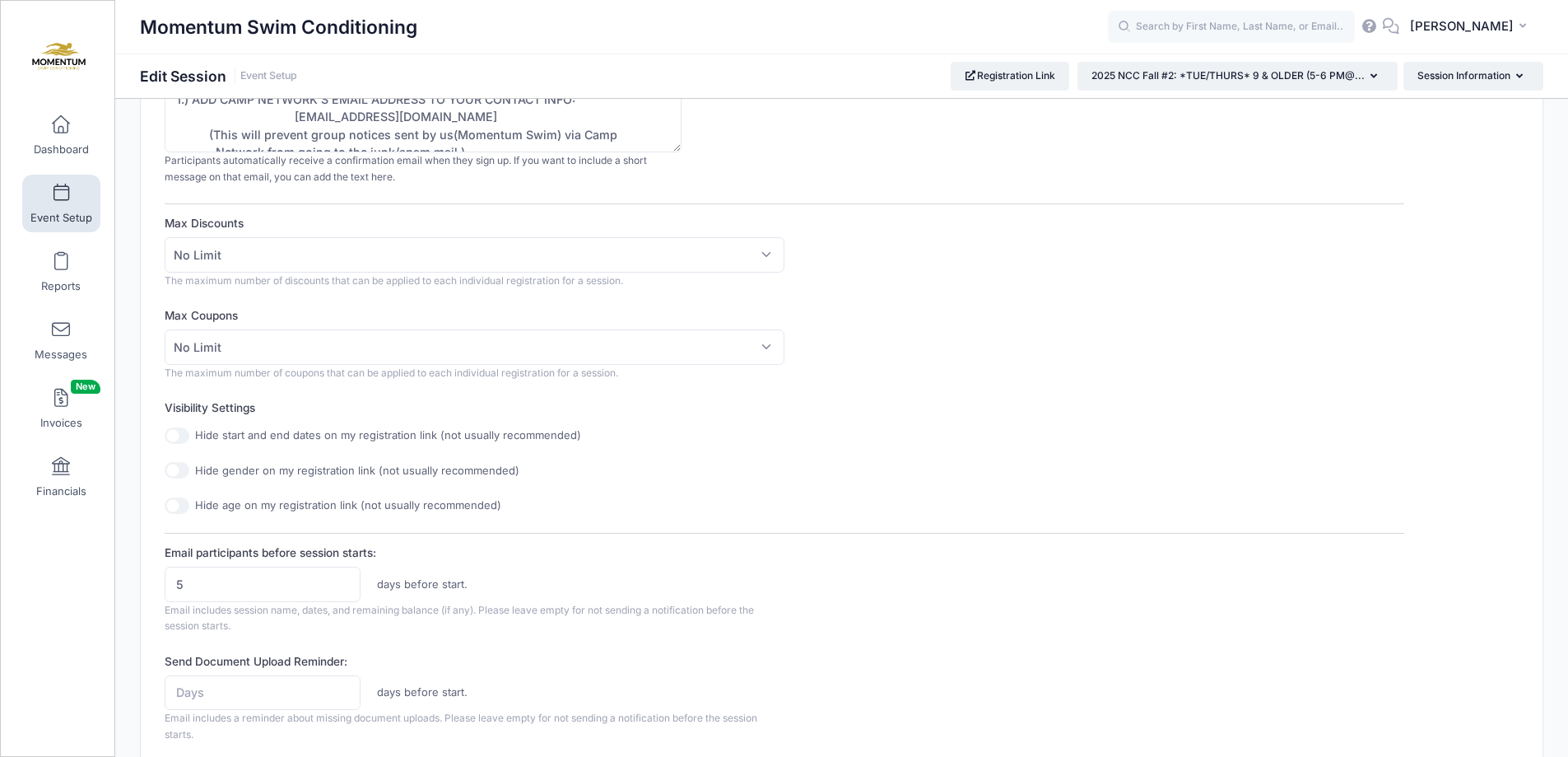
scroll to position [412, 0]
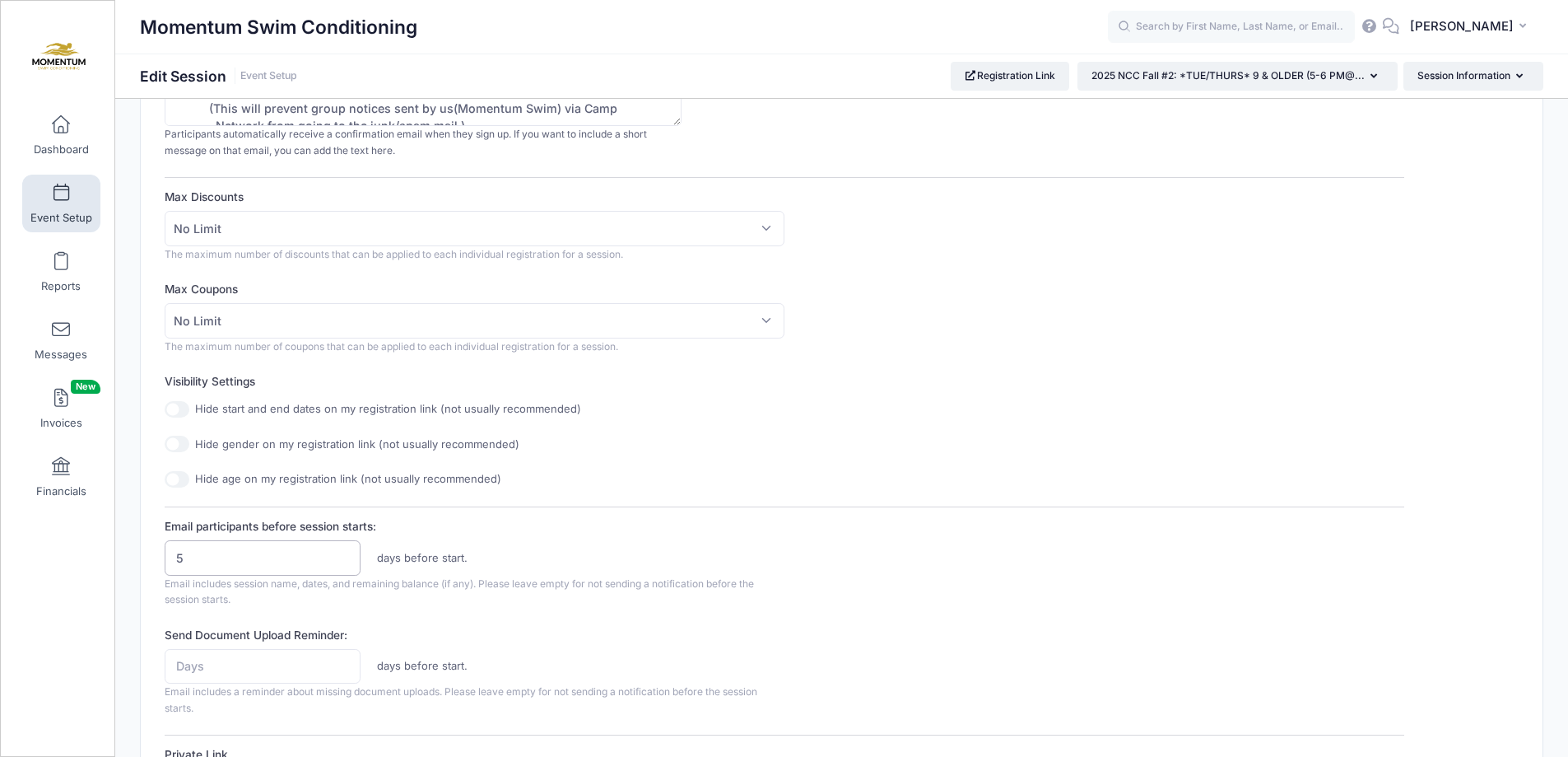
click at [256, 567] on input "5" at bounding box center [262, 557] width 196 height 35
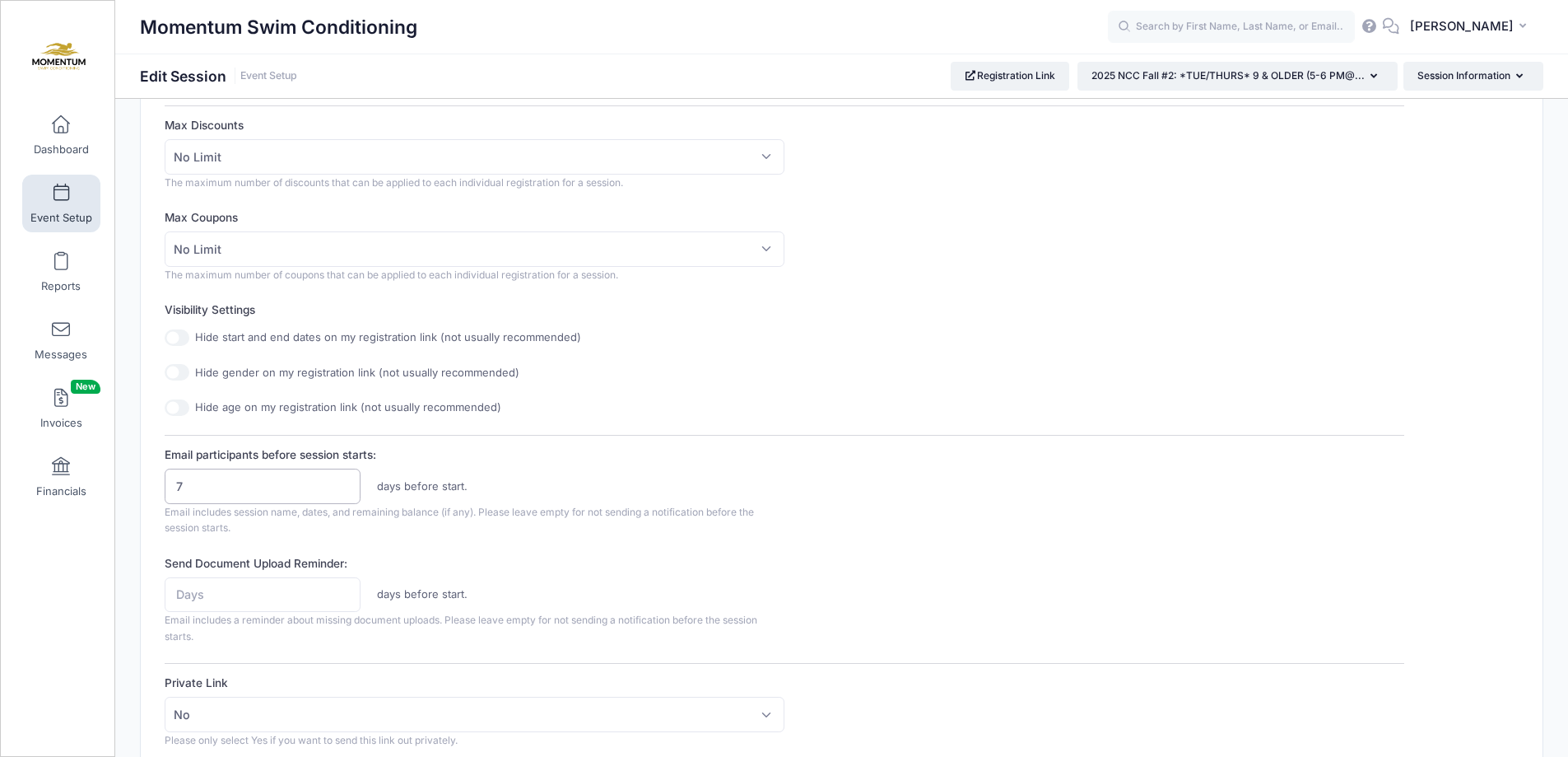
scroll to position [659, 0]
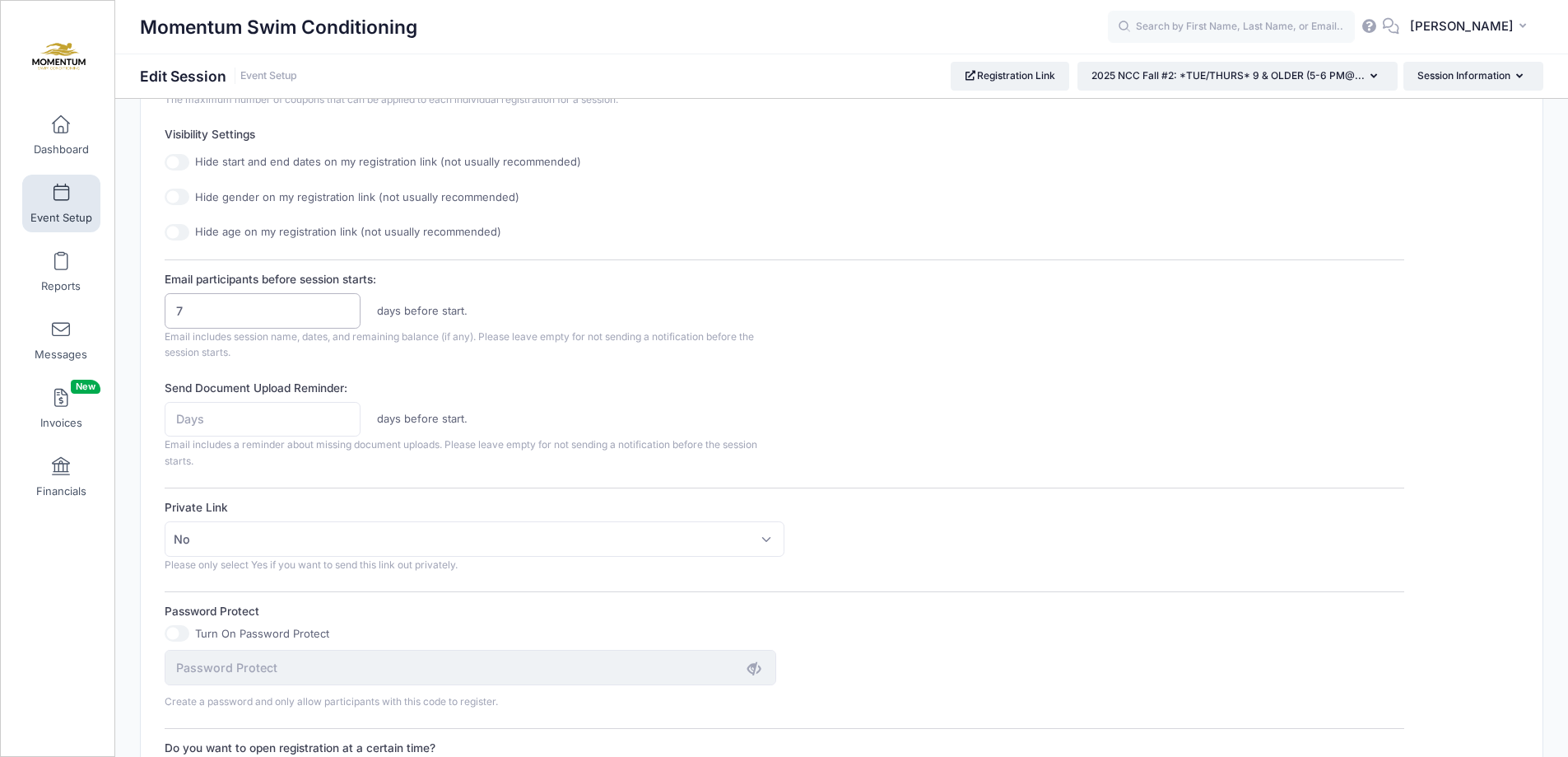
type input "7"
click at [250, 425] on input "Send Document Upload Reminder:" at bounding box center [262, 419] width 196 height 35
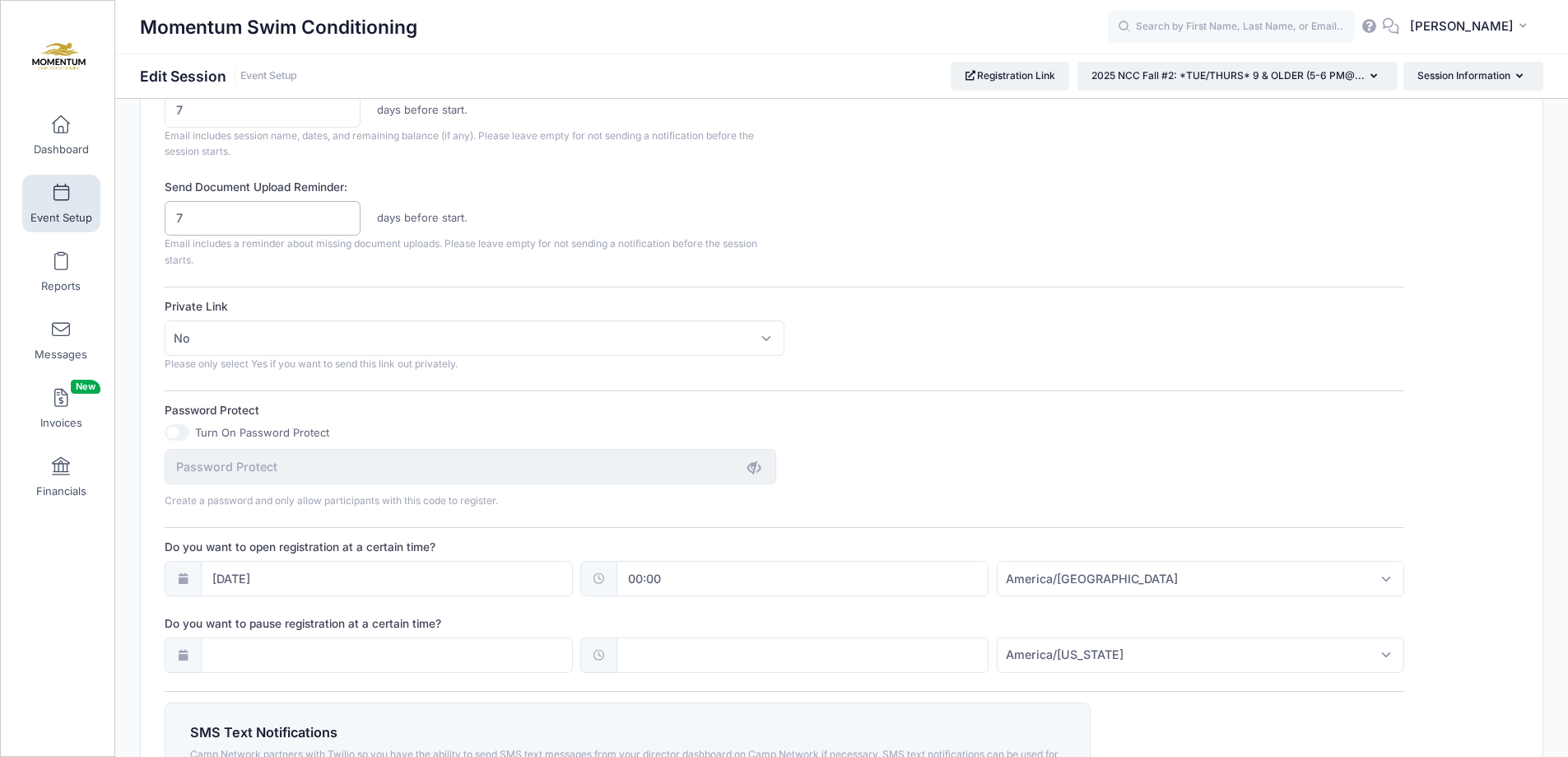
scroll to position [1068, 0]
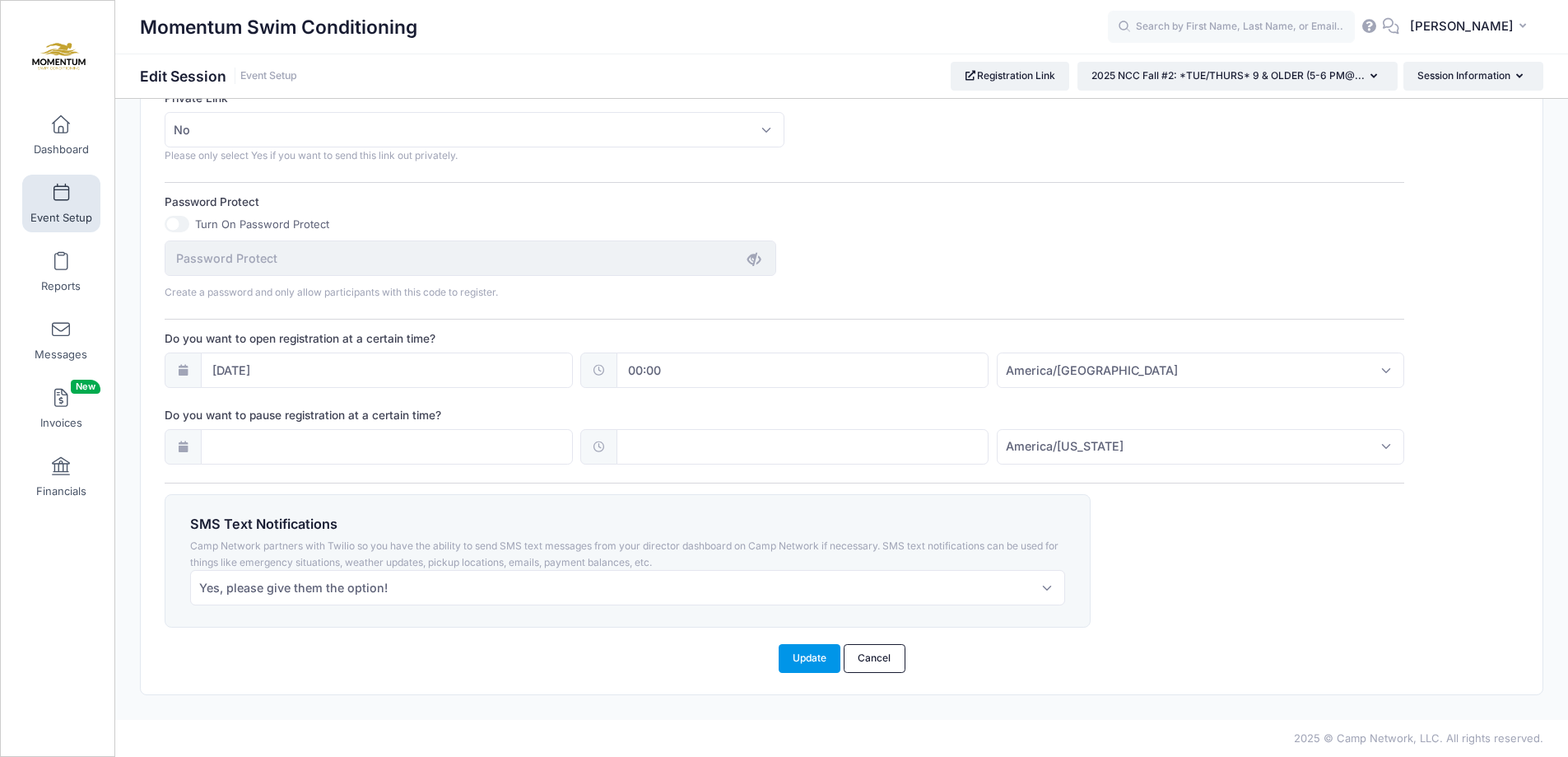
type input "7"
click at [801, 652] on button "Update" at bounding box center [810, 658] width 62 height 28
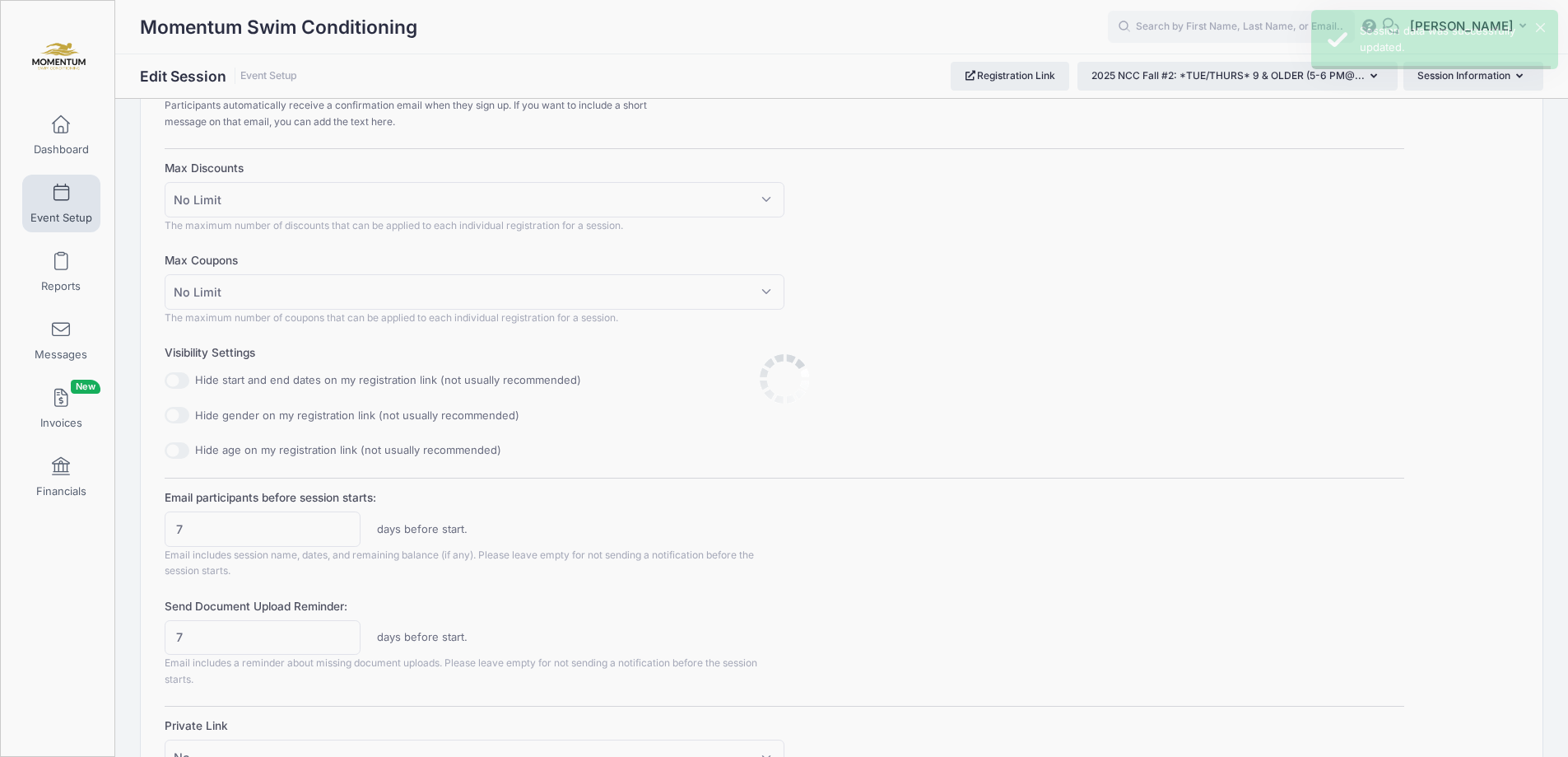
scroll to position [0, 0]
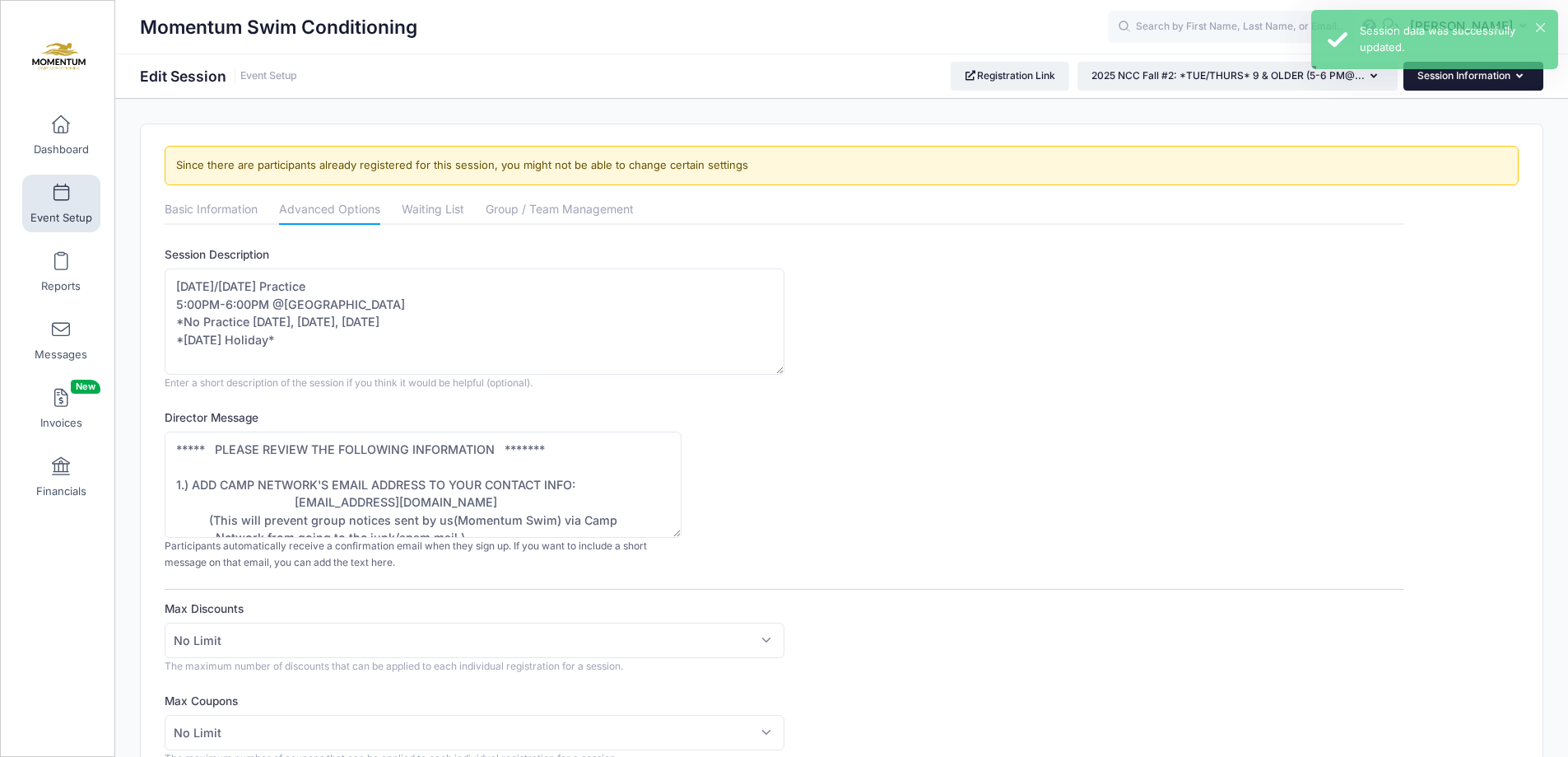
click at [1516, 77] on icon "button" at bounding box center [1523, 77] width 14 height 0
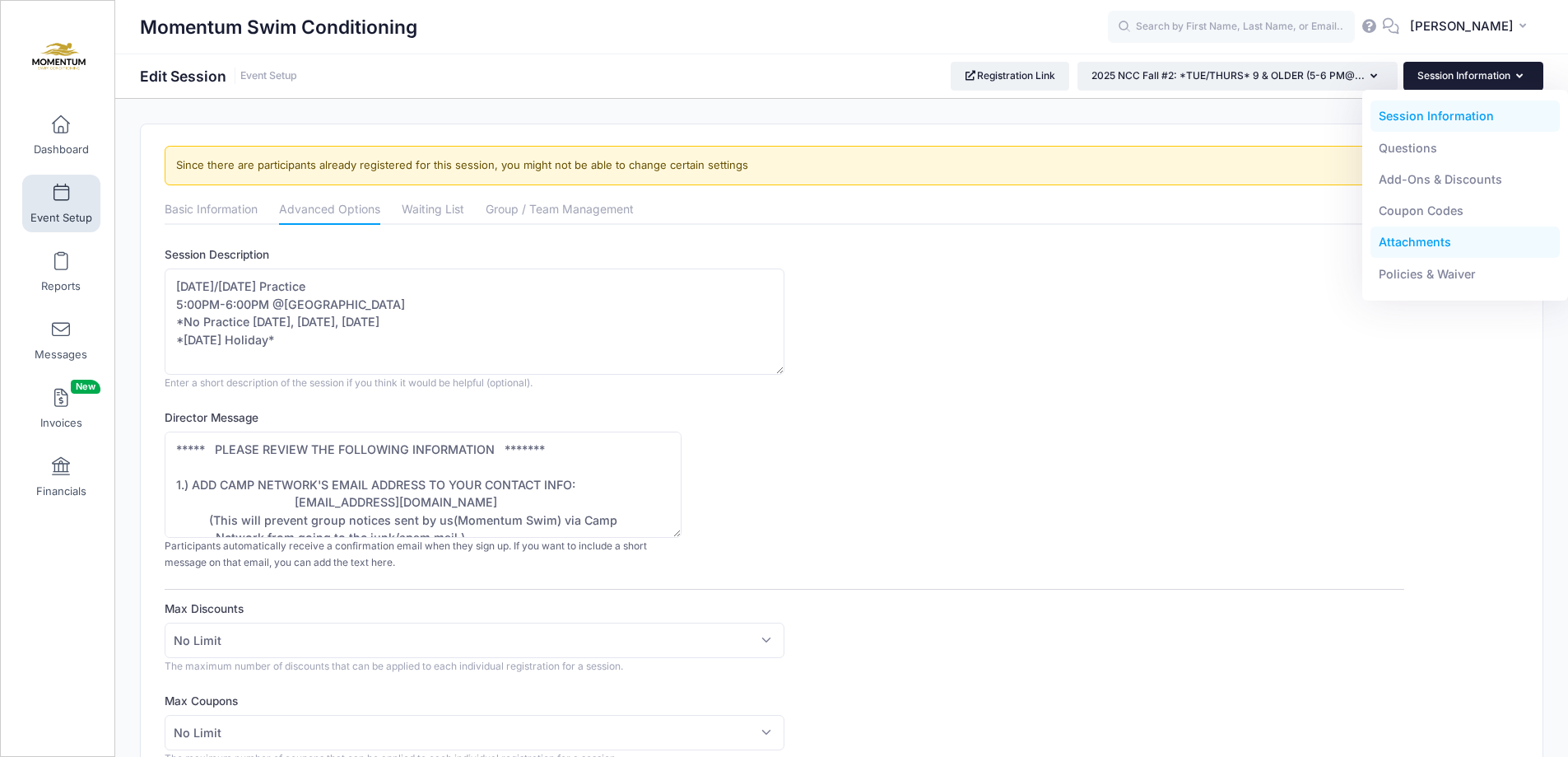
click at [1443, 240] on link "Attachments" at bounding box center [1465, 242] width 190 height 31
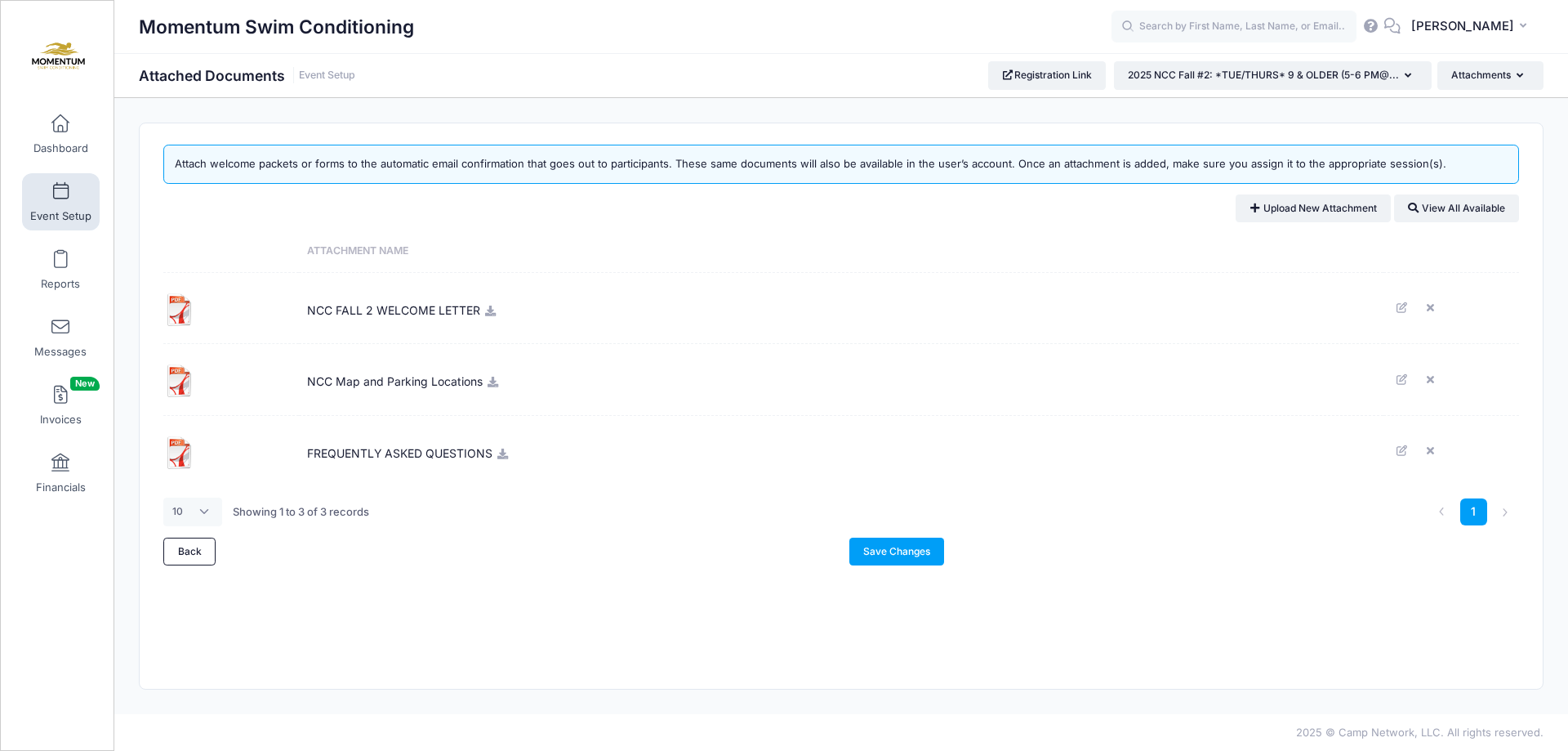
click at [487, 311] on icon at bounding box center [490, 310] width 14 height 11
click at [492, 378] on icon at bounding box center [493, 382] width 14 height 11
click at [884, 550] on link "Save Changes" at bounding box center [897, 551] width 96 height 28
click at [1236, 87] on button "2025 NCC Fall #2: *TUE/THURS* 9 & OLDER (5-6 PM@..." at bounding box center [1272, 74] width 318 height 28
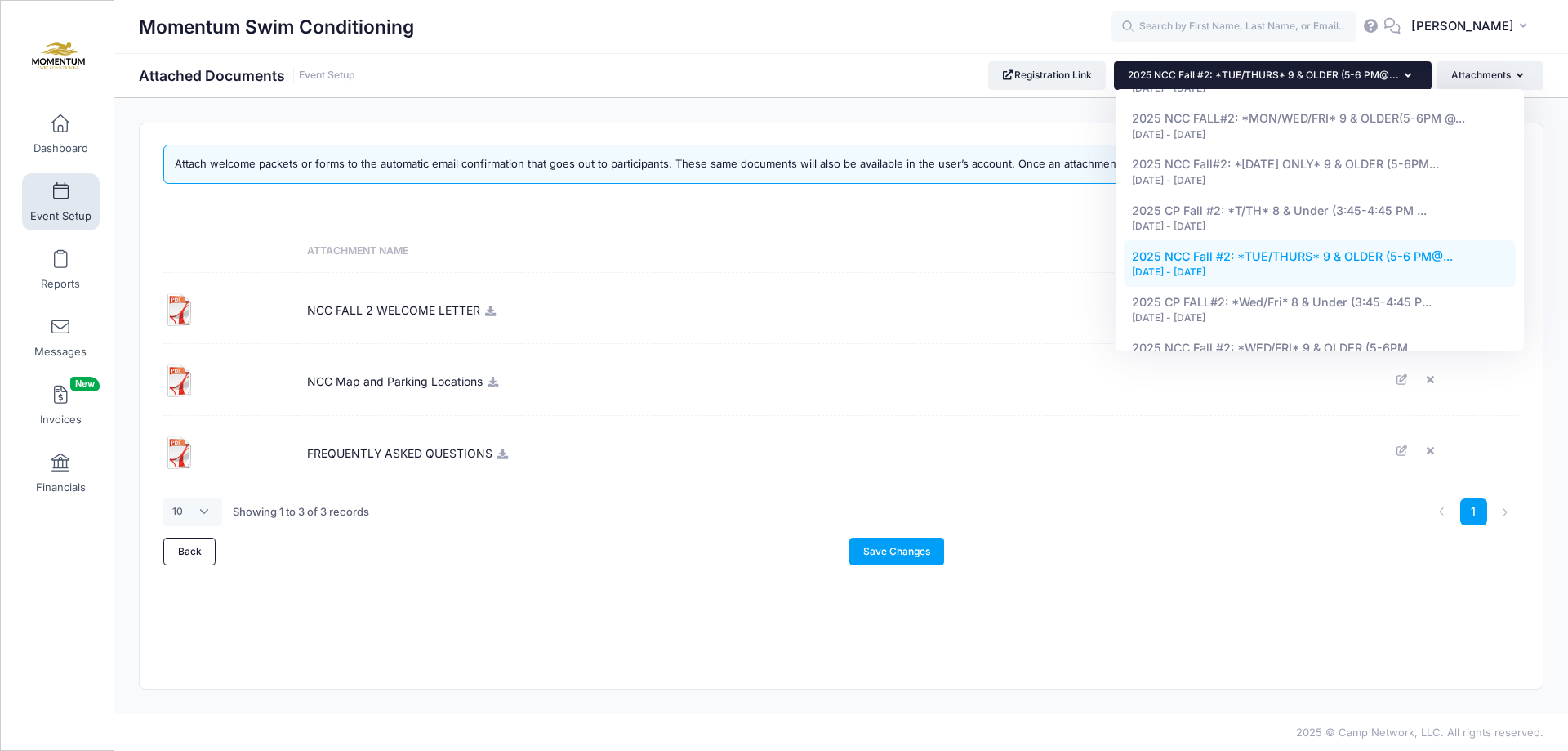
scroll to position [1094, 0]
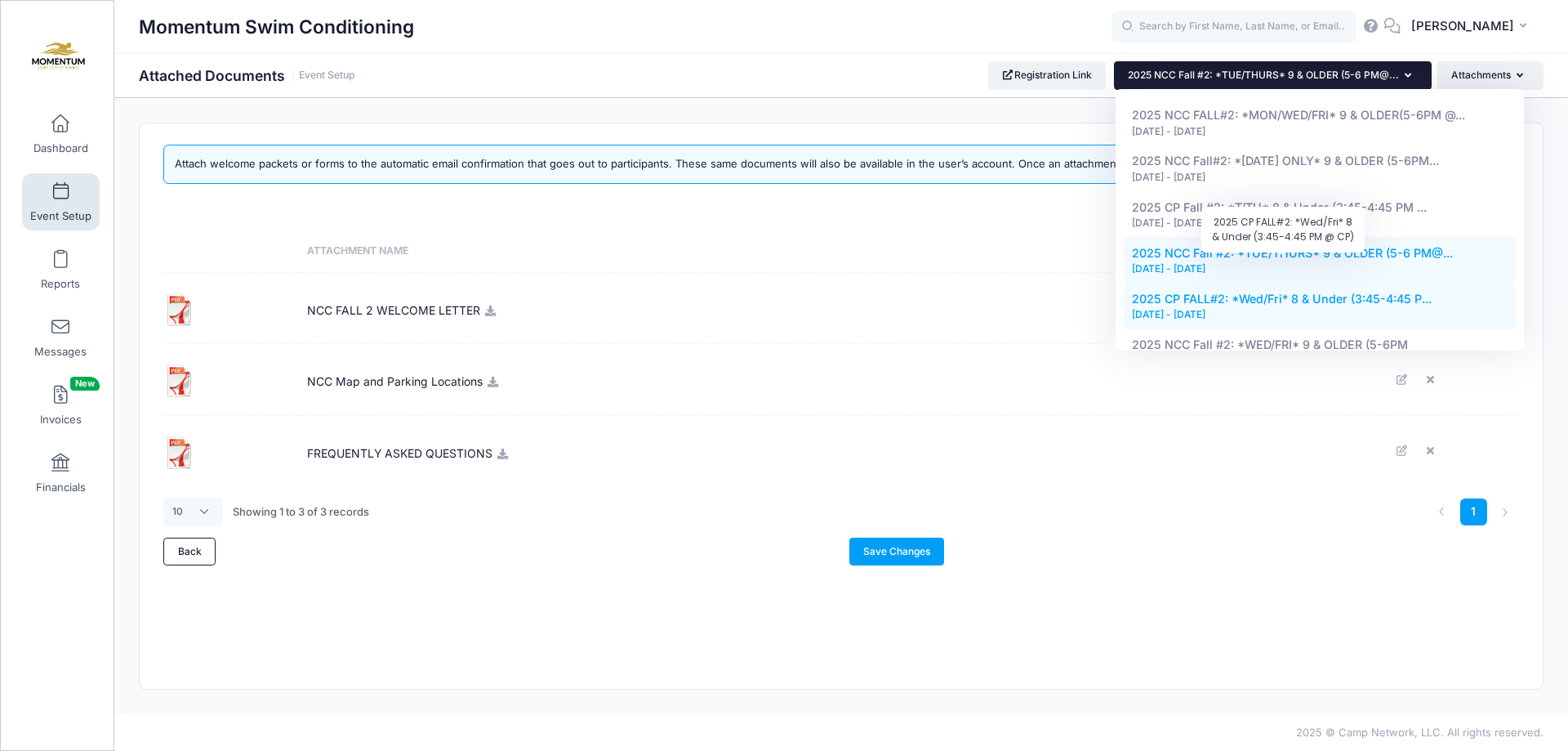
click at [1318, 292] on span "2025 CP FALL#2: *Wed/Fri* 8 & Under (3:45-4:45 P..." at bounding box center [1281, 299] width 299 height 14
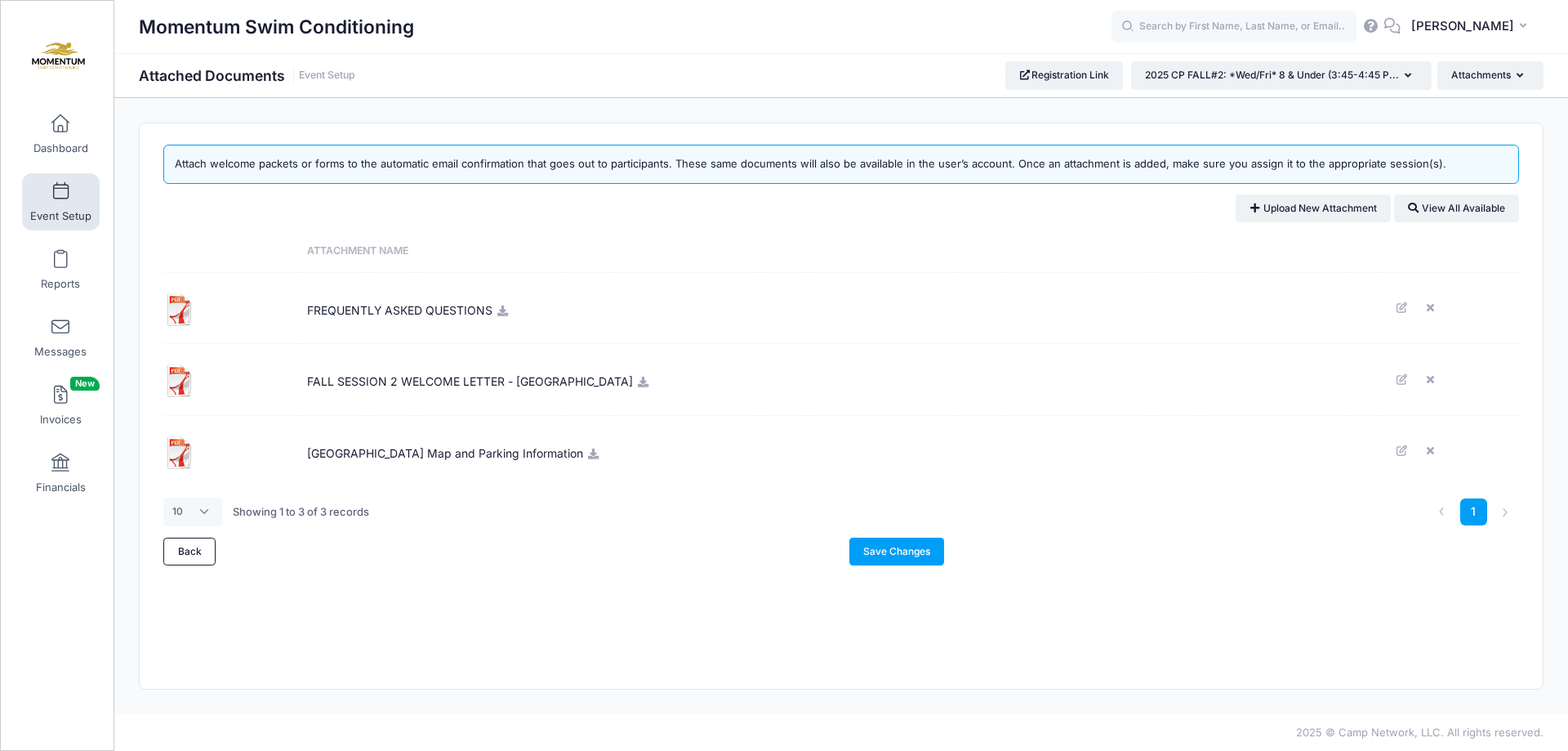
click at [636, 381] on icon at bounding box center [642, 382] width 14 height 11
click at [878, 552] on link "Save Changes" at bounding box center [897, 551] width 96 height 28
click at [1522, 76] on icon "button" at bounding box center [1524, 76] width 14 height 0
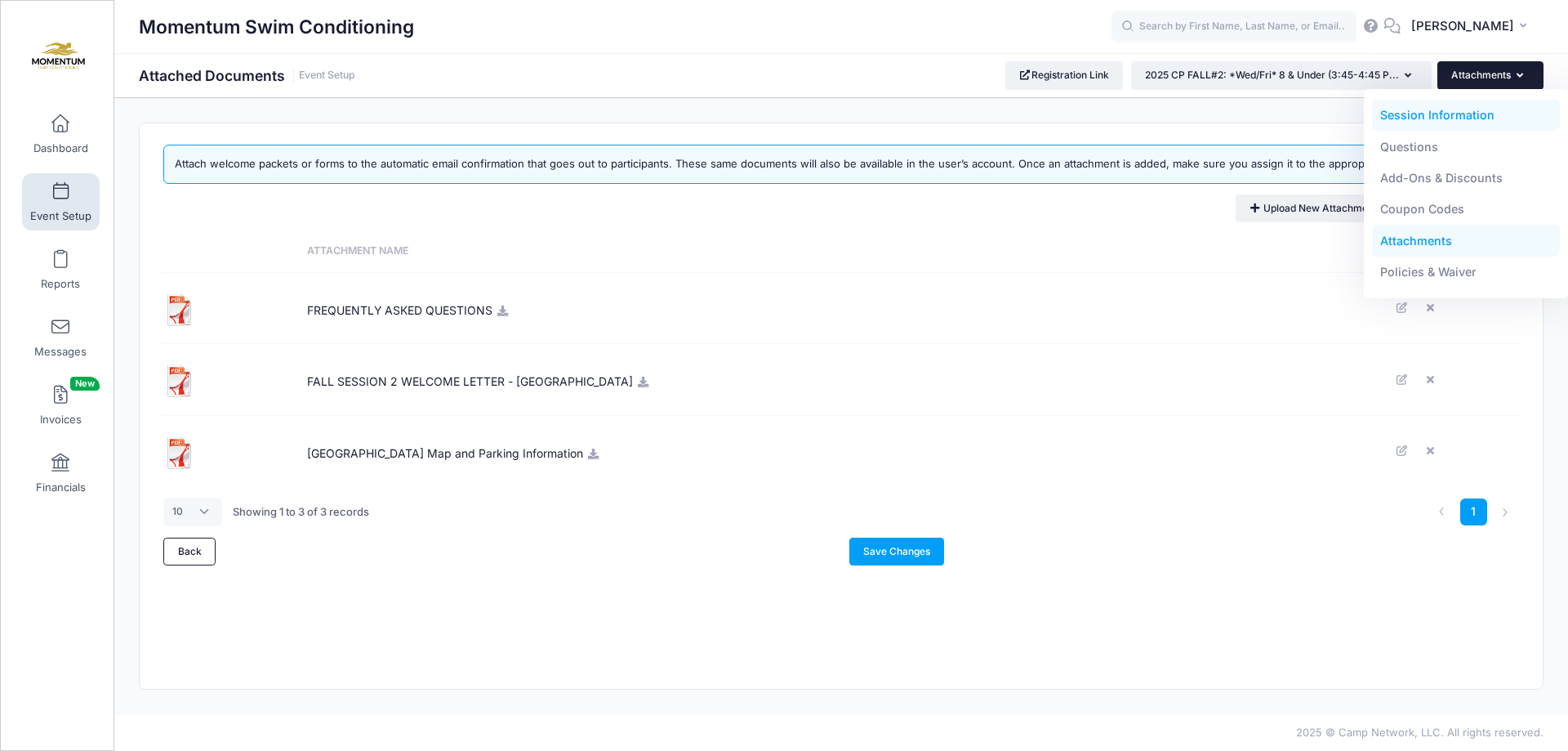
click at [1456, 115] on link "Session Information" at bounding box center [1466, 115] width 188 height 31
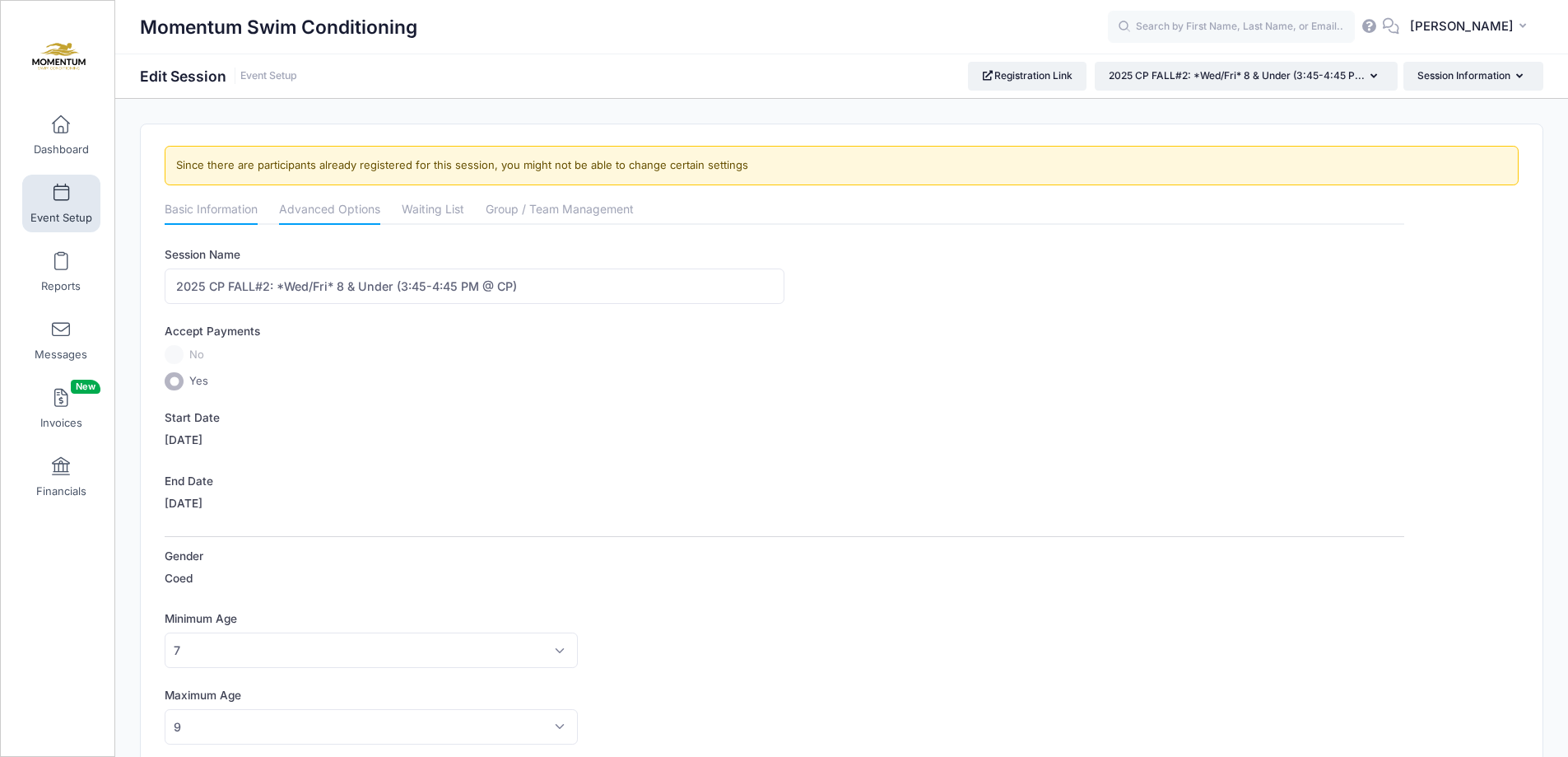
click at [346, 210] on link "Advanced Options" at bounding box center [330, 210] width 101 height 29
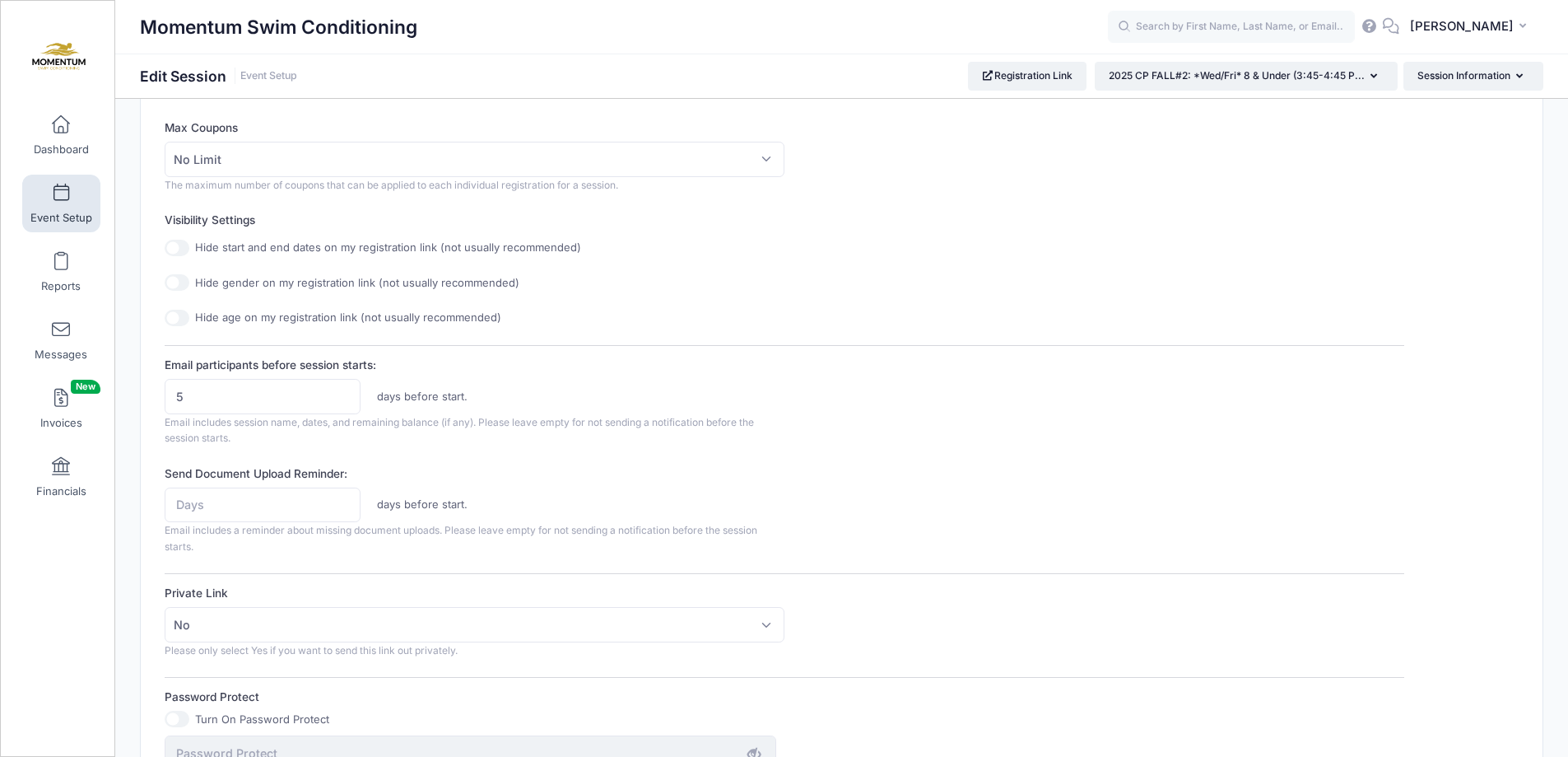
scroll to position [577, 0]
click at [284, 388] on input "5" at bounding box center [262, 393] width 196 height 35
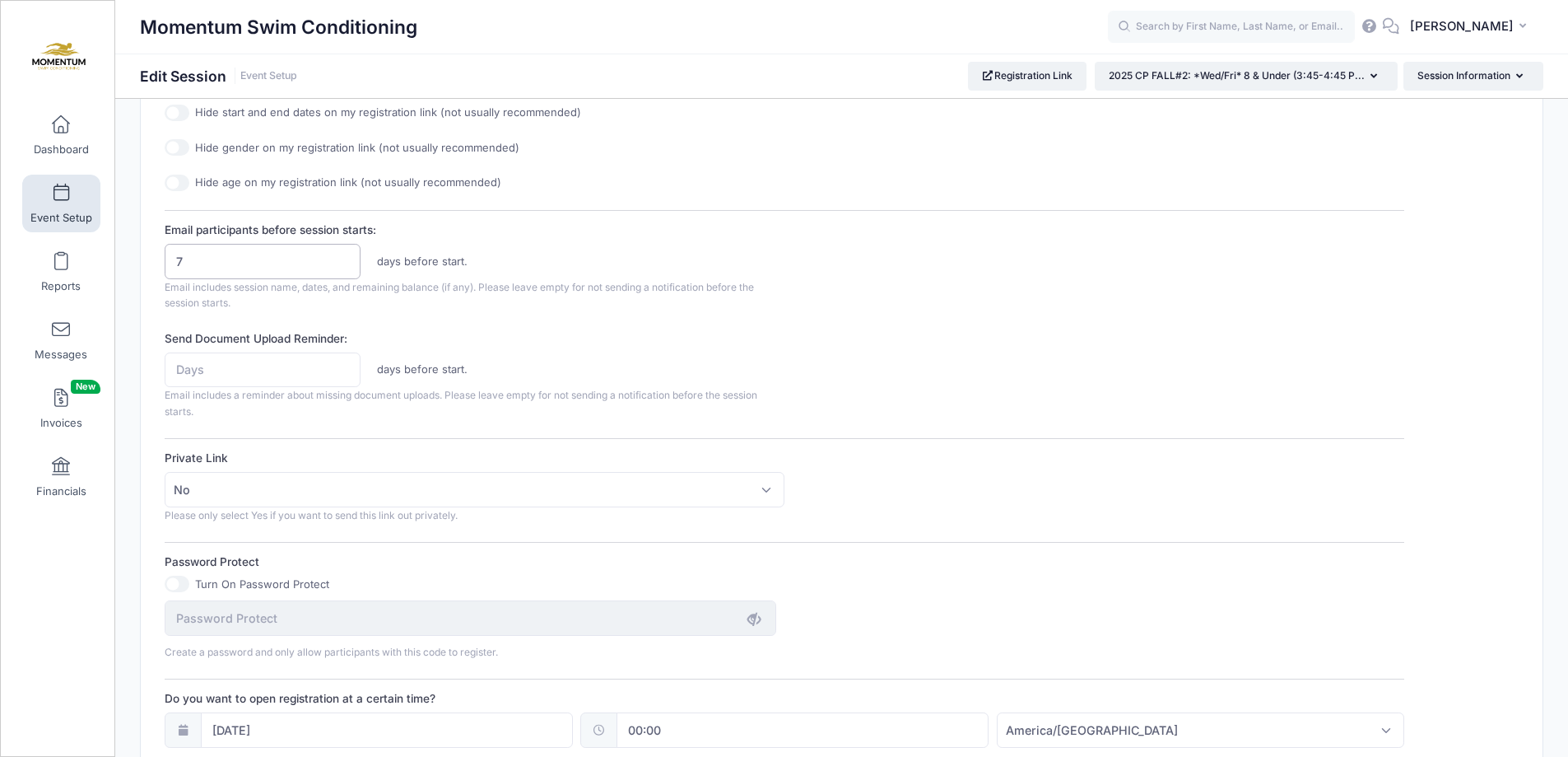
scroll to position [906, 0]
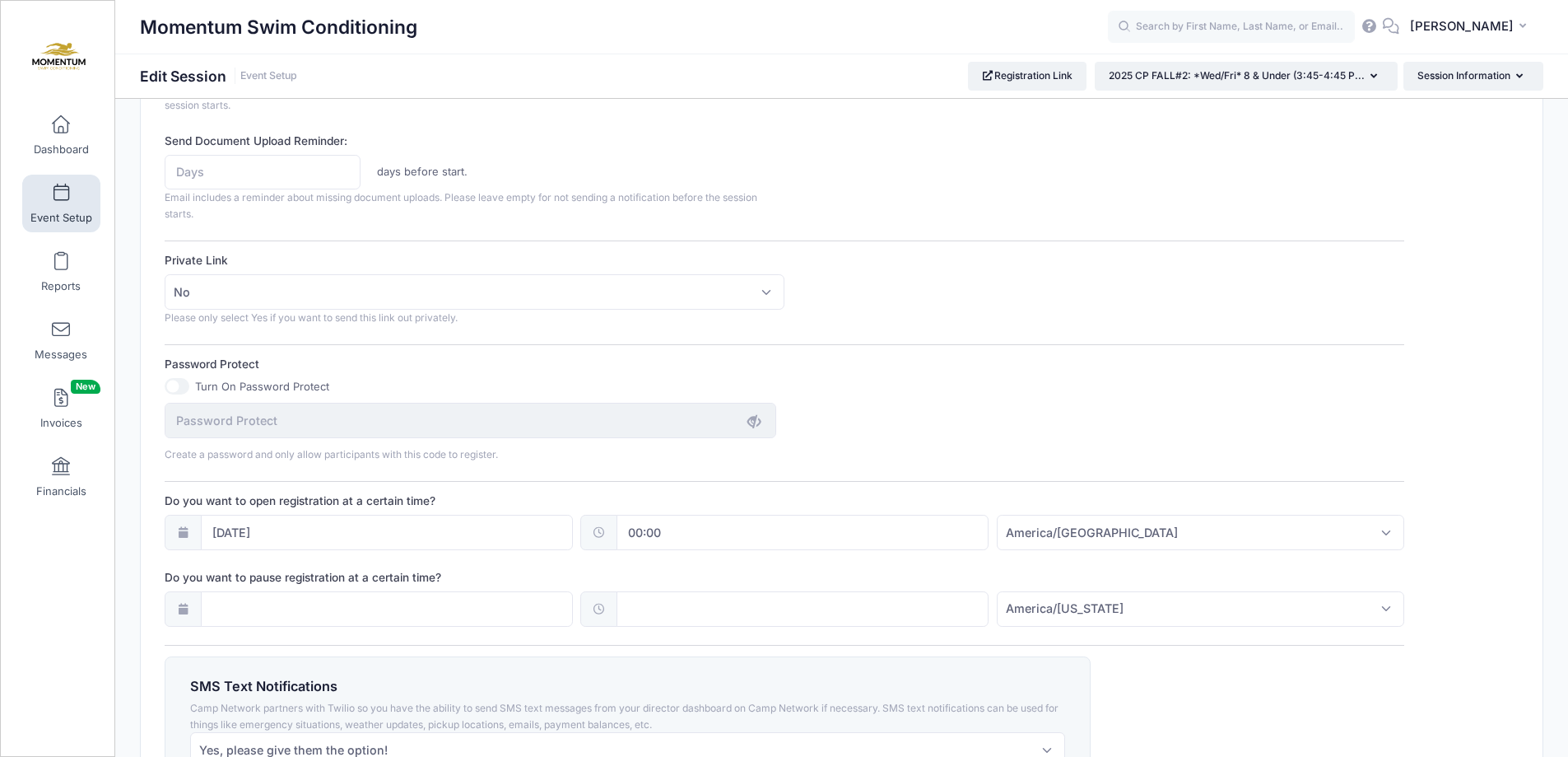
type input "7"
click at [237, 180] on input "Send Document Upload Reminder:" at bounding box center [262, 172] width 196 height 35
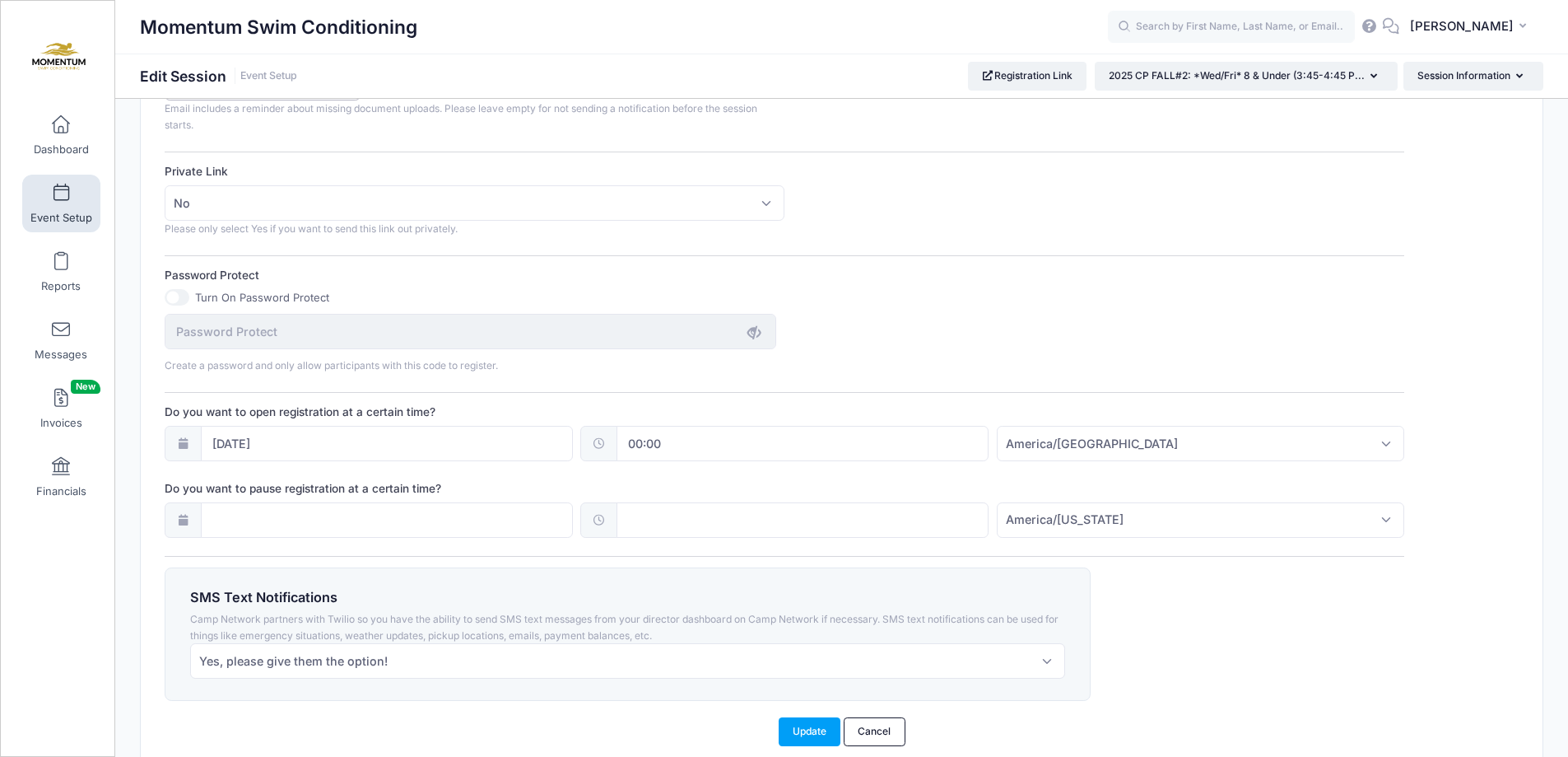
scroll to position [1068, 0]
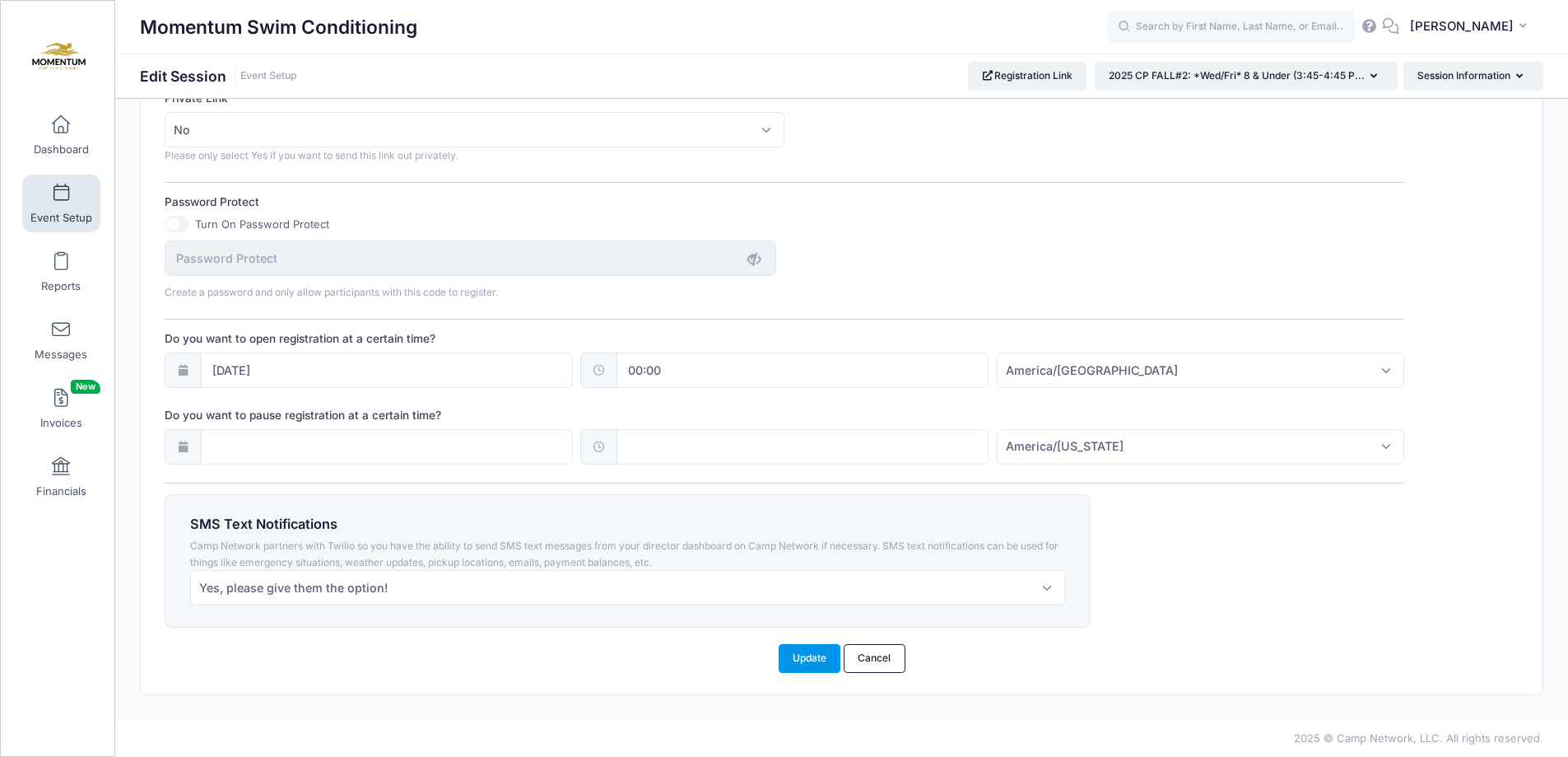
type input "7"
click at [817, 657] on button "Update" at bounding box center [810, 658] width 62 height 28
click at [798, 665] on button "Update" at bounding box center [810, 658] width 62 height 28
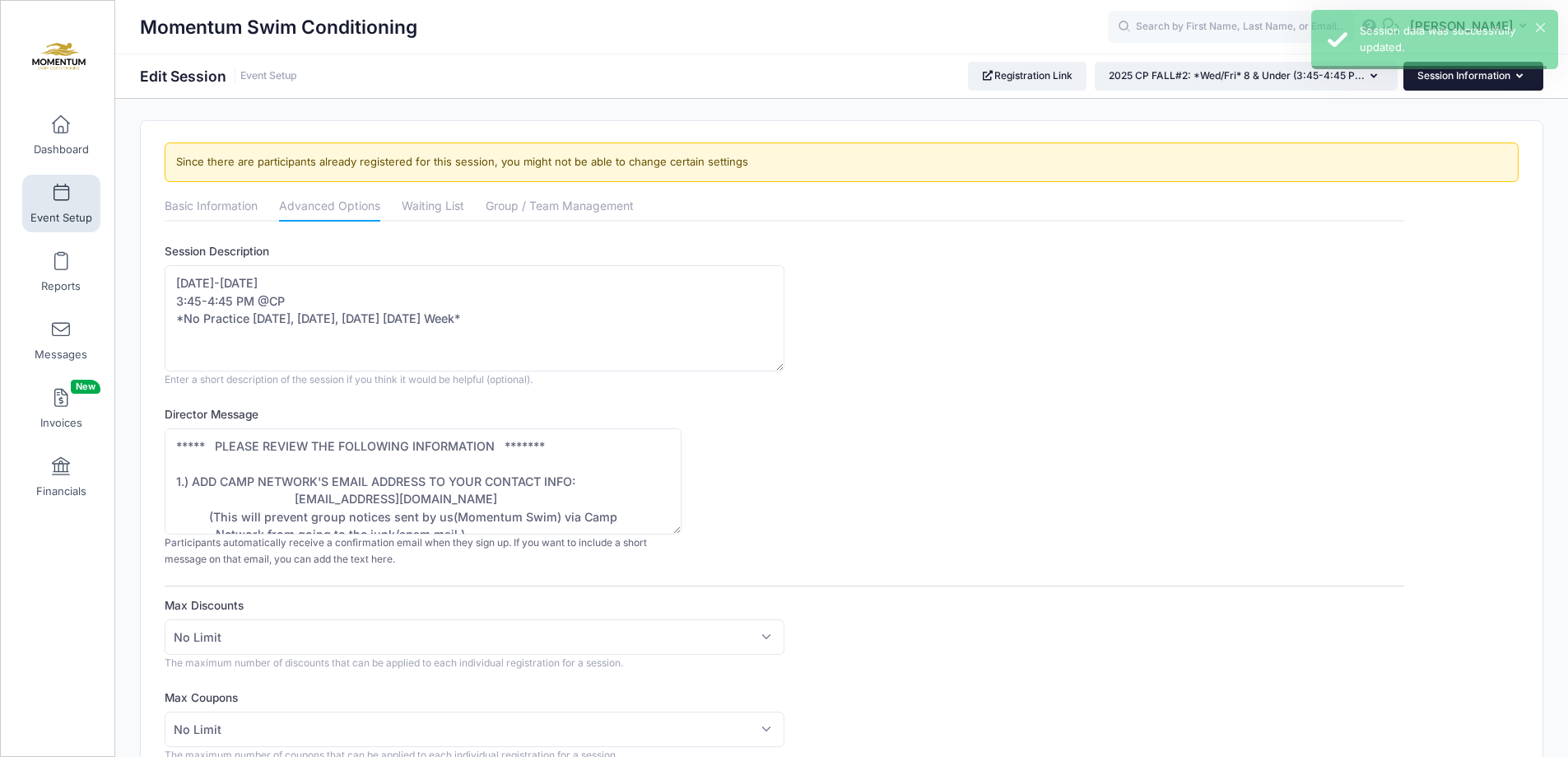
scroll to position [0, 0]
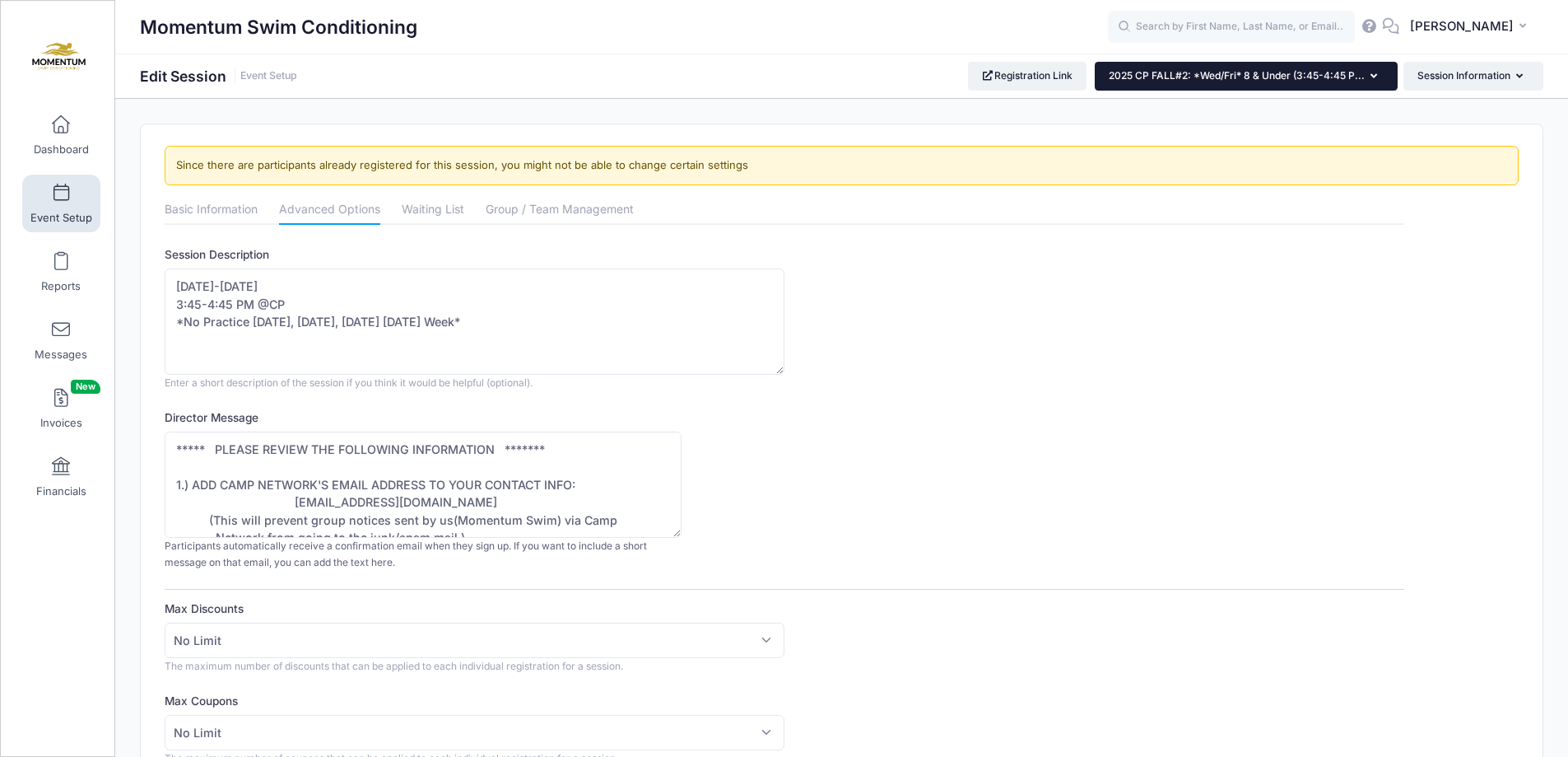
click at [1373, 77] on icon "button" at bounding box center [1377, 77] width 14 height 0
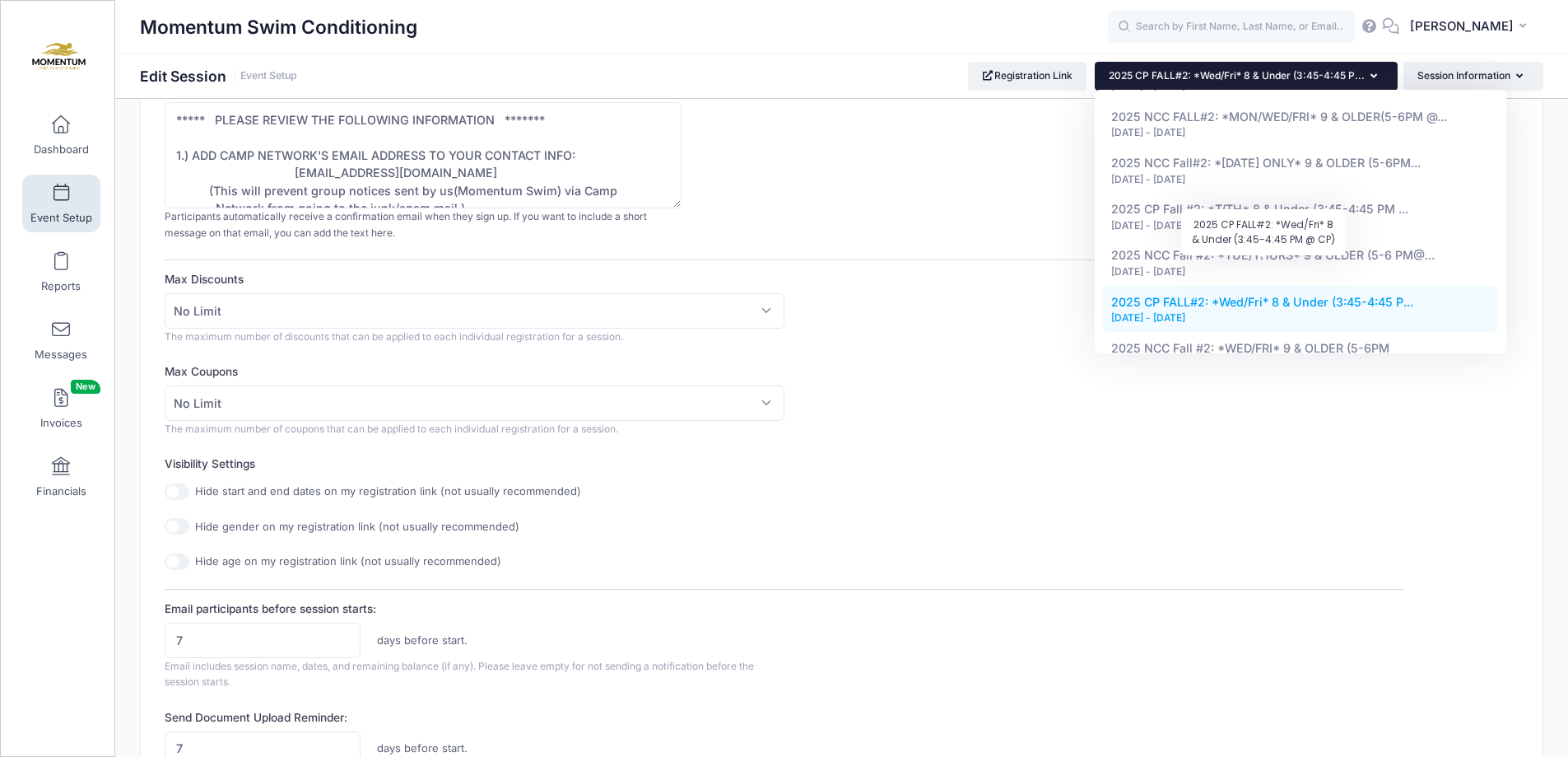
scroll to position [1072, 0]
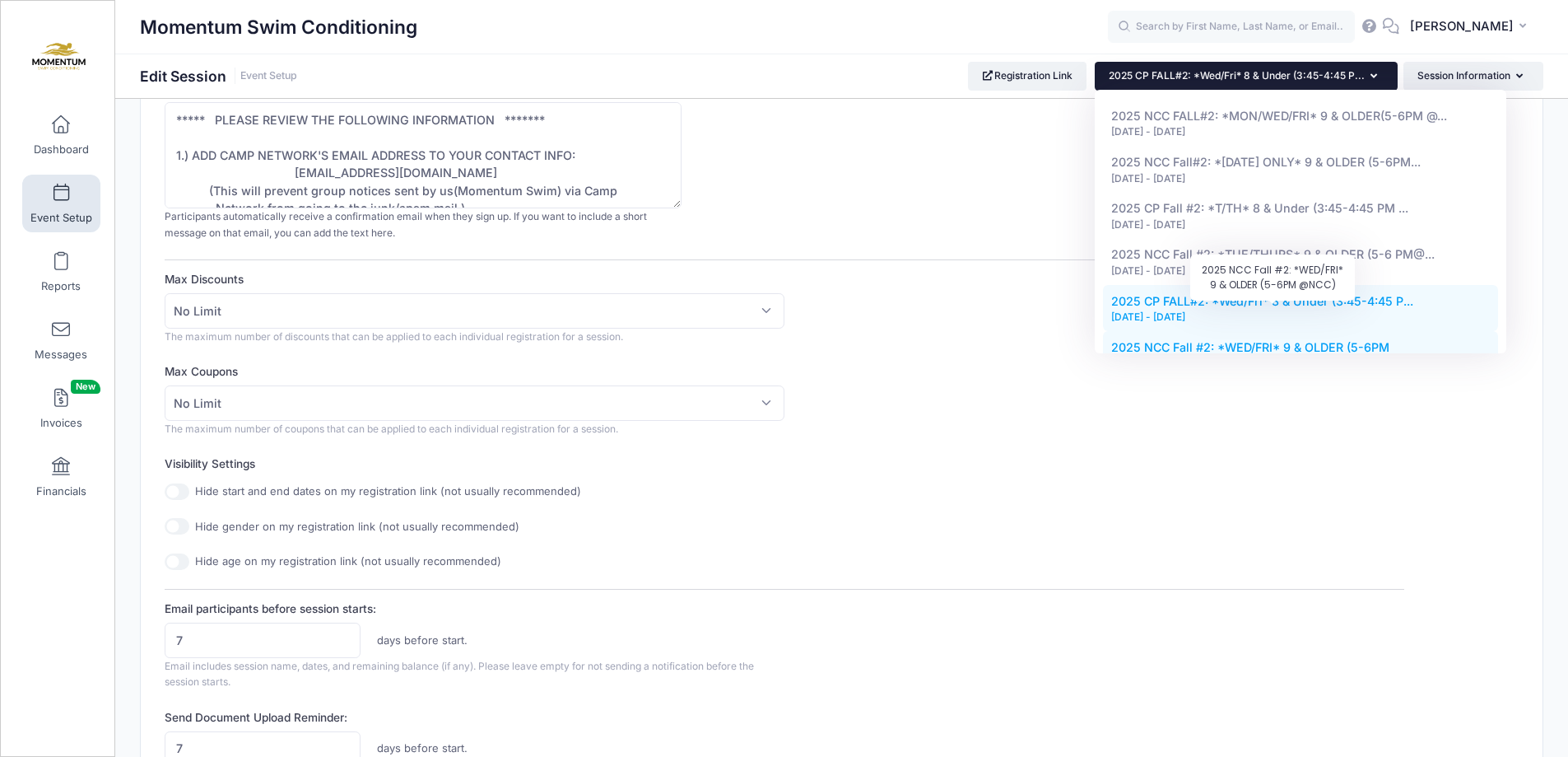
click at [1323, 340] on span "2025 NCC Fall #2: *WED/FRI* 9 & OLDER (5-6PM @[GEOGRAPHIC_DATA]..." at bounding box center [1251, 356] width 279 height 31
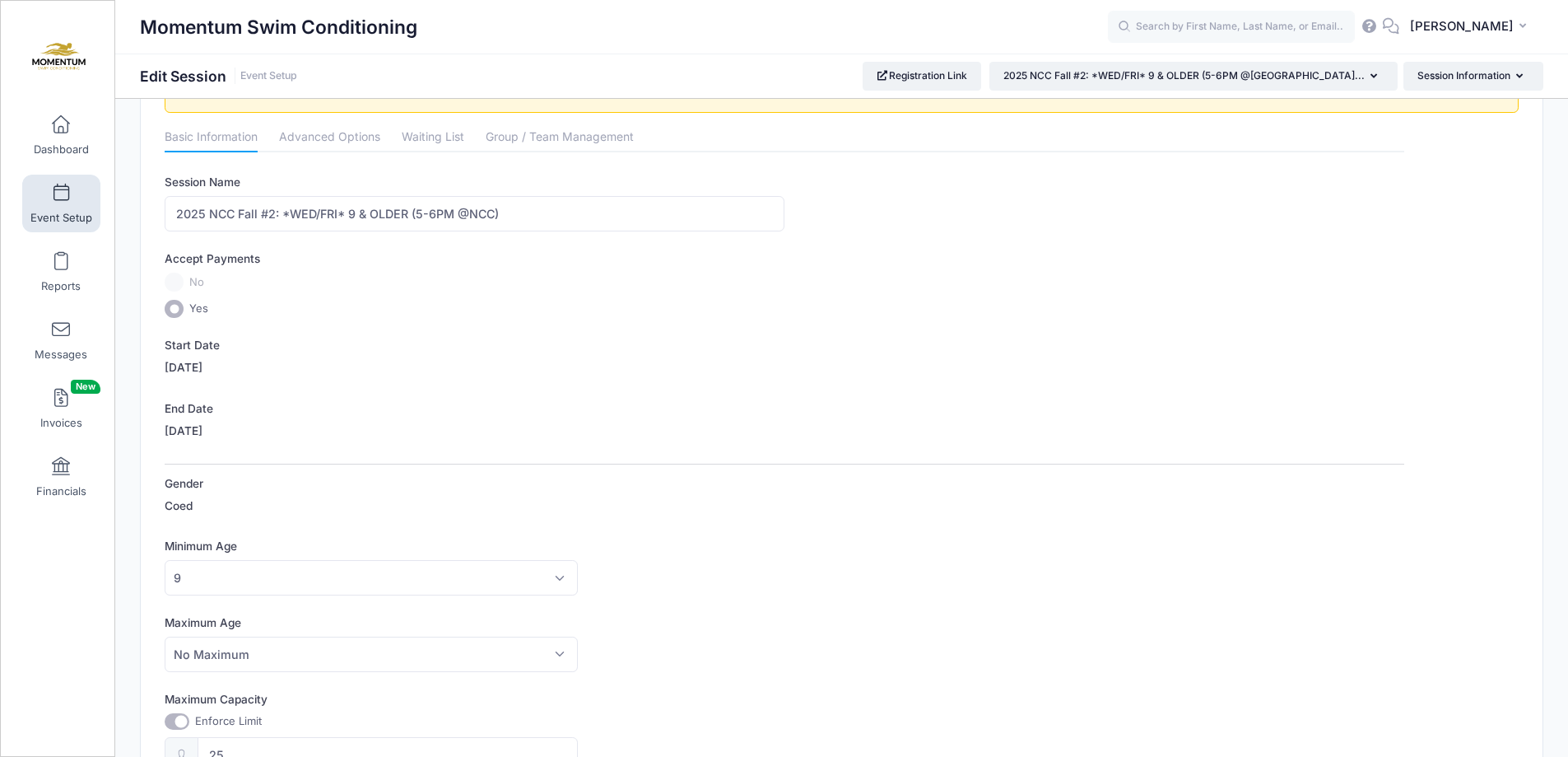
scroll to position [34, 0]
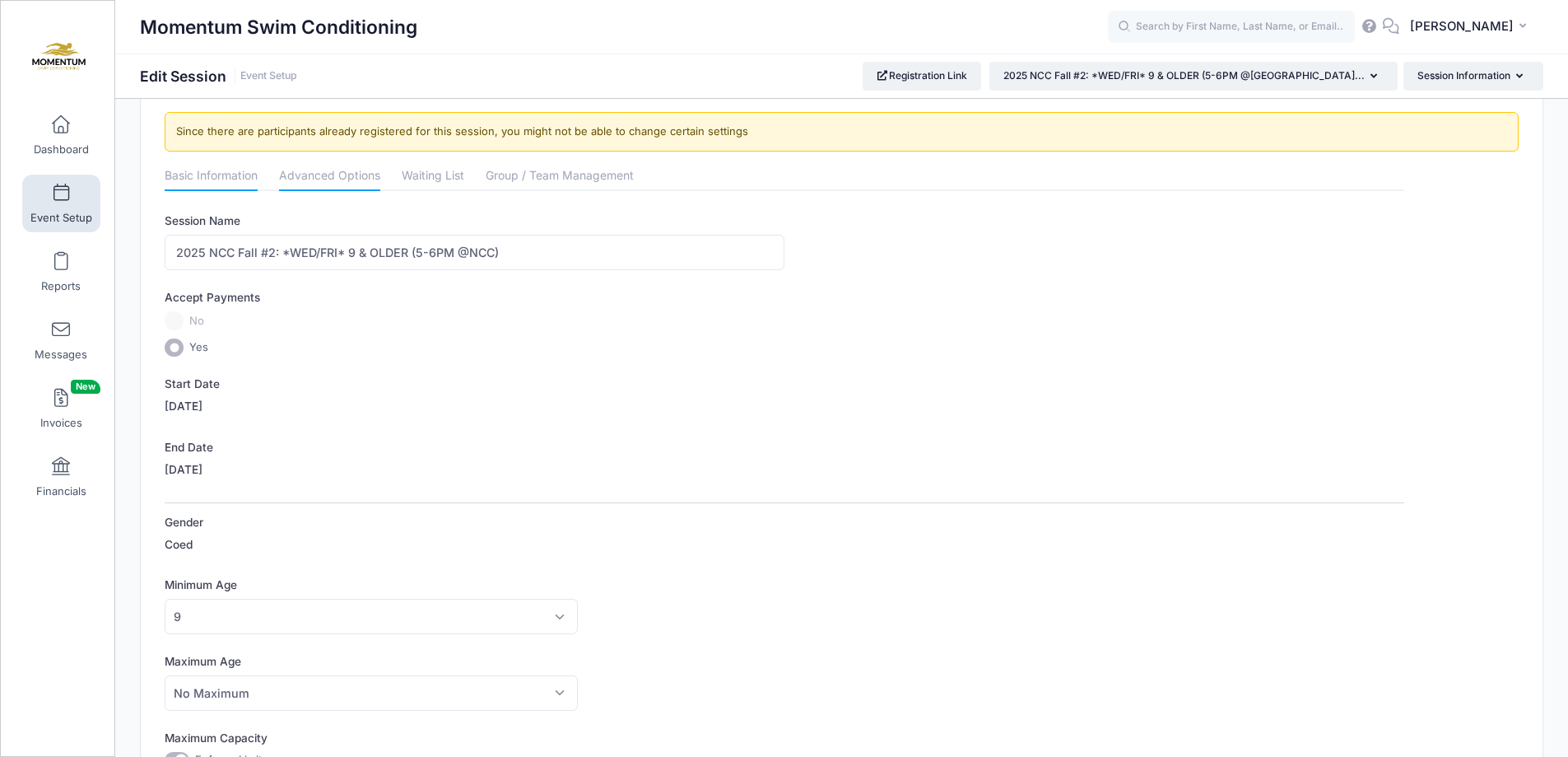
click at [328, 177] on link "Advanced Options" at bounding box center [330, 177] width 101 height 29
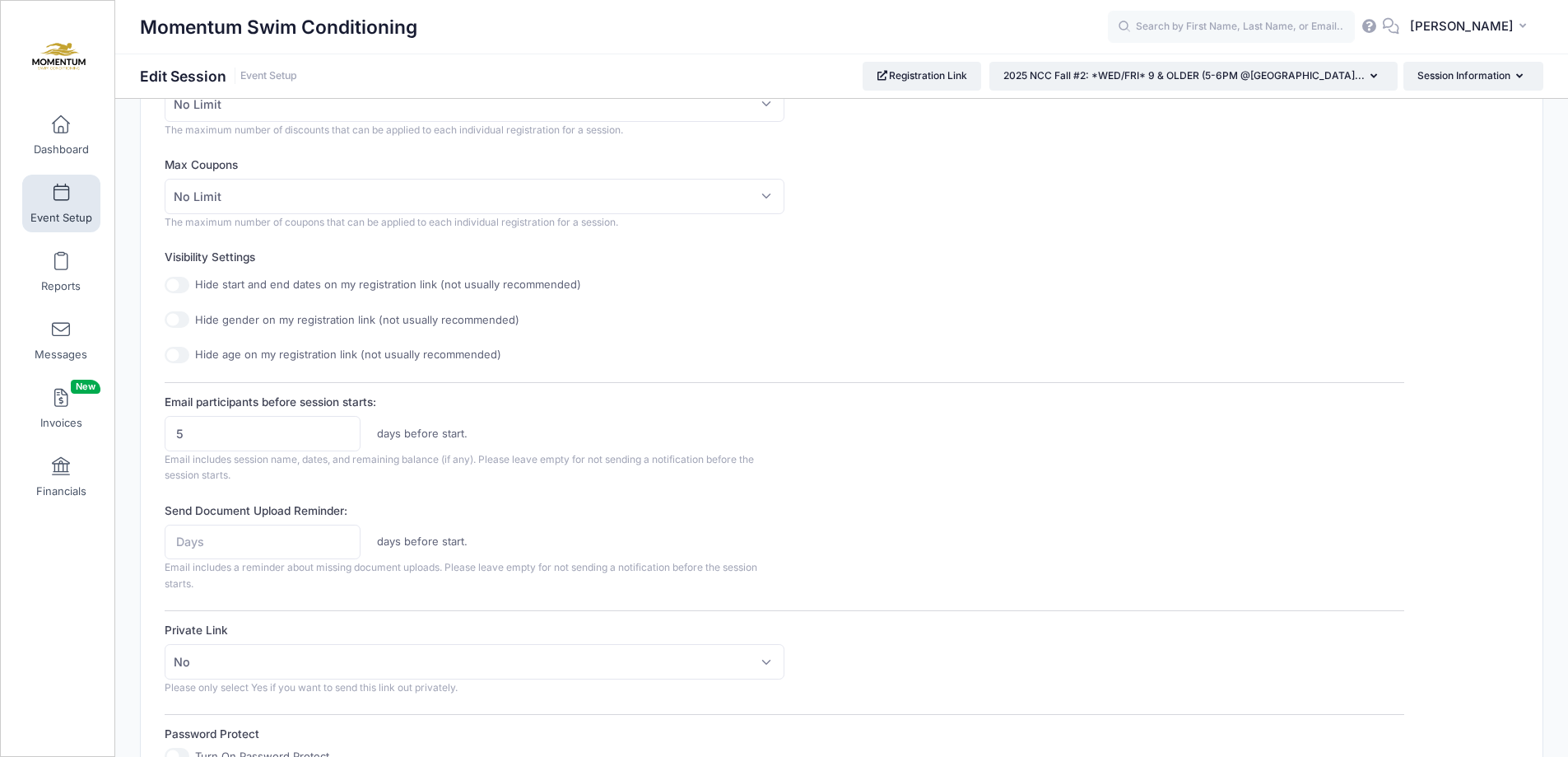
scroll to position [693, 0]
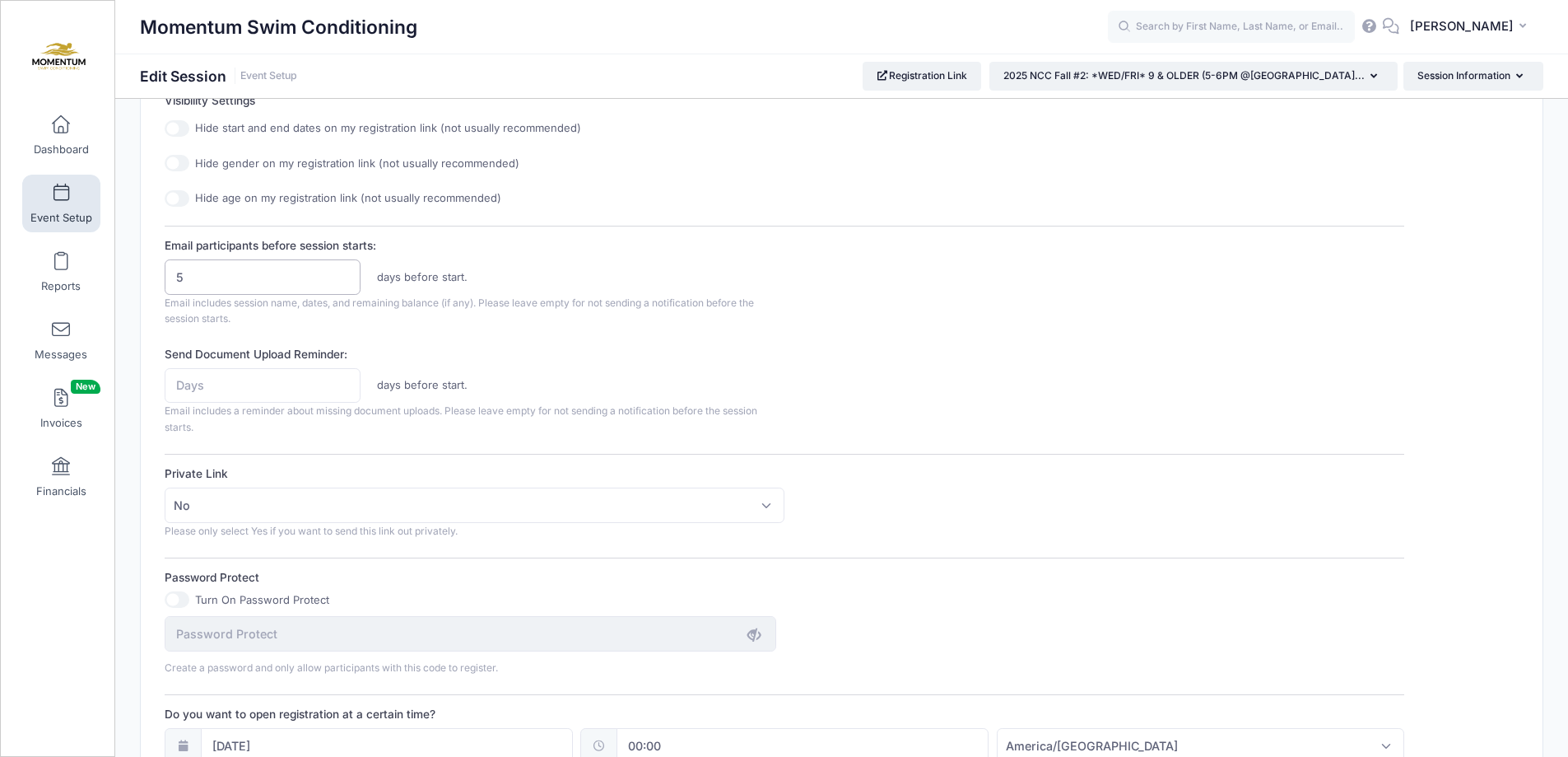
click at [203, 284] on input "5" at bounding box center [262, 277] width 196 height 35
type input "7"
click at [208, 387] on input "Send Document Upload Reminder:" at bounding box center [262, 386] width 196 height 35
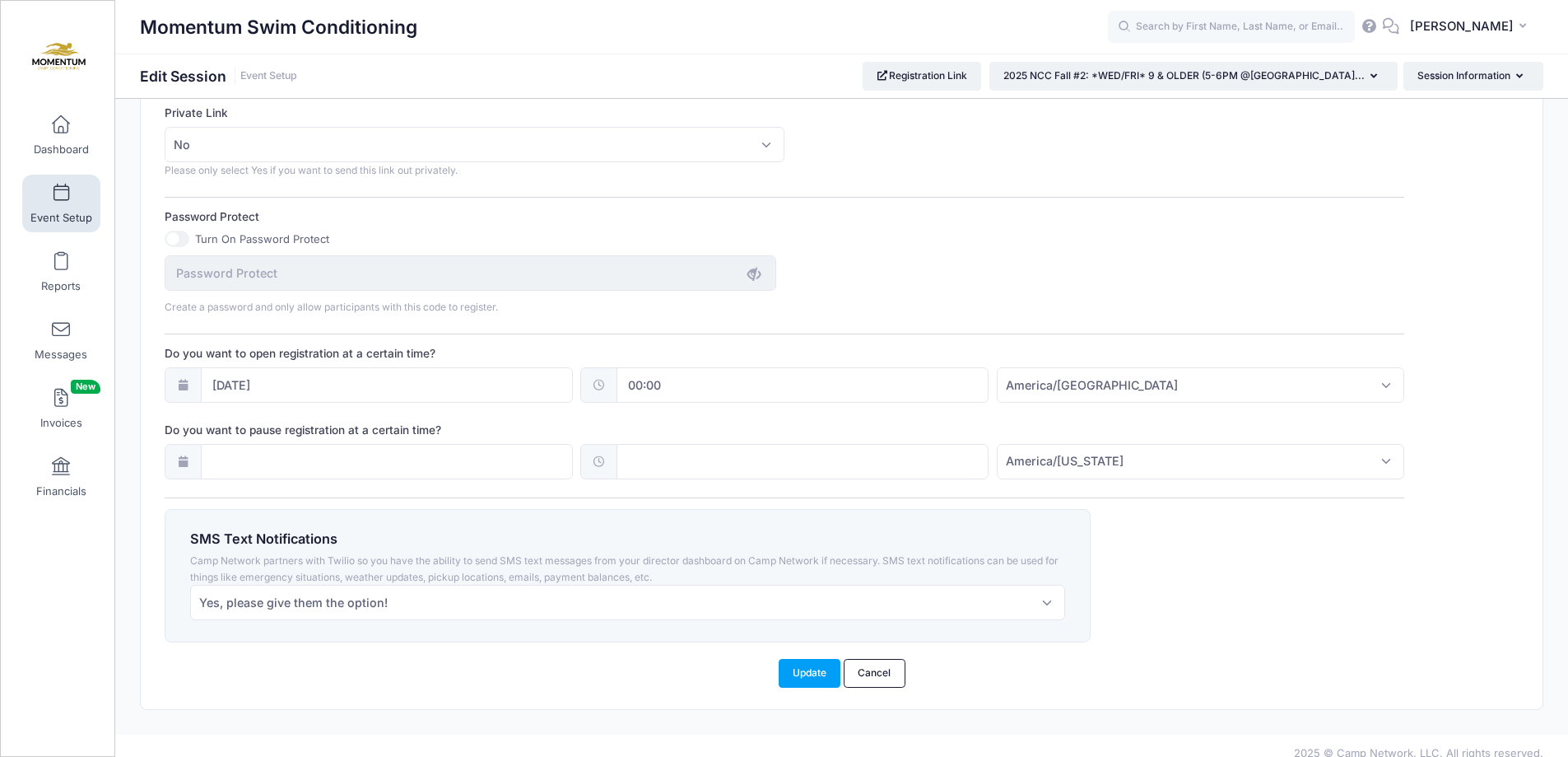
scroll to position [1068, 0]
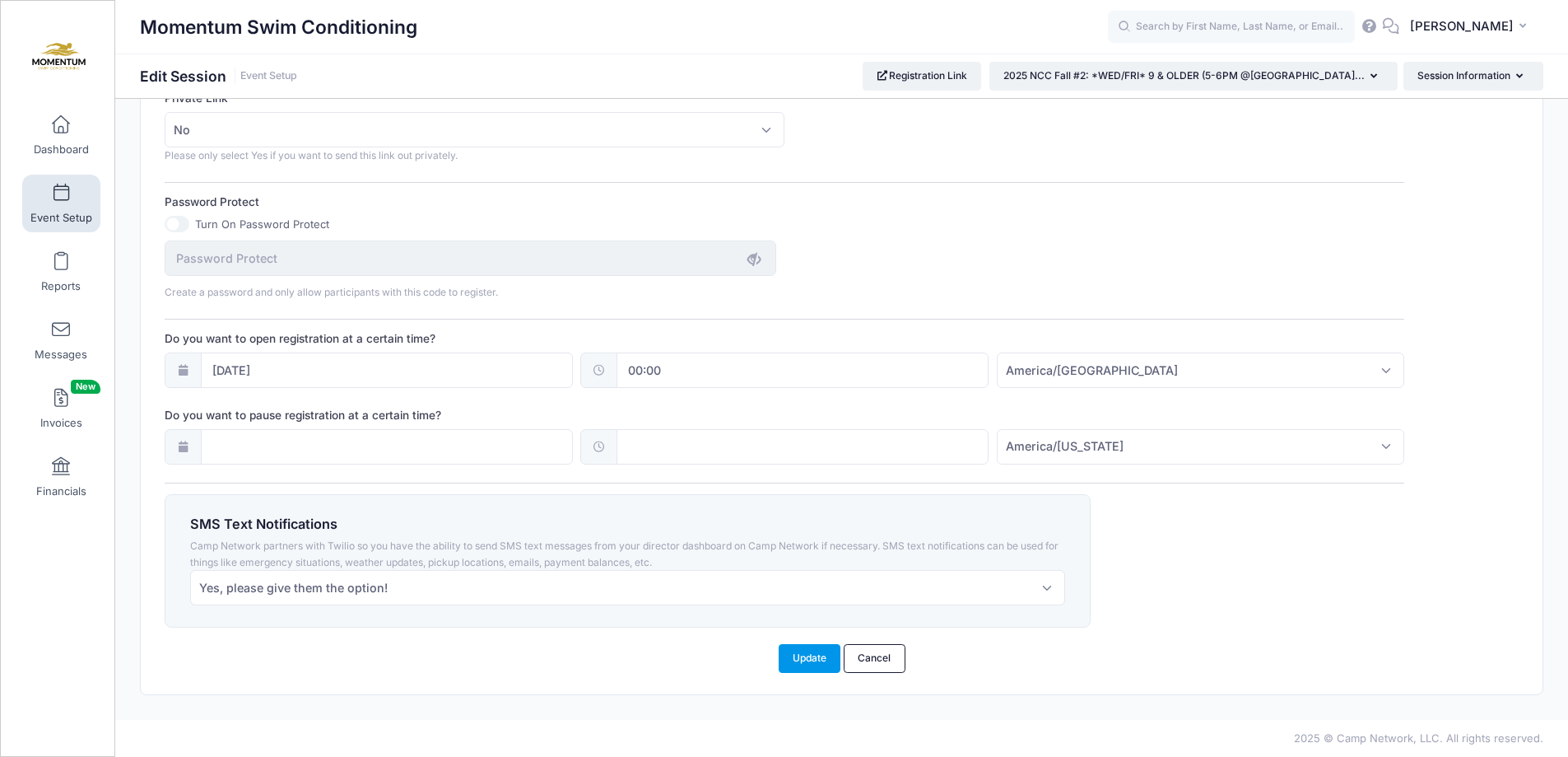
type input "7"
click at [809, 664] on button "Update" at bounding box center [810, 658] width 62 height 28
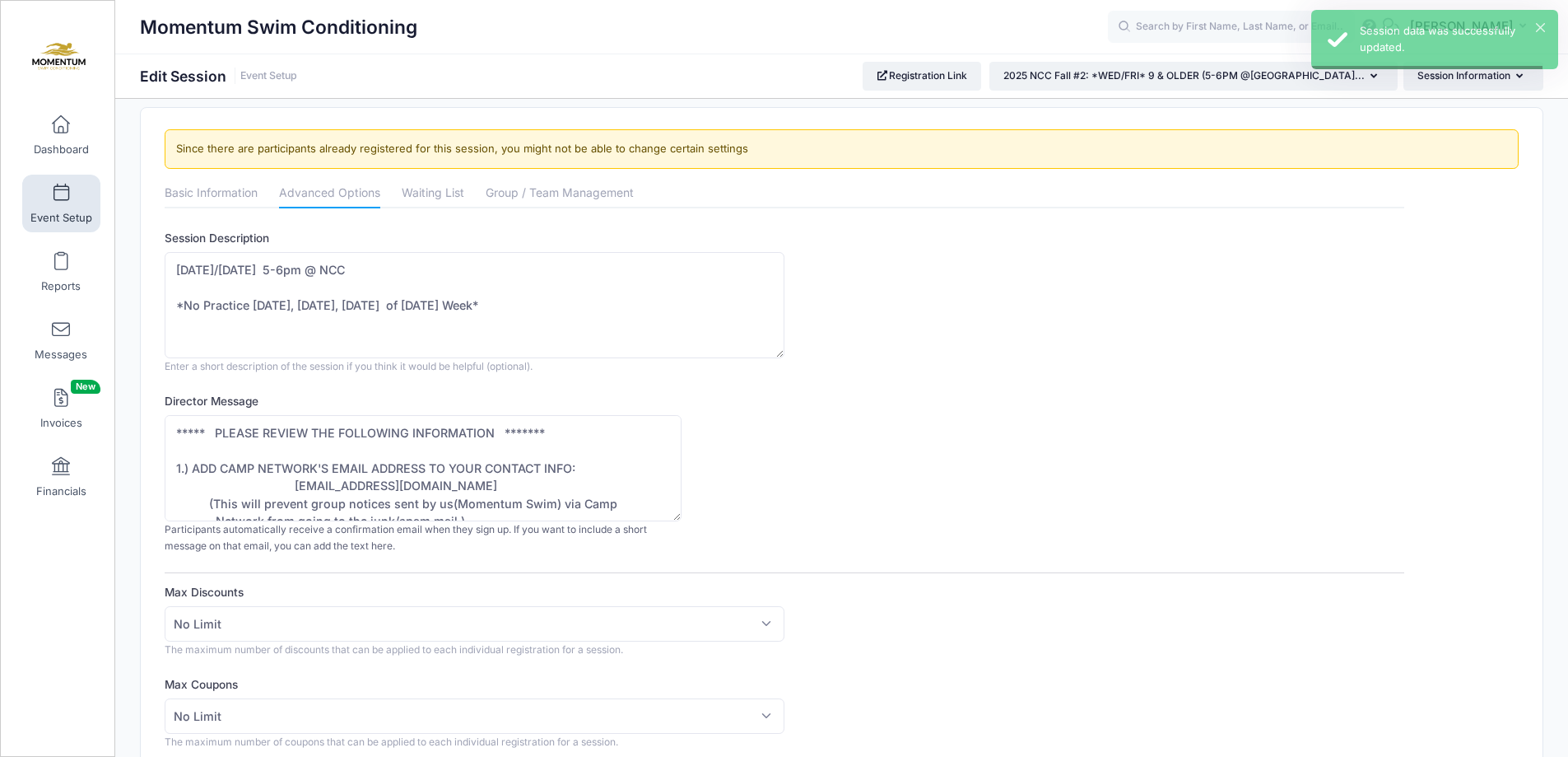
scroll to position [0, 0]
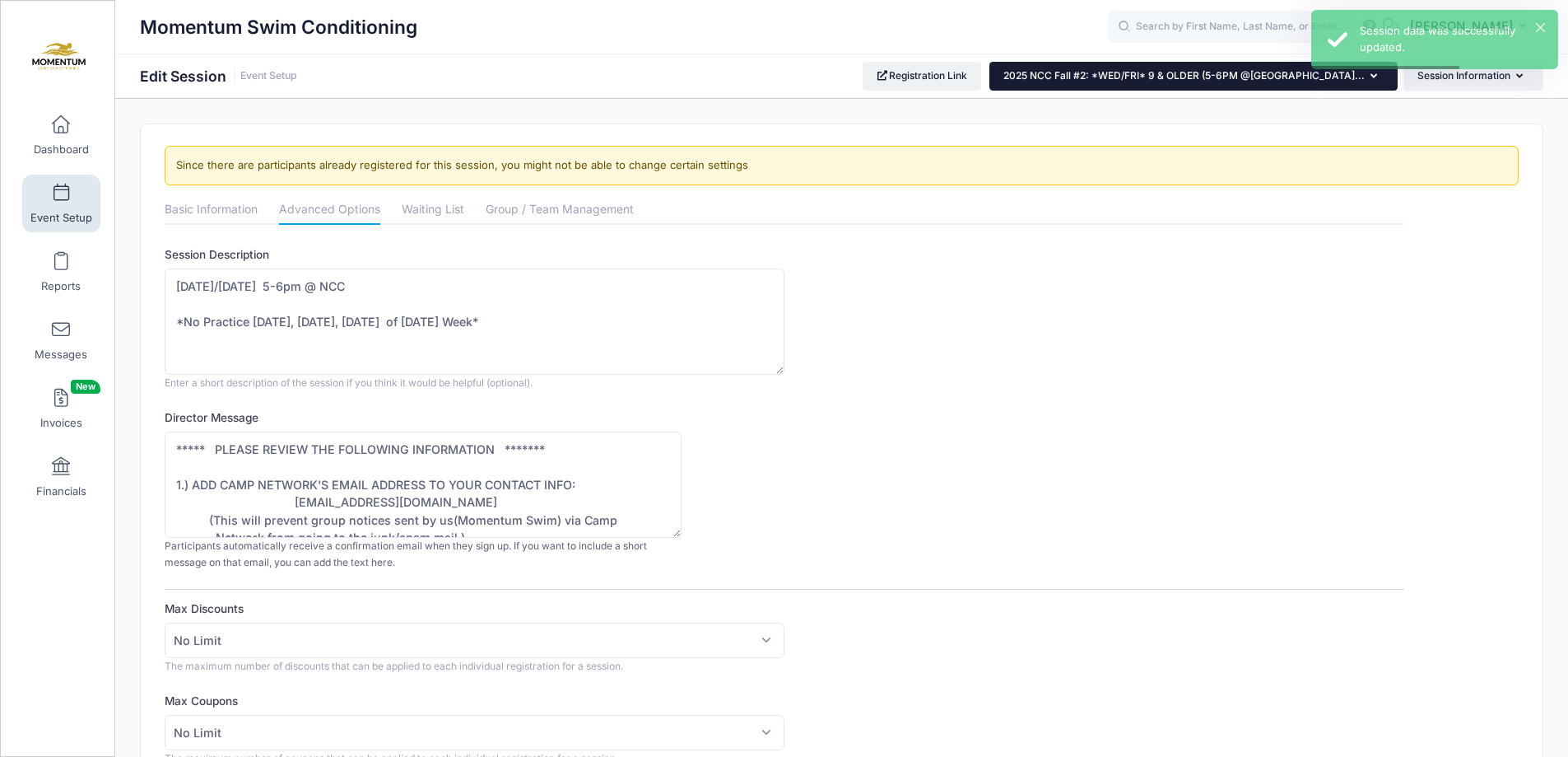
click at [1379, 79] on button "2025 NCC Fall #2: *WED/FRI* 9 & OLDER (5-6PM @[GEOGRAPHIC_DATA]..." at bounding box center [1193, 75] width 408 height 28
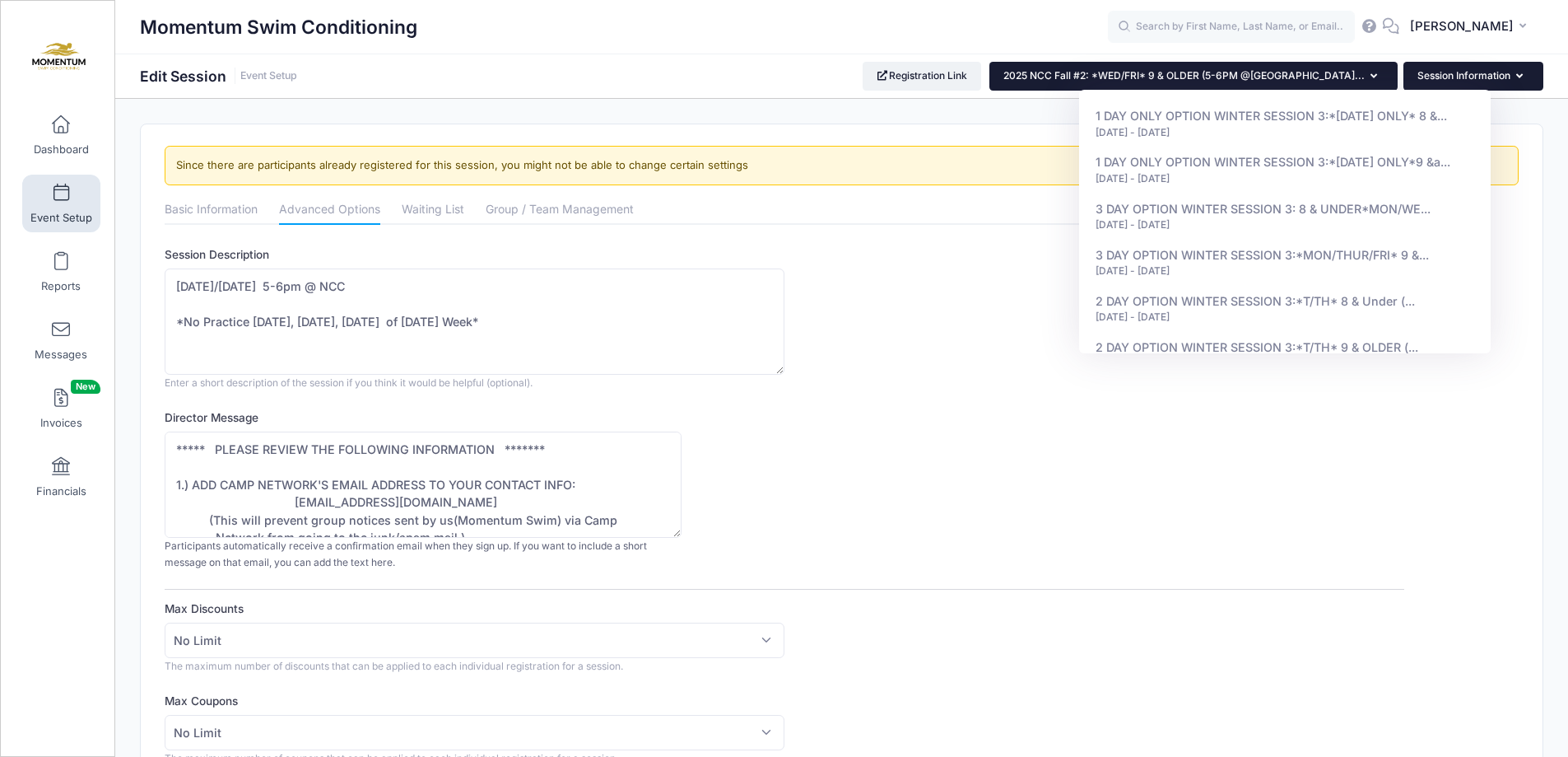
click at [1519, 77] on icon "button" at bounding box center [1523, 77] width 14 height 0
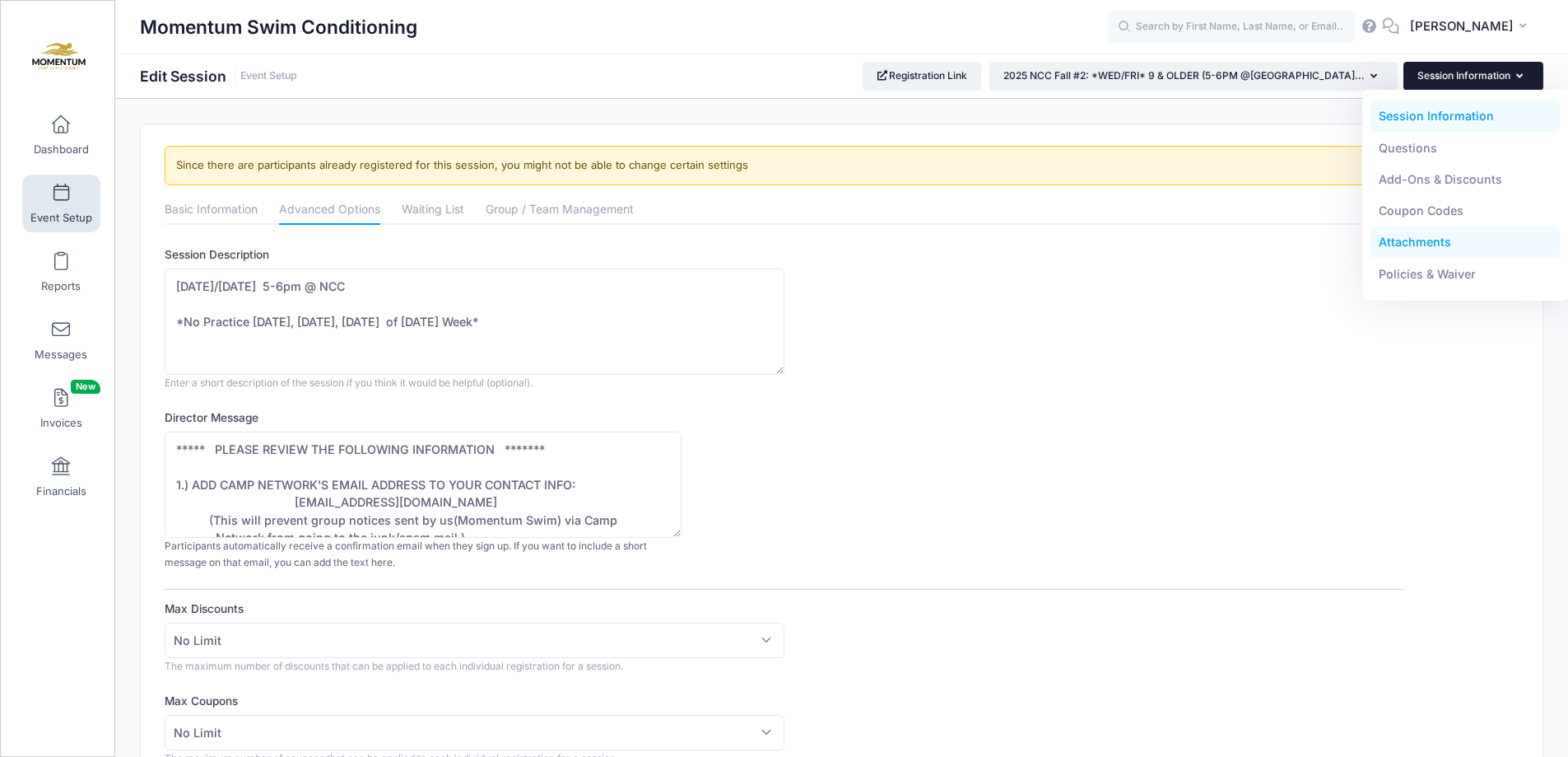
click at [1417, 245] on link "Attachments" at bounding box center [1465, 242] width 190 height 31
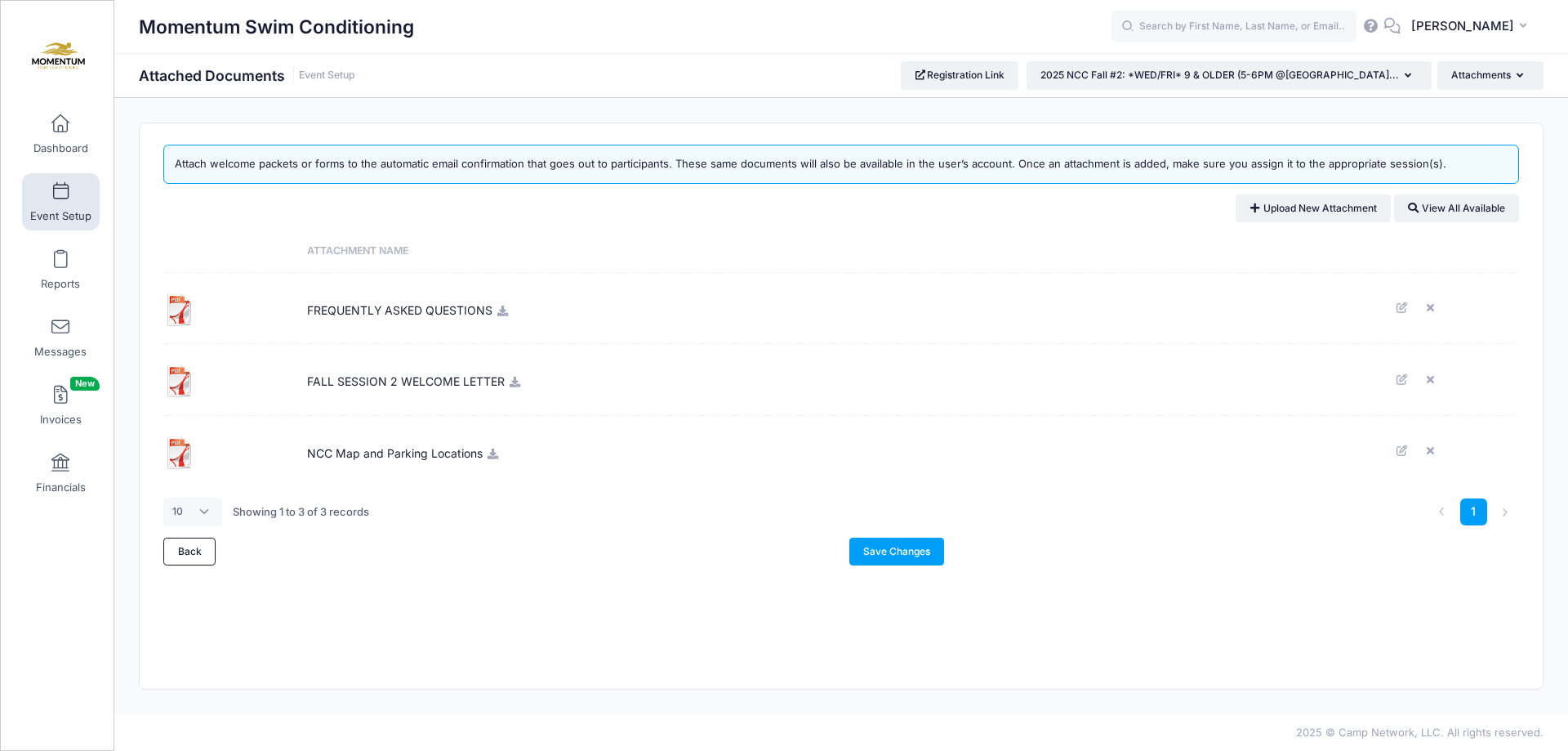
drag, startPoint x: 901, startPoint y: 286, endPoint x: 485, endPoint y: 451, distance: 447.5
drag, startPoint x: 485, startPoint y: 451, endPoint x: 408, endPoint y: 498, distance: 90.2
click at [408, 498] on div "10 25 50 100 Showing 1 to 3 of 3 records" at bounding box center [442, 511] width 572 height 51
click at [514, 383] on icon at bounding box center [515, 382] width 14 height 11
click at [919, 553] on link "Save Changes" at bounding box center [897, 551] width 96 height 28
